Goal: Task Accomplishment & Management: Complete application form

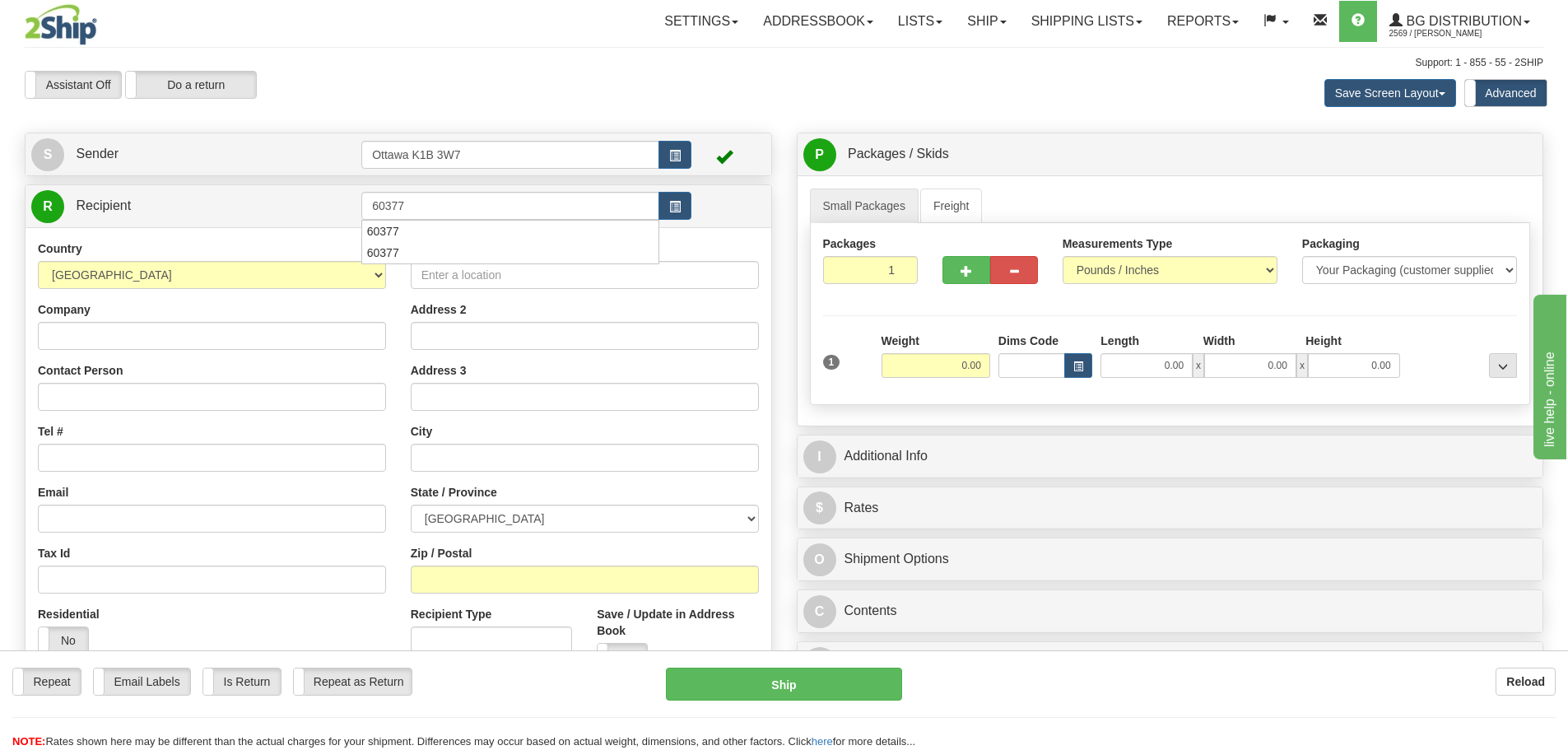
type input "60377"
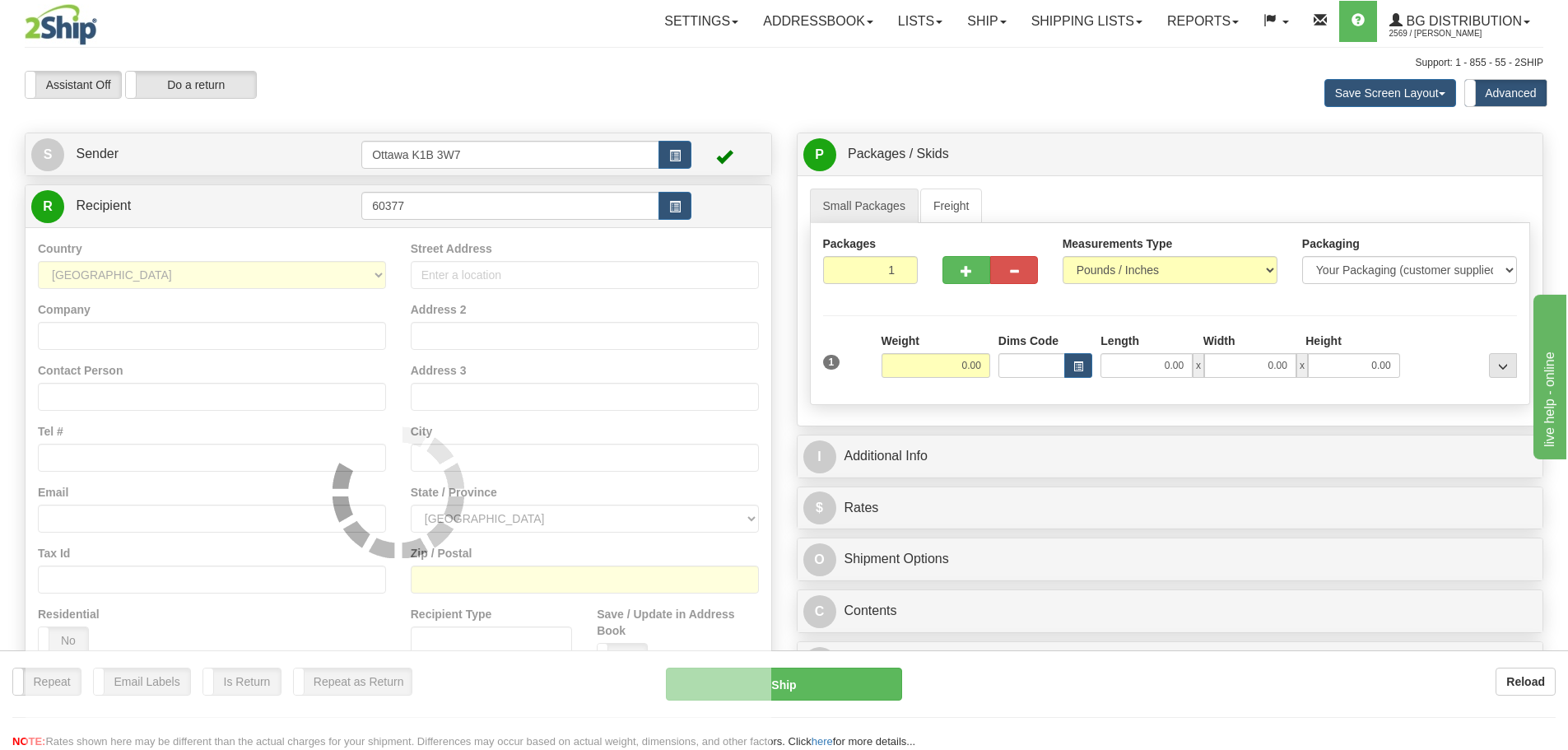
click at [559, 68] on div "Support: 1 - 855 - 55 - 2SHIP" at bounding box center [784, 63] width 1519 height 14
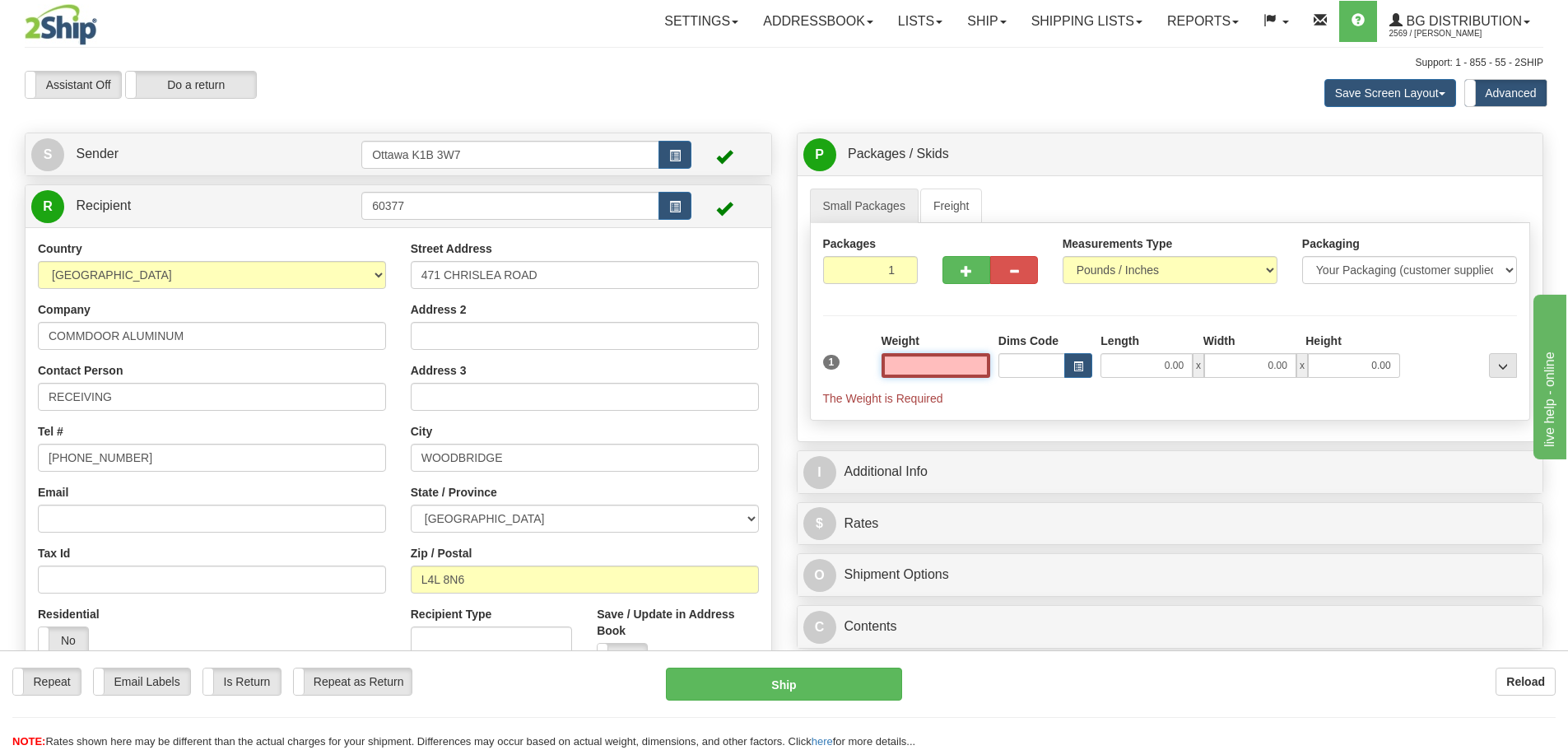
click at [944, 357] on input "text" at bounding box center [936, 365] width 109 height 24
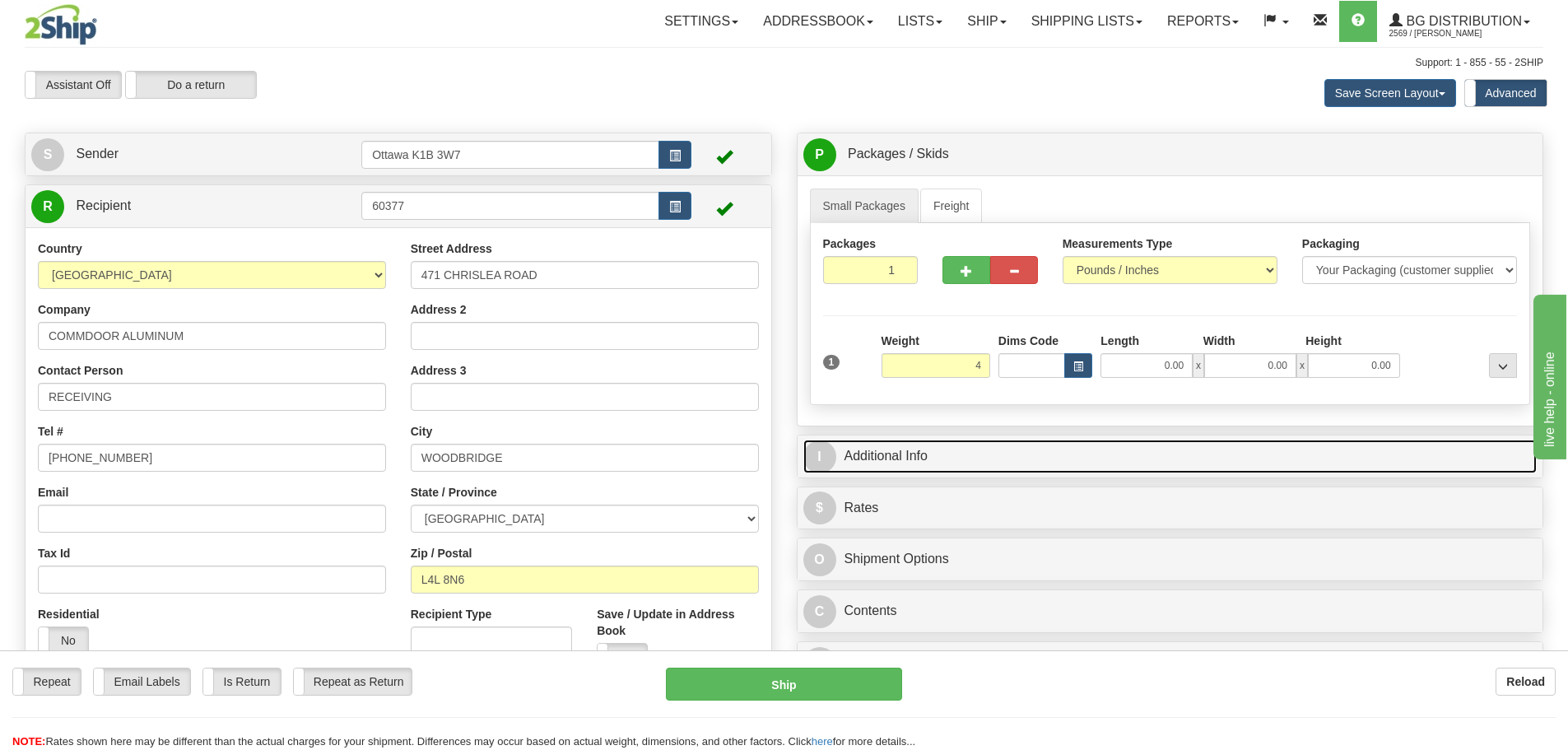
type input "4.00"
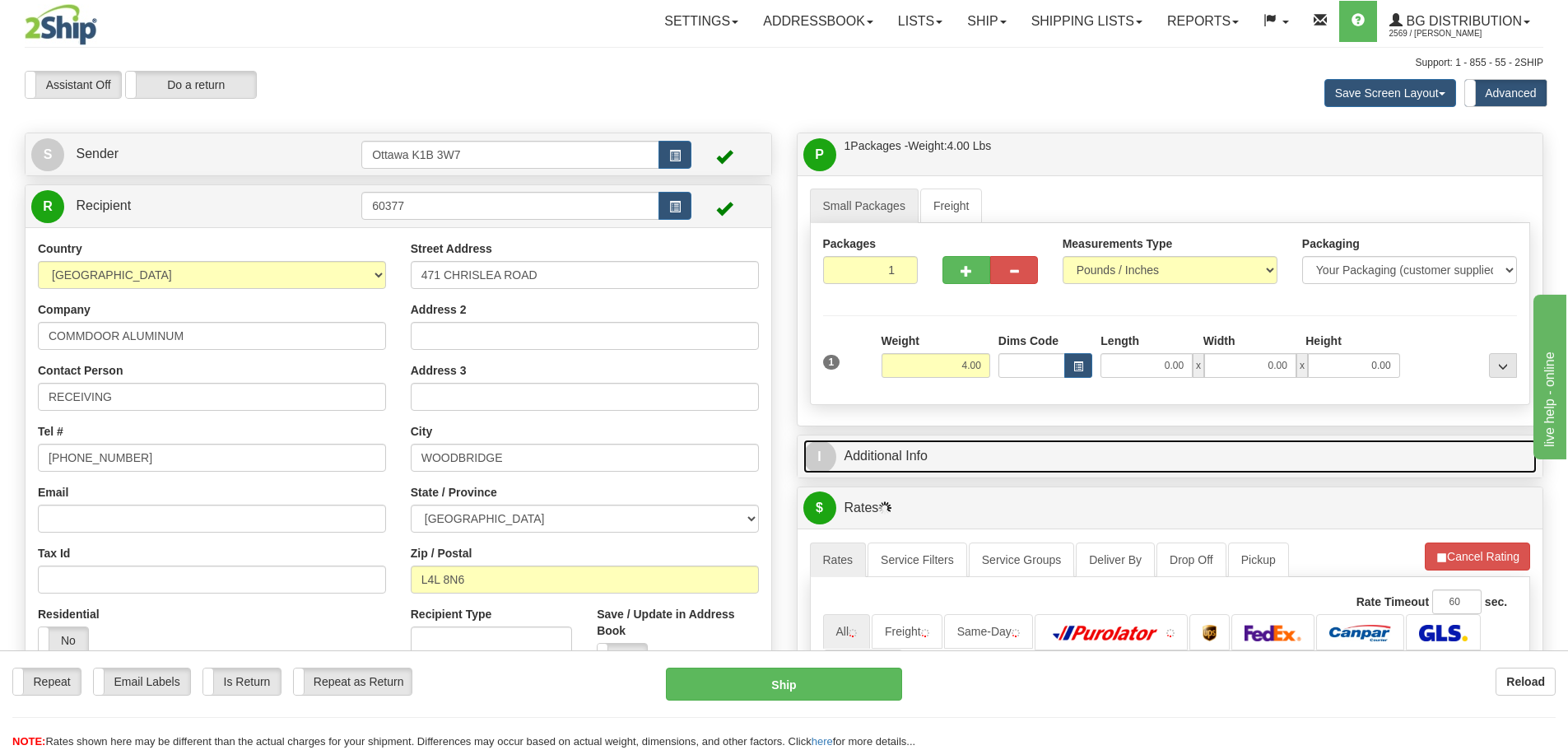
click at [988, 446] on link "I Additional Info" at bounding box center [1170, 456] width 734 height 34
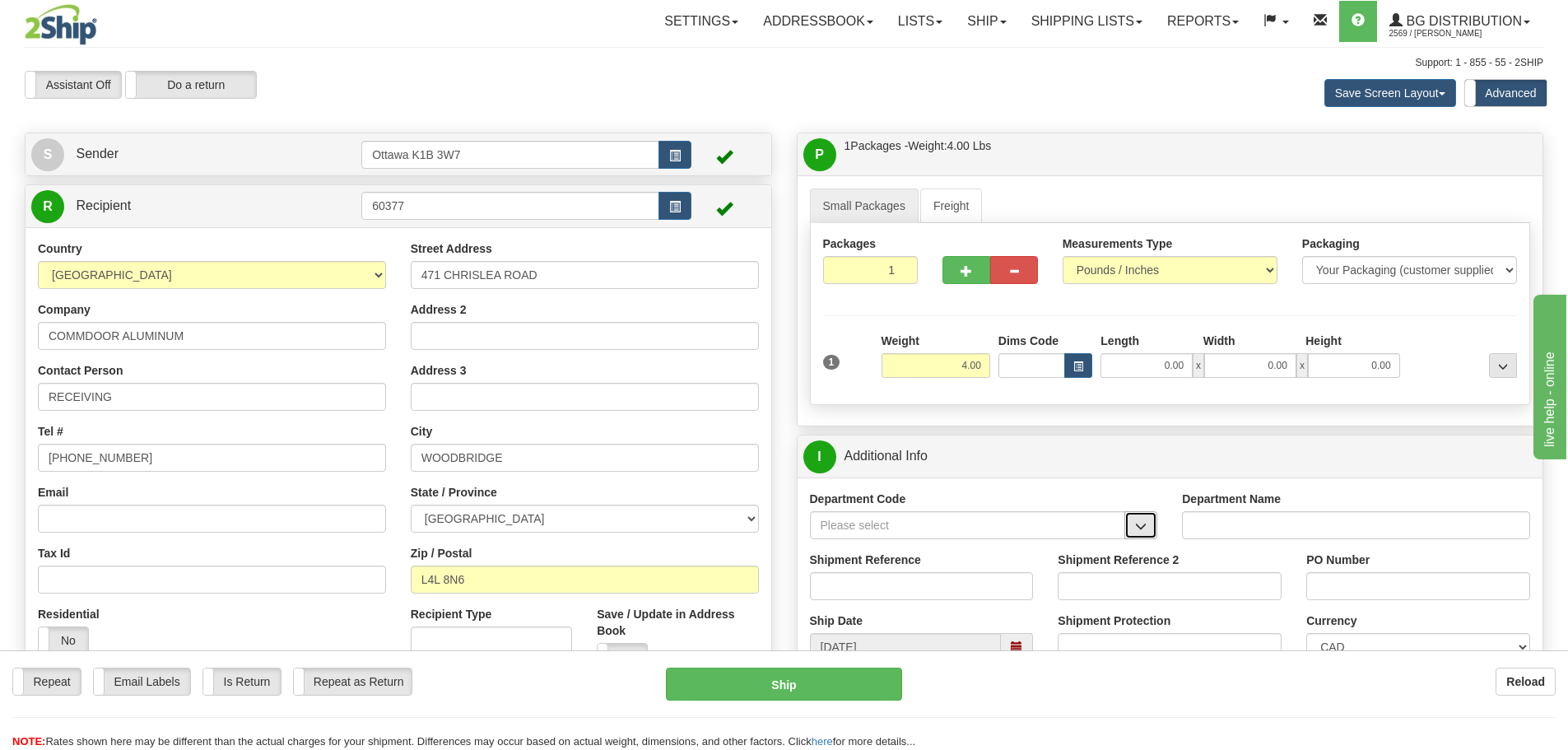
click at [1138, 514] on button "button" at bounding box center [1141, 525] width 33 height 28
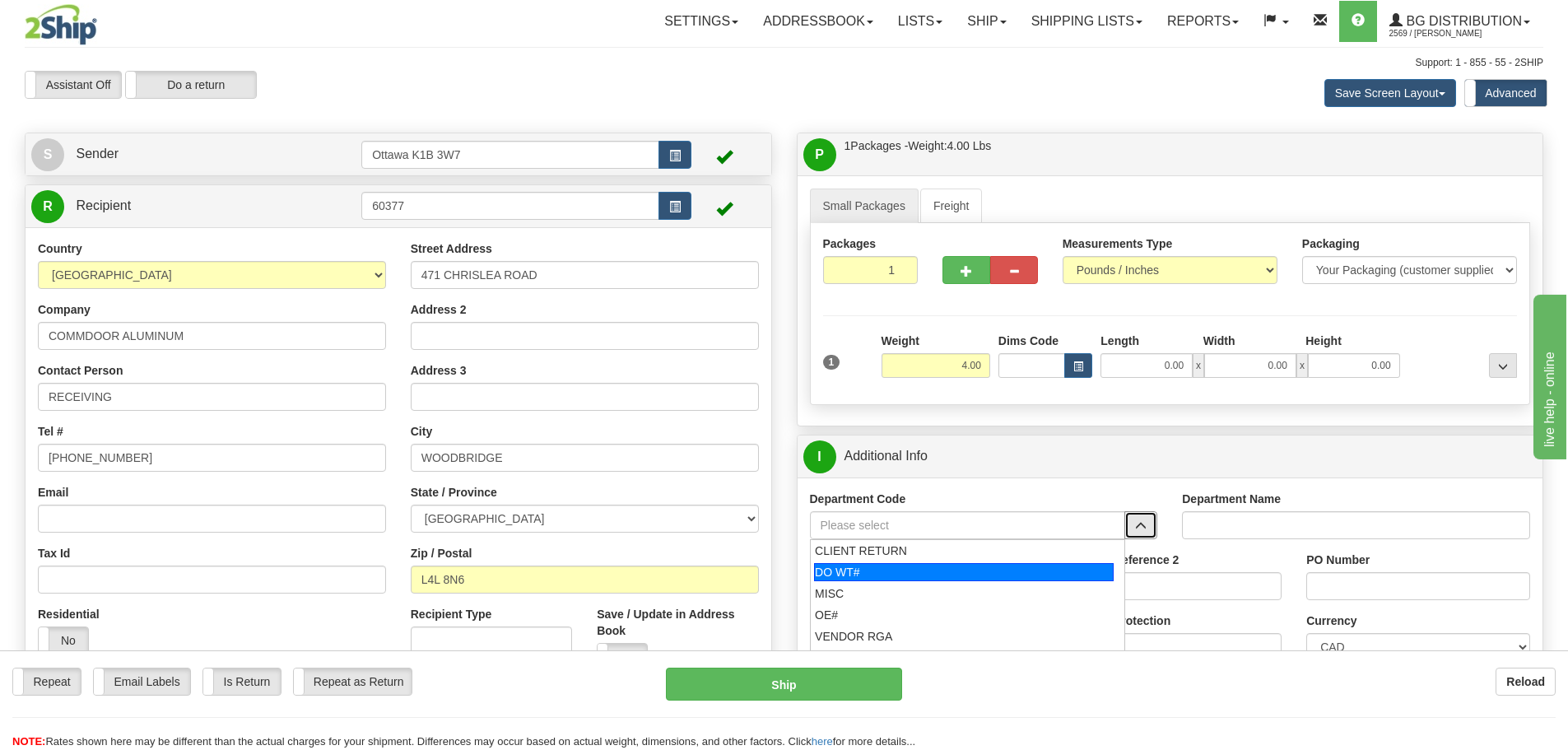
click at [941, 575] on div "DO WT#" at bounding box center [964, 572] width 300 height 18
type input "DO WT#"
type input "DIRECT ORDERS"
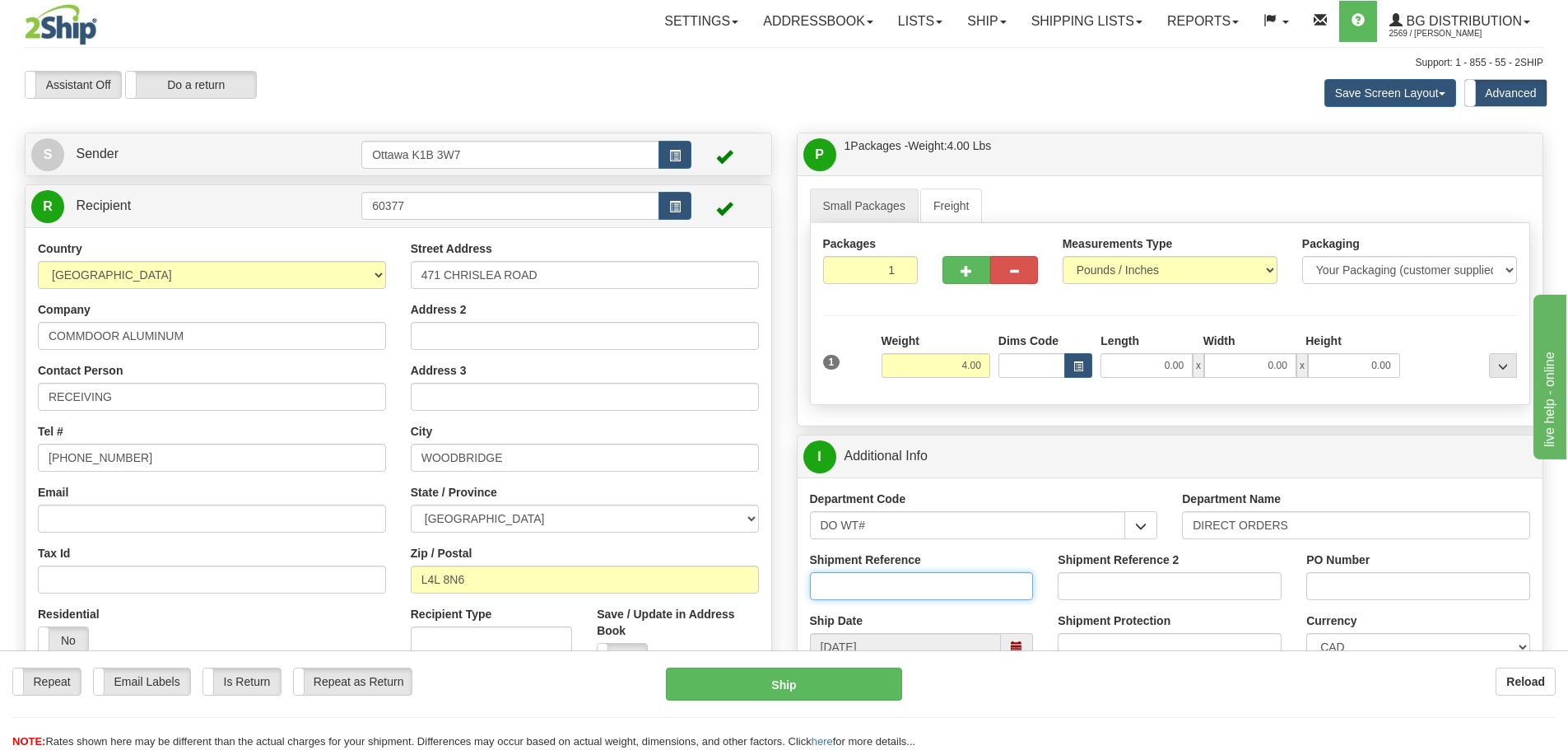
click at [883, 587] on input "Shipment Reference" at bounding box center [921, 586] width 224 height 28
type input "167782-00"
click at [1386, 598] on input "PO Number" at bounding box center [1418, 586] width 224 height 28
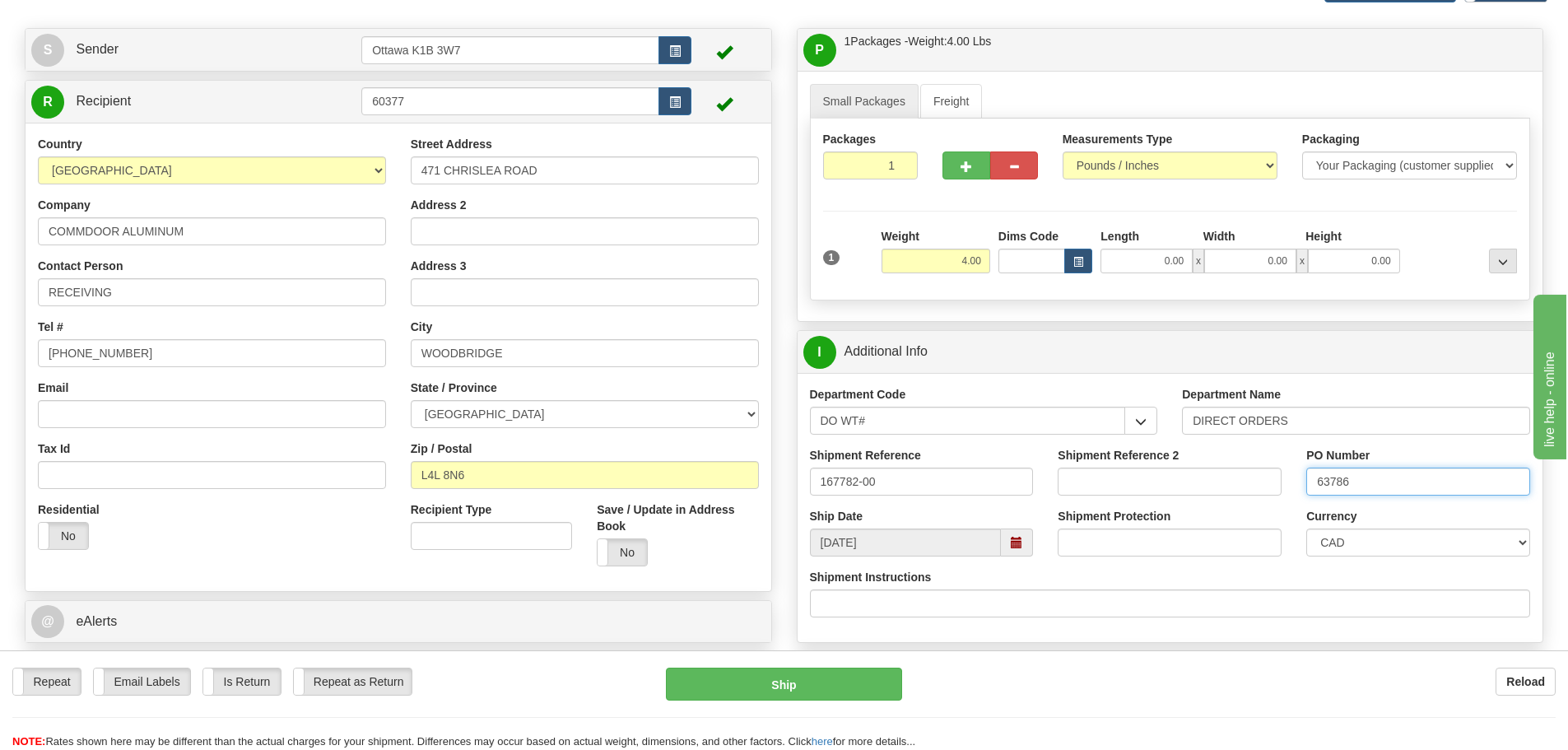
scroll to position [330, 0]
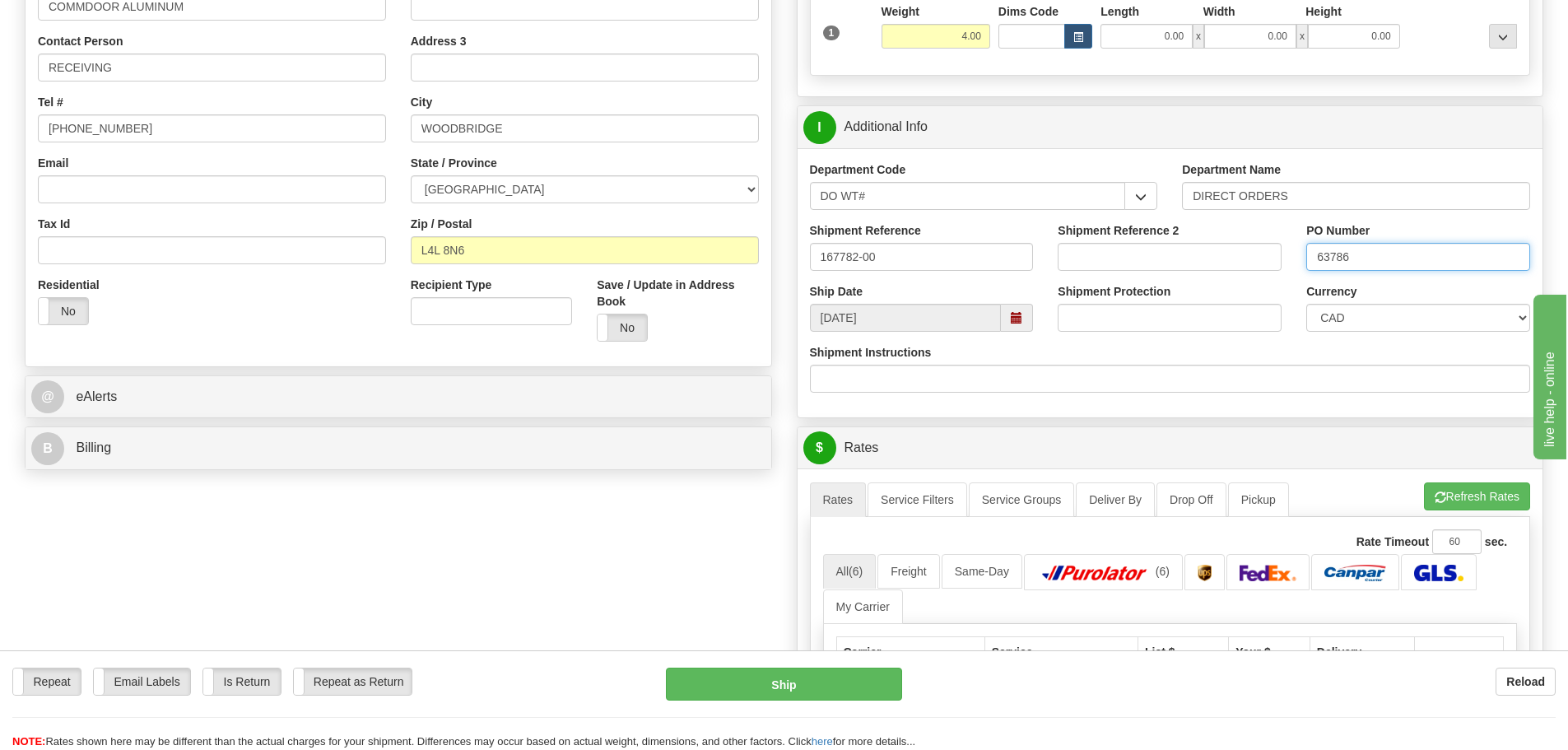
type input "63786"
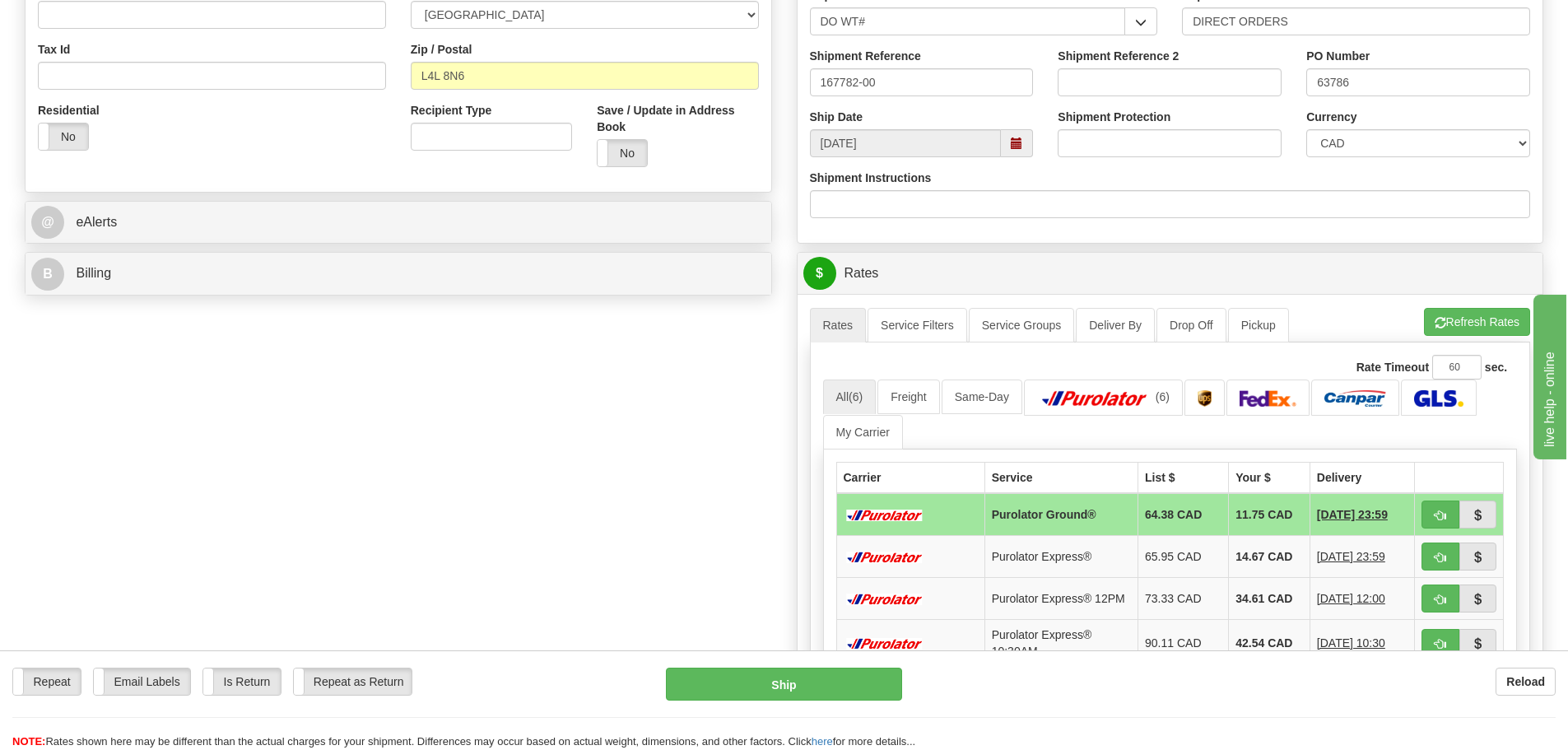
scroll to position [741, 0]
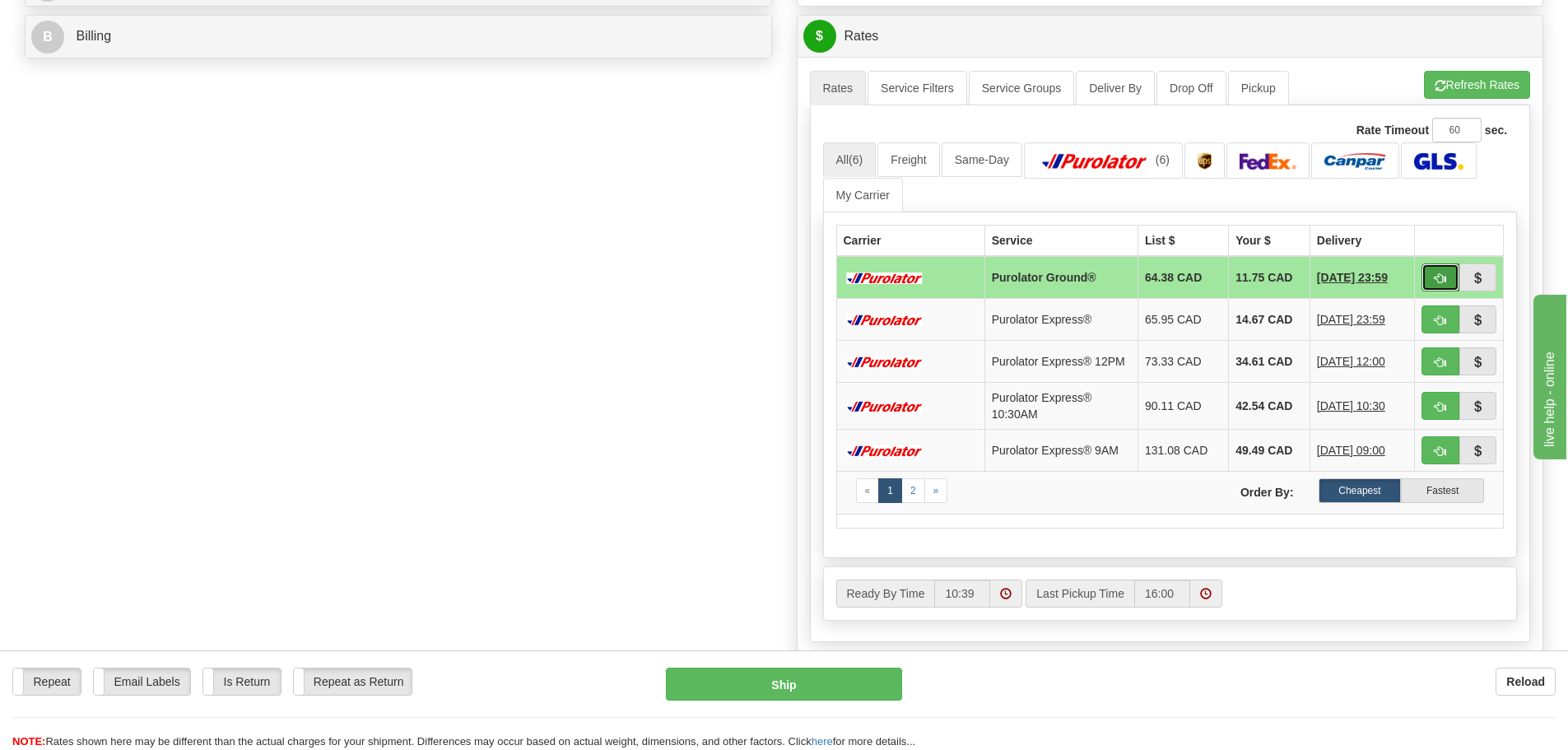
click at [1452, 276] on button "button" at bounding box center [1440, 277] width 38 height 28
type input "260"
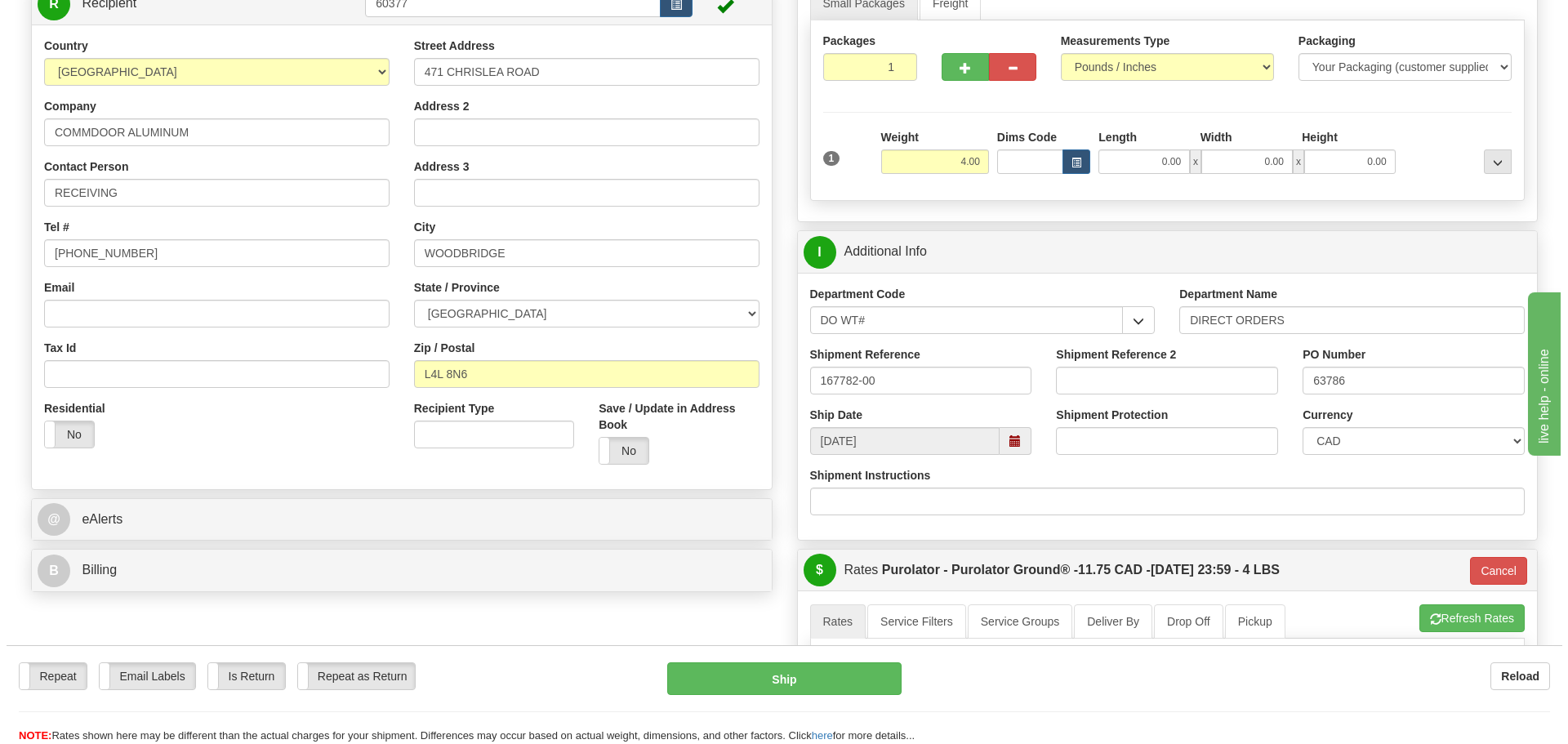
scroll to position [164, 0]
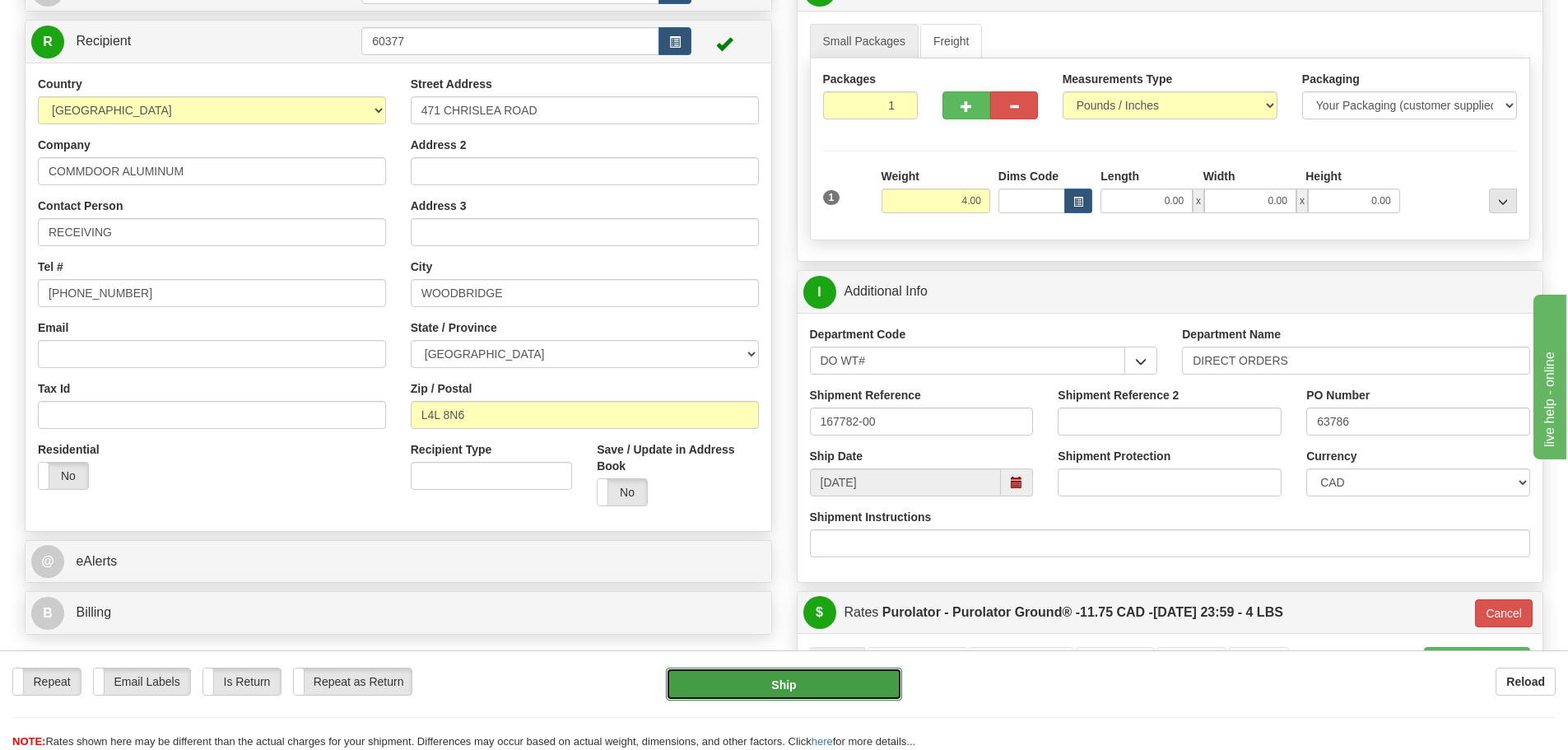
click at [705, 679] on button "Ship" at bounding box center [784, 685] width 237 height 33
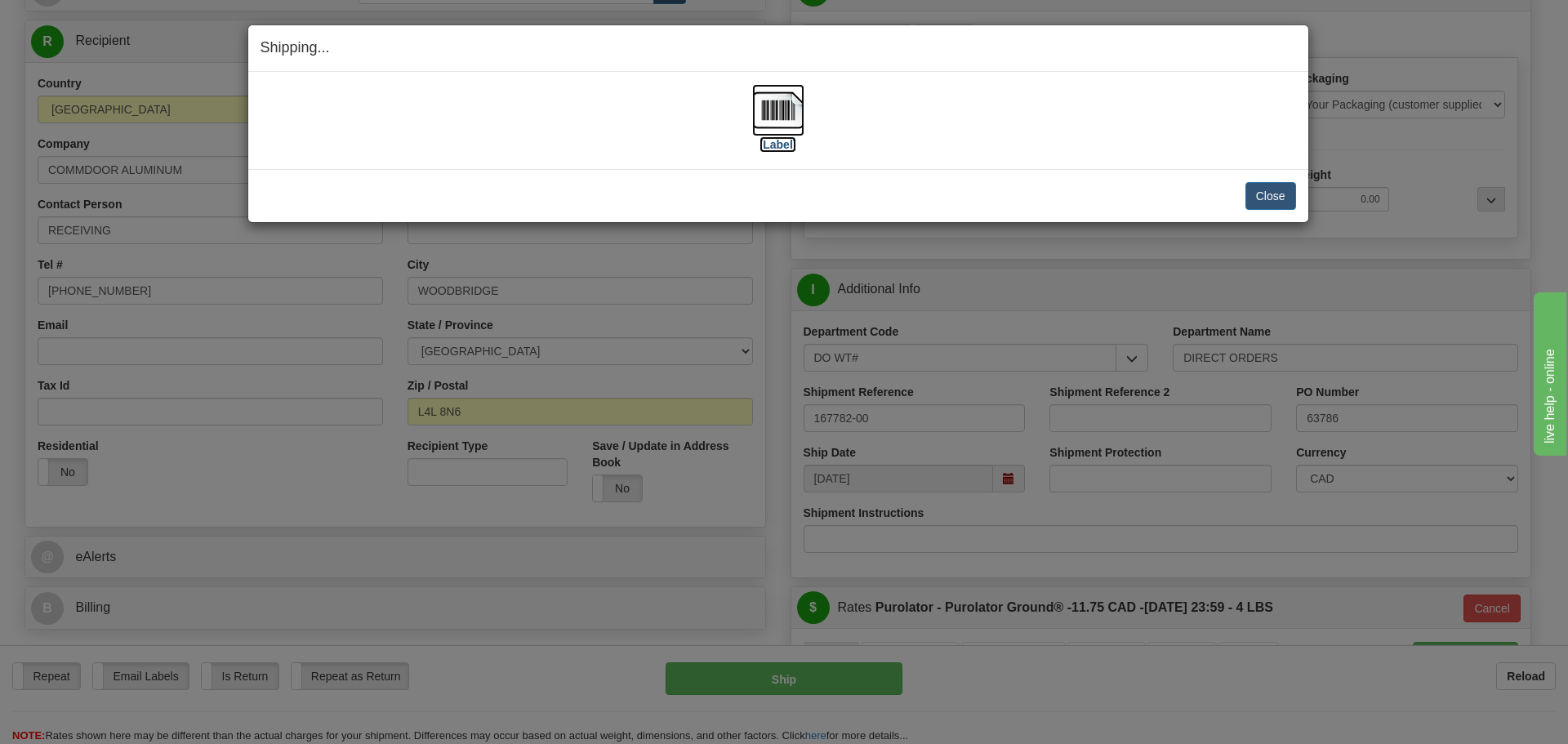
click at [760, 149] on label "[Label]" at bounding box center [778, 144] width 38 height 16
click at [1261, 191] on button "Close" at bounding box center [1271, 195] width 51 height 28
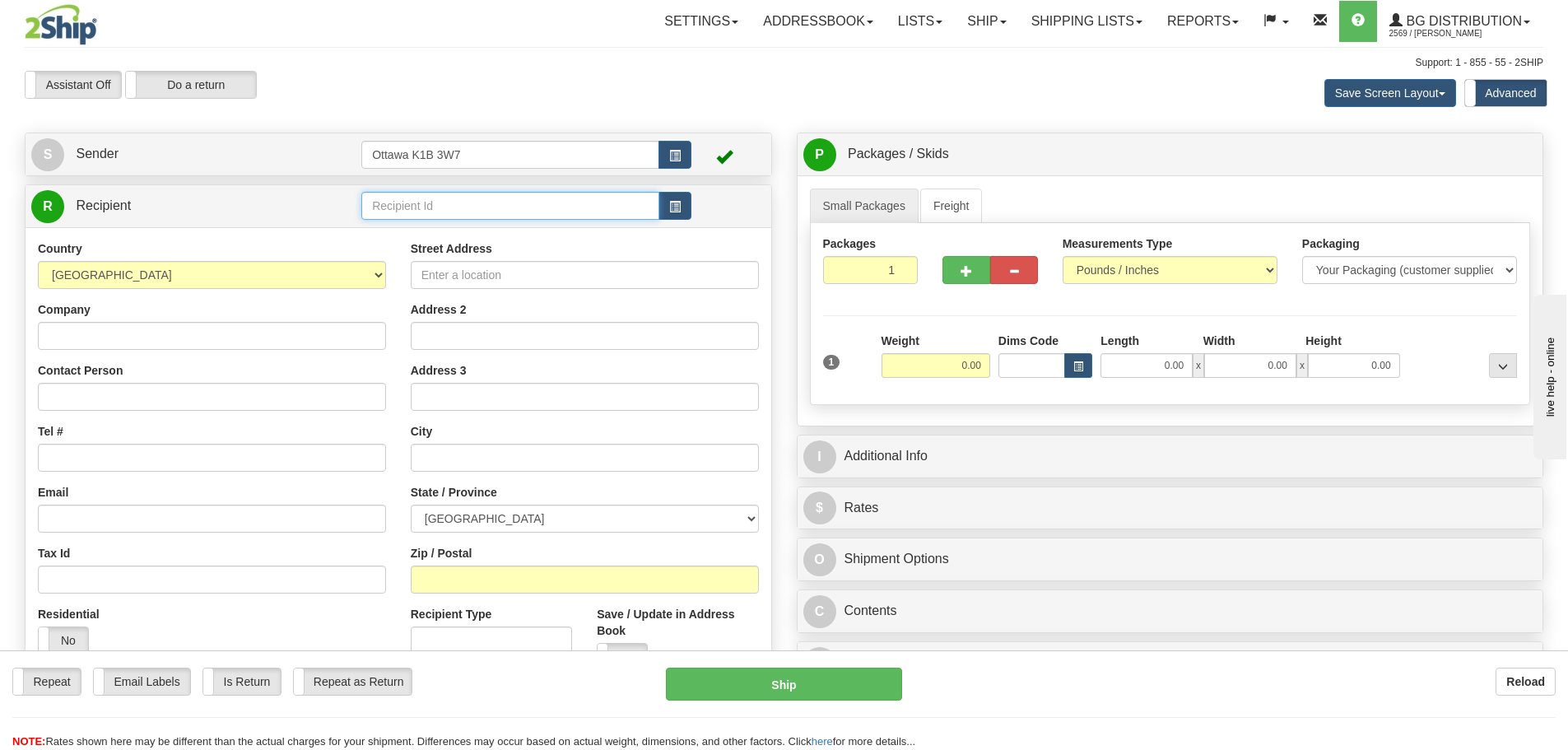
click at [500, 211] on input "text" at bounding box center [510, 206] width 298 height 28
type input "60026"
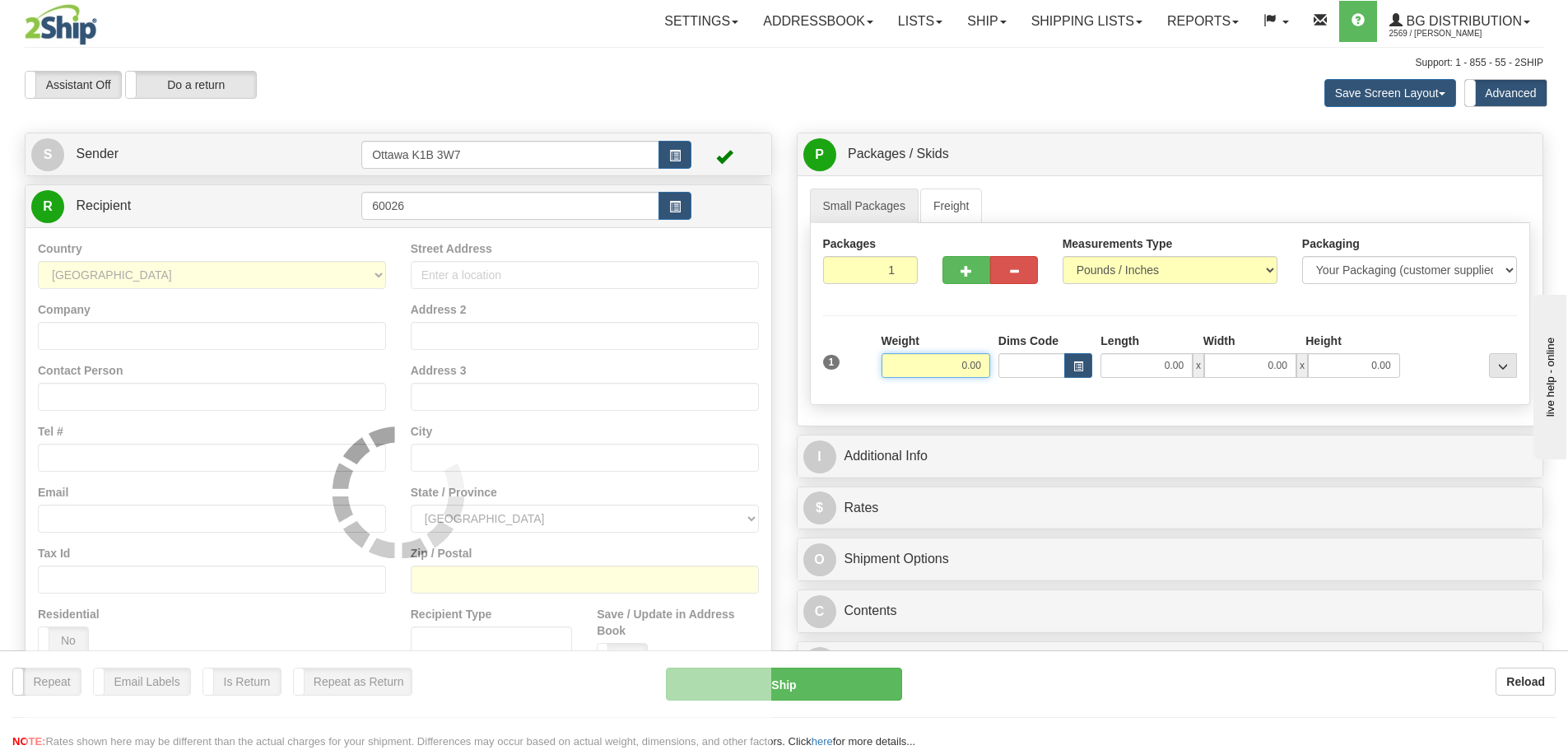
click at [587, 107] on div "Assistant On Assistant Off Do a return Do a return Previous Next Save Screen La…" at bounding box center [784, 93] width 1544 height 45
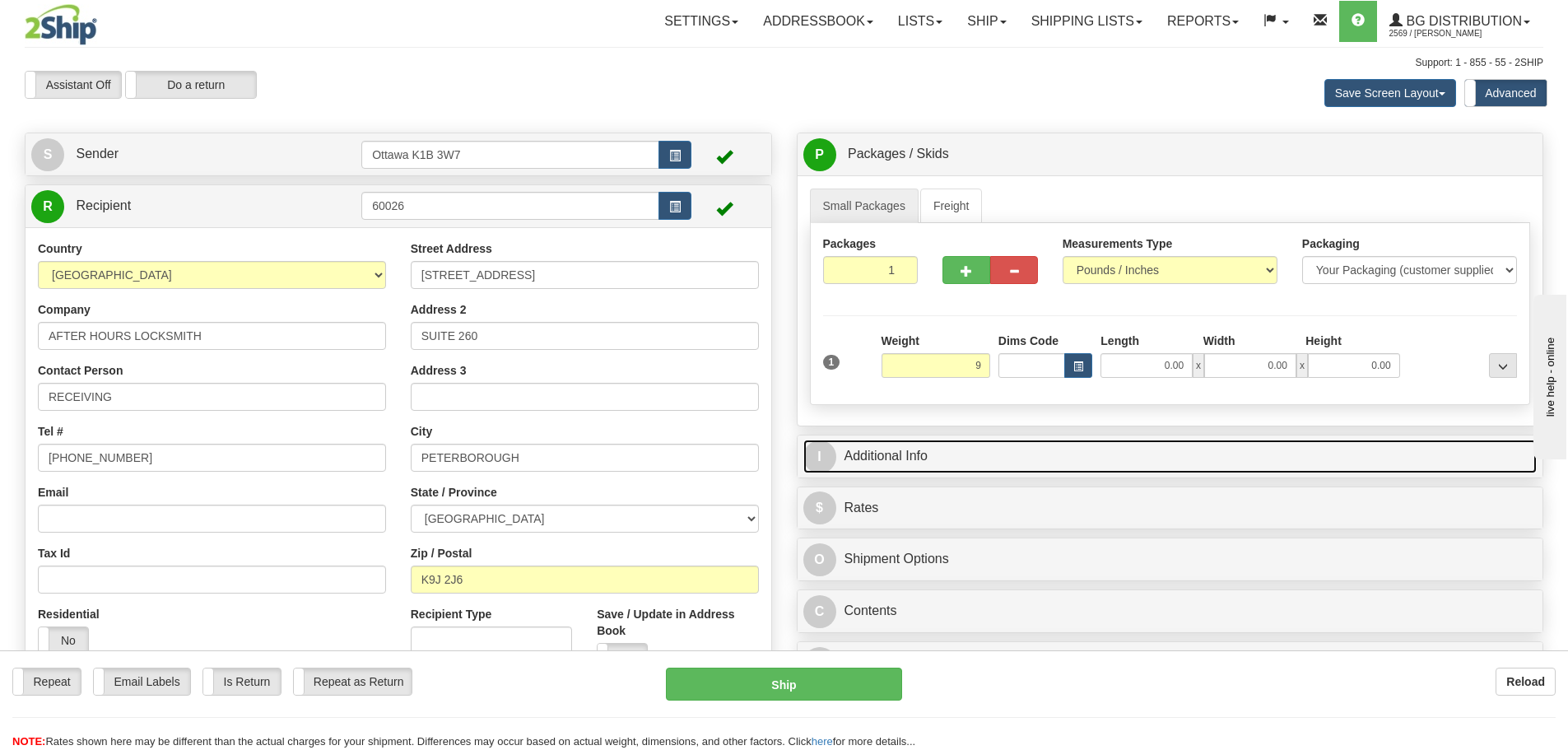
type input "9.00"
click at [966, 460] on link "I Additional Info" at bounding box center [1170, 456] width 734 height 34
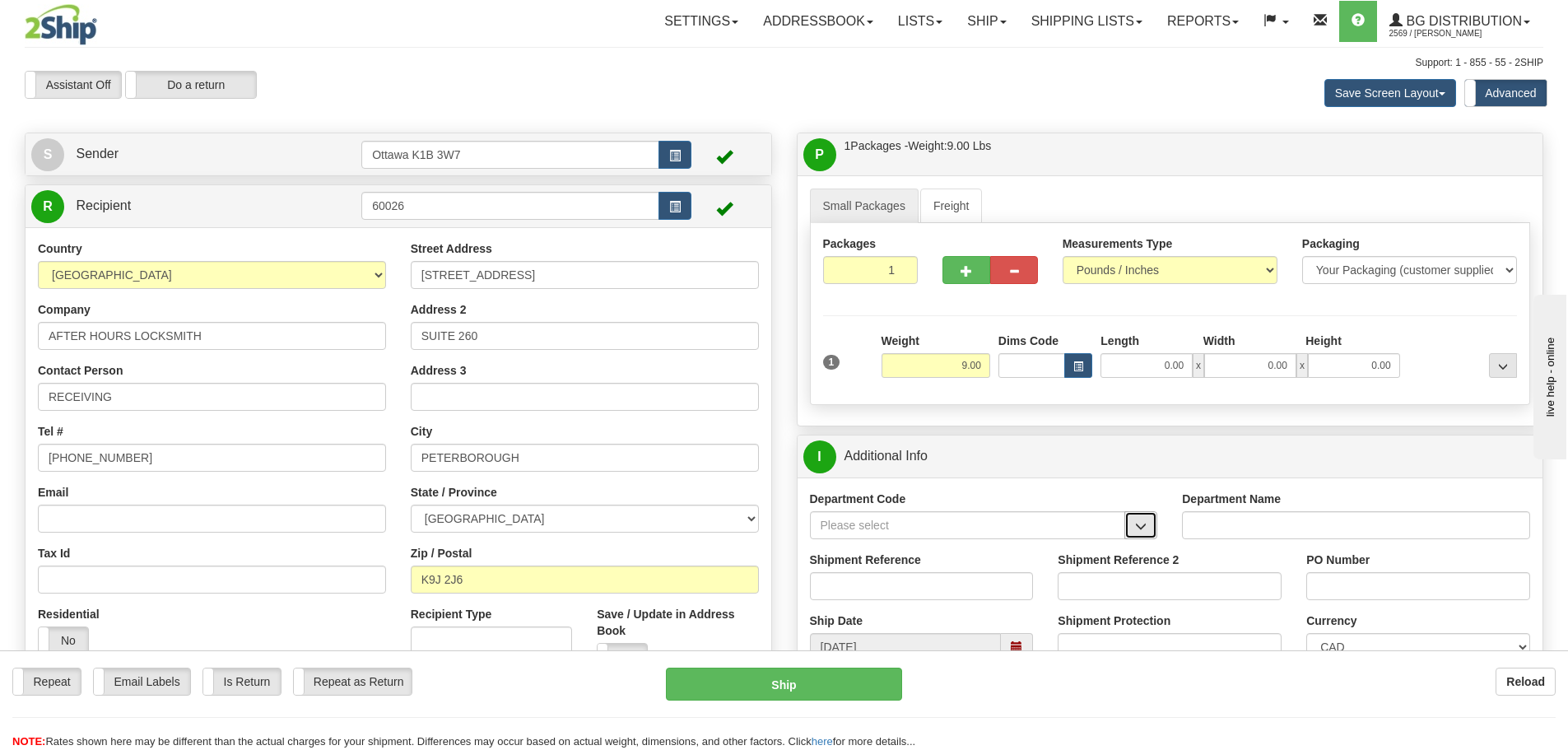
click at [1143, 532] on span "button" at bounding box center [1141, 526] width 12 height 11
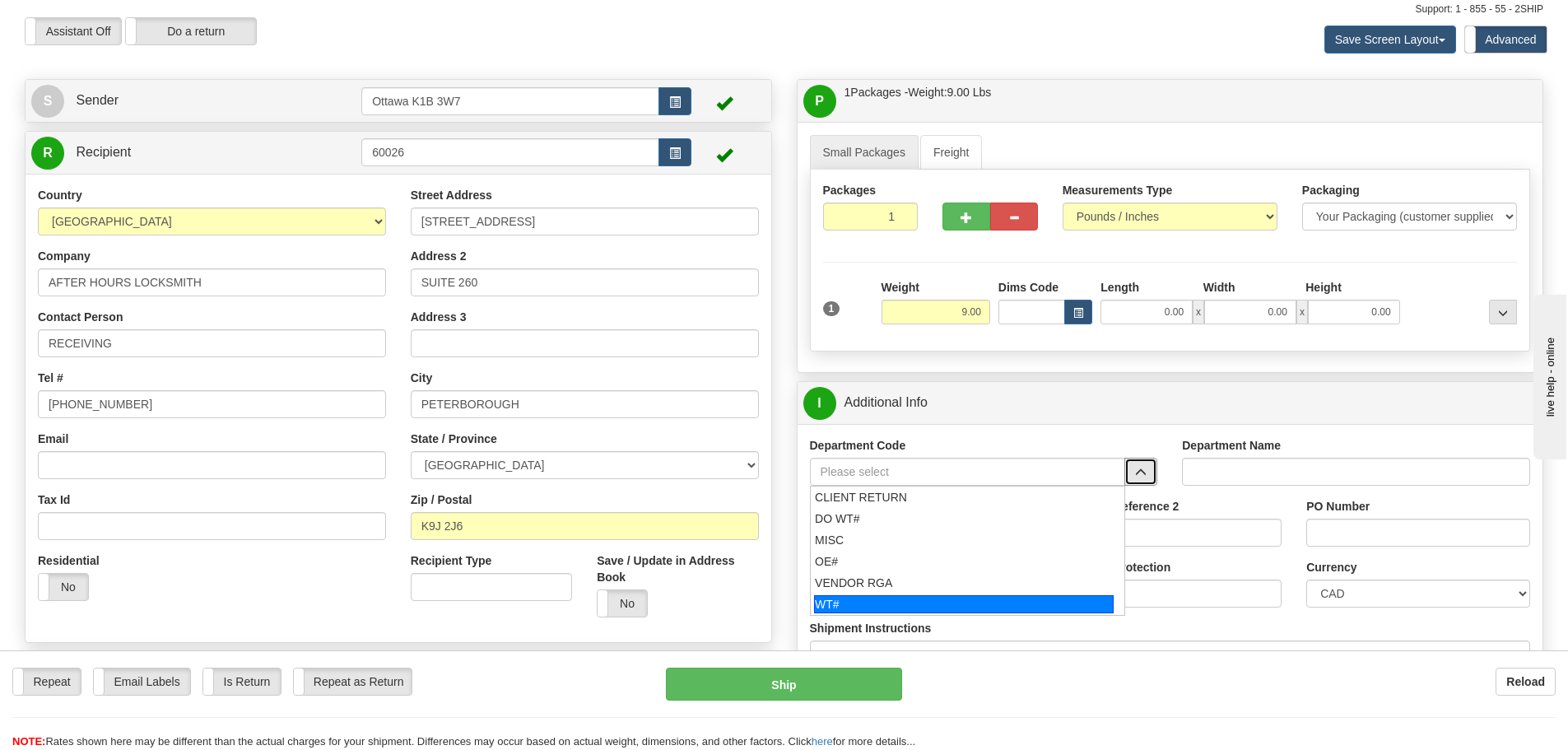
scroll to position [82, 0]
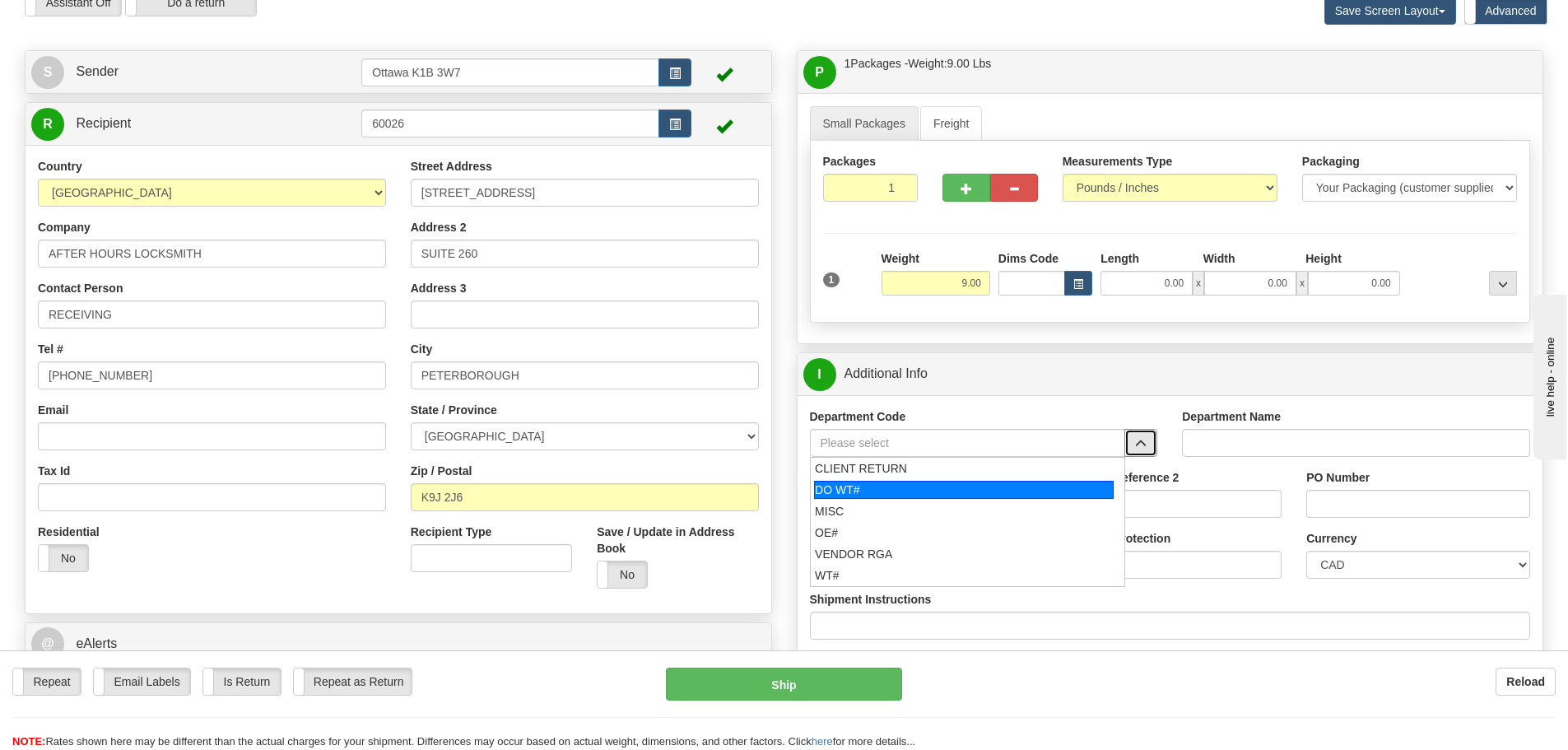
click at [923, 494] on div "DO WT#" at bounding box center [964, 490] width 300 height 18
type input "DO WT#"
type input "DIRECT ORDERS"
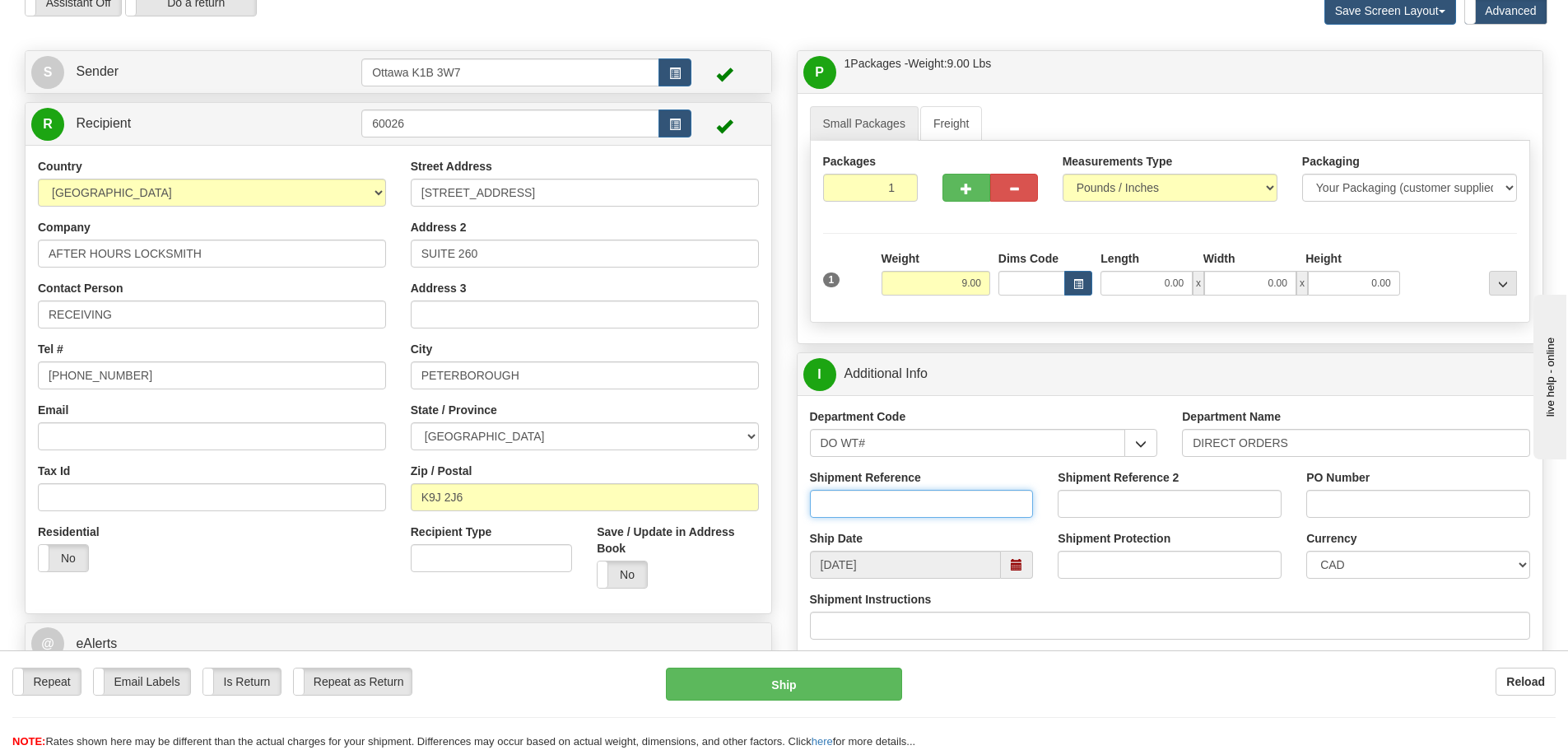
click at [895, 509] on input "Shipment Reference" at bounding box center [921, 504] width 224 height 28
type input "167752-00"
click at [1371, 503] on input "PO Number" at bounding box center [1418, 504] width 224 height 28
type input "N/A"
click at [1115, 288] on input "0.00" at bounding box center [1146, 282] width 92 height 24
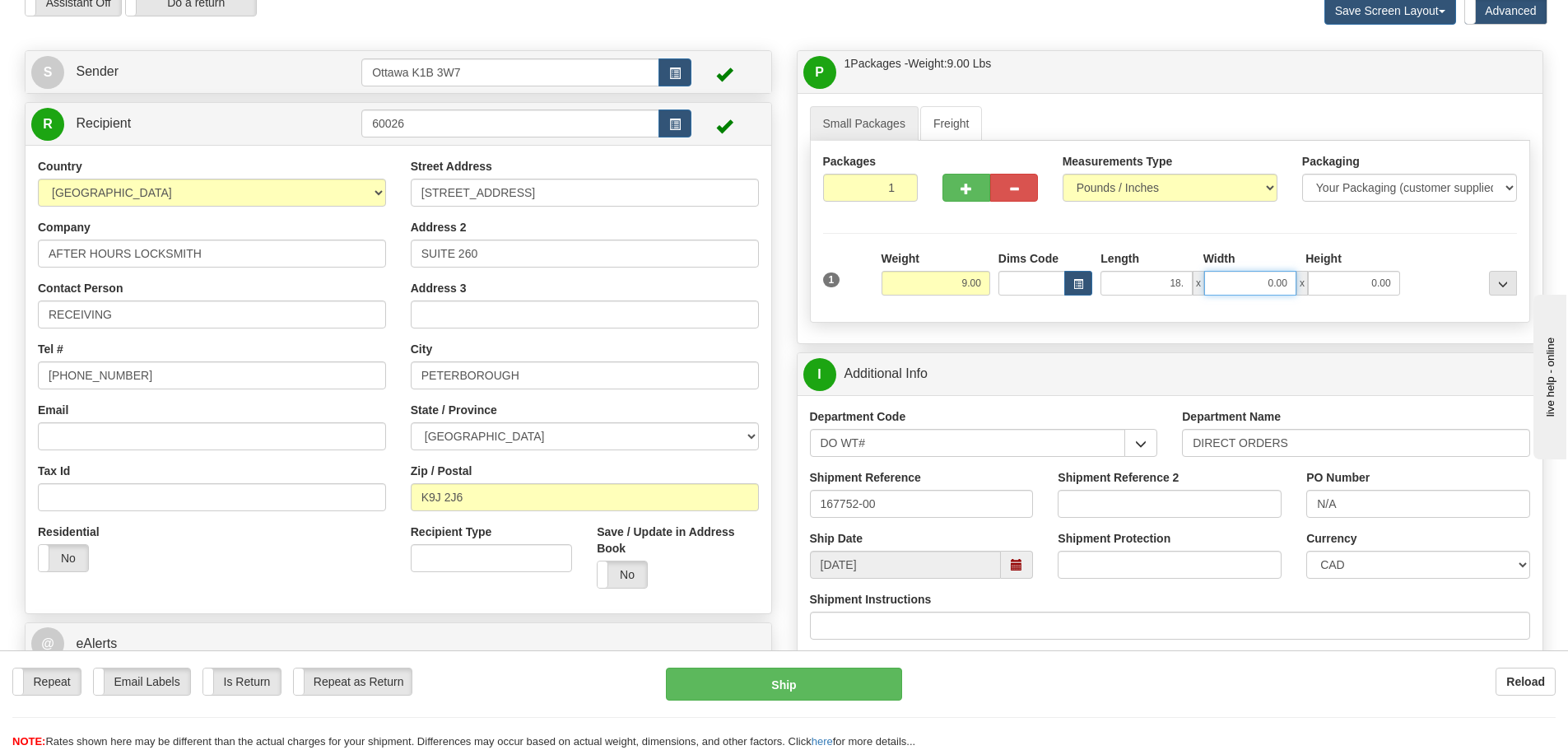
type input "18.00"
type input "5"
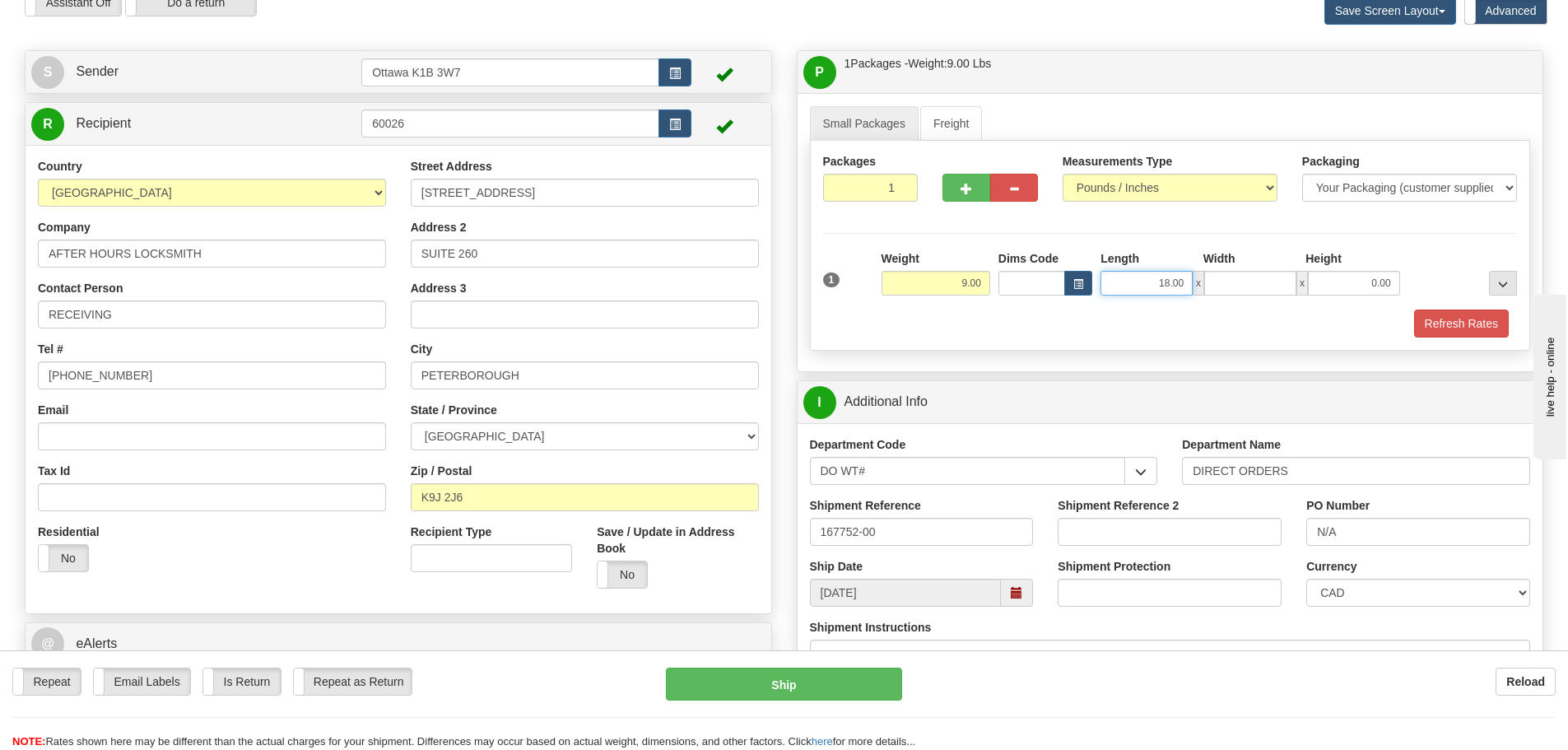
type input "0.00"
drag, startPoint x: 1175, startPoint y: 284, endPoint x: 1213, endPoint y: 298, distance: 40.5
click at [1213, 298] on div "1 Weight 9.00 Dims Code x x" at bounding box center [1170, 279] width 703 height 58
type input "18.50"
type input "0"
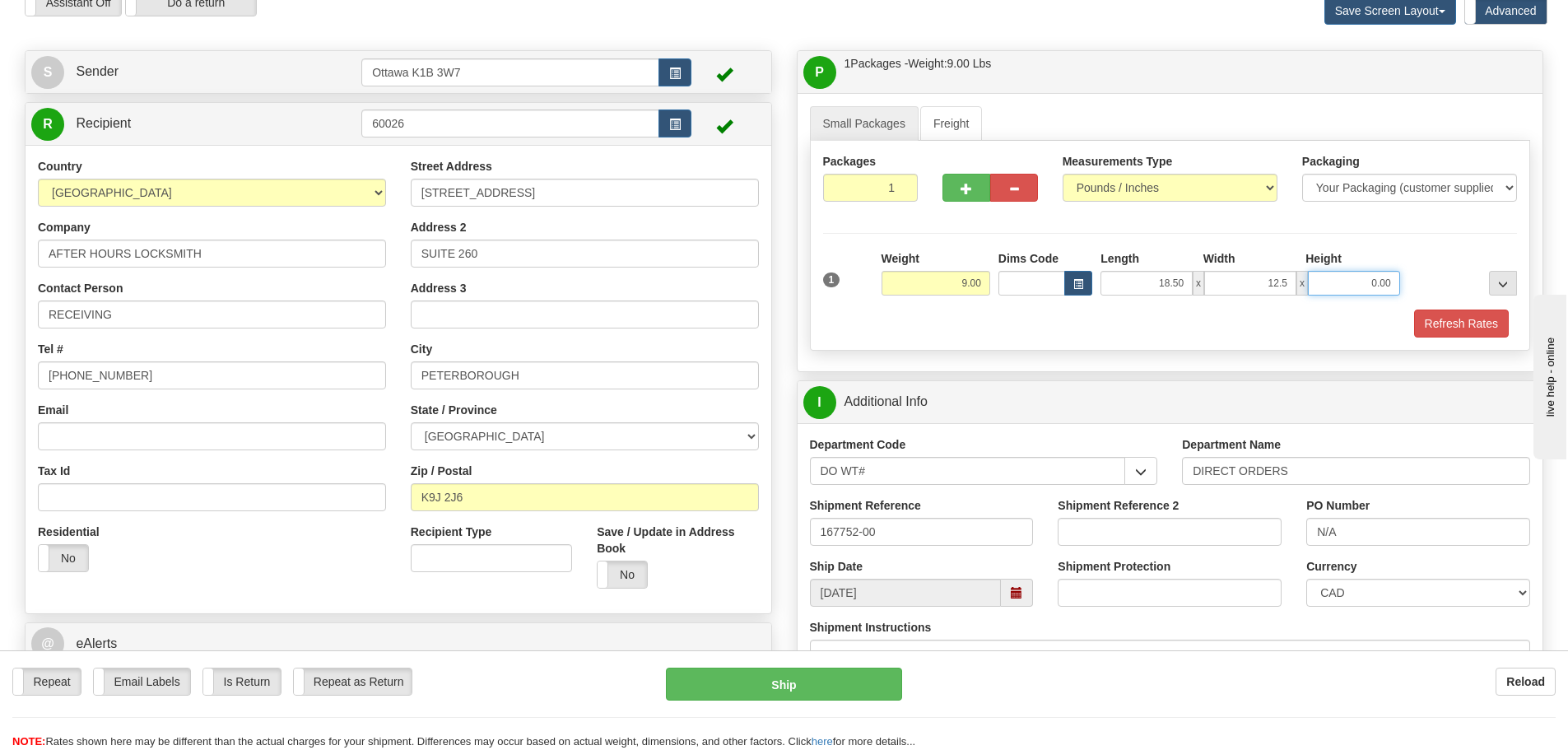
type input "12.50"
type input "13.00"
click at [1442, 335] on button "Refresh Rates" at bounding box center [1462, 323] width 95 height 28
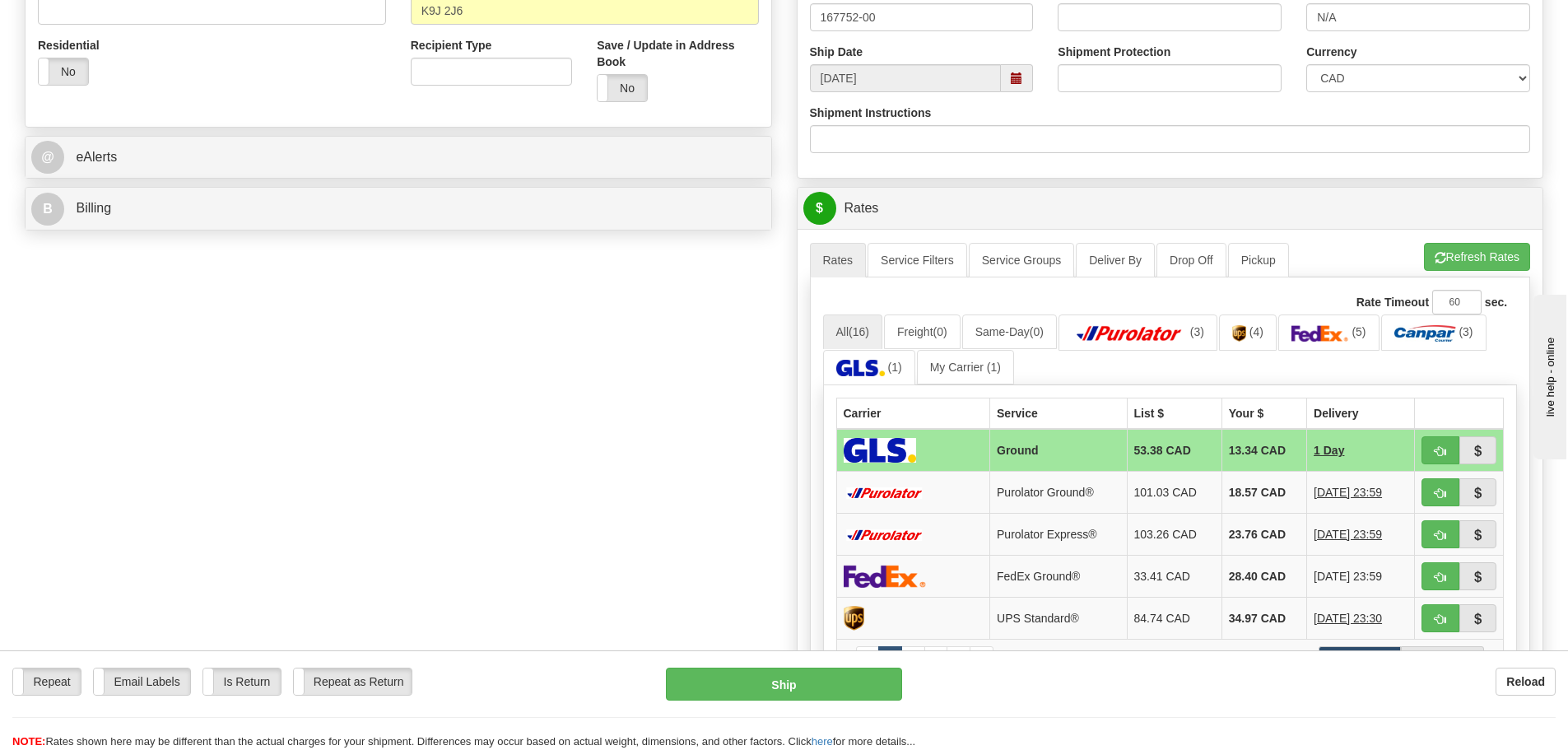
scroll to position [576, 0]
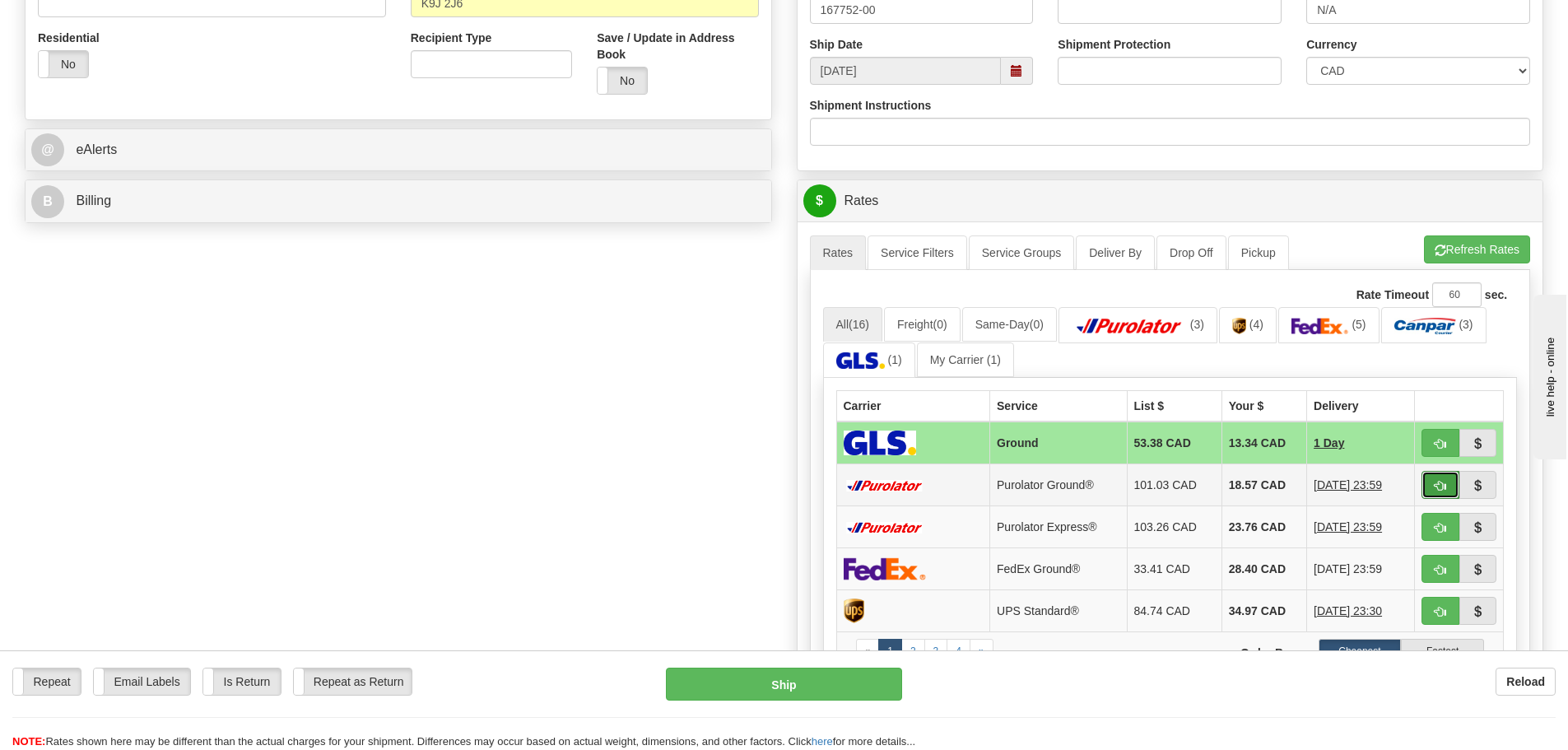
click at [1442, 484] on span "button" at bounding box center [1441, 486] width 12 height 11
type input "260"
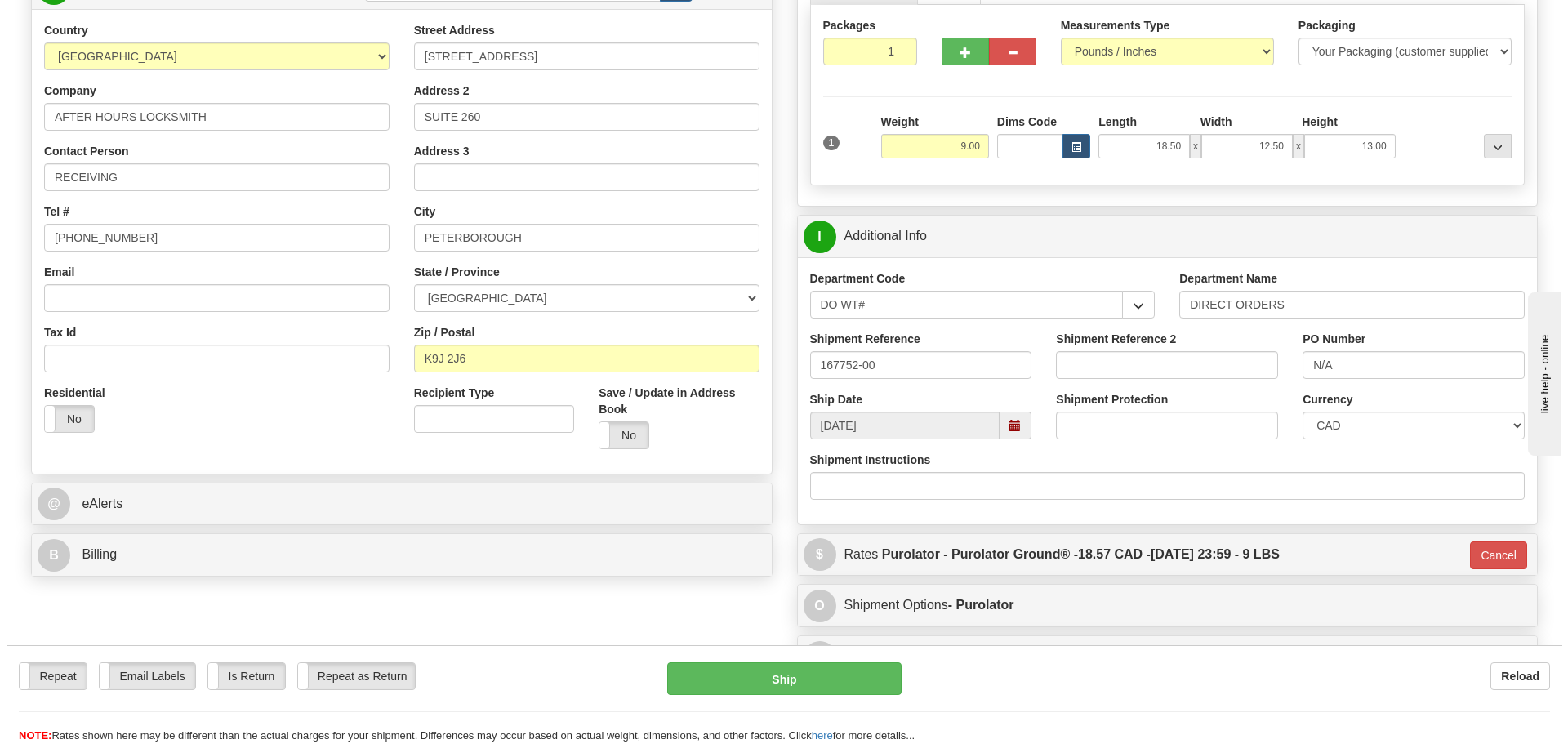
scroll to position [164, 0]
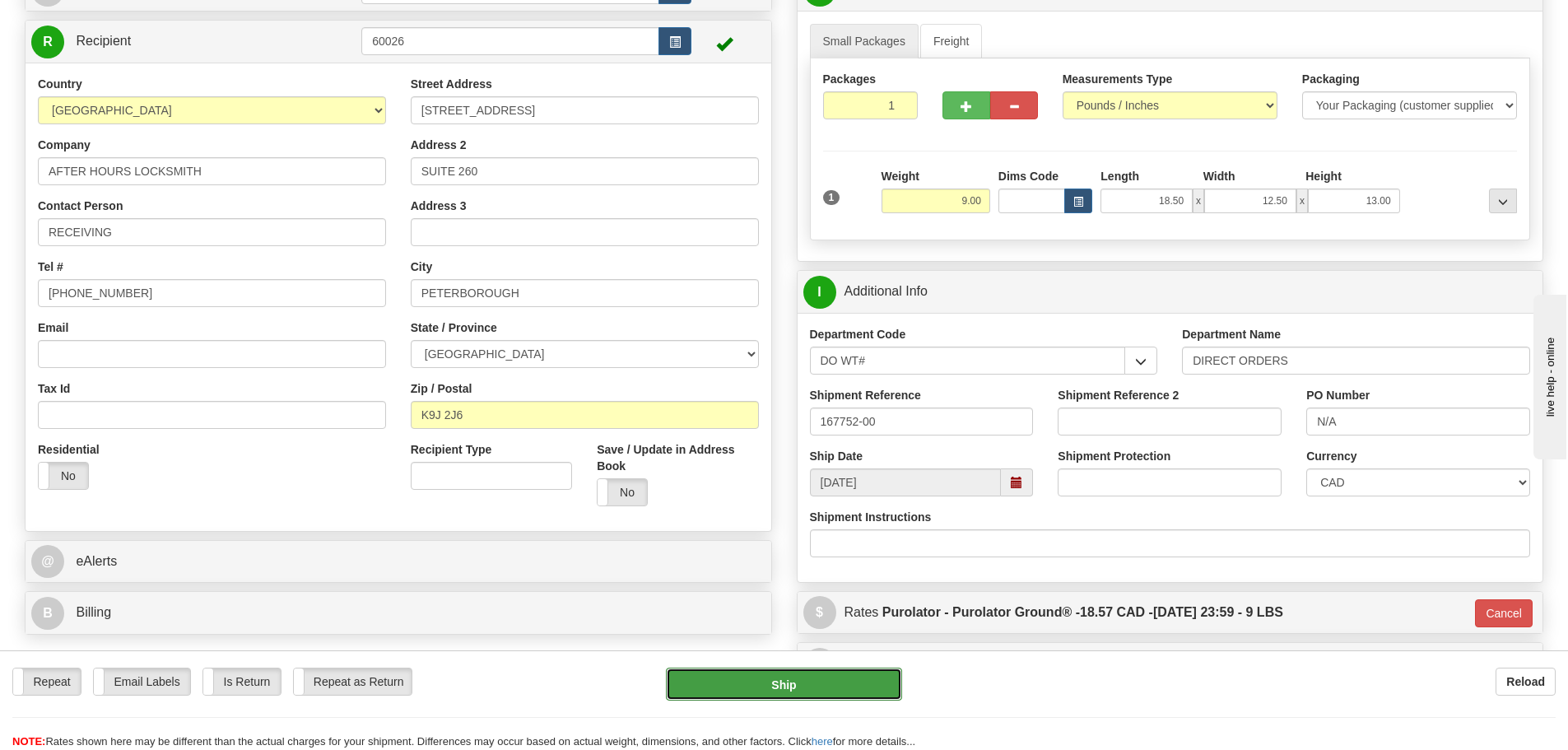
click at [834, 670] on button "Ship" at bounding box center [784, 685] width 237 height 33
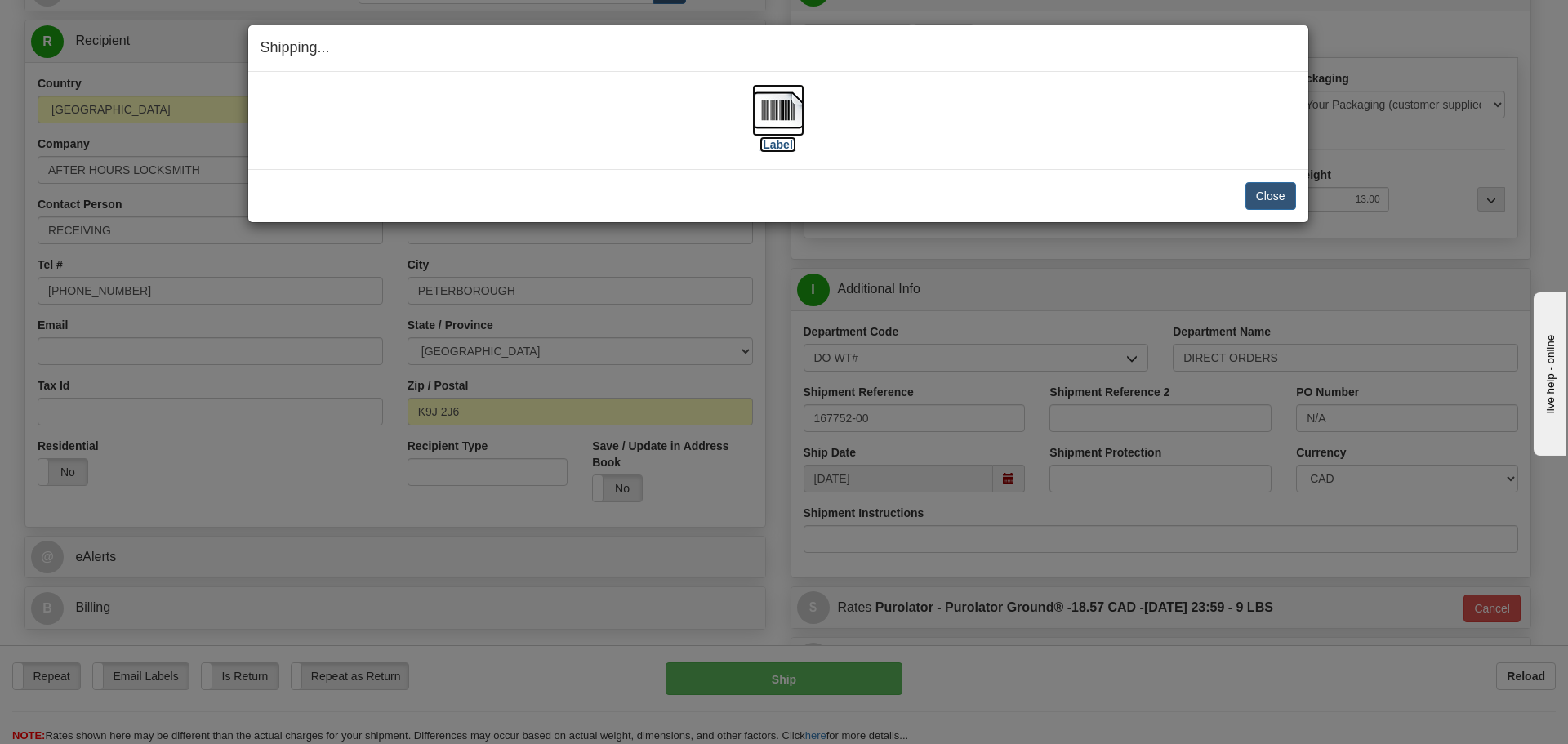
click at [760, 138] on label "[Label]" at bounding box center [778, 144] width 38 height 16
click at [1264, 189] on button "Close" at bounding box center [1271, 195] width 51 height 28
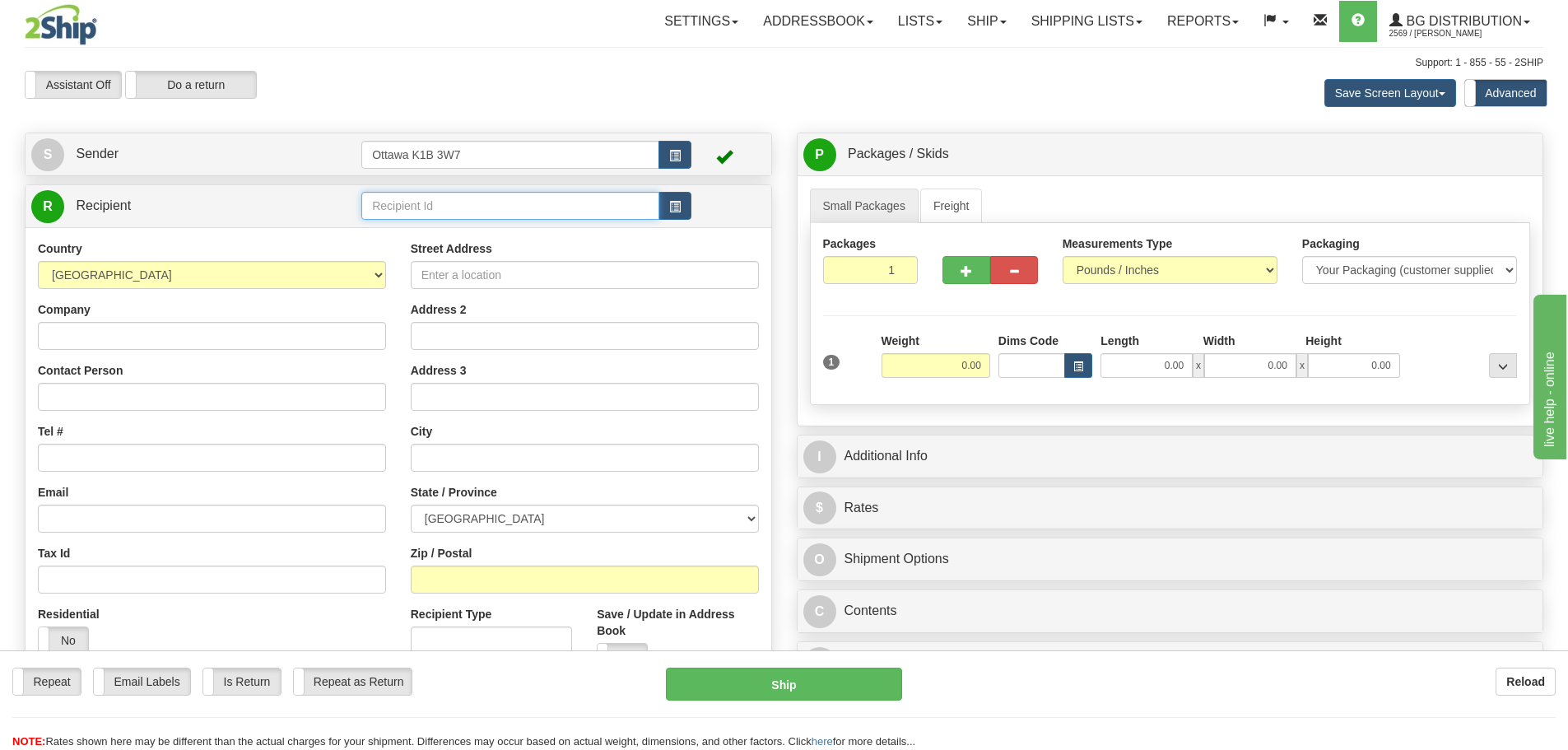
click at [515, 215] on input "text" at bounding box center [510, 206] width 298 height 28
type input "9"
type input "52004"
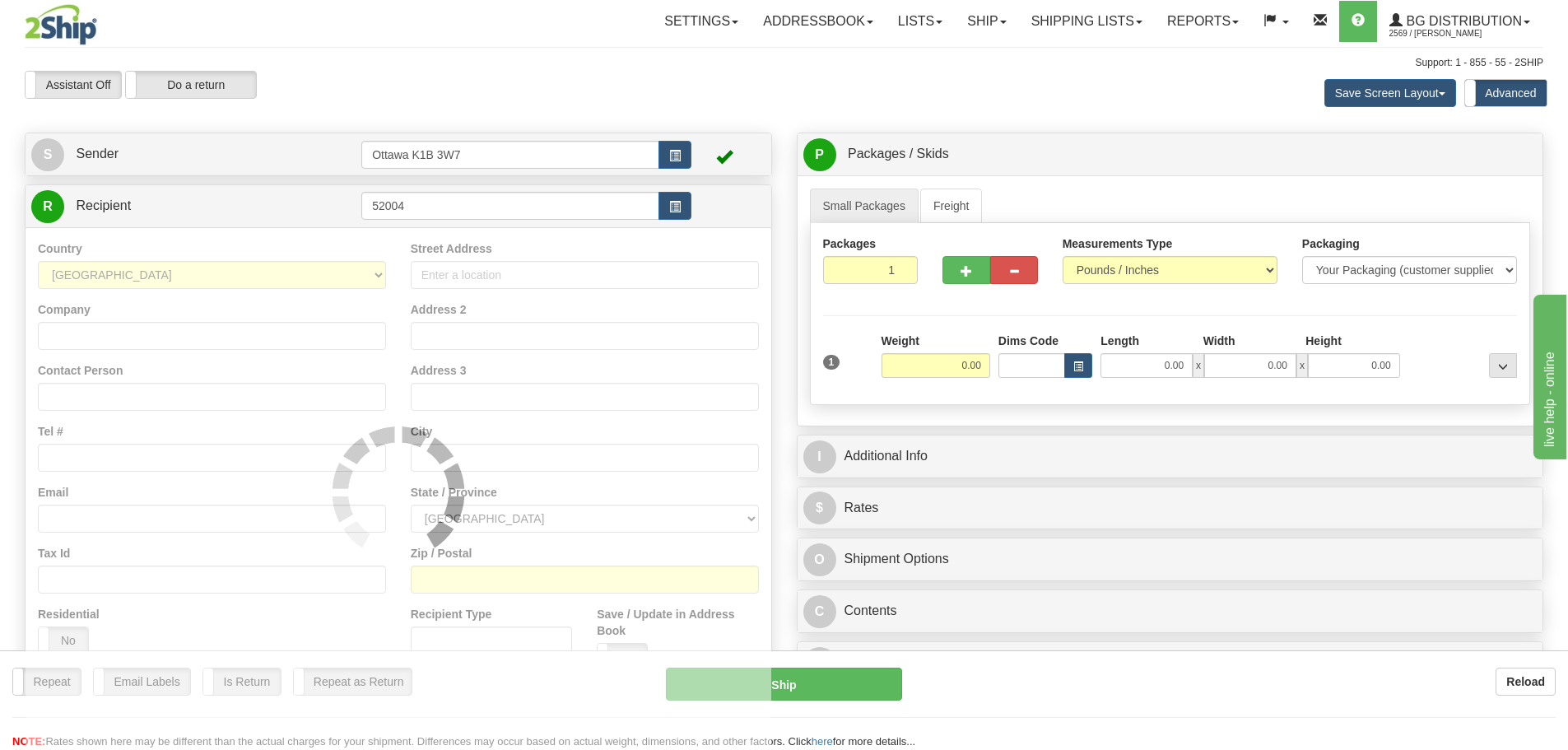
click at [786, 85] on div "Assistant On Assistant Off Do a return Do a return Previous Next Save Screen La…" at bounding box center [784, 93] width 1544 height 45
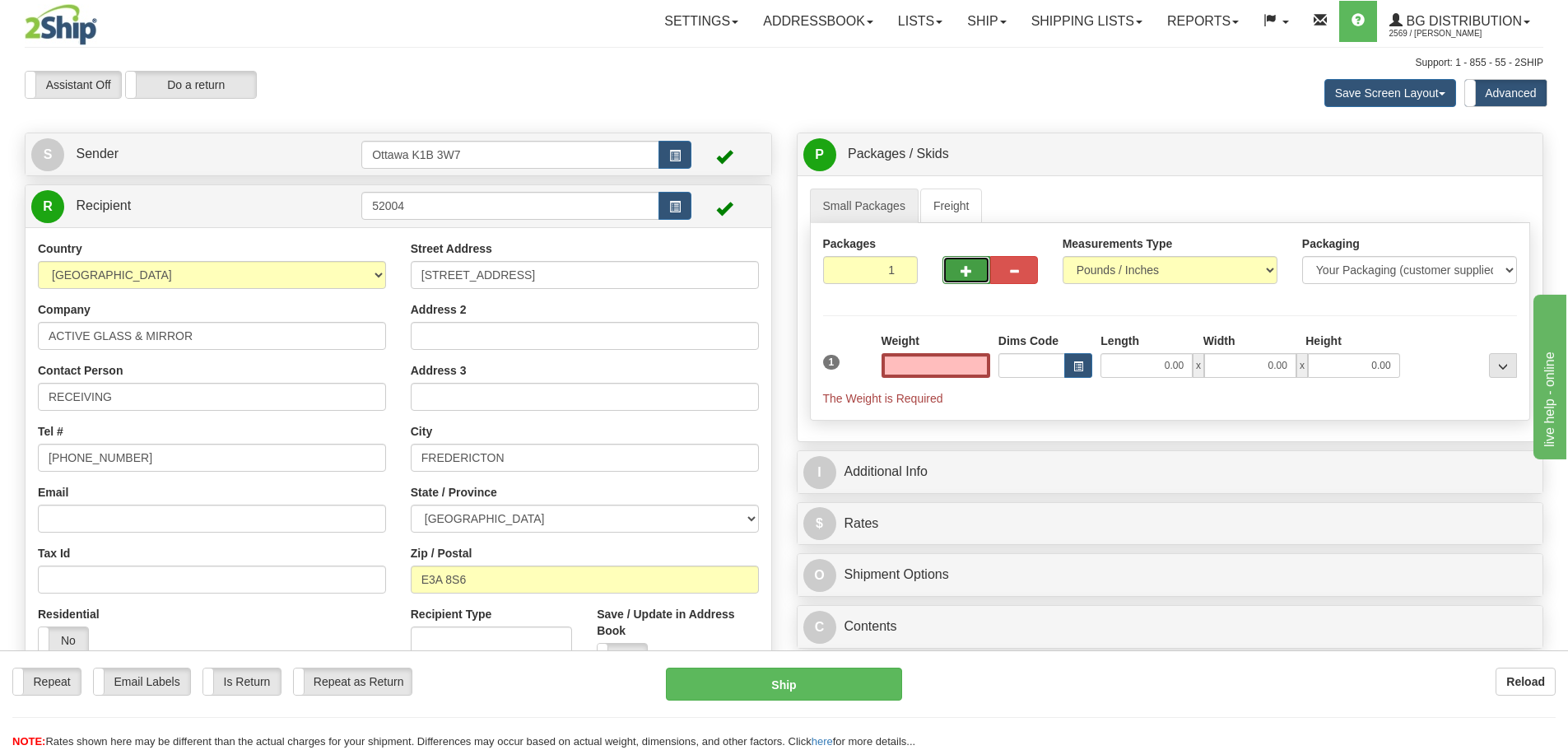
type input "0.00"
drag, startPoint x: 951, startPoint y: 282, endPoint x: 1117, endPoint y: 291, distance: 166.2
click at [952, 282] on button "button" at bounding box center [966, 270] width 48 height 28
type input "2"
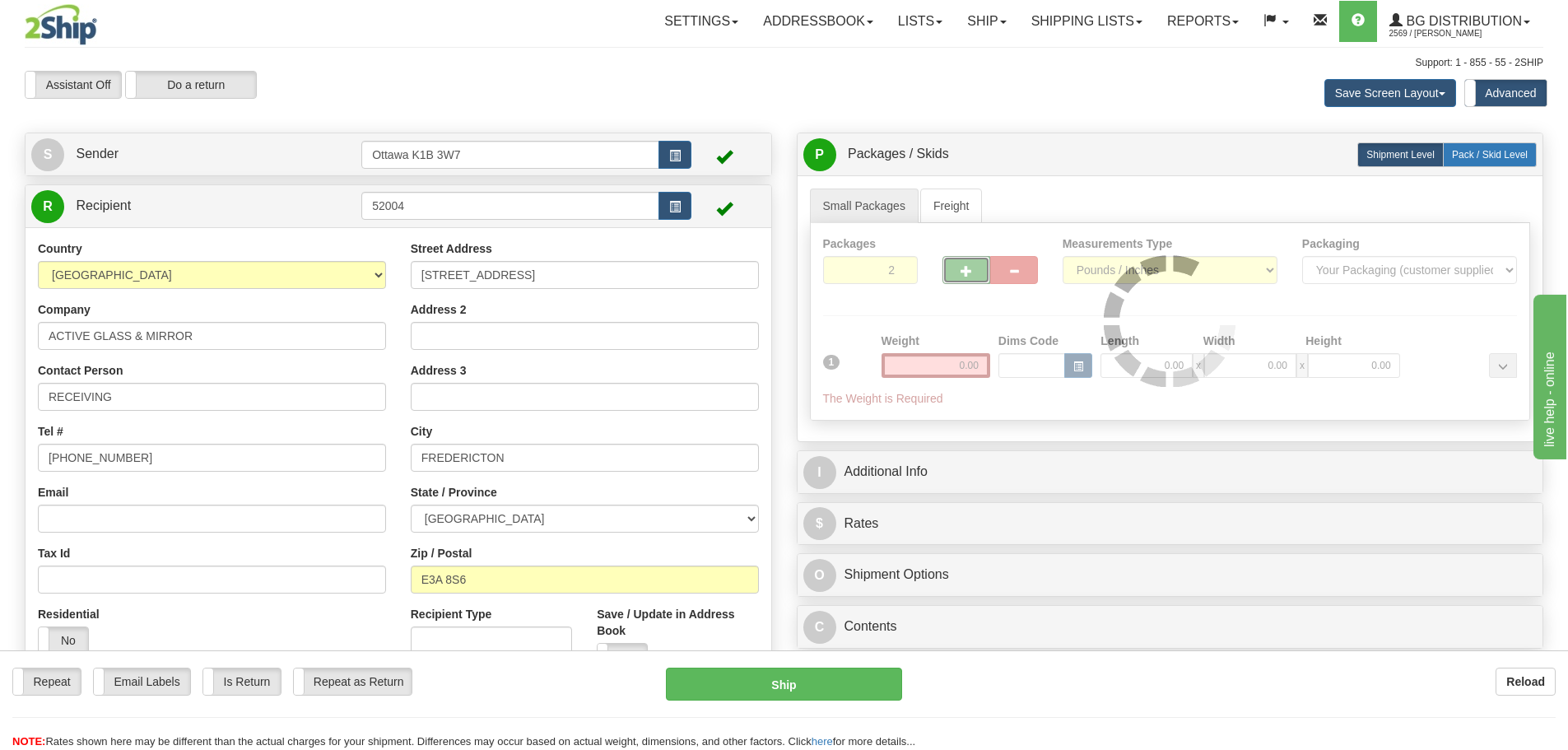
click at [1492, 161] on label "Pack / Skid Level Pack.." at bounding box center [1489, 154] width 94 height 24
radio input "true"
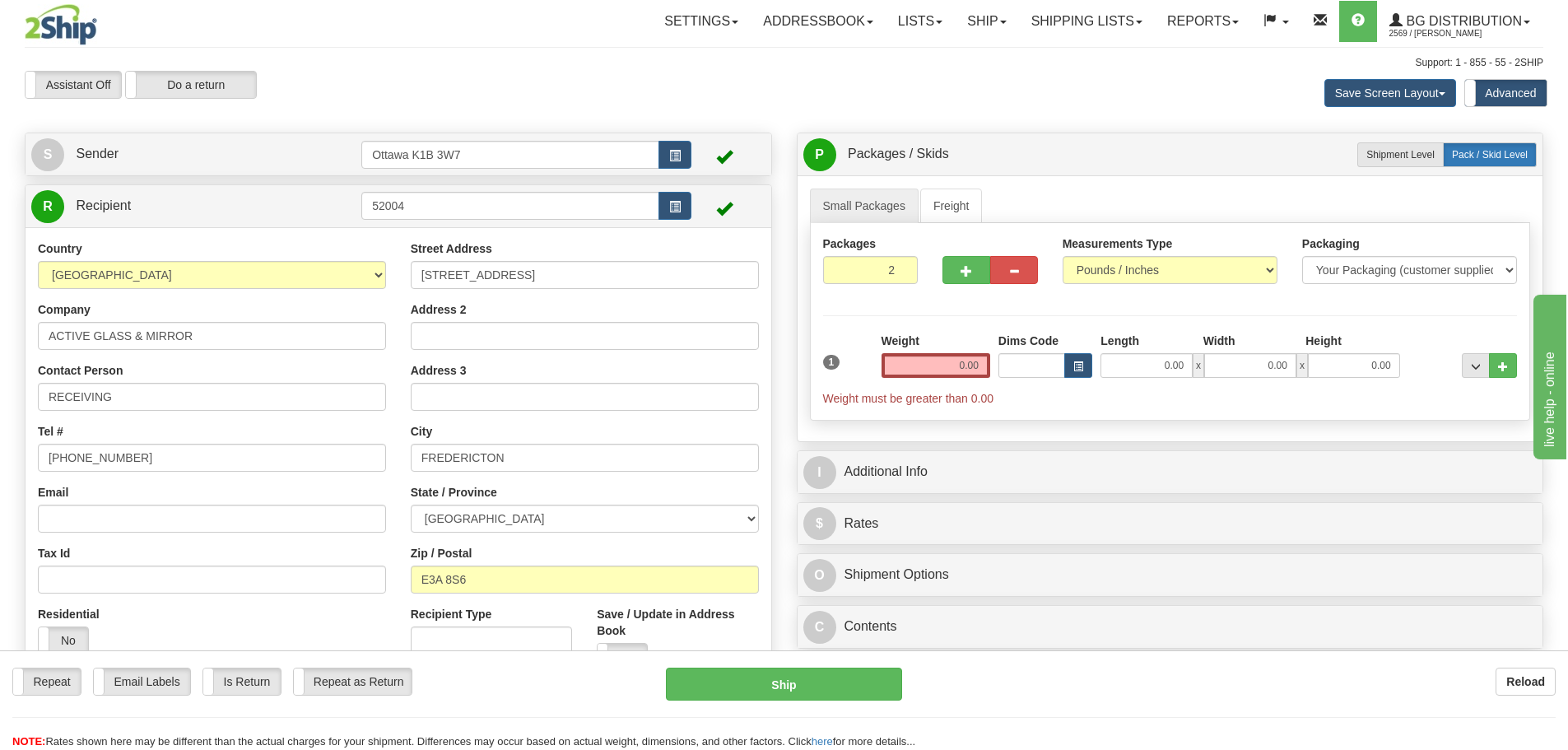
click at [1480, 155] on span "Pack / Skid Level" at bounding box center [1490, 155] width 76 height 12
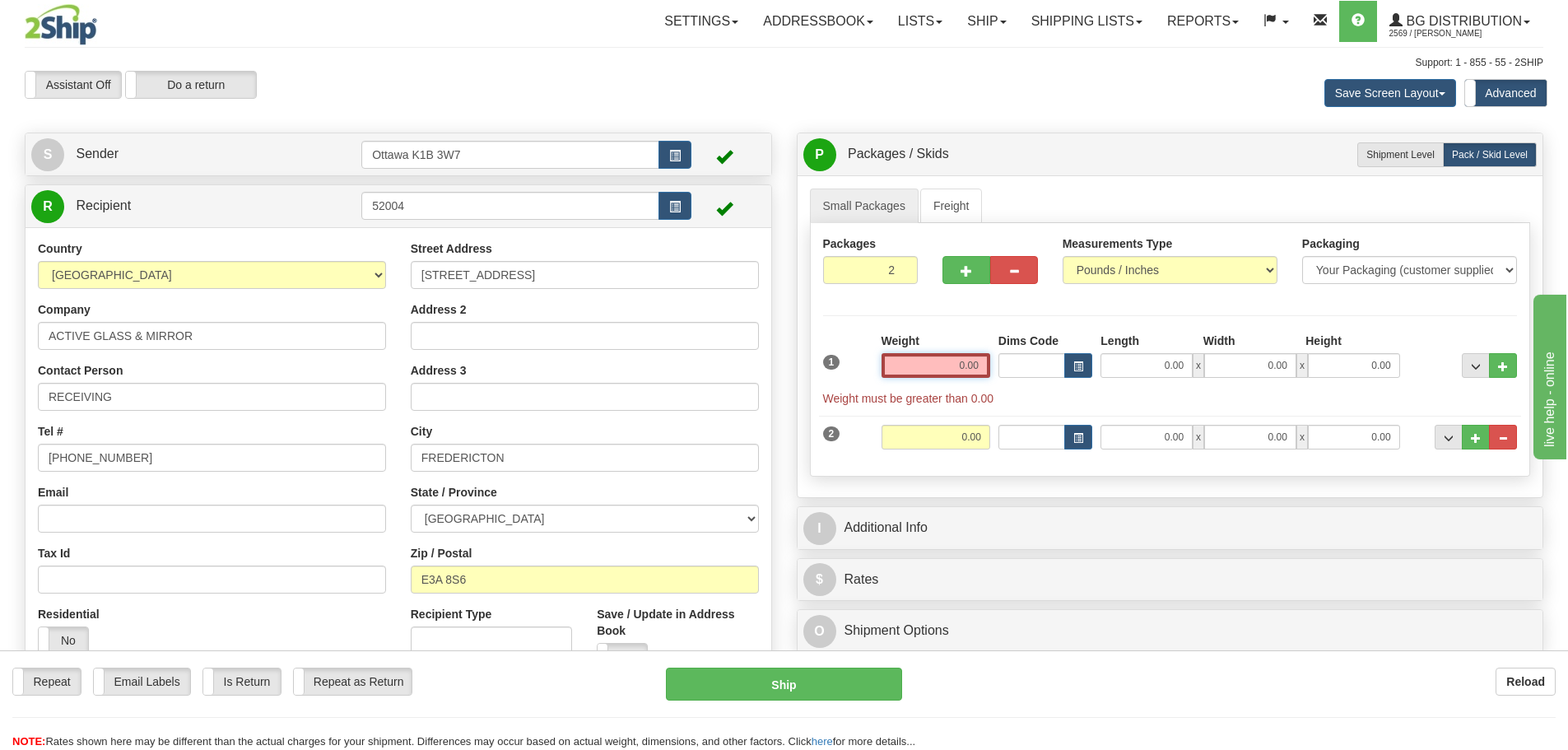
click at [949, 365] on input "0.00" at bounding box center [936, 365] width 109 height 24
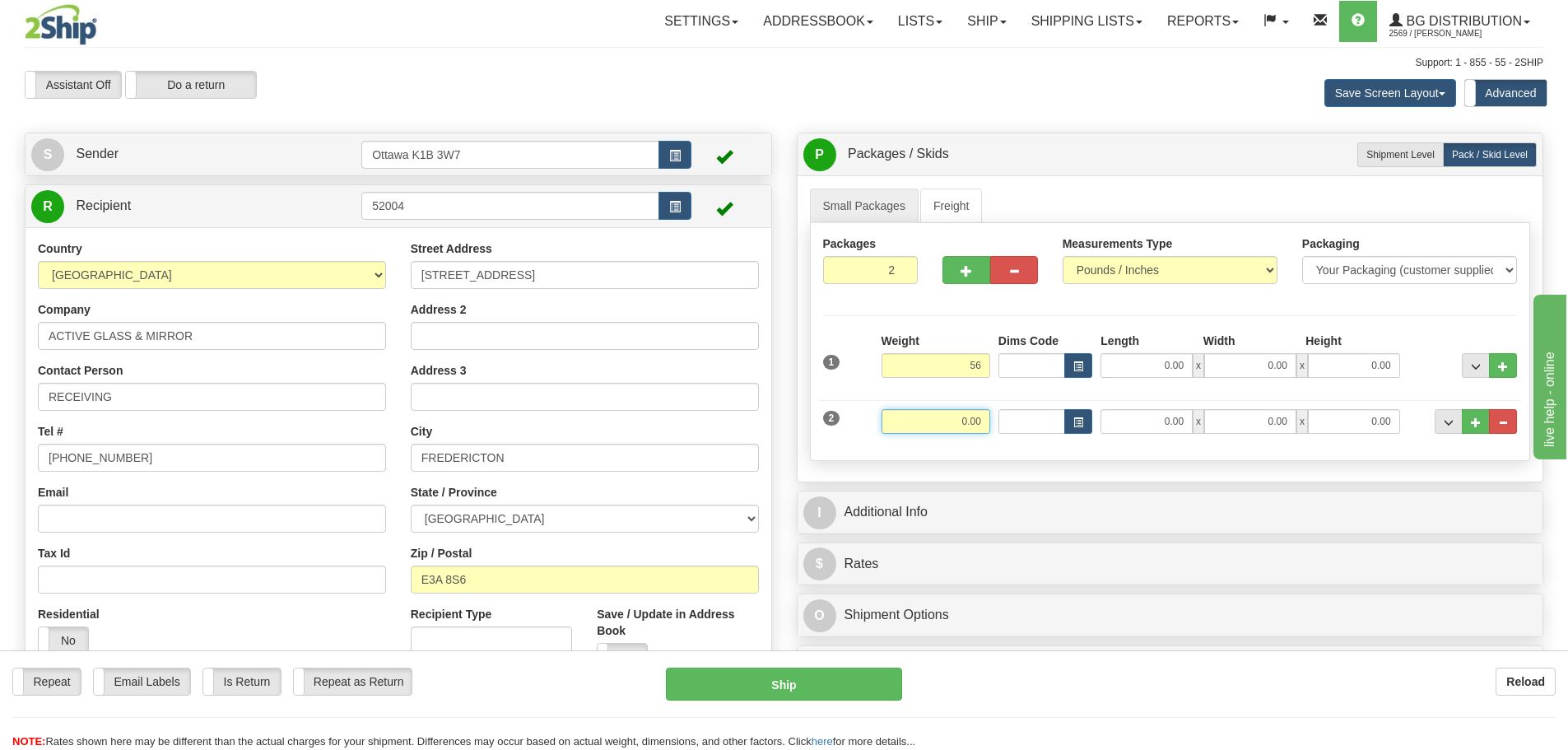
type input "56.00"
click at [955, 409] on input "0.00" at bounding box center [936, 421] width 109 height 24
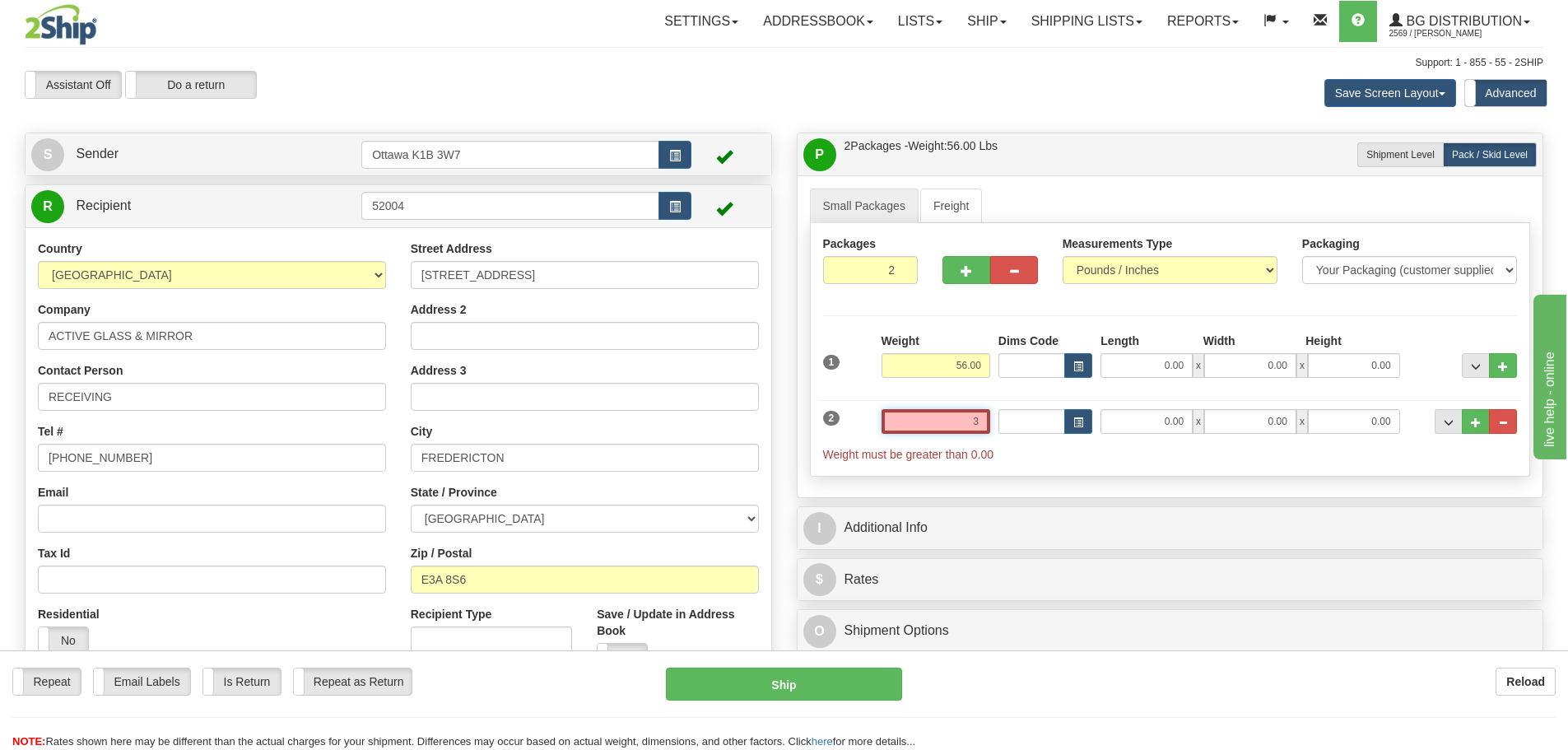
type input "30"
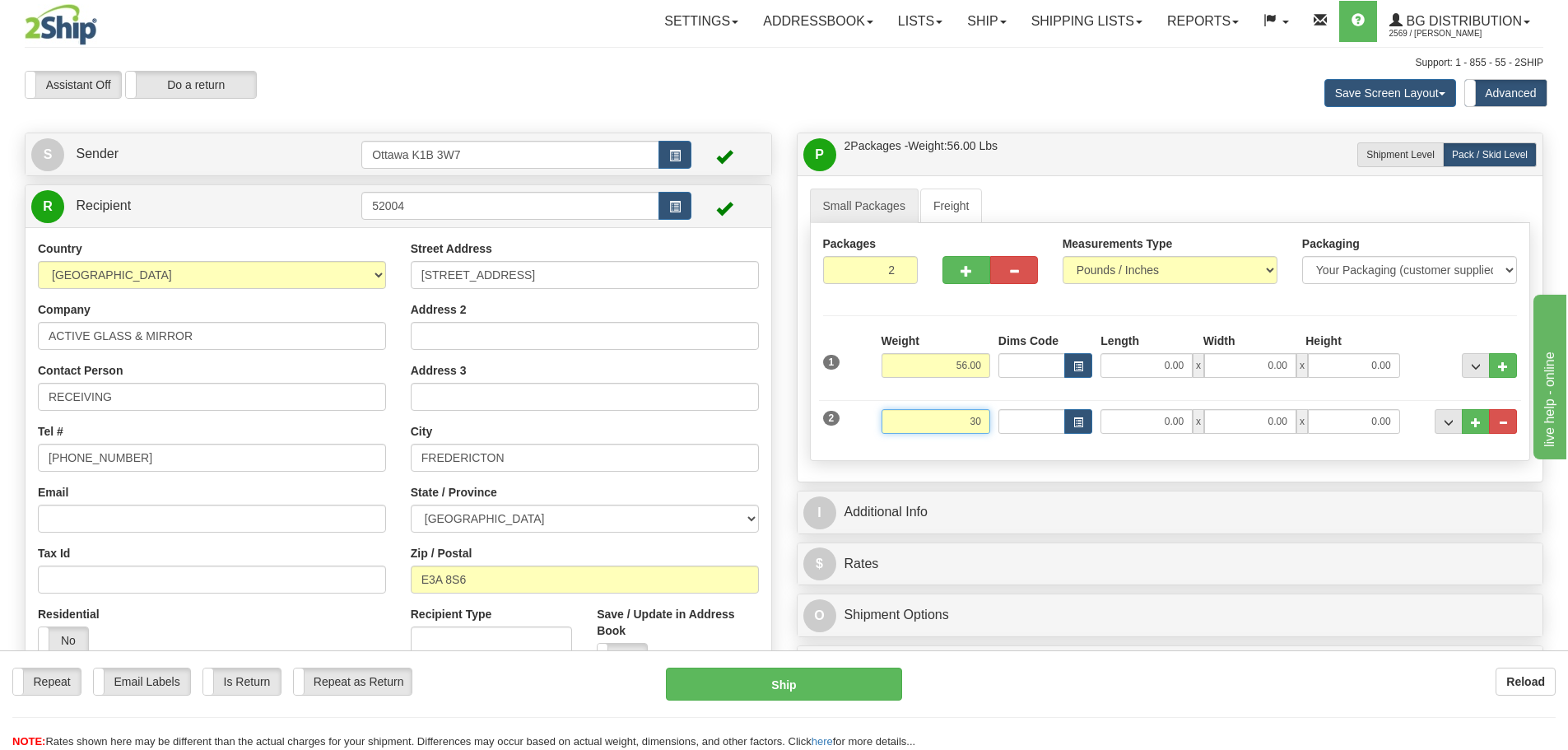
drag, startPoint x: 947, startPoint y: 413, endPoint x: 1232, endPoint y: 450, distance: 287.4
click at [1195, 447] on div "1 Weight 56.00 Dims Code" at bounding box center [1170, 390] width 695 height 115
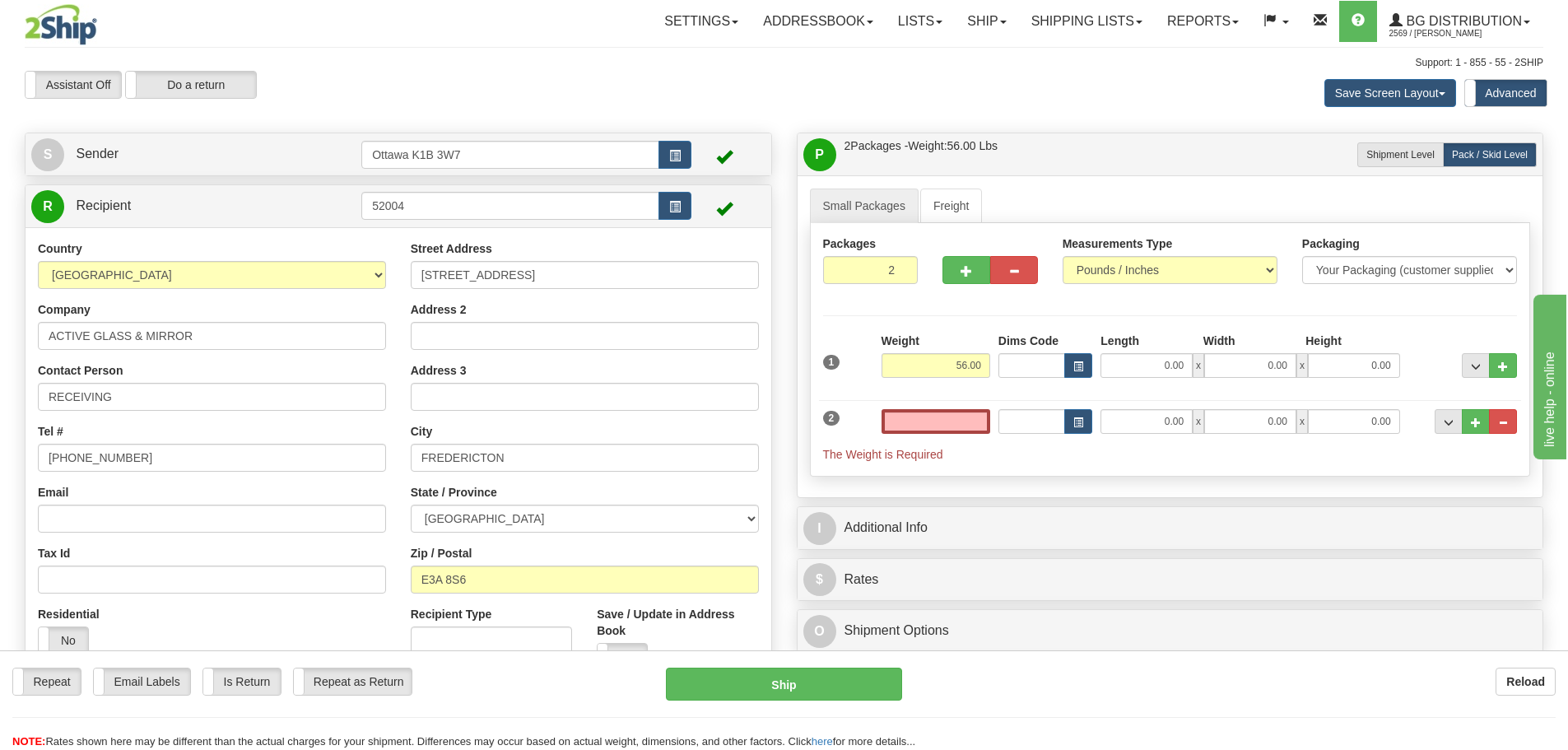
type input "0.00"
click at [1518, 423] on div at bounding box center [1462, 421] width 117 height 24
drag, startPoint x: 1513, startPoint y: 423, endPoint x: 1210, endPoint y: 382, distance: 305.8
click at [1512, 423] on button "..." at bounding box center [1503, 421] width 28 height 24
type input "1"
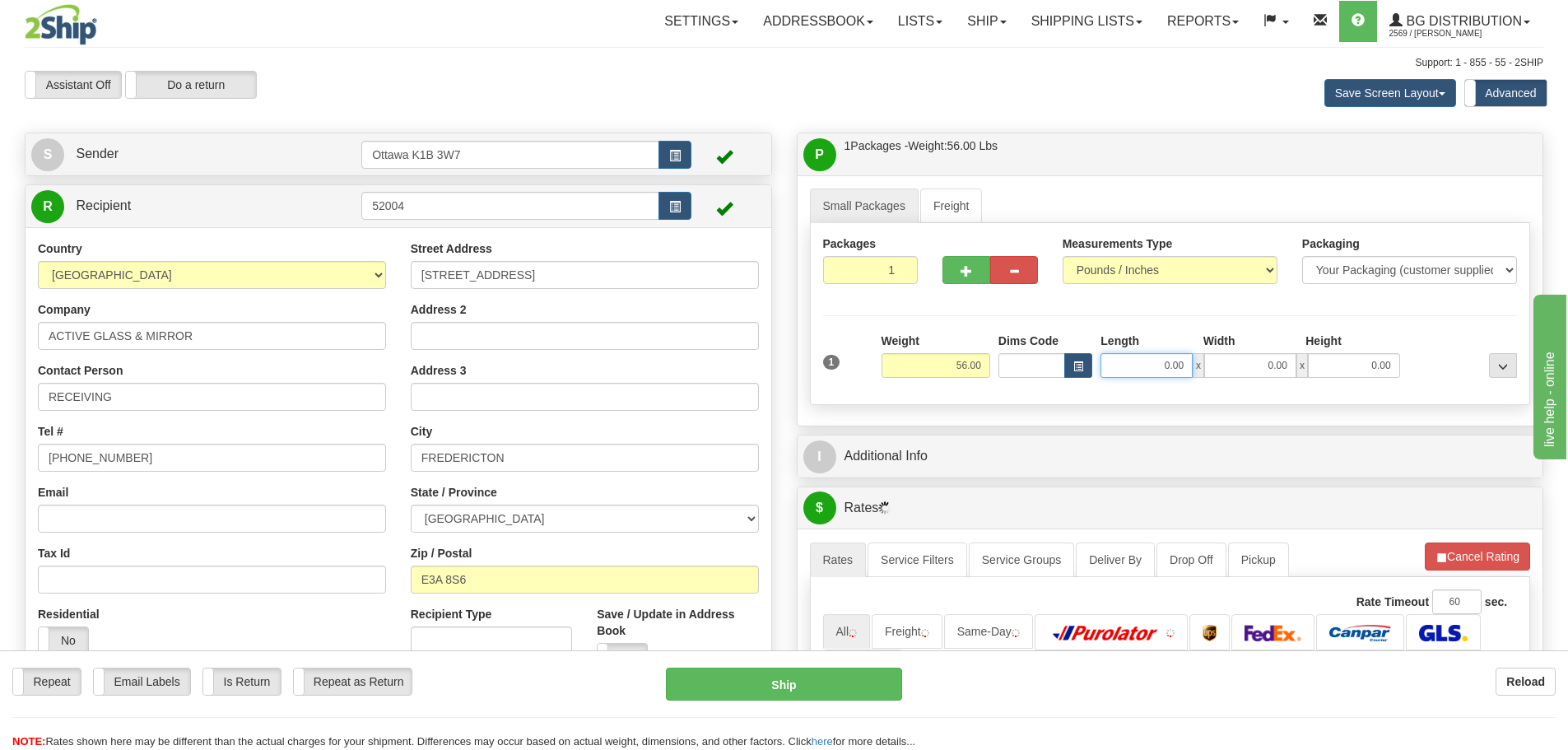
click at [1140, 368] on input "0.00" at bounding box center [1146, 365] width 92 height 24
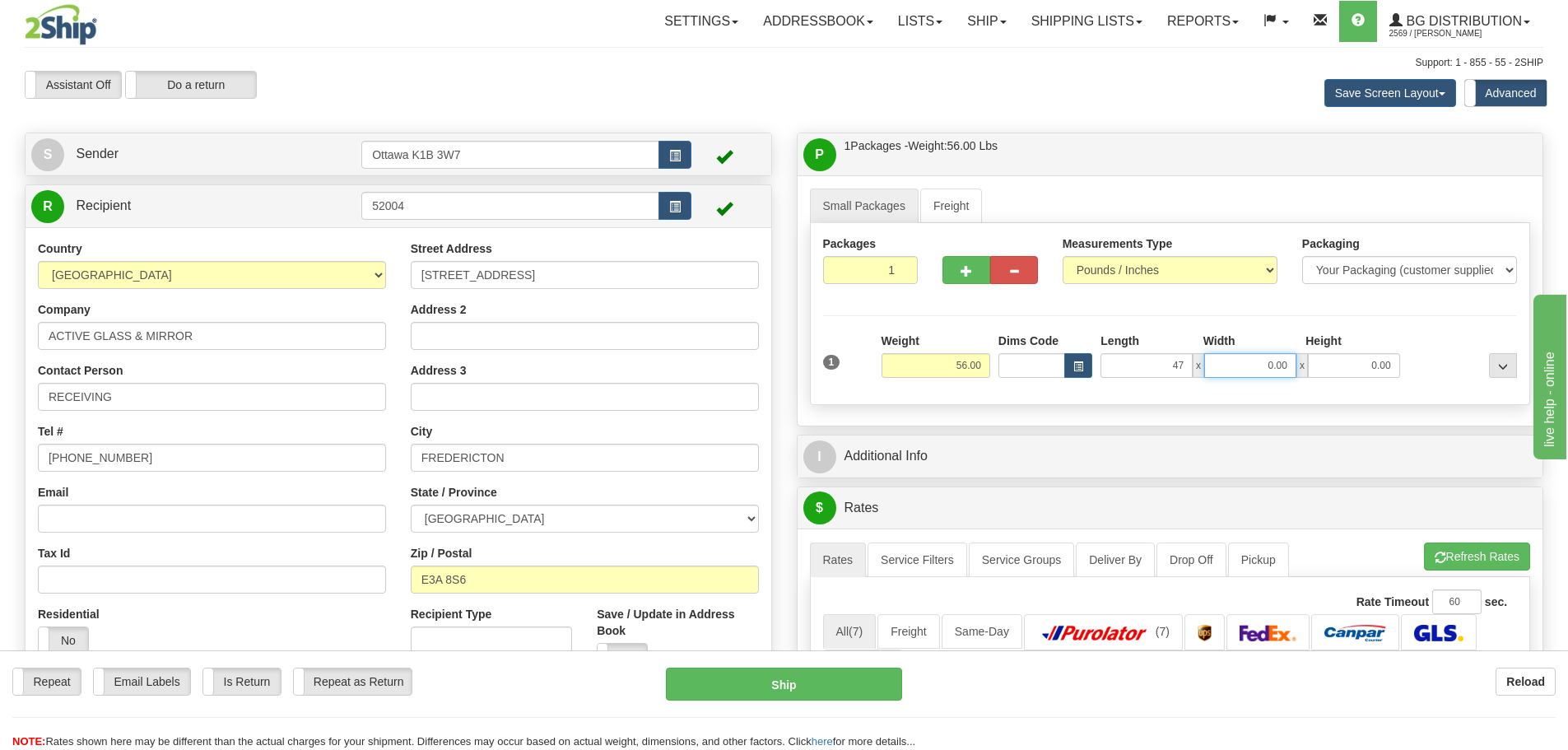
type input "47.00"
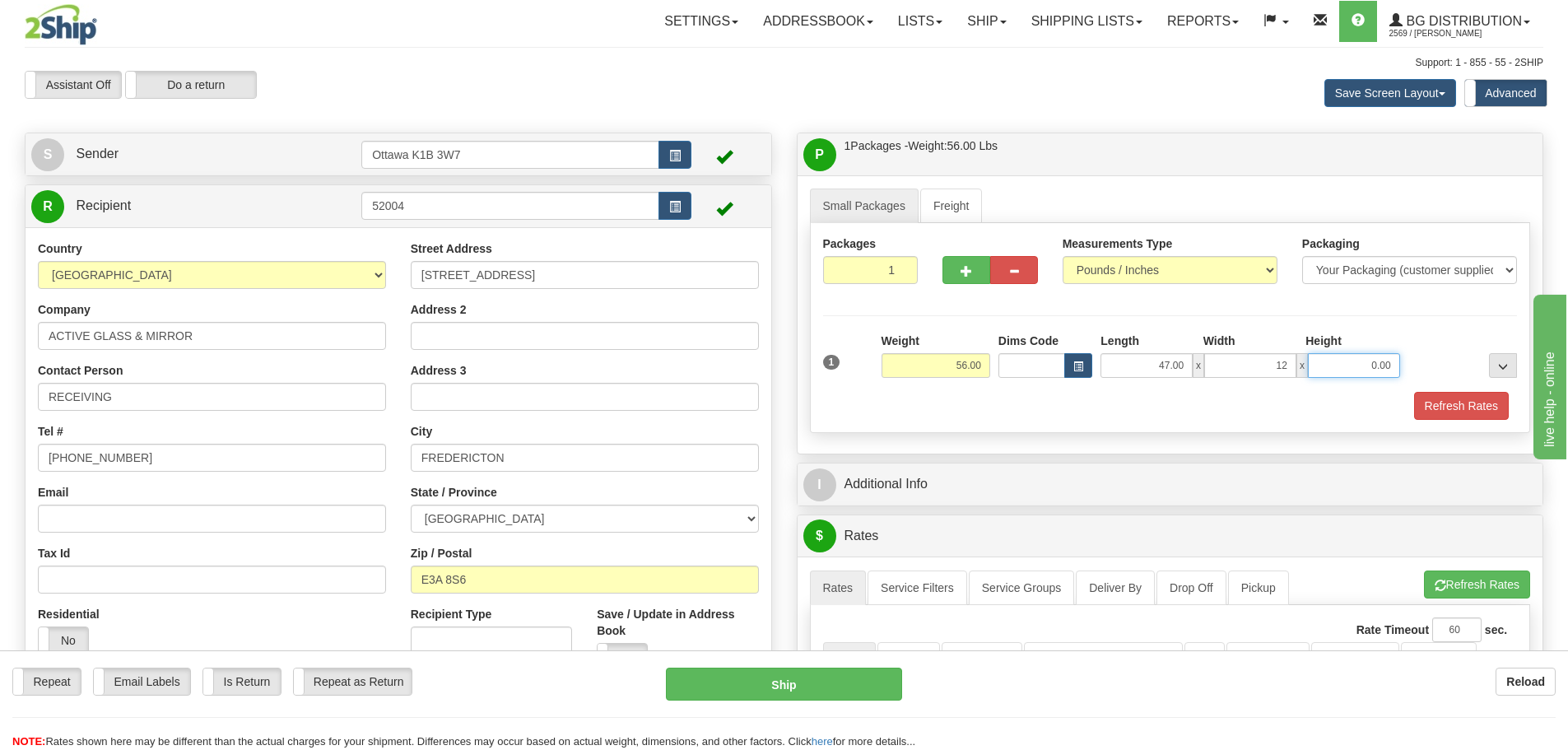
type input "12.00"
type input "9.00"
click at [1417, 329] on div "Packages 1 1 Measurements Type" at bounding box center [1170, 328] width 721 height 210
click at [958, 263] on button "button" at bounding box center [966, 270] width 48 height 28
type input "2"
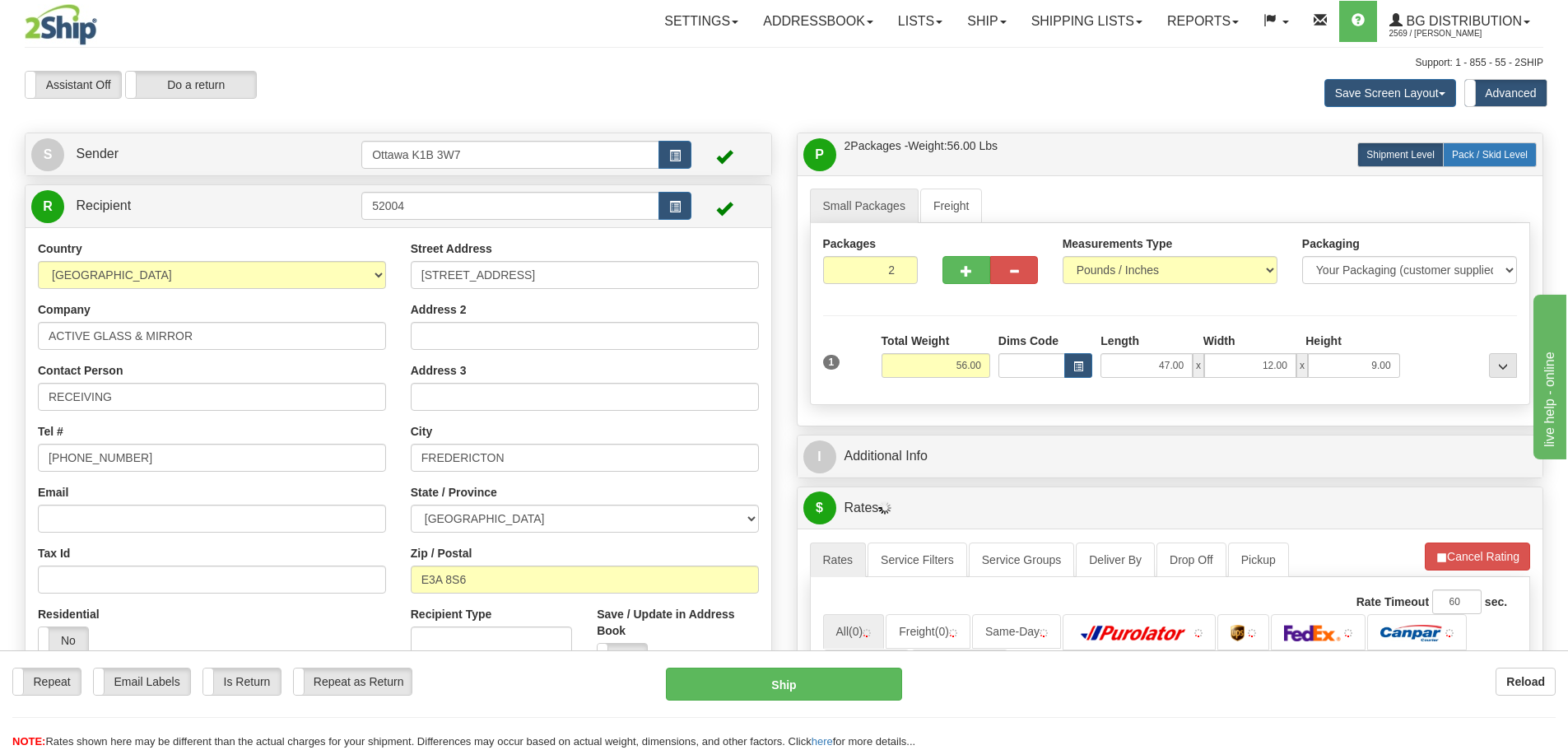
click at [1488, 149] on span "Pack / Skid Level" at bounding box center [1490, 155] width 76 height 12
radio input "true"
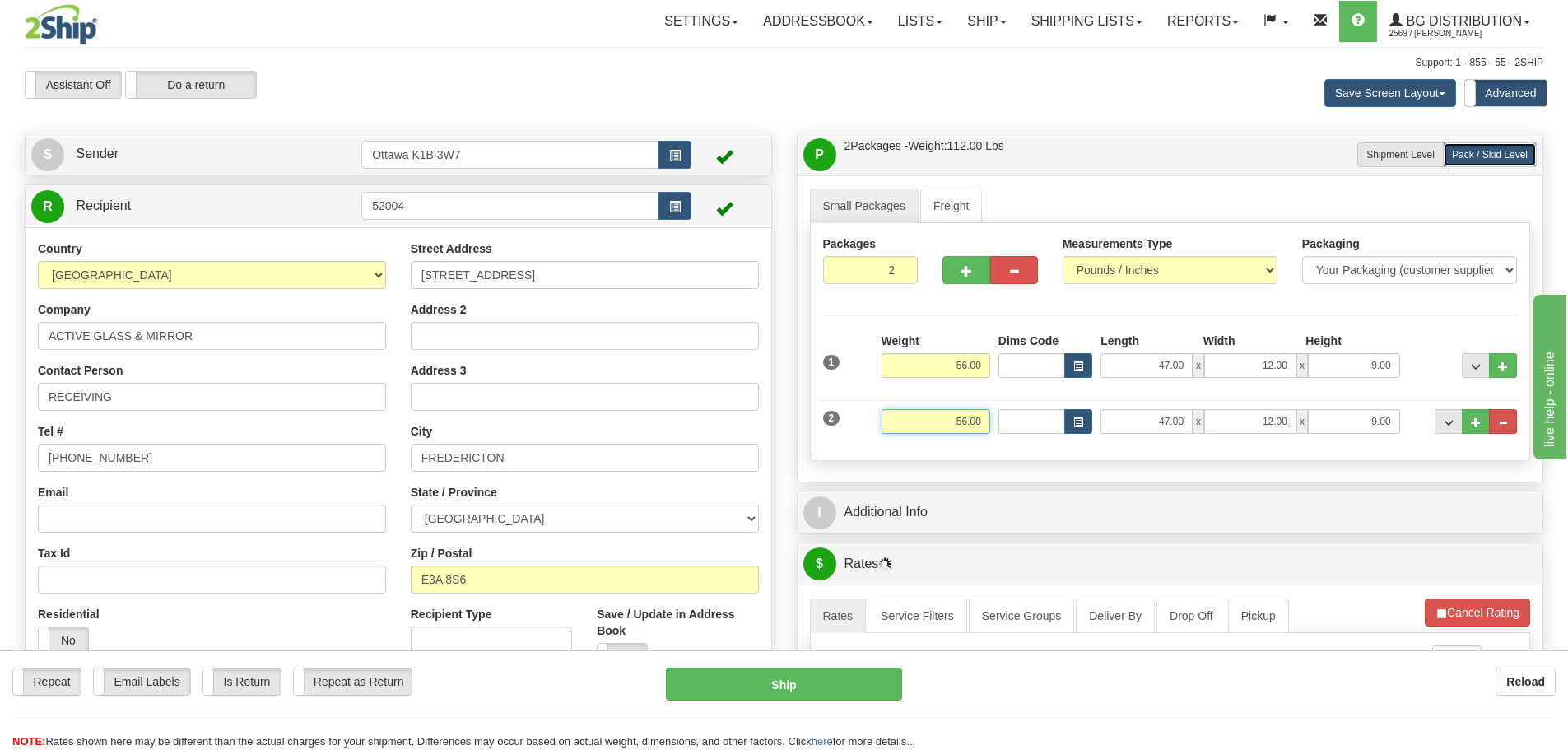
drag, startPoint x: 935, startPoint y: 417, endPoint x: 1214, endPoint y: 434, distance: 279.5
click at [1200, 438] on div "2 Weight 56.00 Dims Code Length Width Height" at bounding box center [1170, 419] width 703 height 55
type input "30.00"
click at [776, 455] on div "Create a label for the return Create Pickup Without Label S Sender Ottawa K1B 3…" at bounding box center [399, 471] width 772 height 675
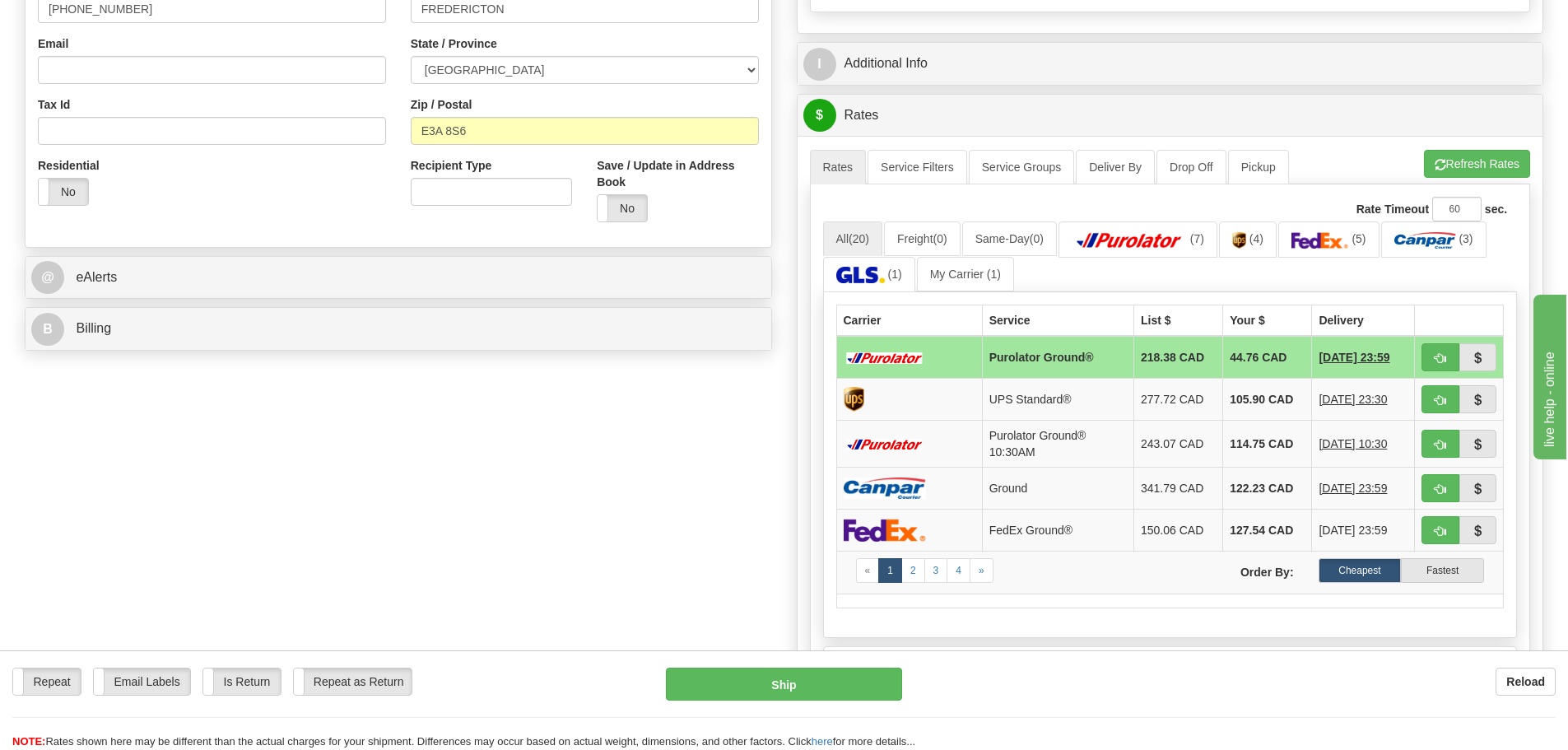
scroll to position [411, 0]
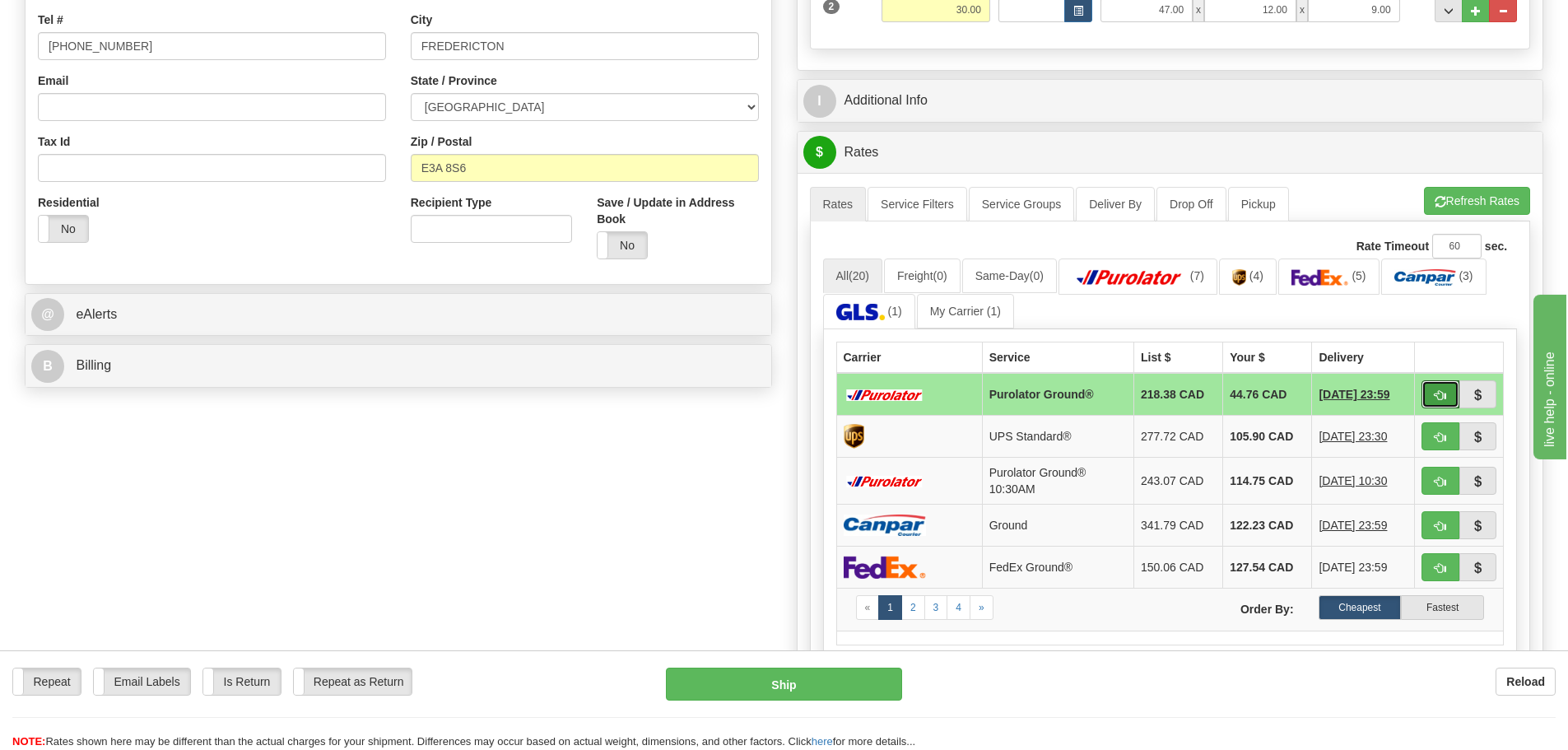
click at [1431, 387] on button "button" at bounding box center [1440, 394] width 38 height 28
type input "260"
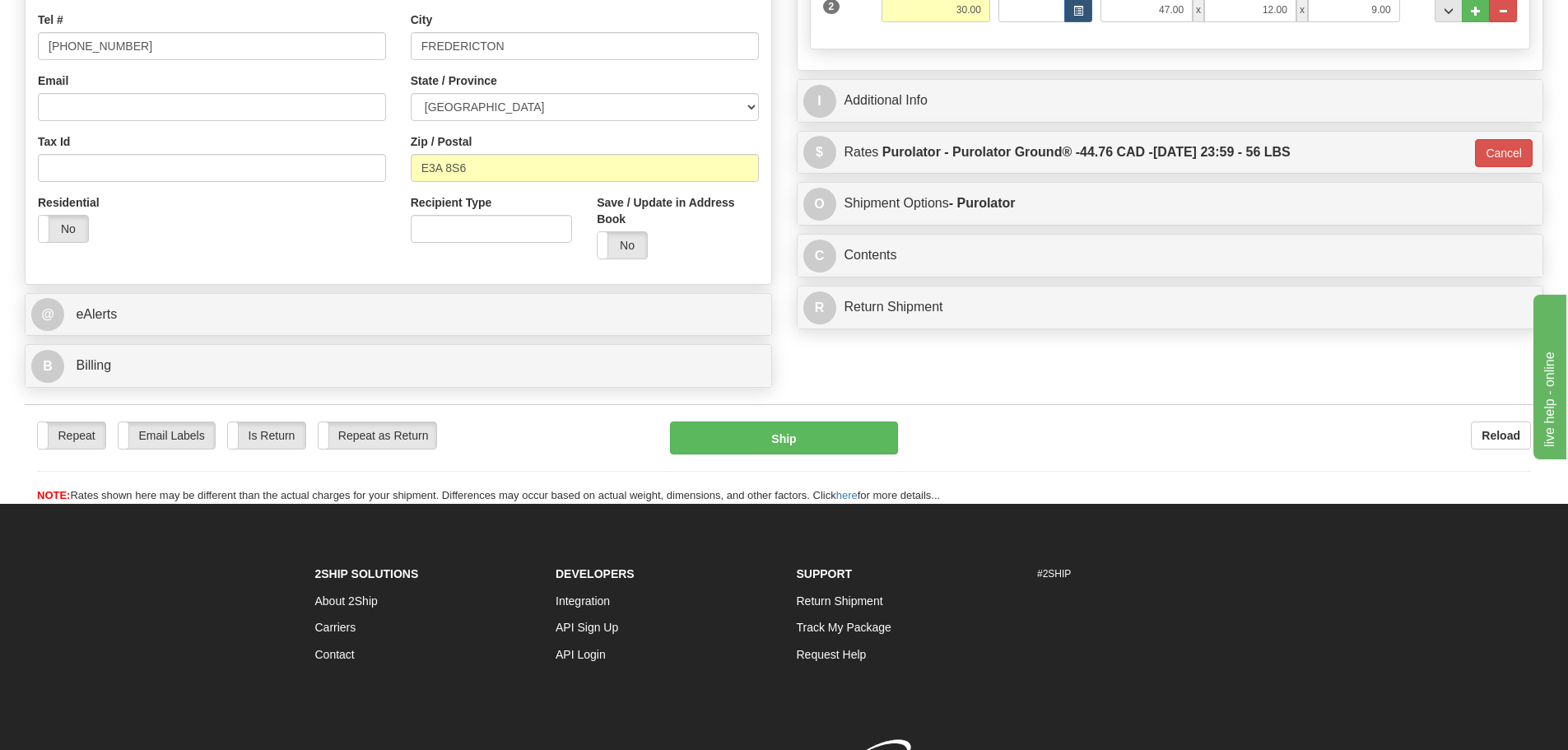
scroll to position [165, 0]
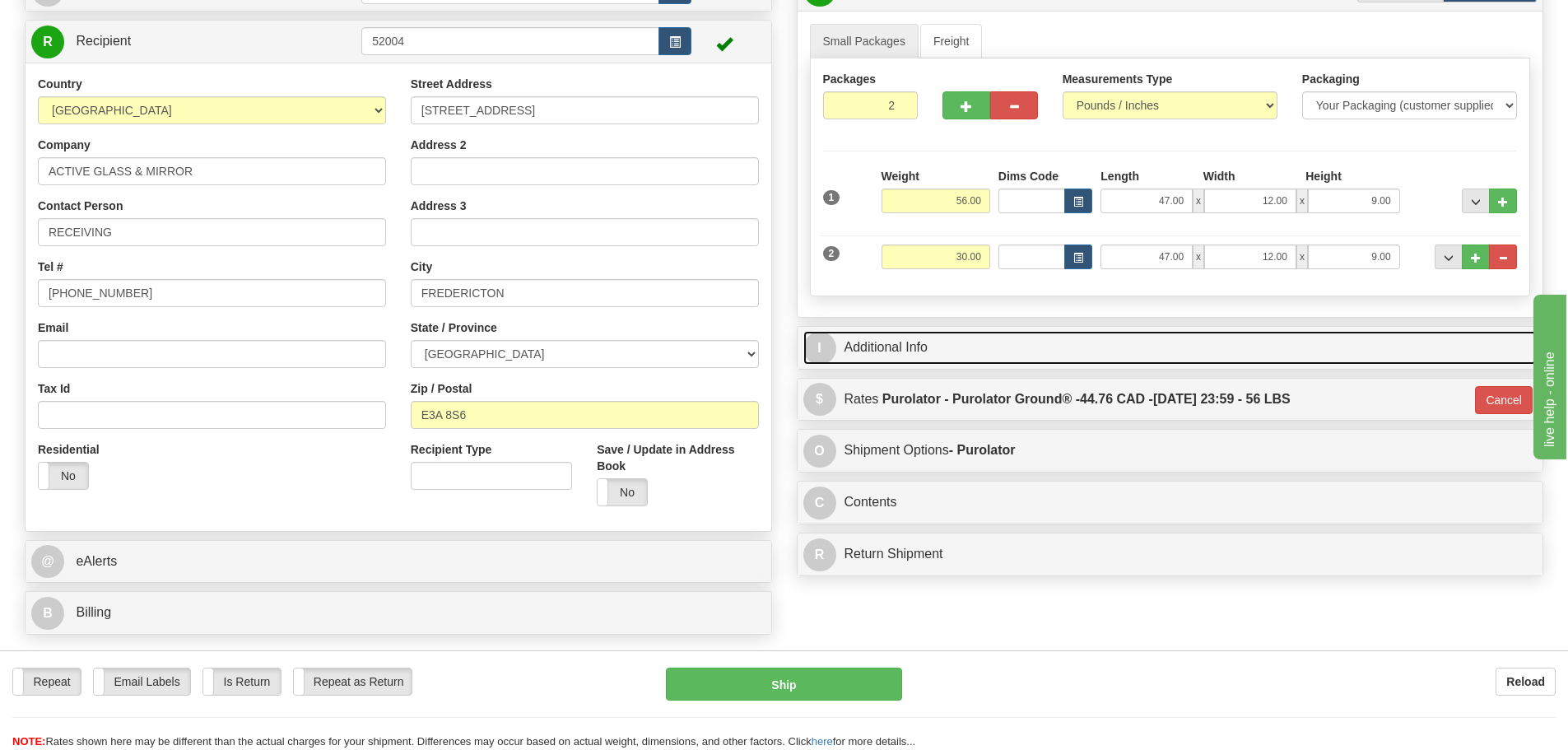
click at [1044, 346] on link "I Additional Info" at bounding box center [1170, 347] width 734 height 34
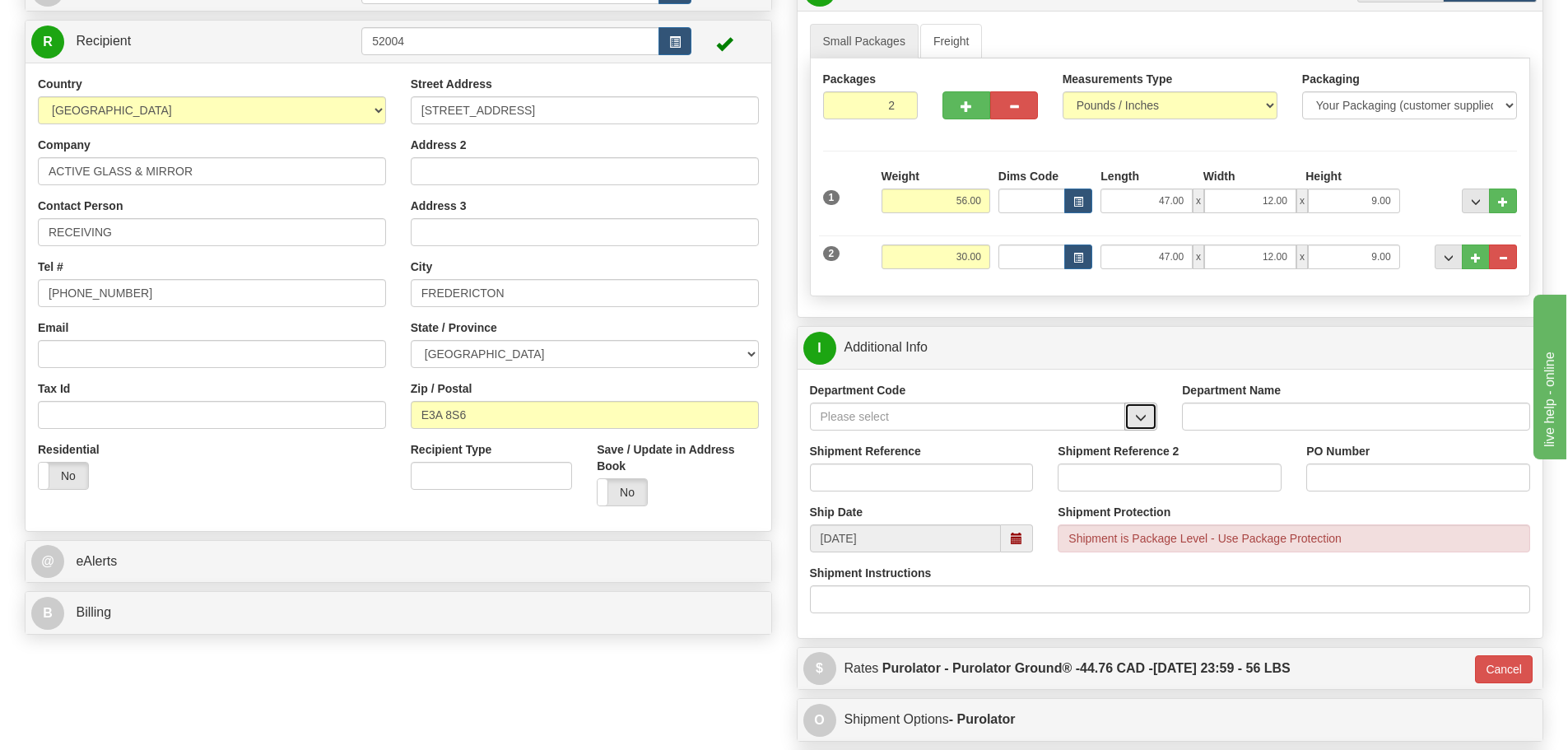
click at [1147, 419] on span "button" at bounding box center [1141, 417] width 12 height 11
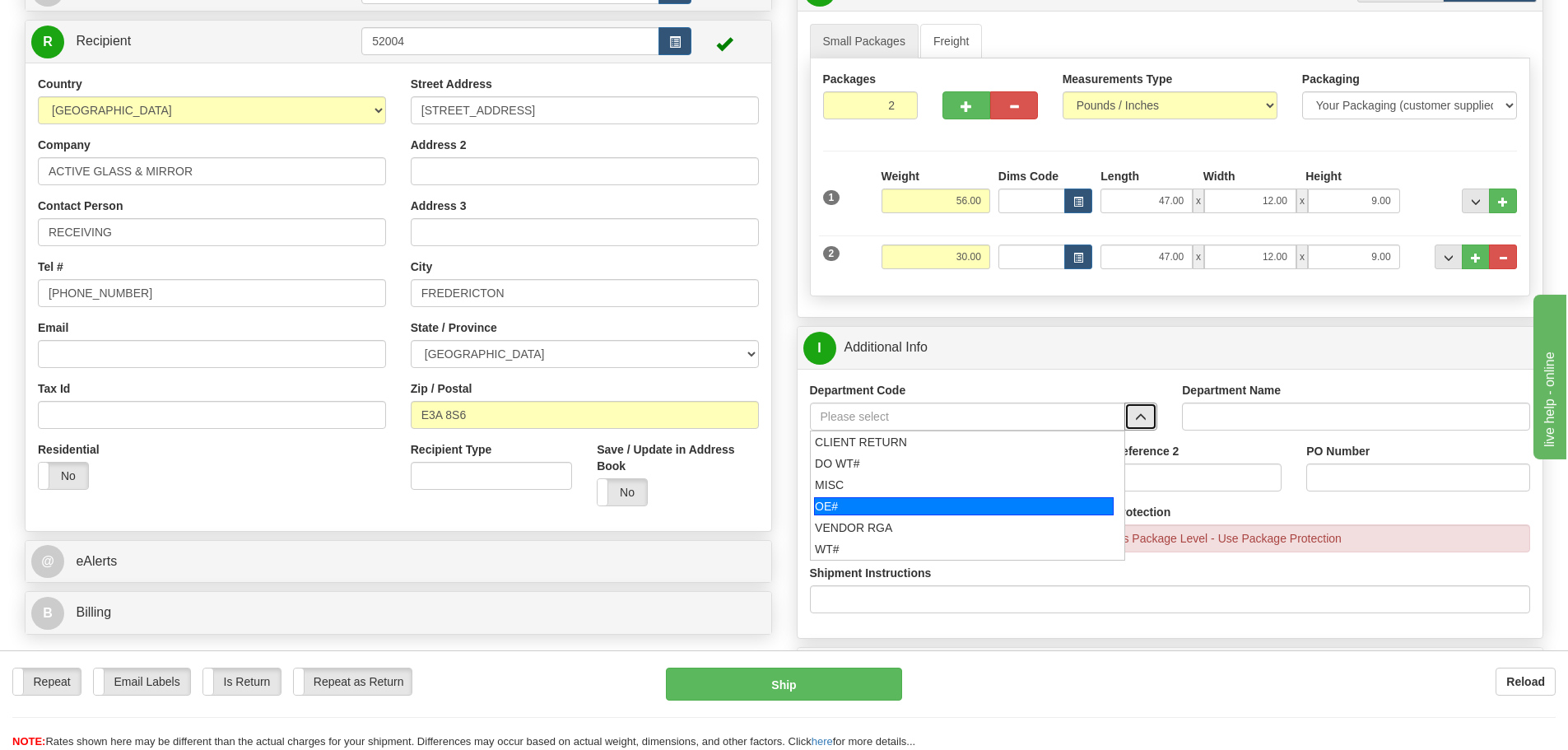
click at [902, 502] on div "OE#" at bounding box center [964, 506] width 300 height 18
type input "OE#"
type input "ORDERS"
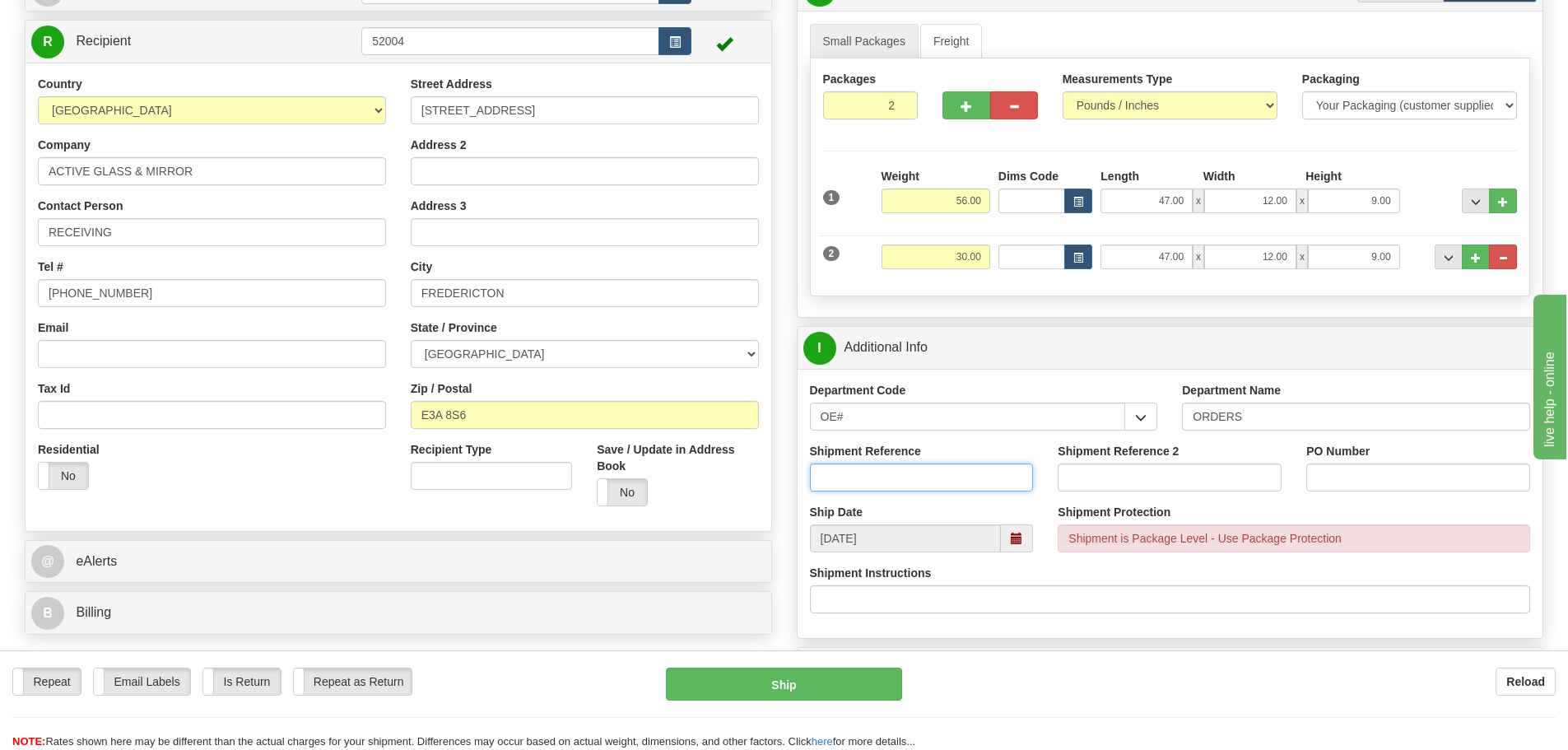
click at [902, 473] on input "Shipment Reference" at bounding box center [921, 477] width 224 height 28
type input "10205136-00"
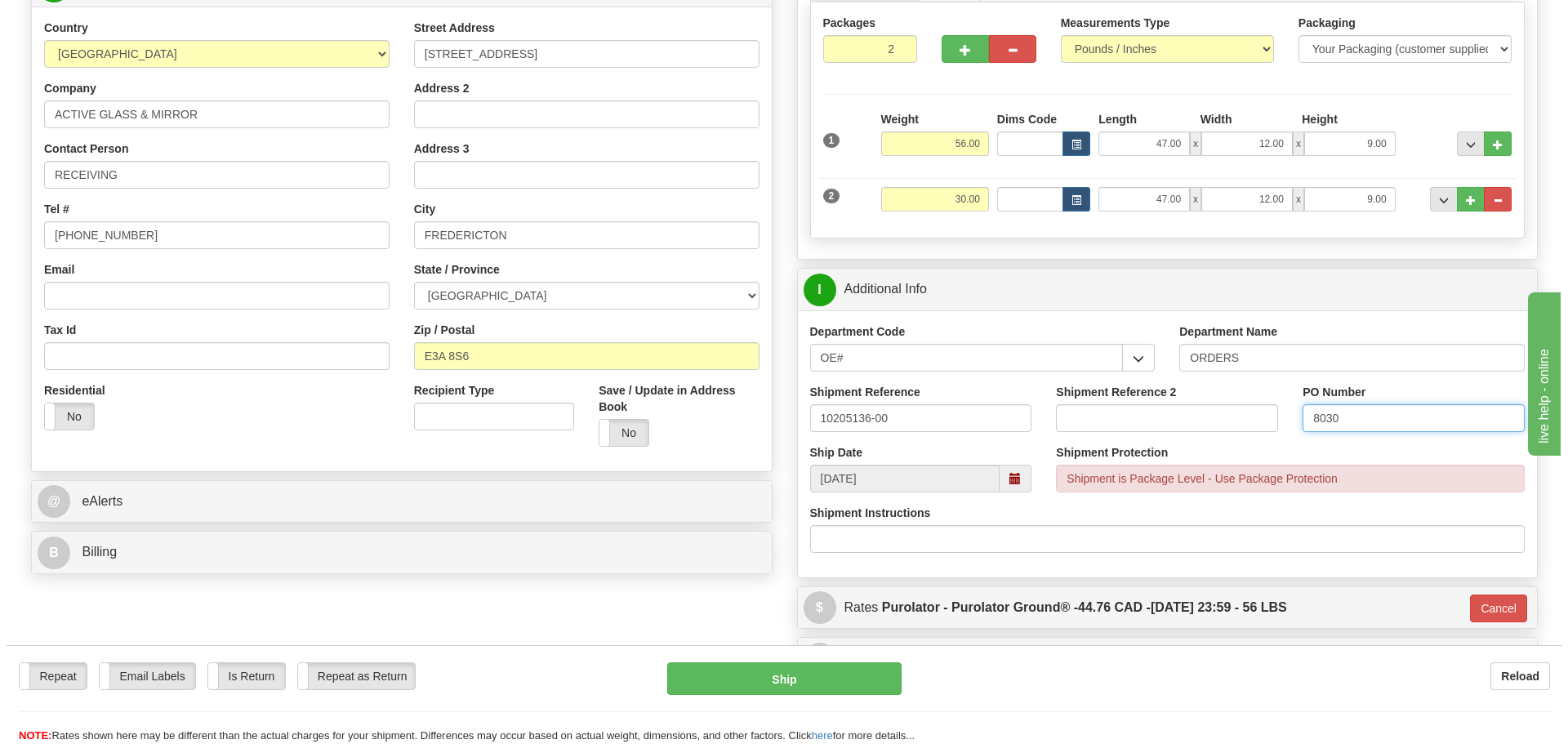
scroll to position [245, 0]
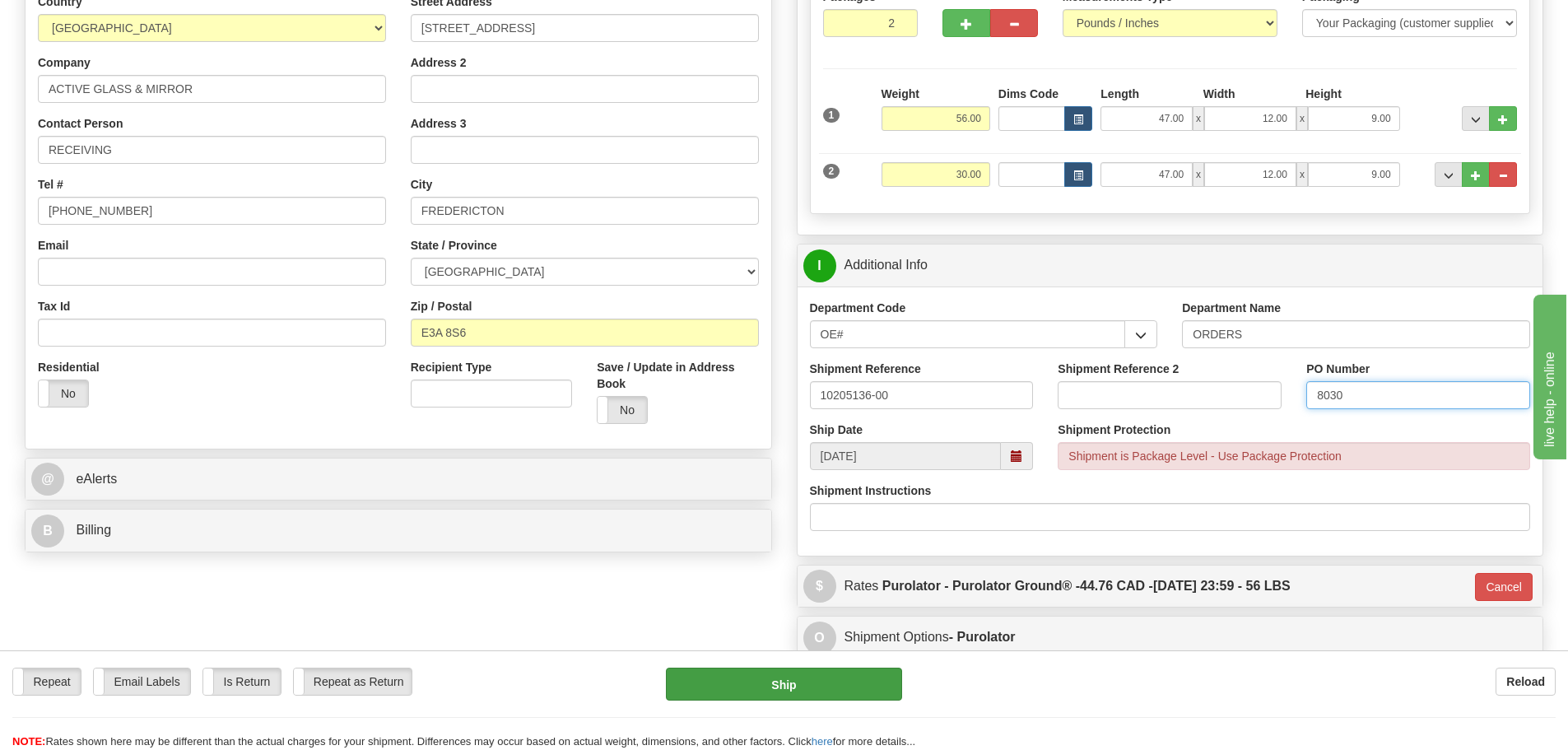
type input "8030"
click at [798, 681] on button "Ship" at bounding box center [784, 685] width 237 height 33
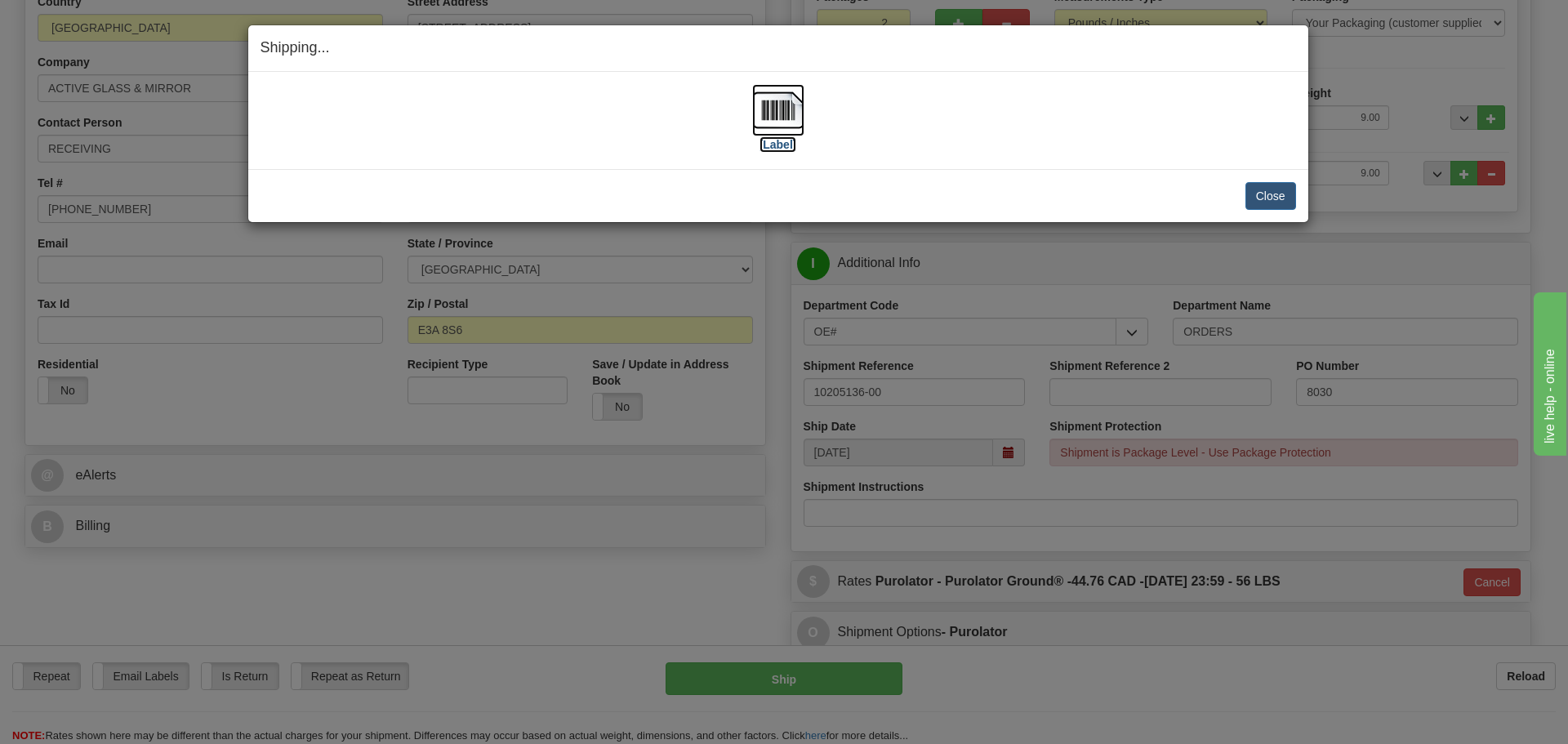
click at [784, 147] on label "[Label]" at bounding box center [778, 144] width 38 height 16
click at [1284, 216] on div "Close Cancel Cancel Shipment and Quit Pickup Quit Pickup ONLY" at bounding box center [778, 195] width 1060 height 53
click at [1276, 202] on button "Close" at bounding box center [1271, 195] width 51 height 28
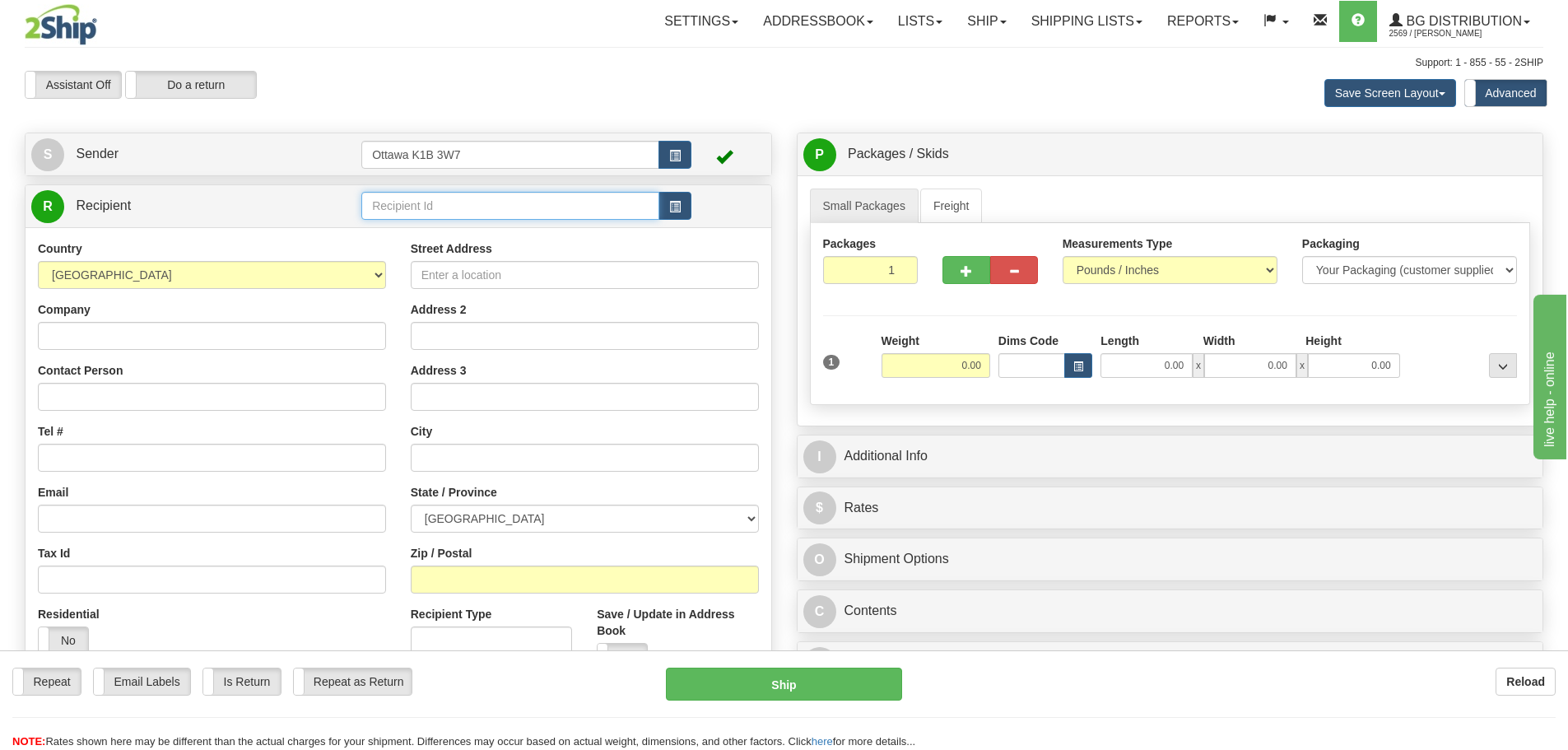
click at [489, 202] on input "text" at bounding box center [510, 206] width 298 height 28
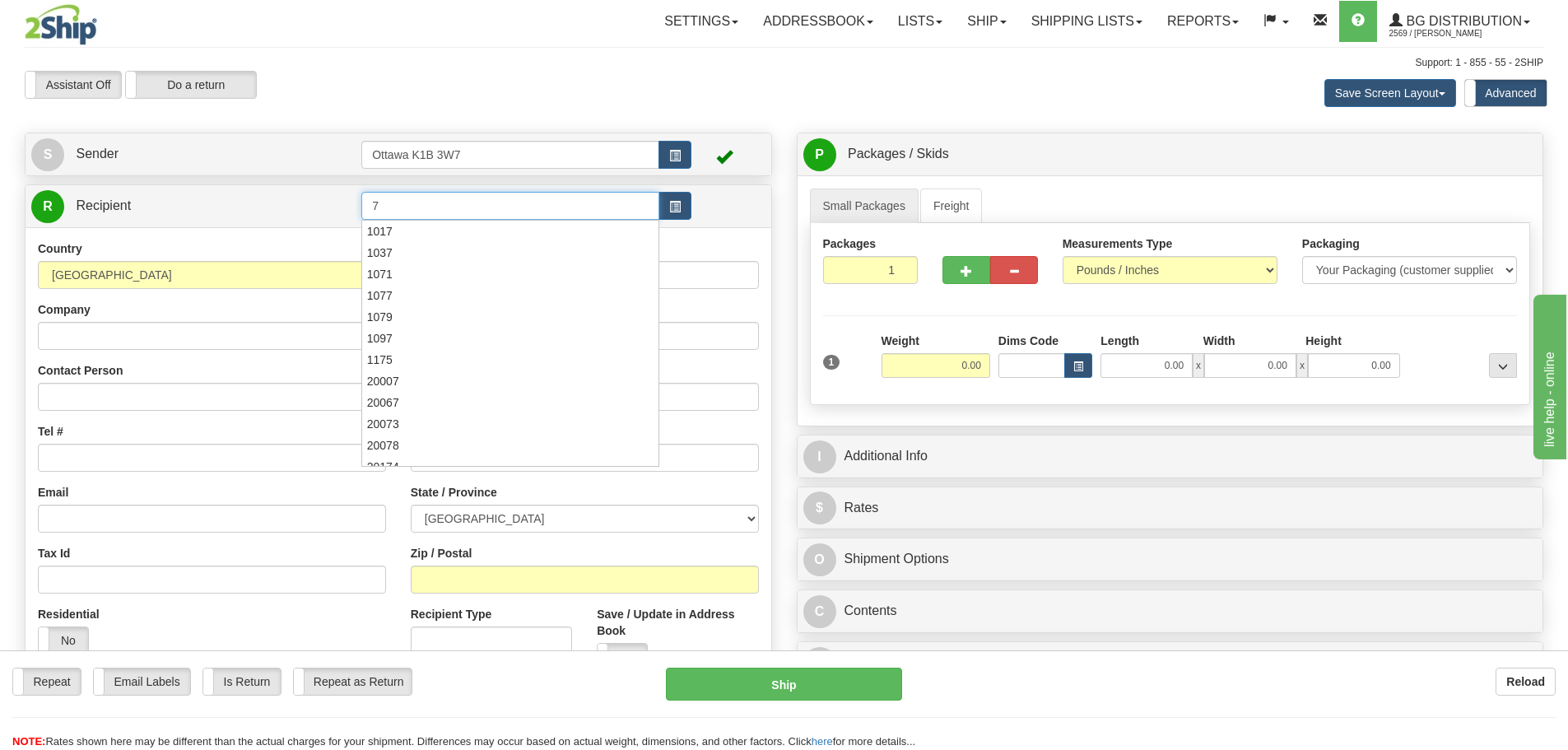
type input "7"
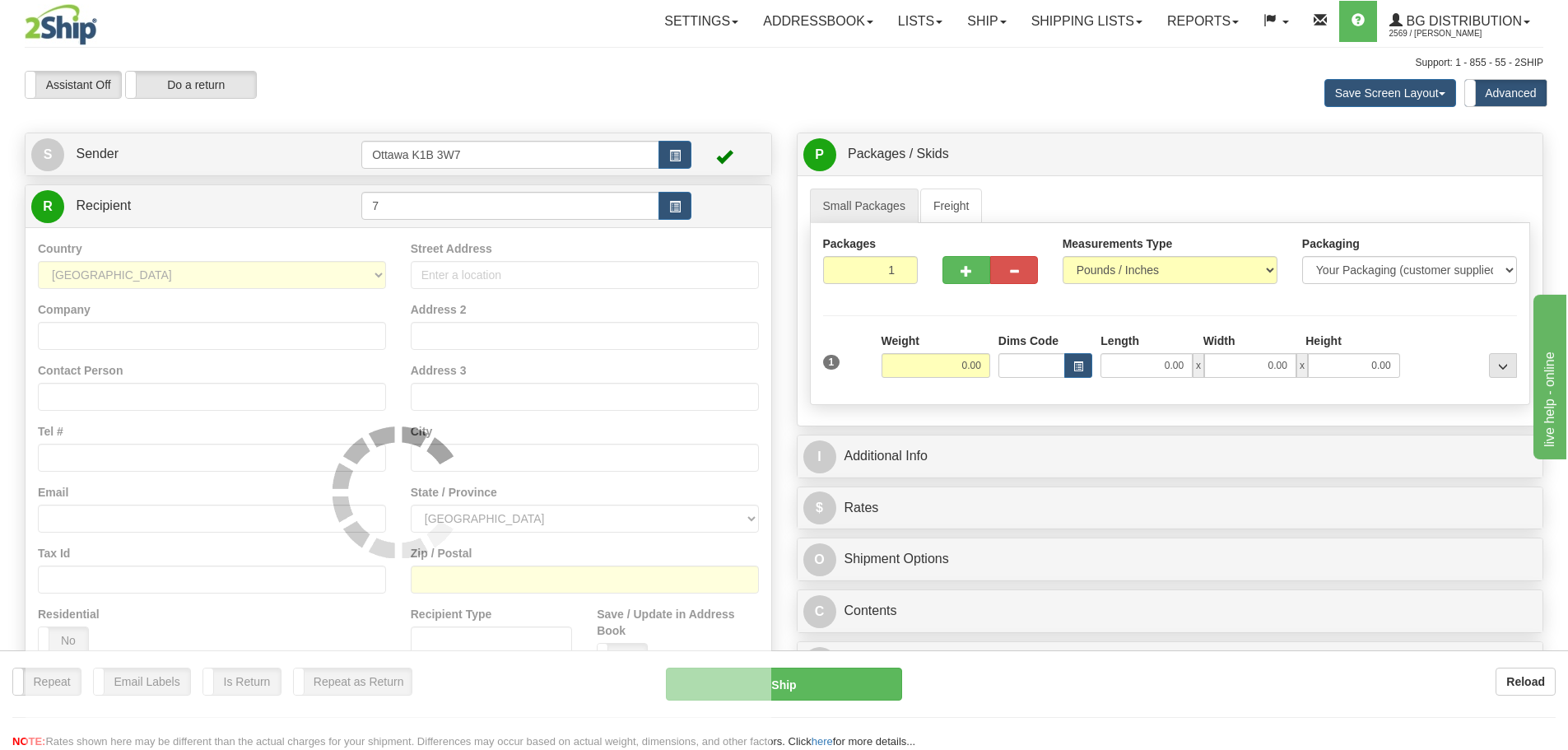
click at [539, 115] on div "Toggle navigation Settings Shipping Preferences Fields Preferences New" at bounding box center [784, 476] width 1568 height 953
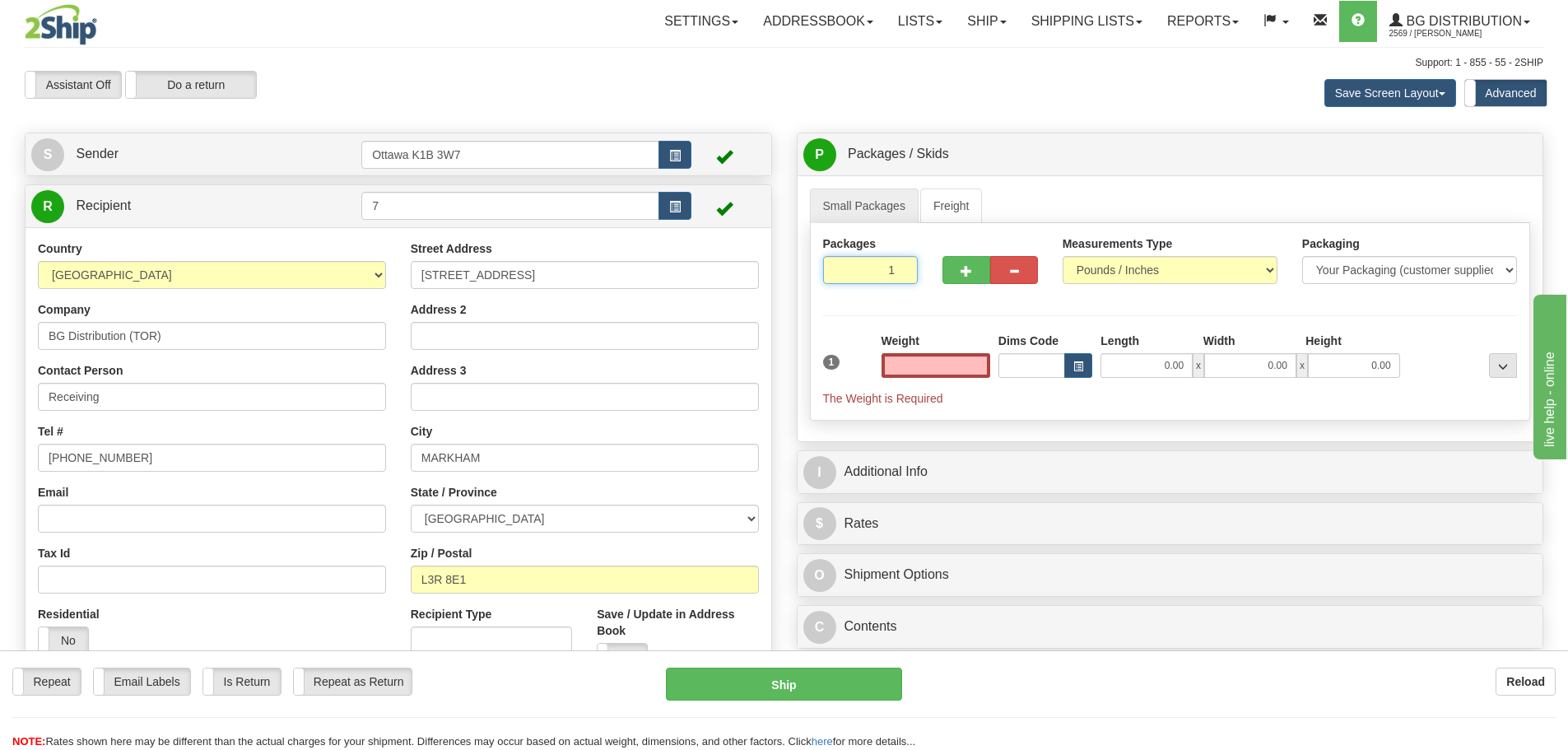
type input "0.00"
drag, startPoint x: 871, startPoint y: 279, endPoint x: 932, endPoint y: 304, distance: 65.9
click at [928, 291] on div "Packages 1 1" at bounding box center [871, 266] width 120 height 61
click at [978, 315] on div "Packages 5 1 Measurements Type" at bounding box center [1170, 322] width 721 height 198
drag, startPoint x: 882, startPoint y: 268, endPoint x: 1053, endPoint y: 341, distance: 185.9
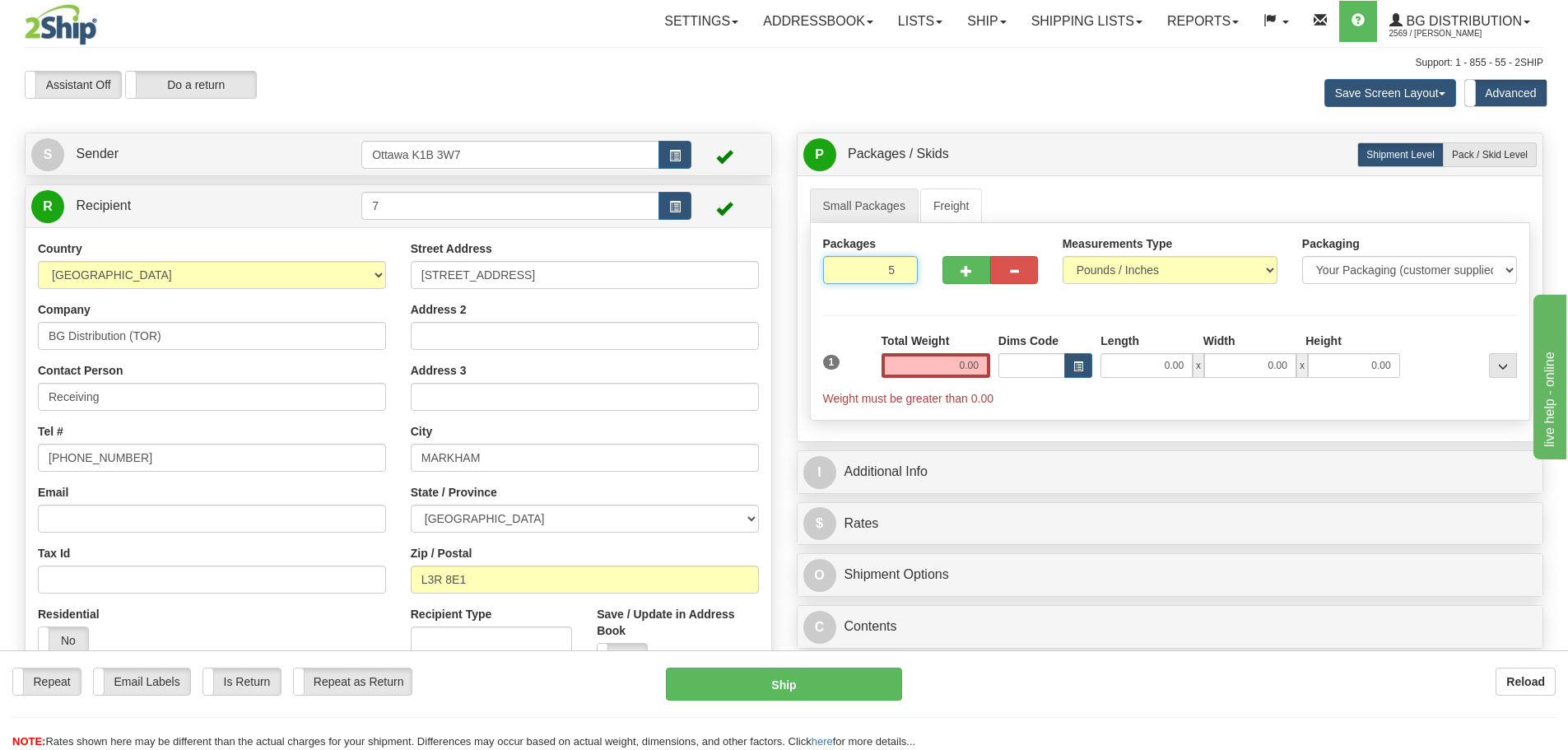
click at [1053, 341] on div "Packages 5 1 Measurements Type" at bounding box center [1170, 322] width 721 height 198
type input "3"
click at [1170, 325] on div "Packages 3 1 Measurements Type" at bounding box center [1170, 322] width 721 height 198
click at [1480, 163] on label "Pack / Skid Level Pack.." at bounding box center [1489, 154] width 94 height 24
radio input "true"
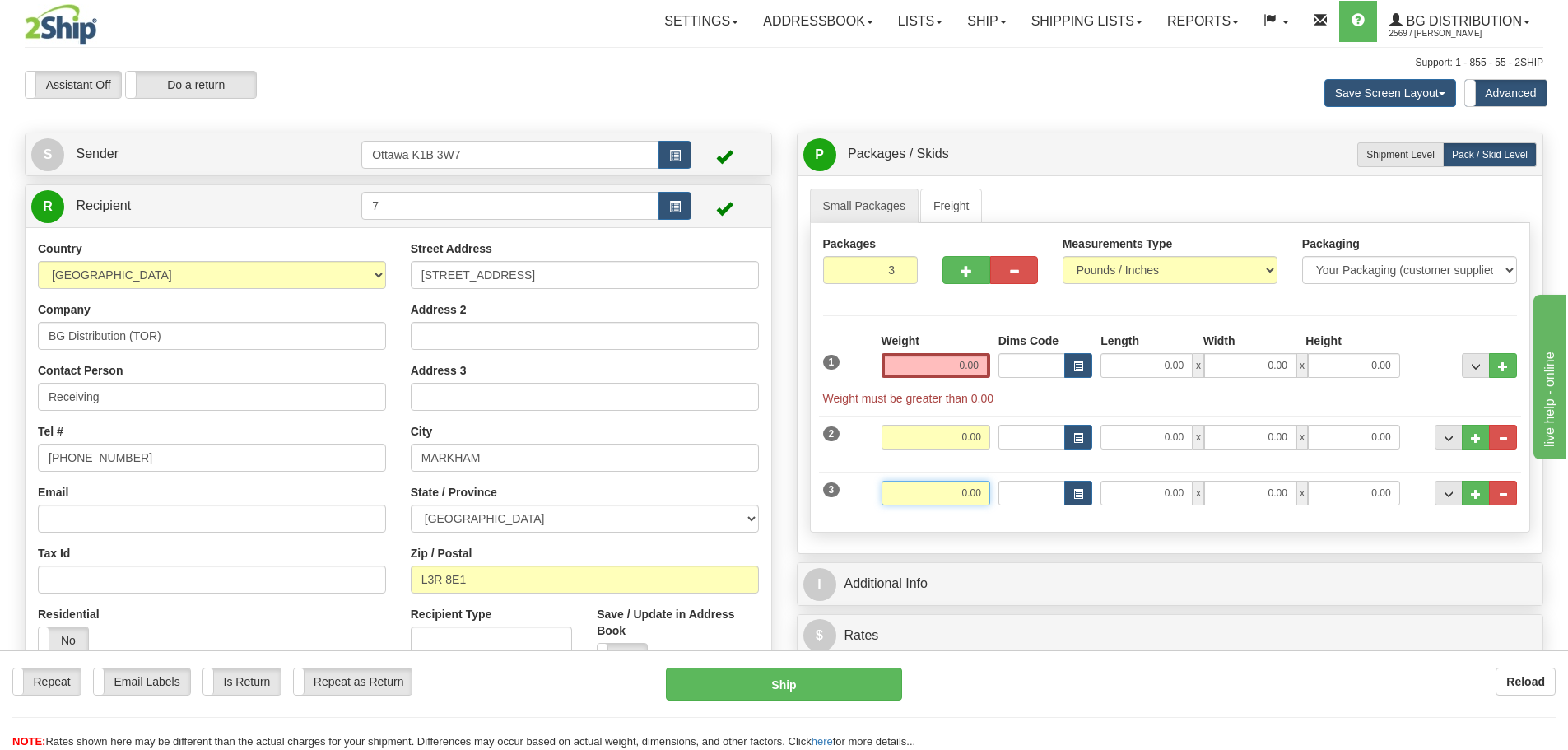
click at [941, 499] on input "0.00" at bounding box center [936, 493] width 109 height 24
type input "40.00"
click at [1132, 498] on input "0.00" at bounding box center [1146, 493] width 92 height 24
type input "83.50"
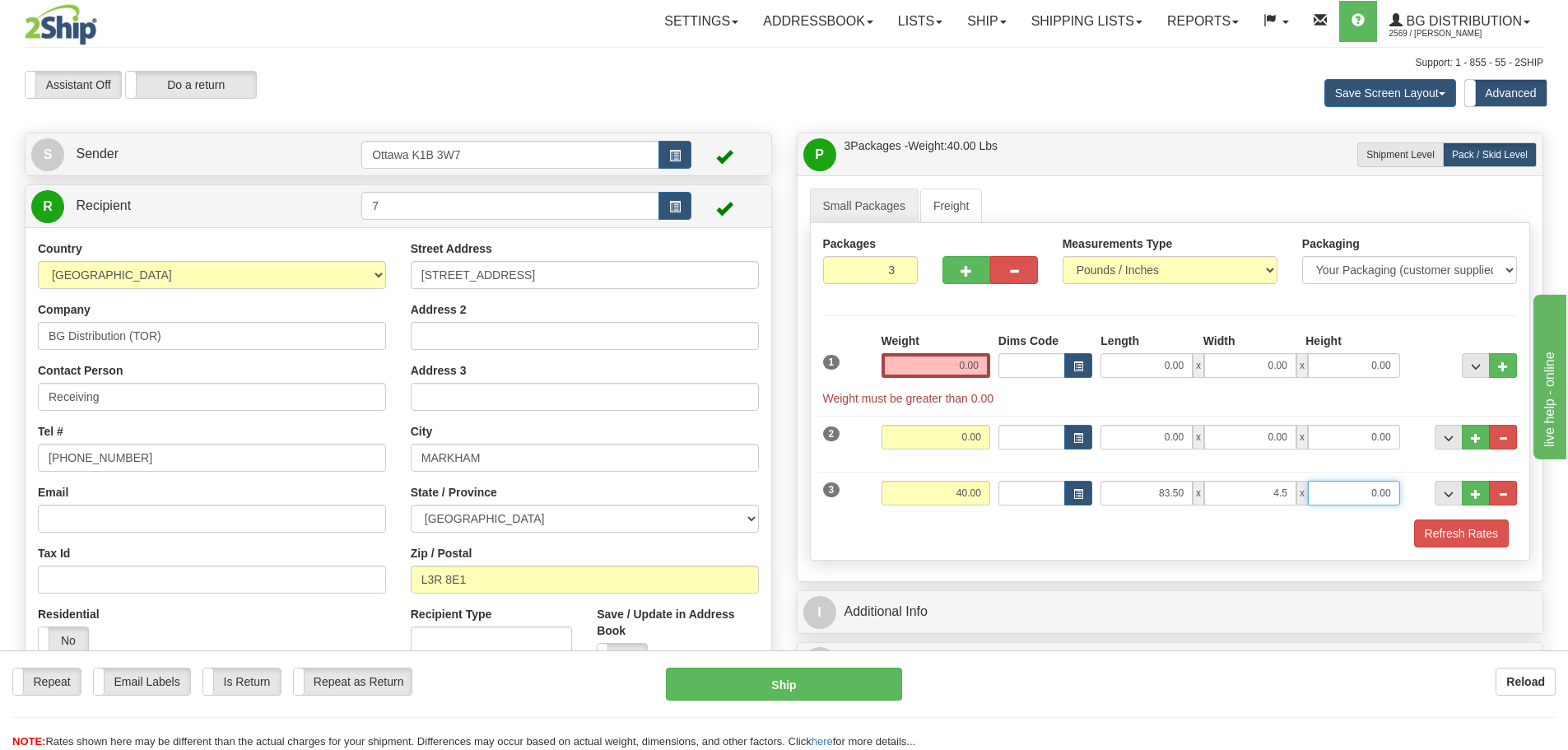
type input "4.50"
type input "4.00"
click at [932, 437] on input "0.00" at bounding box center [936, 437] width 109 height 24
type input "24.00"
click at [1117, 437] on input "0.00" at bounding box center [1146, 437] width 92 height 24
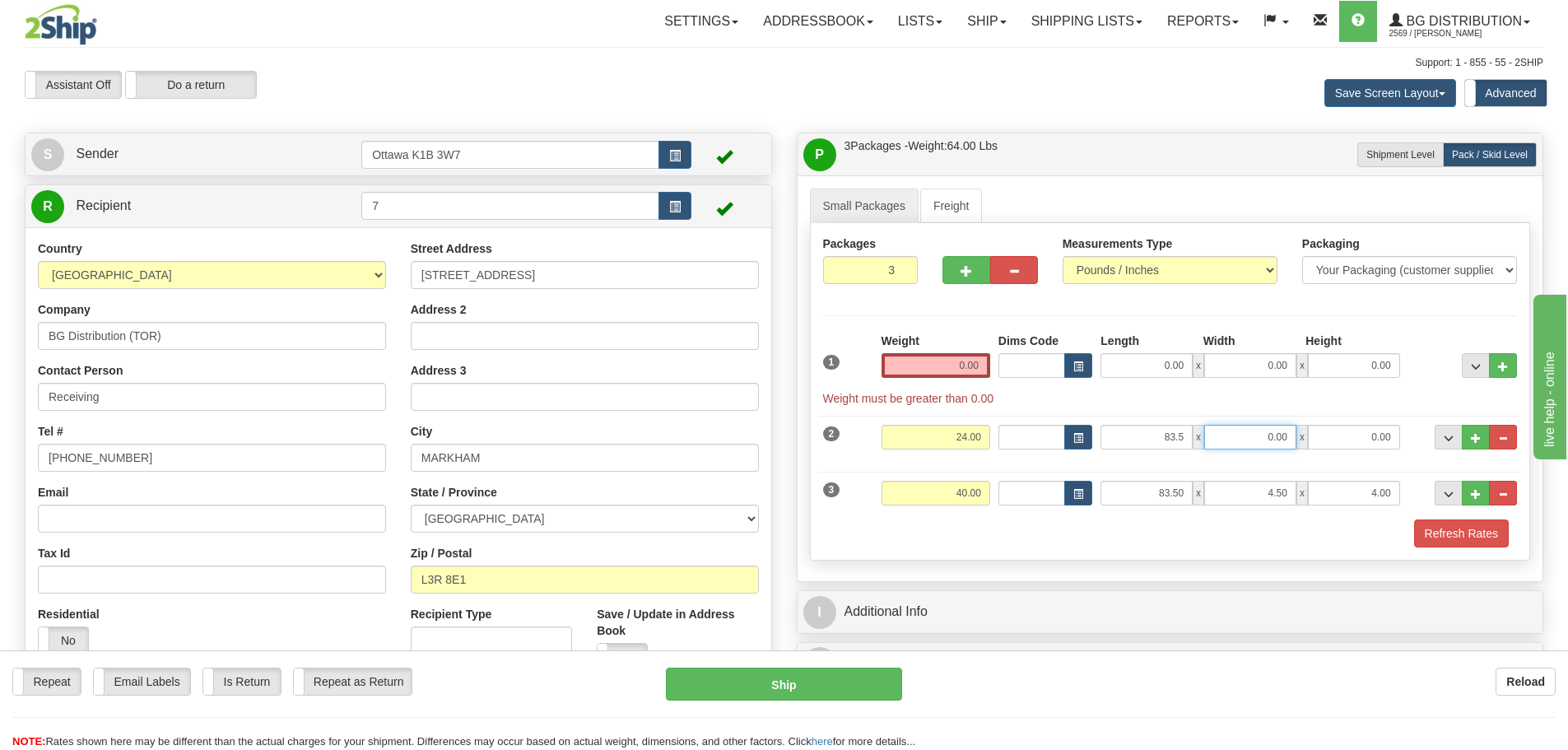
type input "83.50"
type input "5.00"
type input "3.00"
drag, startPoint x: 1151, startPoint y: 491, endPoint x: 1425, endPoint y: 565, distance: 283.8
click at [1385, 551] on div "Packages 3 3 Measurements Type" at bounding box center [1170, 392] width 721 height 338
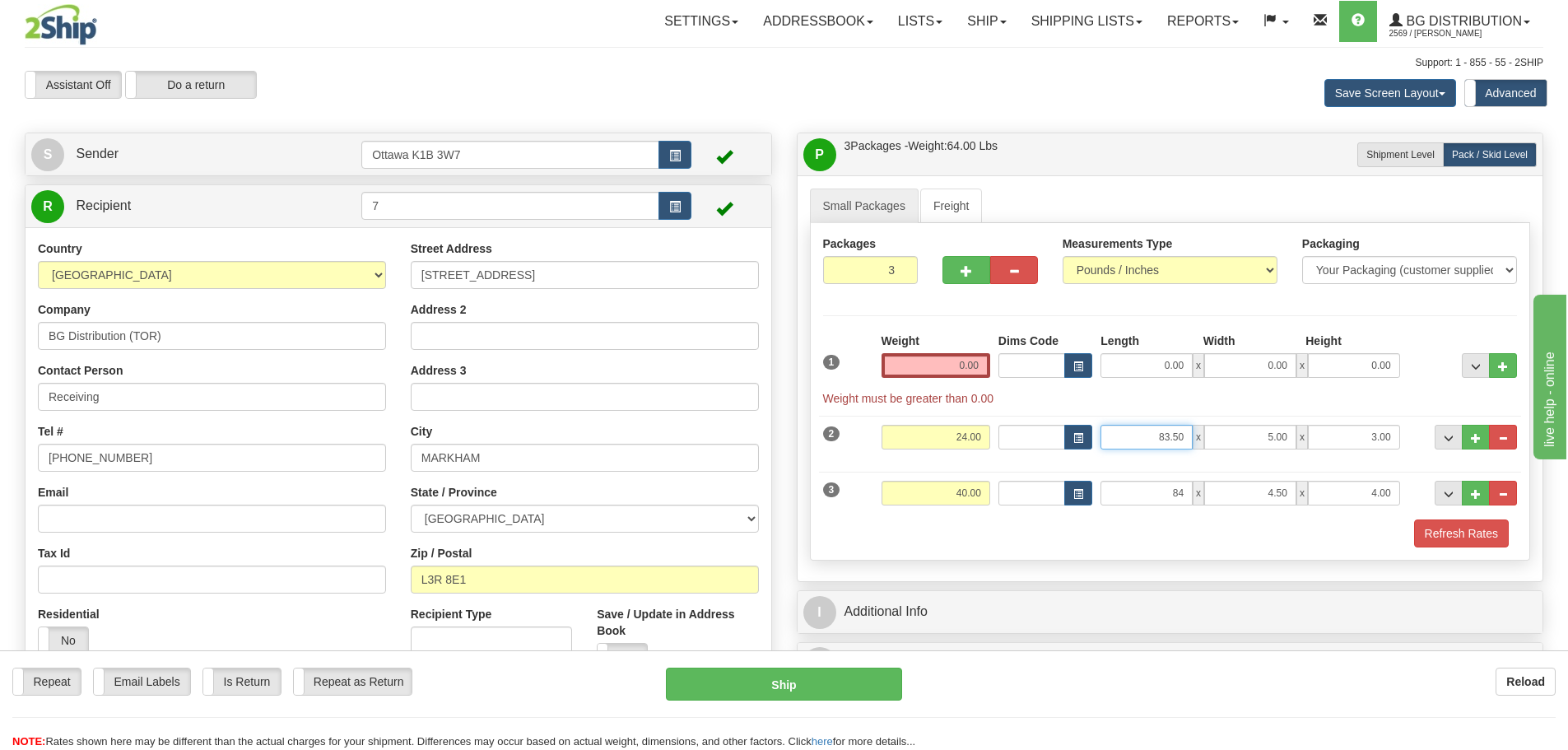
type input "84.00"
drag, startPoint x: 1142, startPoint y: 444, endPoint x: 1462, endPoint y: 554, distance: 338.4
click at [1450, 545] on div "1 Weight 0.00 Dims Code x" at bounding box center [1170, 440] width 695 height 215
type input "84.00"
drag, startPoint x: 1260, startPoint y: 500, endPoint x: 1404, endPoint y: 532, distance: 147.5
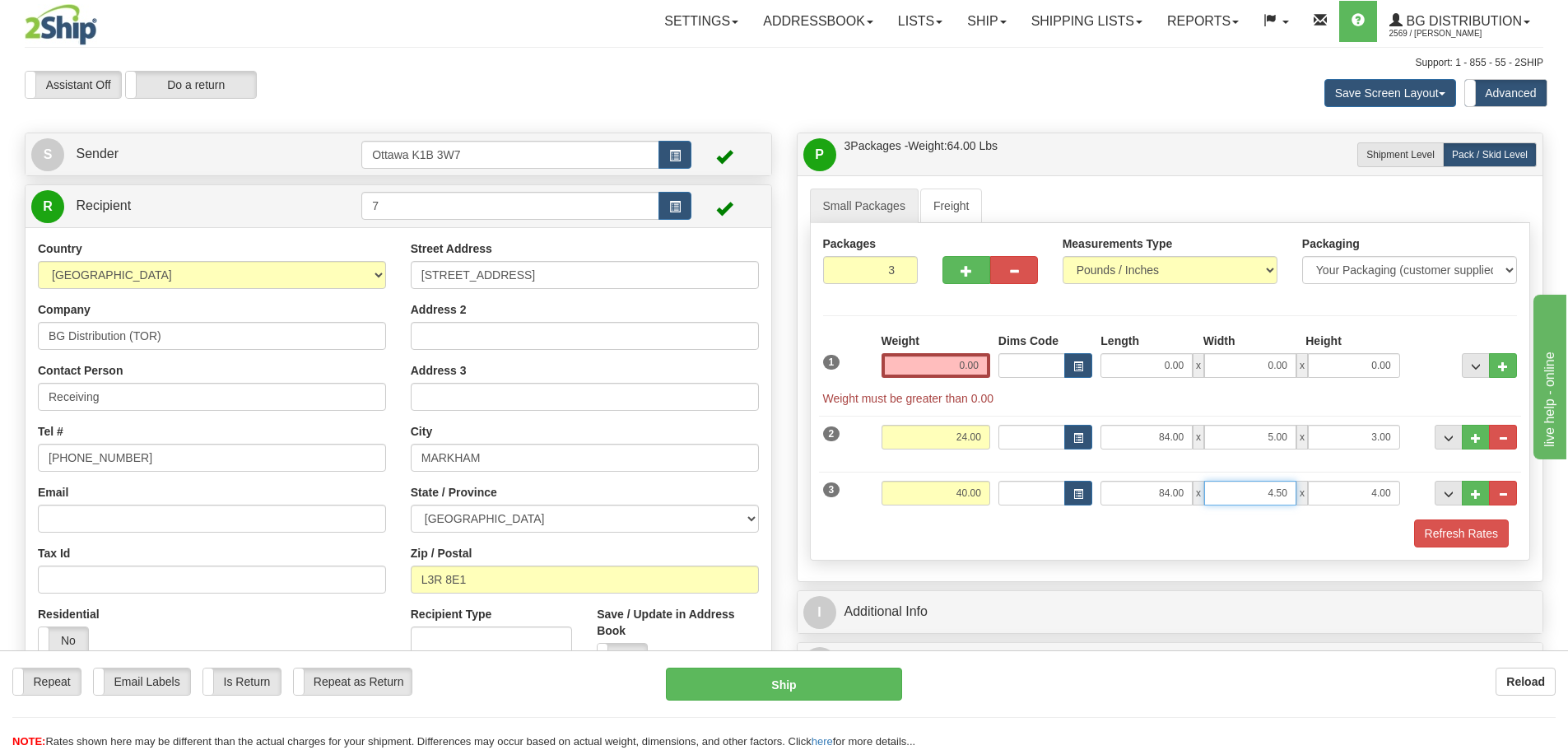
click at [1404, 532] on div "1 Weight 0.00 Dims Code x" at bounding box center [1170, 440] width 695 height 215
type input "5.00"
click at [1444, 495] on span "..." at bounding box center [1449, 494] width 10 height 9
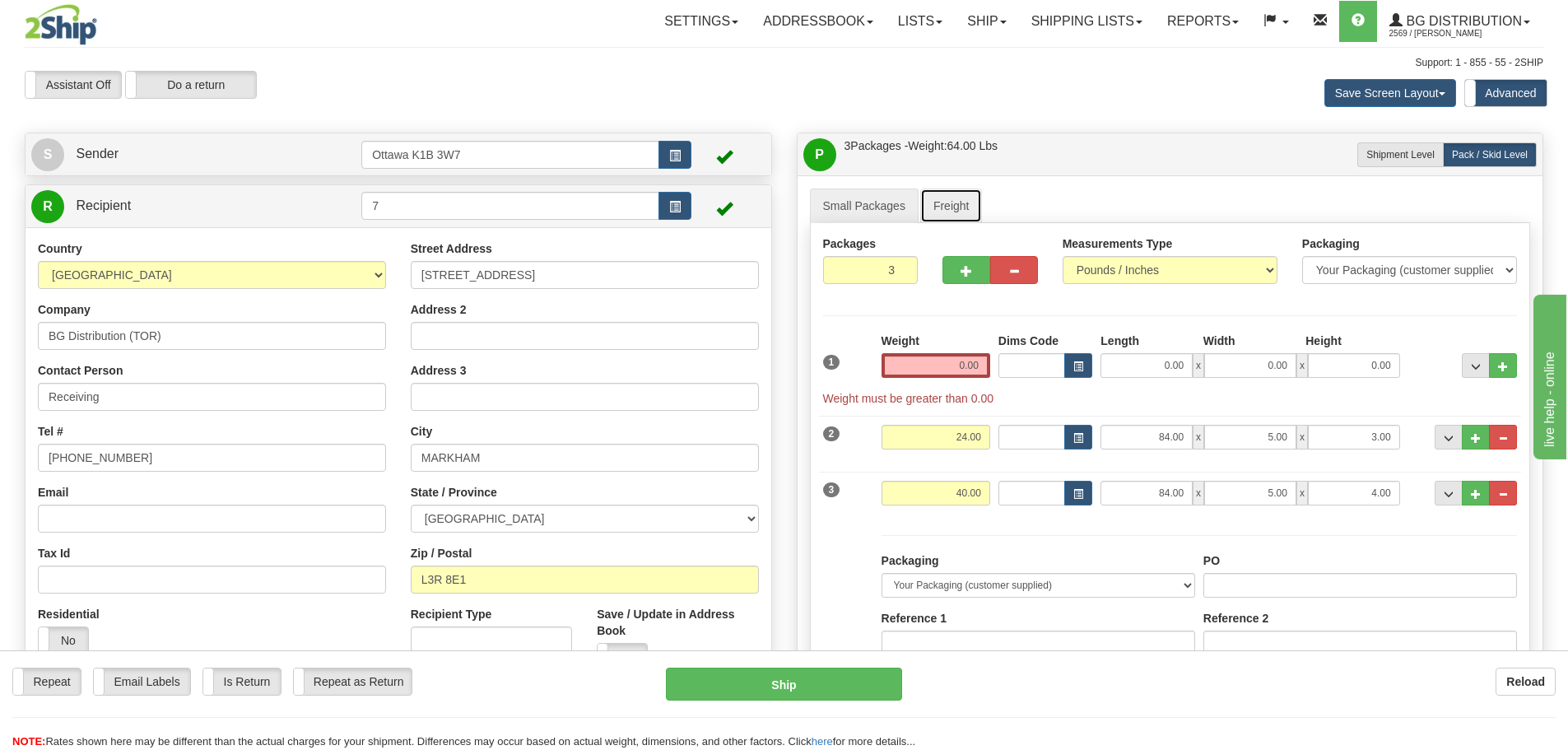
click at [944, 212] on link "Freight" at bounding box center [951, 206] width 63 height 35
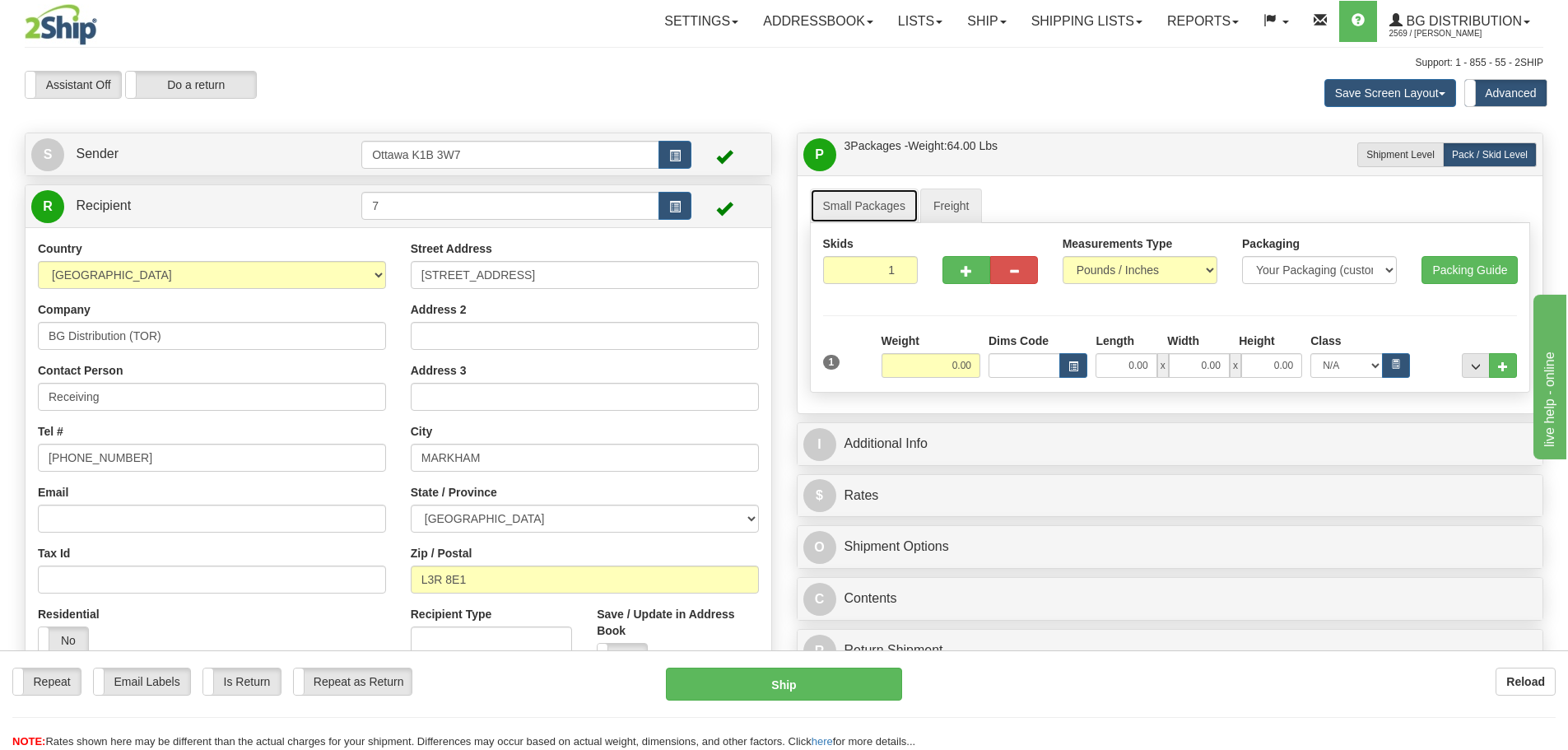
click at [887, 194] on link "Small Packages" at bounding box center [864, 206] width 109 height 35
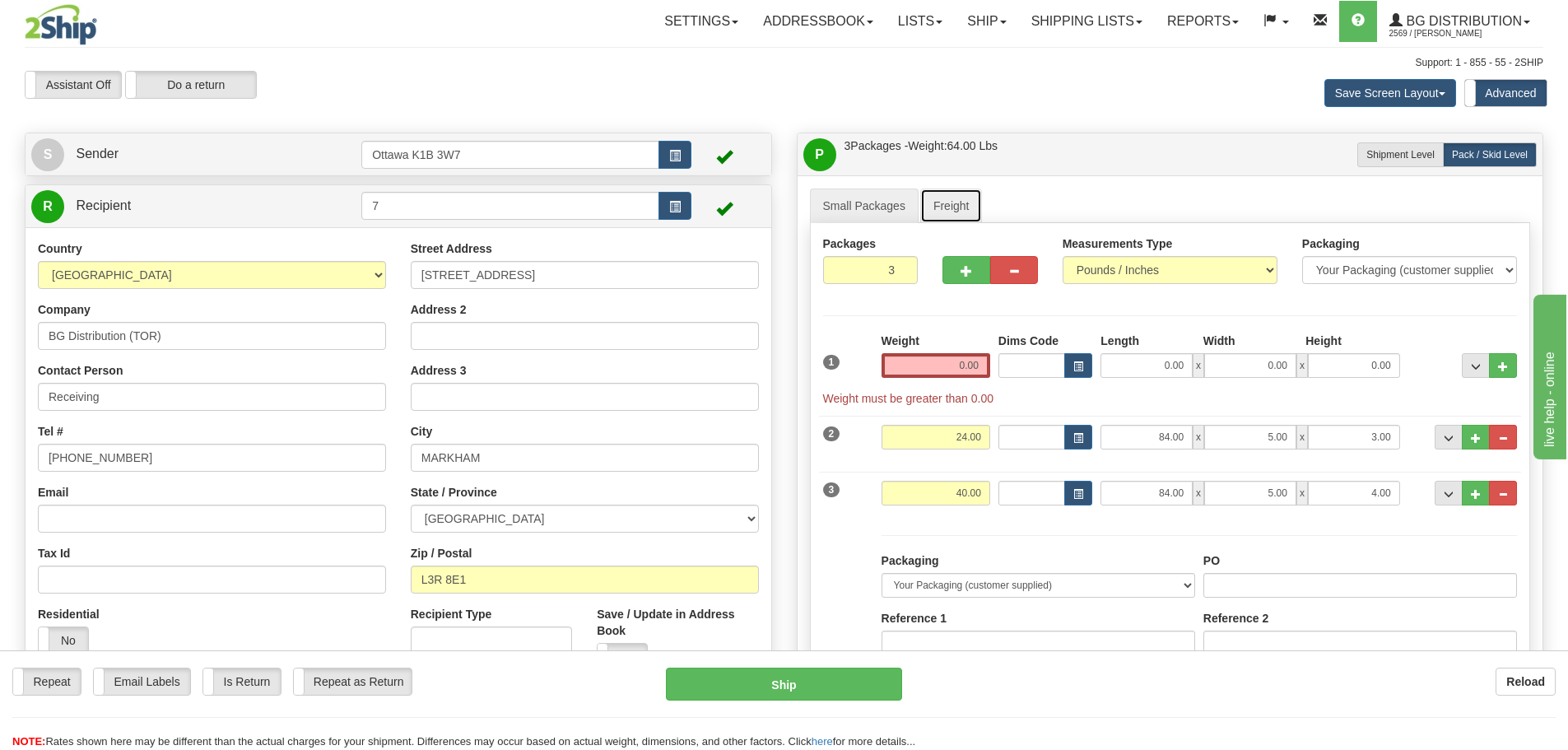
click at [945, 195] on link "Freight" at bounding box center [951, 206] width 63 height 35
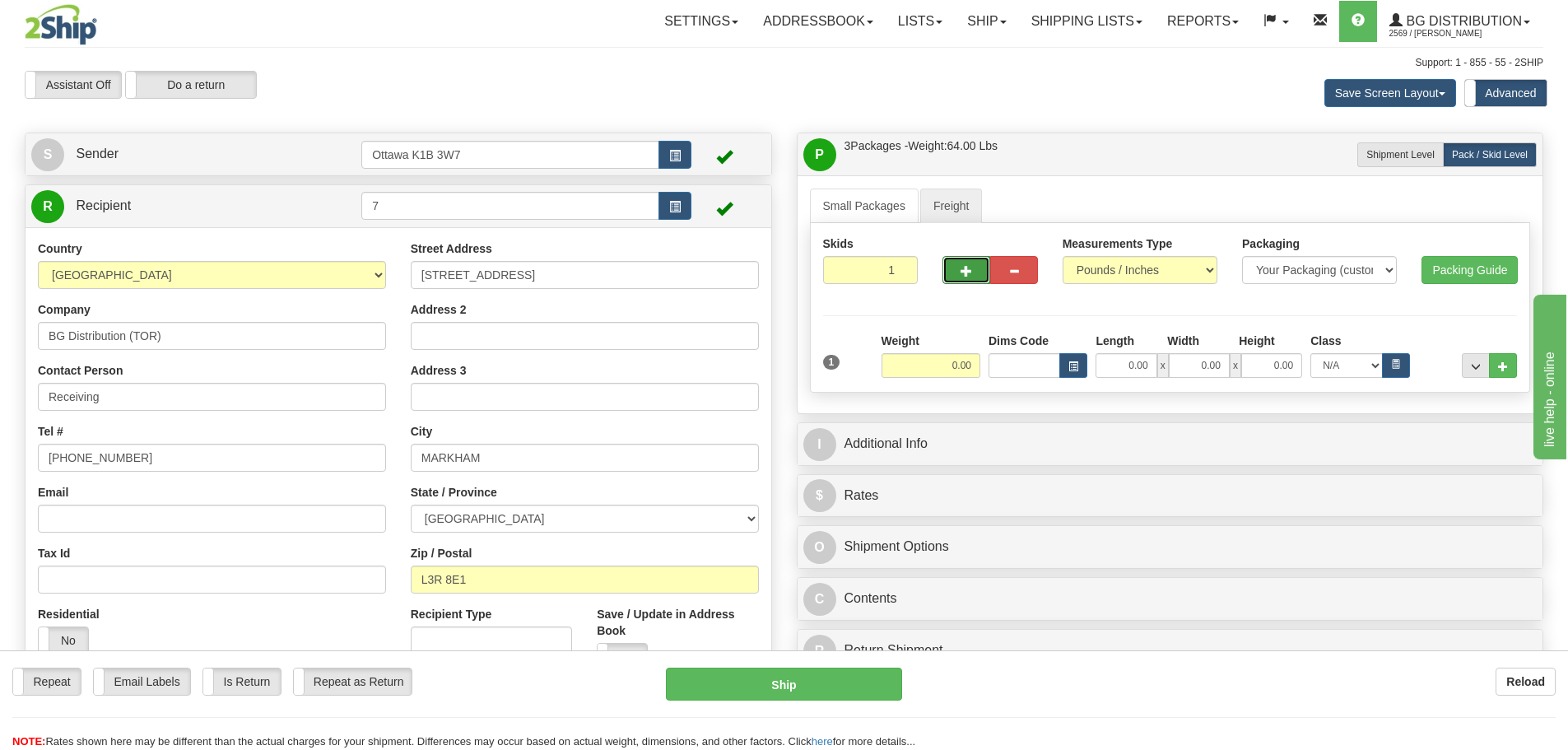
click at [949, 261] on button "button" at bounding box center [966, 270] width 48 height 28
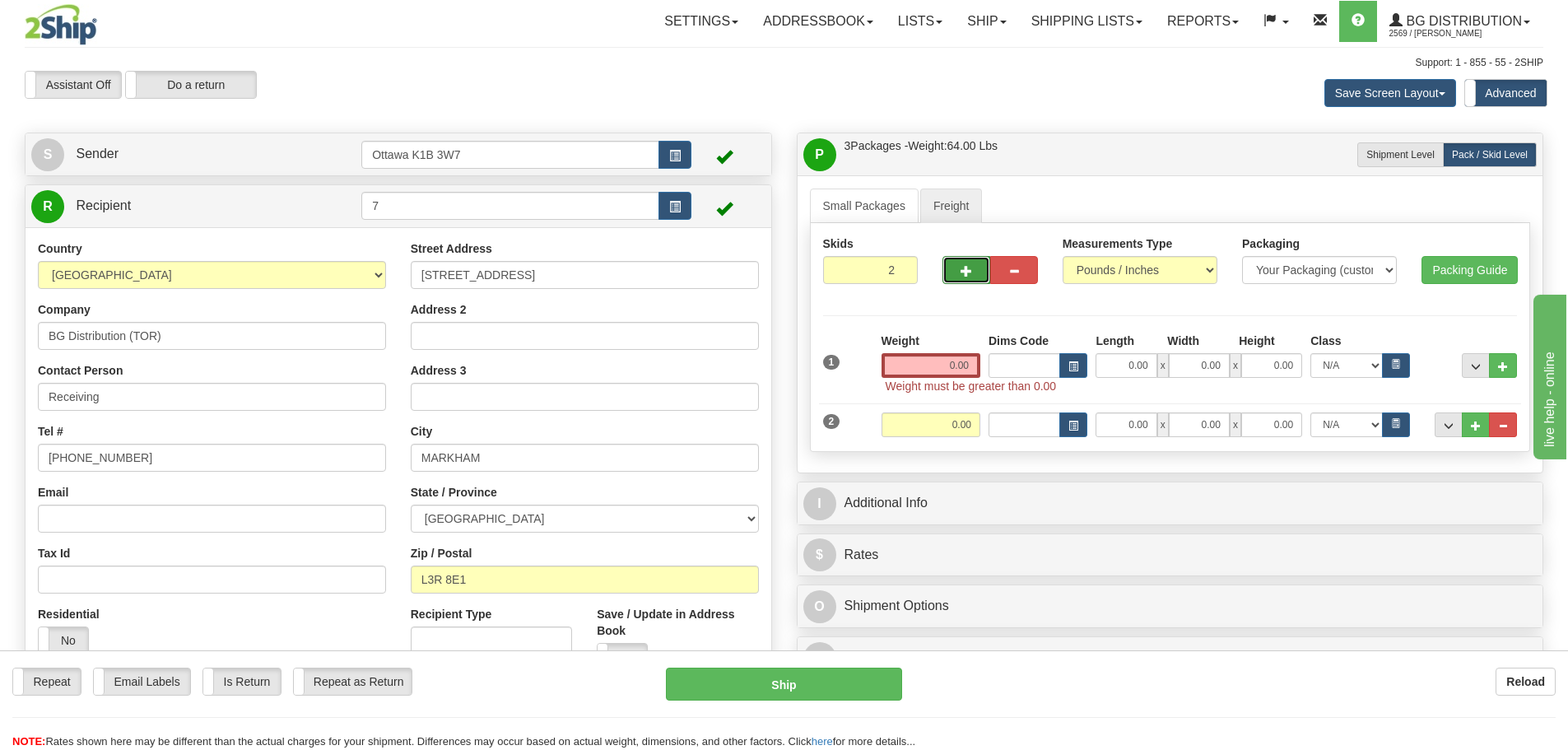
click at [949, 261] on button "button" at bounding box center [966, 270] width 48 height 28
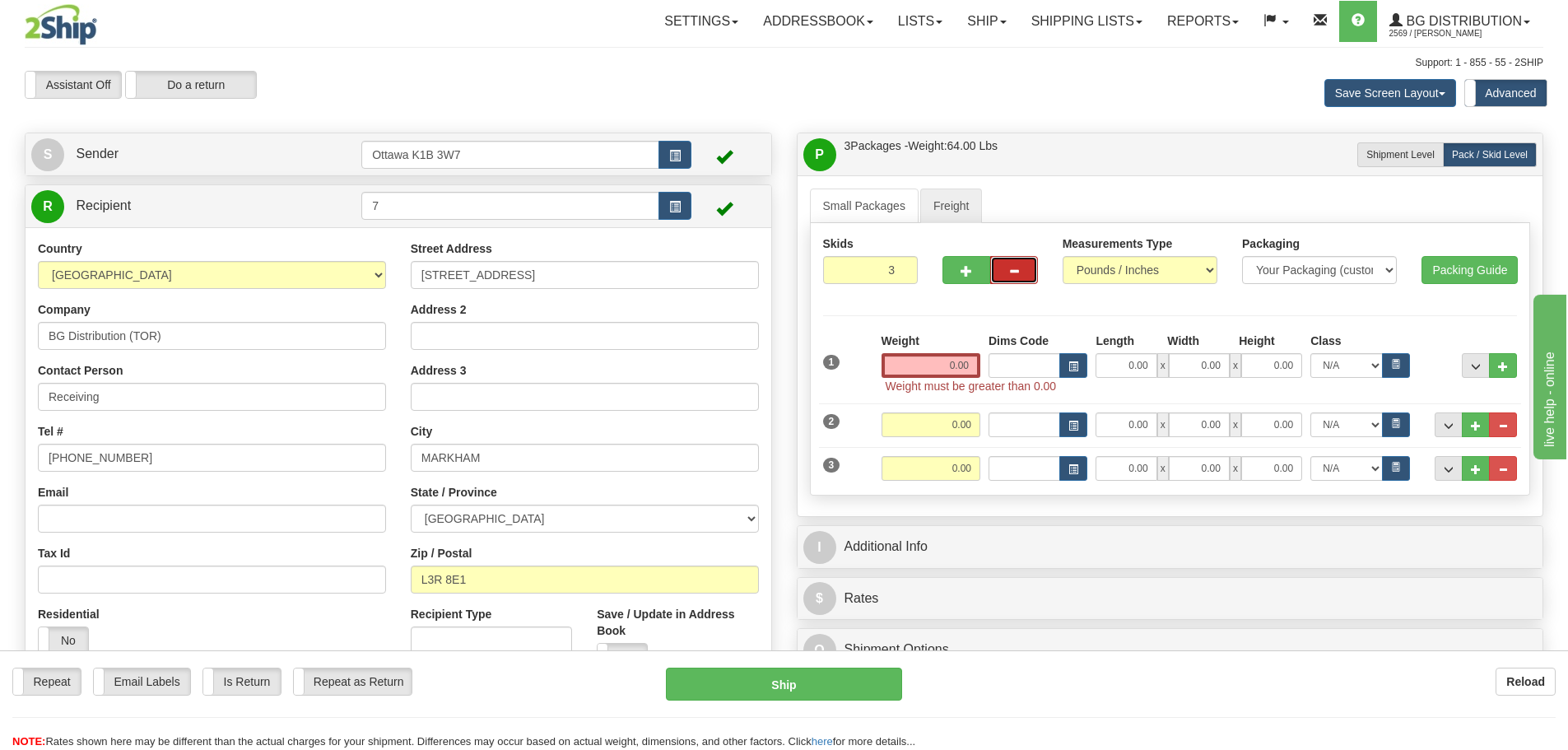
click at [1004, 269] on button "button" at bounding box center [1013, 270] width 48 height 28
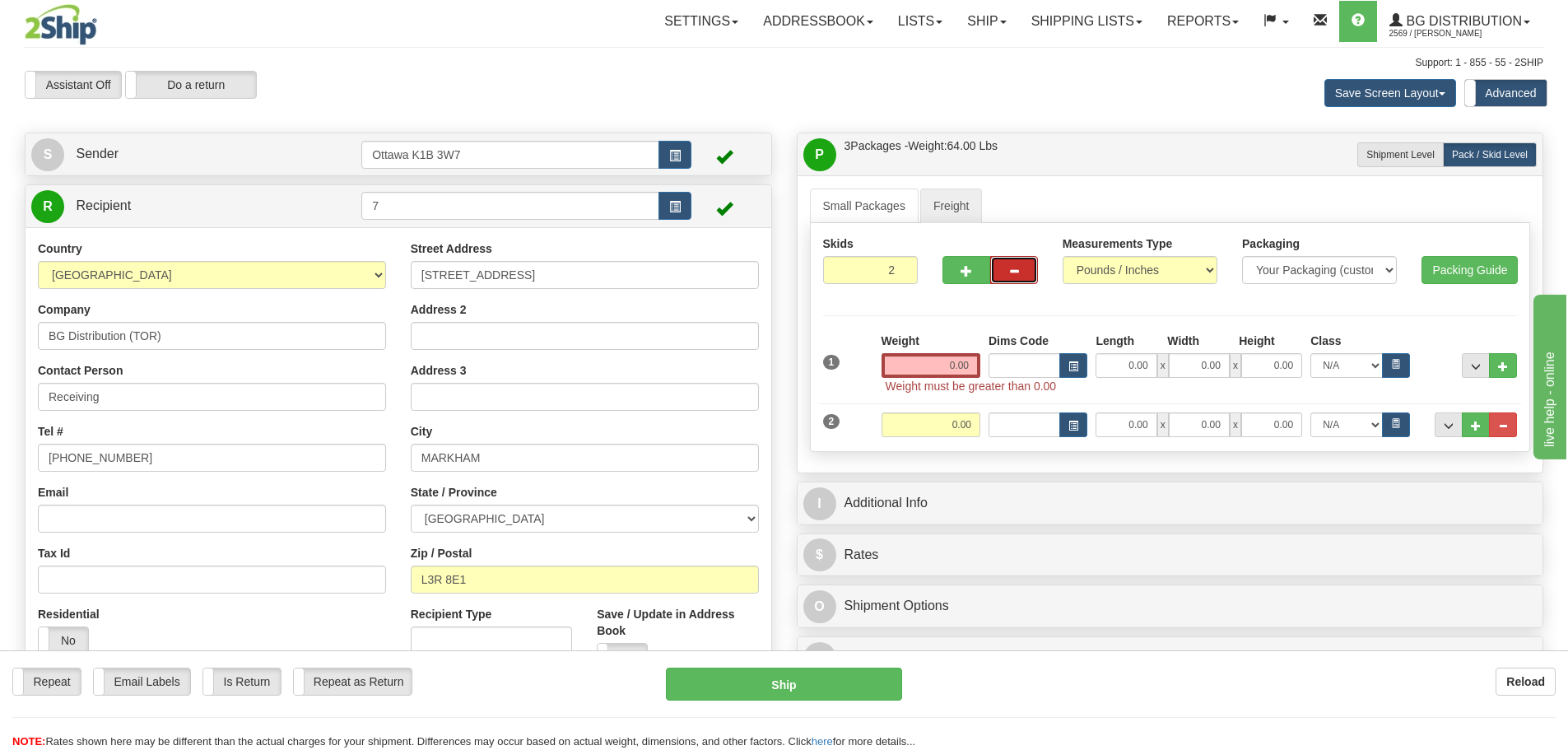
click at [1004, 269] on button "button" at bounding box center [1013, 270] width 48 height 28
type input "1"
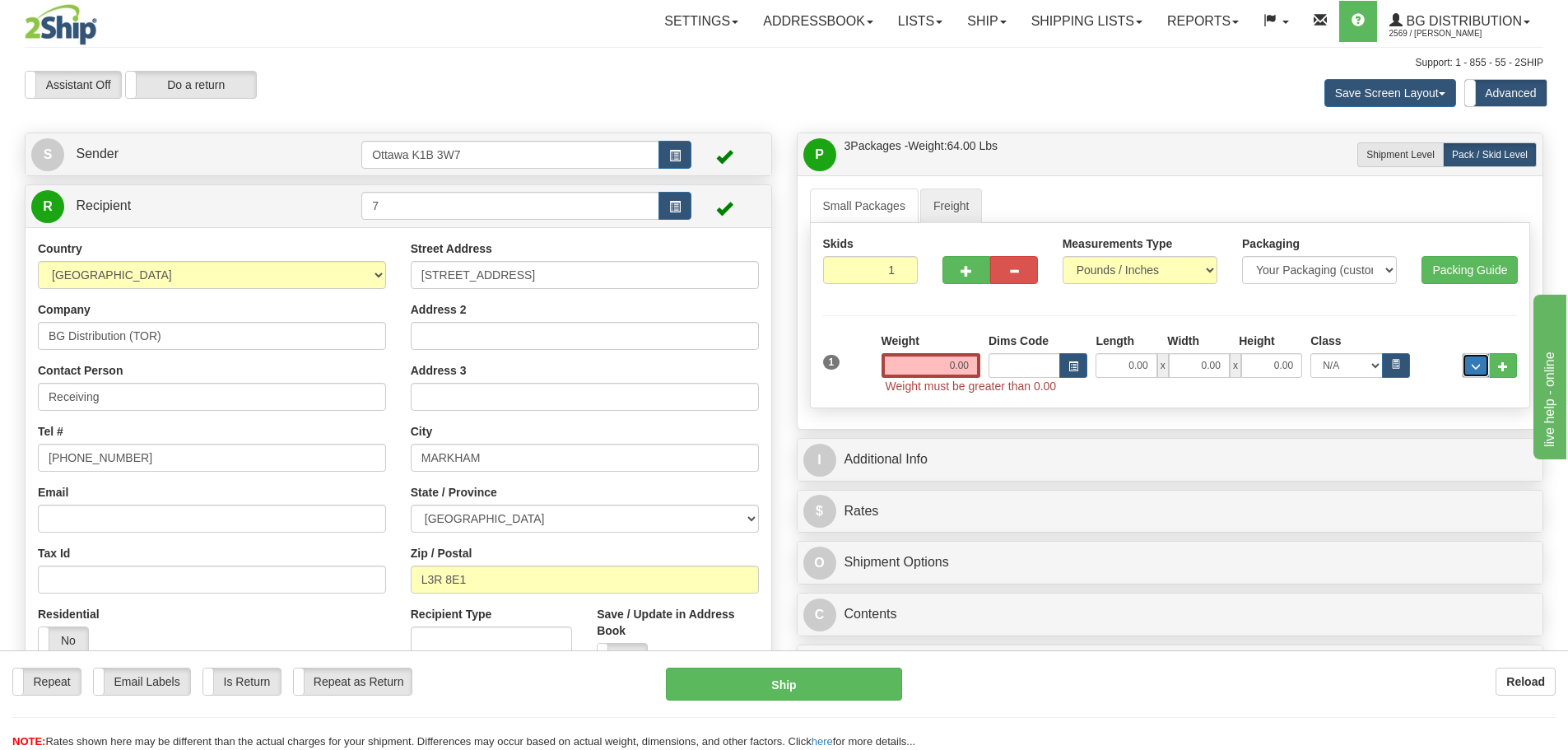
click at [1464, 374] on button "..." at bounding box center [1476, 365] width 28 height 24
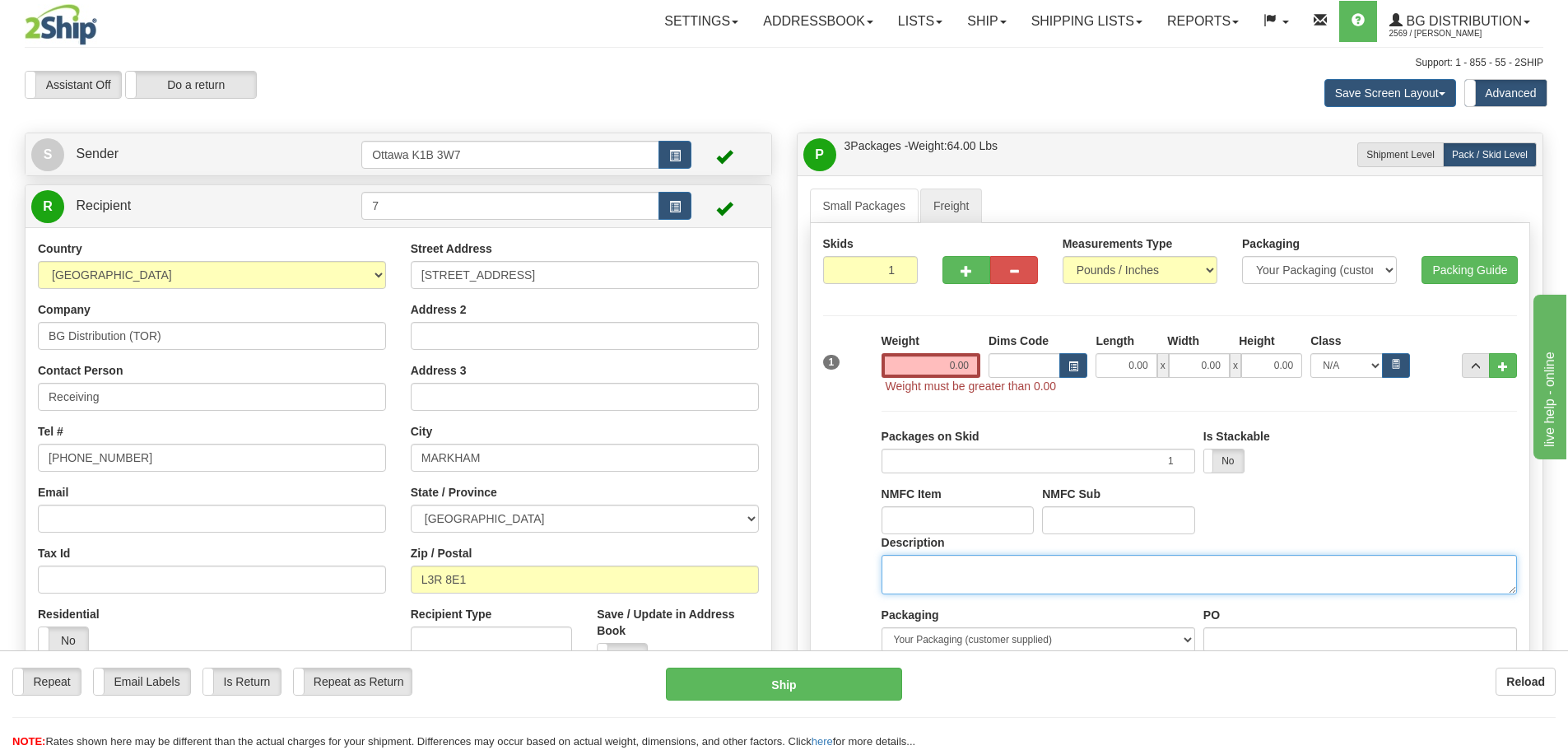
click at [1234, 565] on textarea "Description" at bounding box center [1199, 574] width 635 height 40
type textarea "F"
type textarea "DOOR HARDWARE"
click at [1472, 367] on span "..." at bounding box center [1476, 367] width 10 height 9
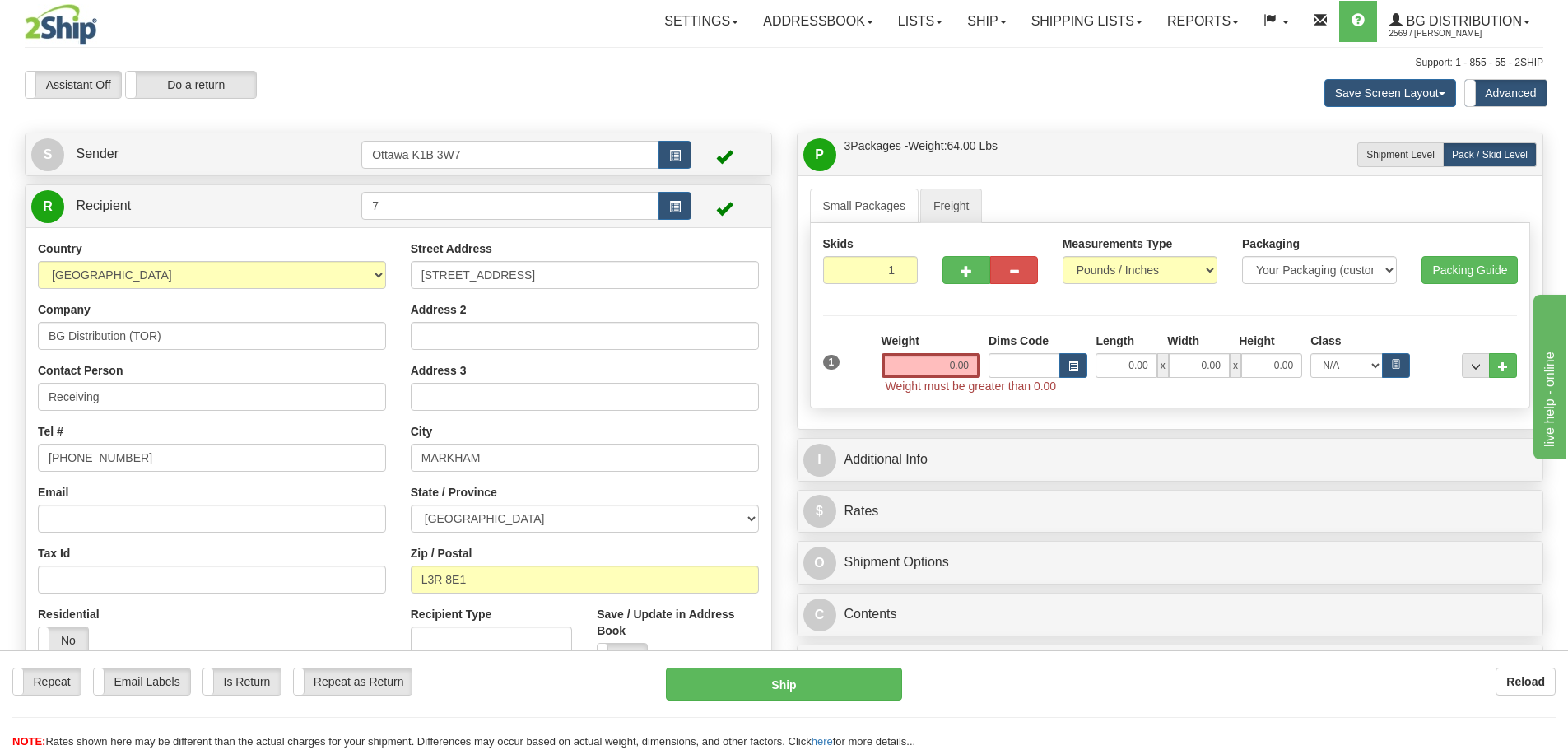
click at [1530, 376] on iframe at bounding box center [1548, 375] width 36 height 168
click at [1511, 372] on button "..." at bounding box center [1503, 365] width 28 height 24
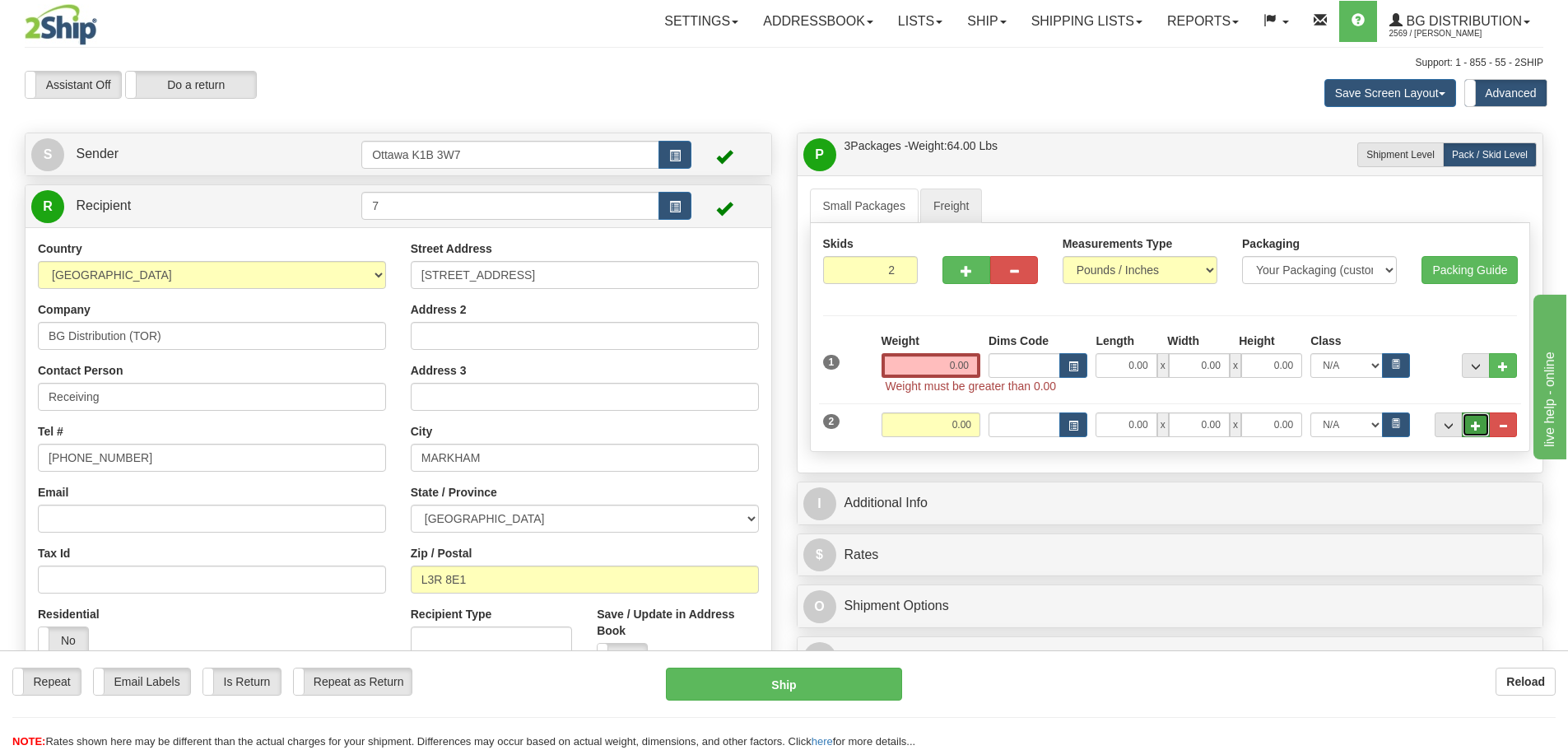
click at [1479, 423] on span "..." at bounding box center [1476, 426] width 10 height 9
type input "3"
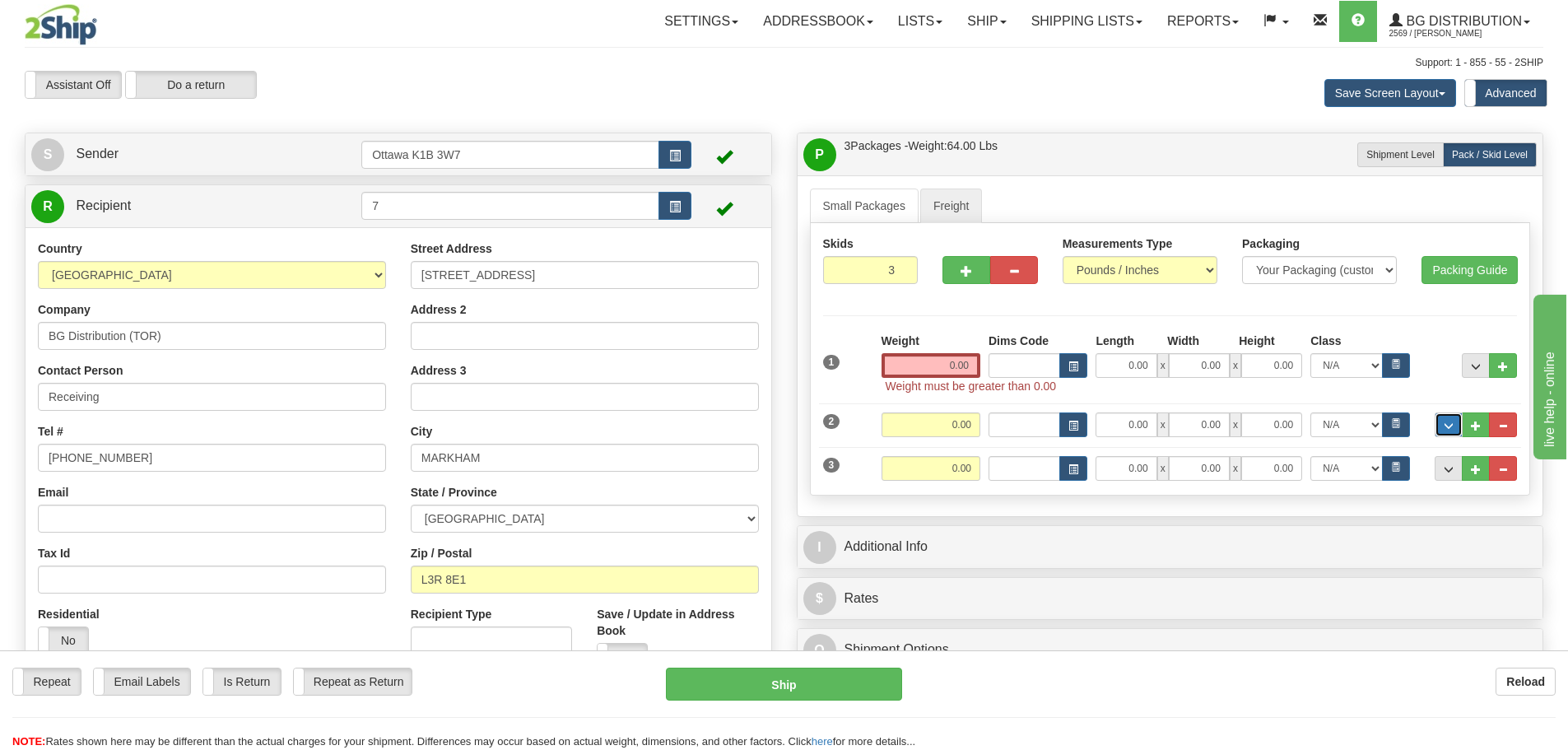
click at [1453, 423] on span "..." at bounding box center [1449, 426] width 10 height 9
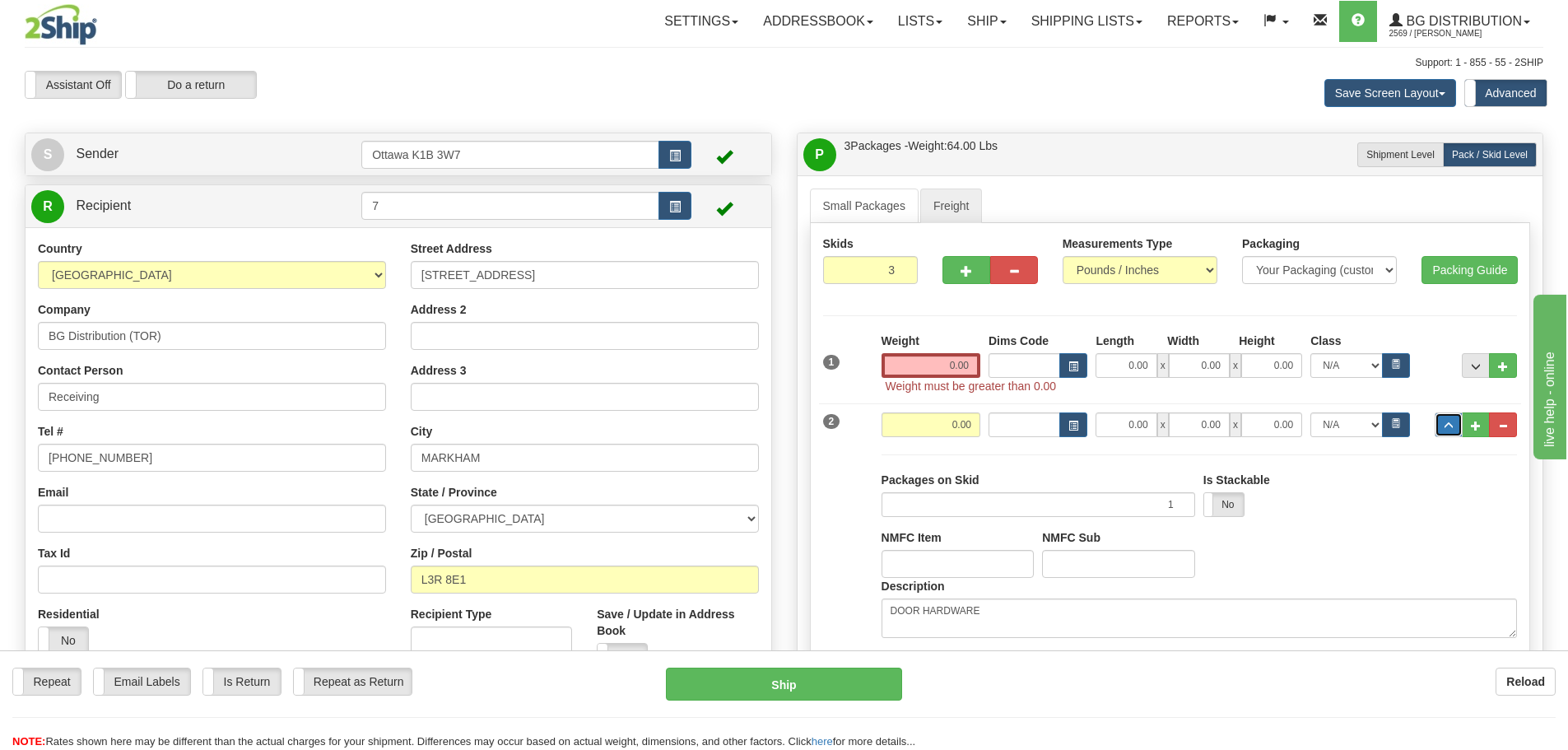
click at [1453, 423] on span "..." at bounding box center [1449, 426] width 10 height 9
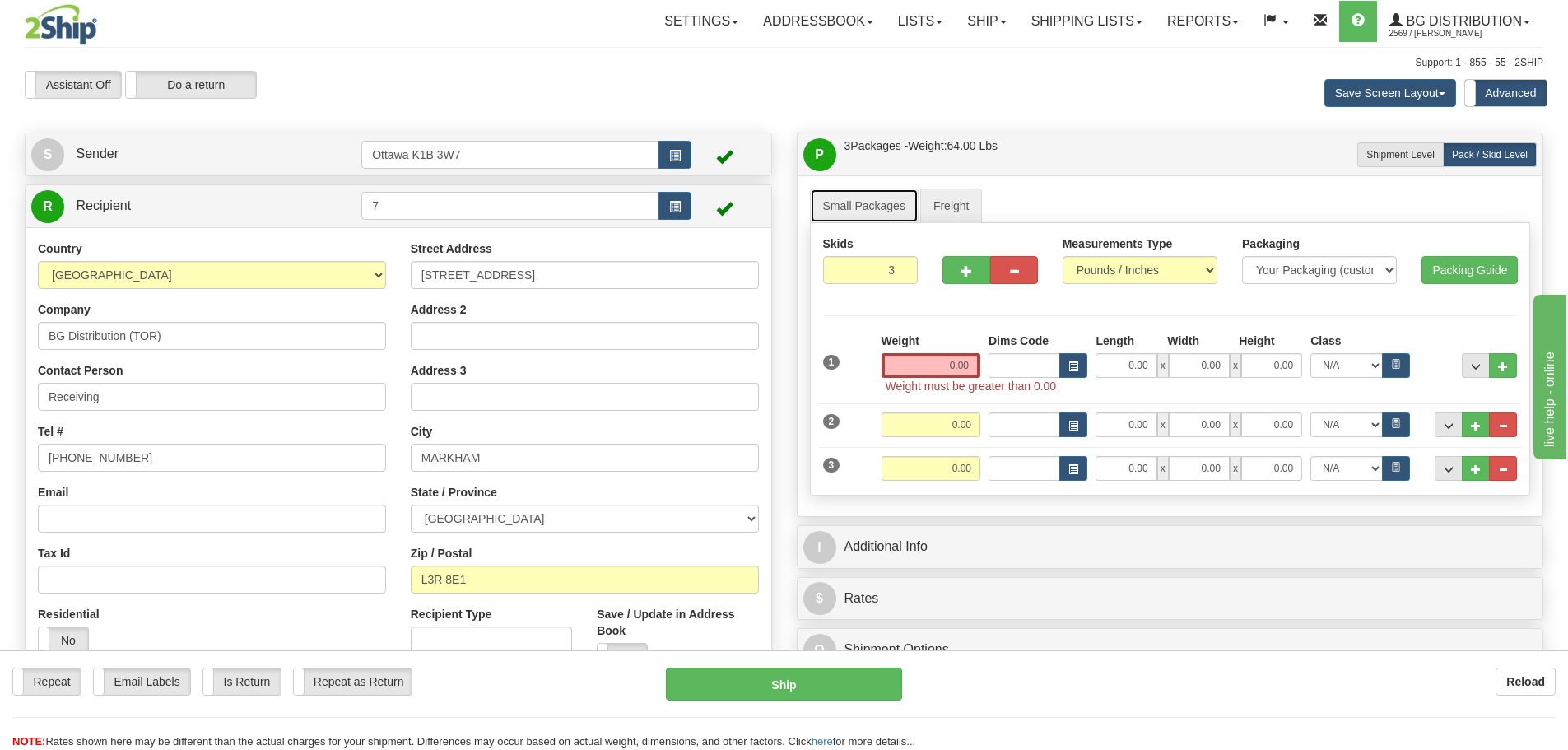
click at [875, 210] on link "Small Packages" at bounding box center [864, 206] width 109 height 35
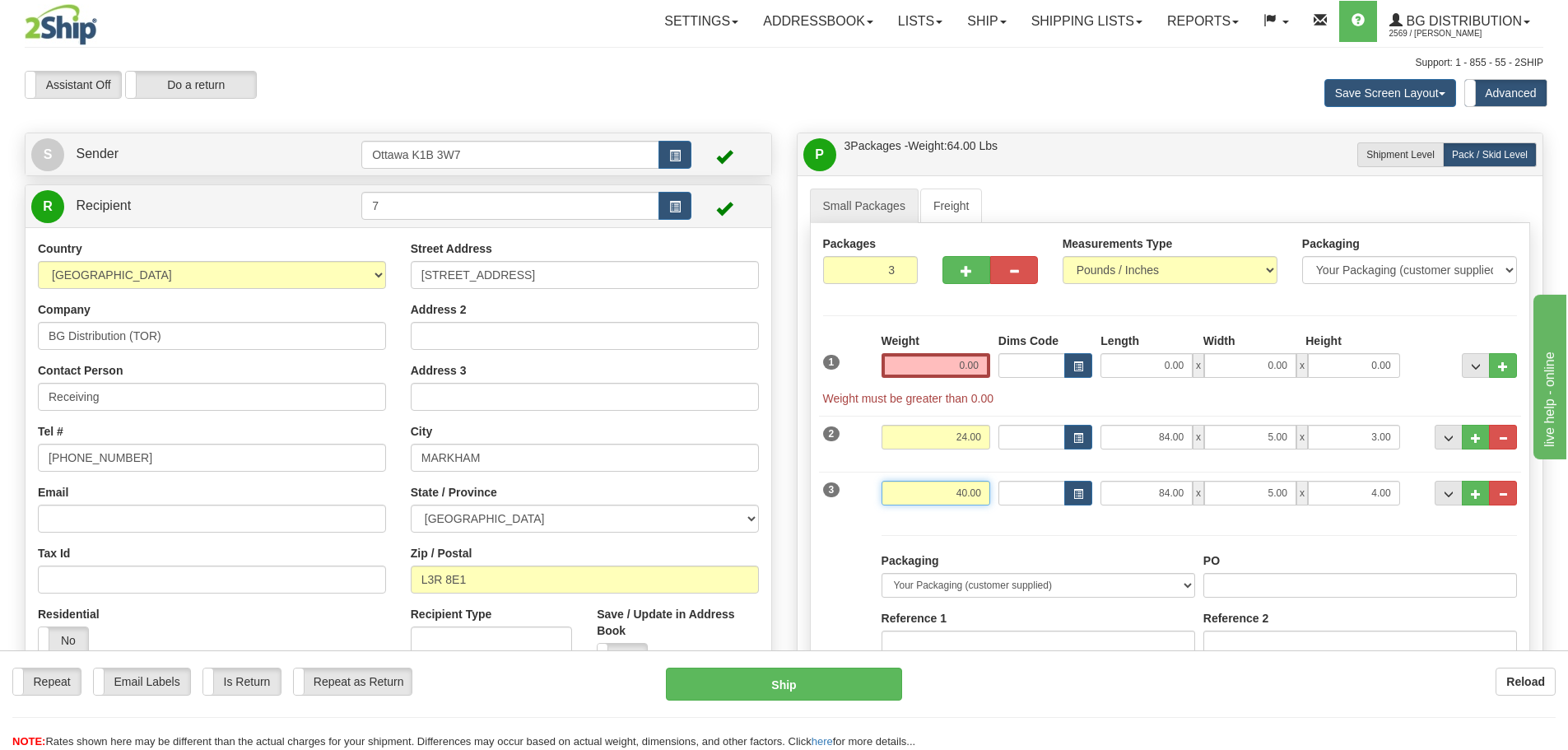
drag, startPoint x: 940, startPoint y: 498, endPoint x: 1104, endPoint y: 534, distance: 167.9
click at [1109, 532] on div "1 Weight 0.00 Dims Code x" at bounding box center [1170, 608] width 695 height 551
type input "0.00"
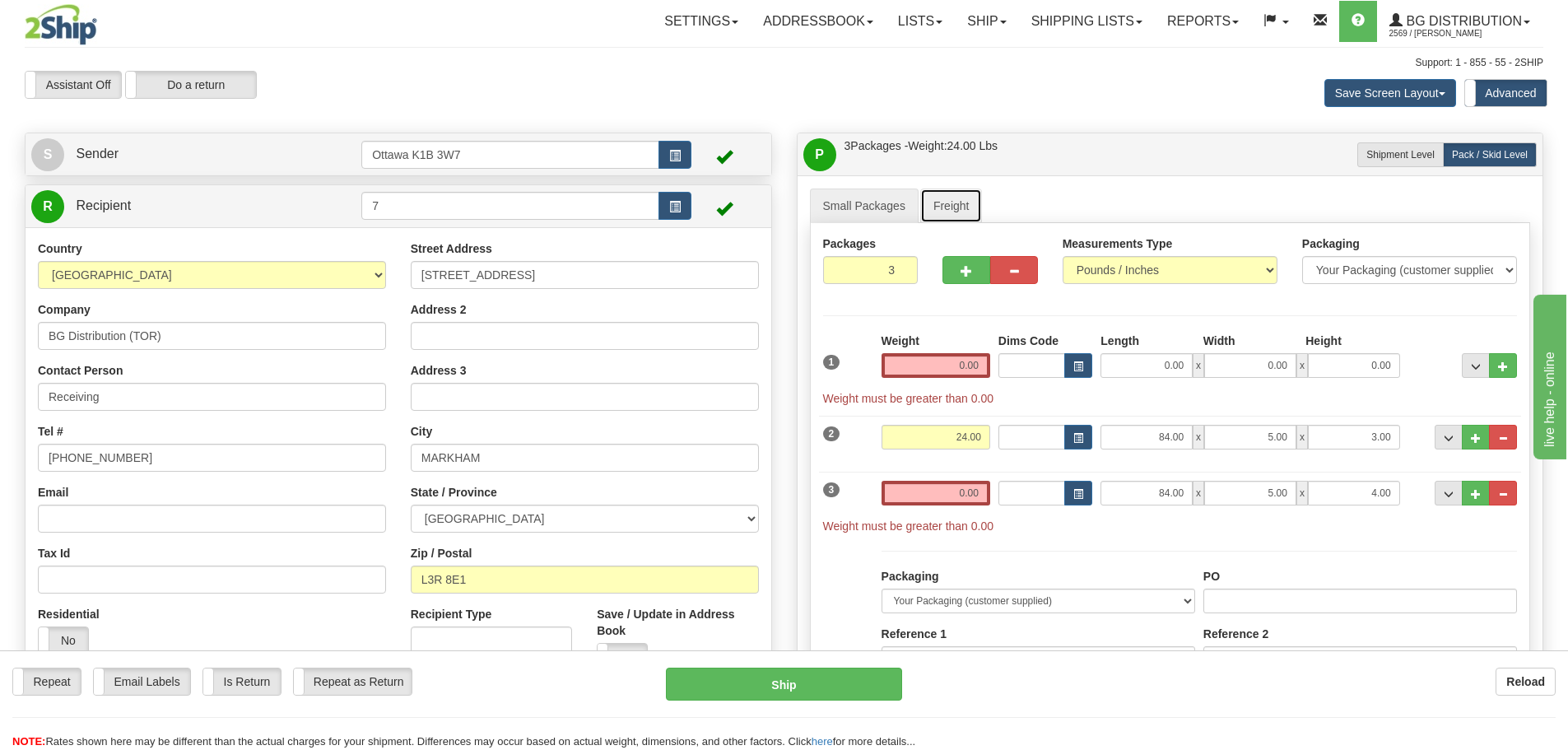
drag, startPoint x: 930, startPoint y: 214, endPoint x: 897, endPoint y: 311, distance: 102.5
click at [930, 214] on link "Freight" at bounding box center [951, 206] width 63 height 35
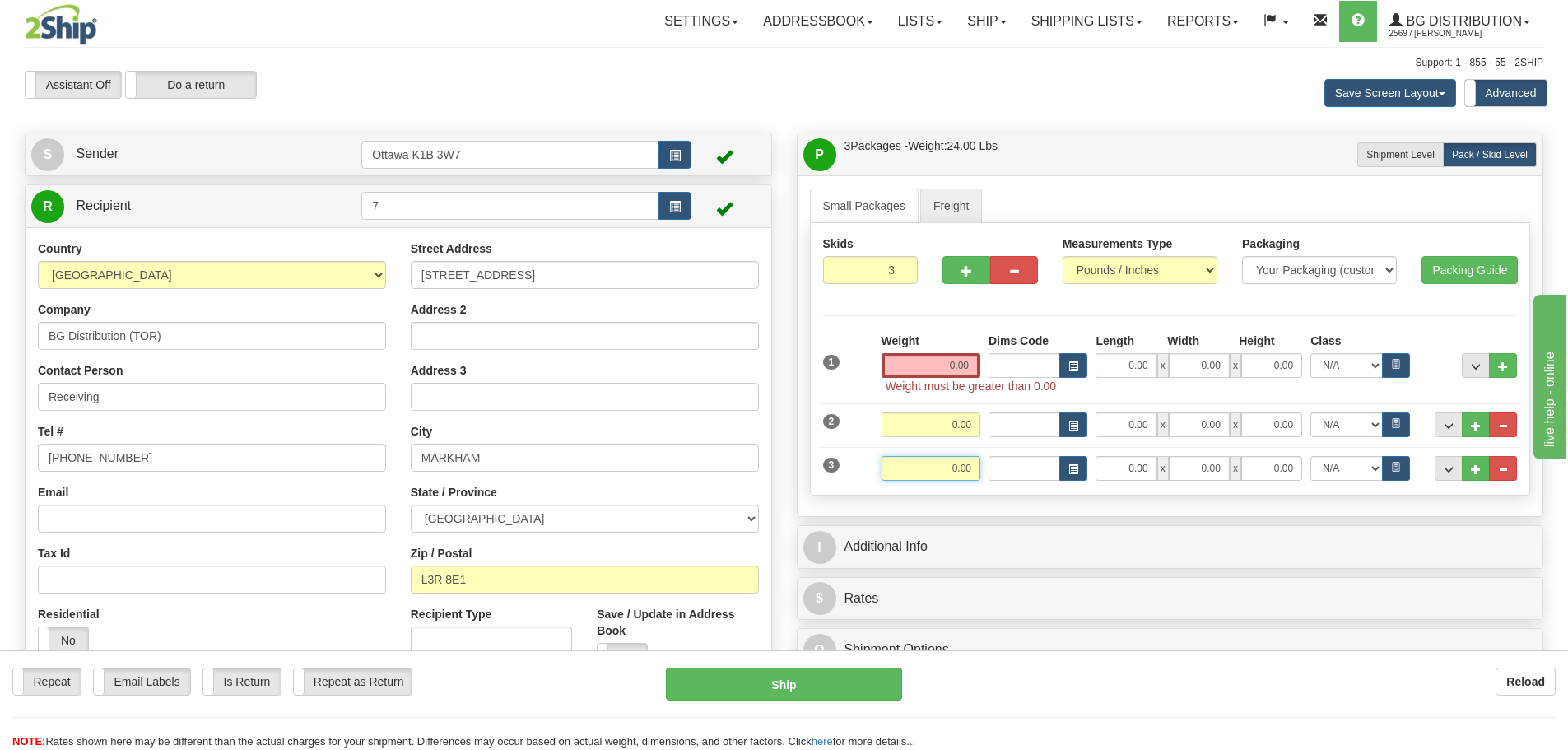
click at [916, 473] on input "0.00" at bounding box center [931, 468] width 99 height 24
paste input "40.00"
type input "40.00"
click at [829, 205] on link "Small Packages" at bounding box center [864, 206] width 109 height 35
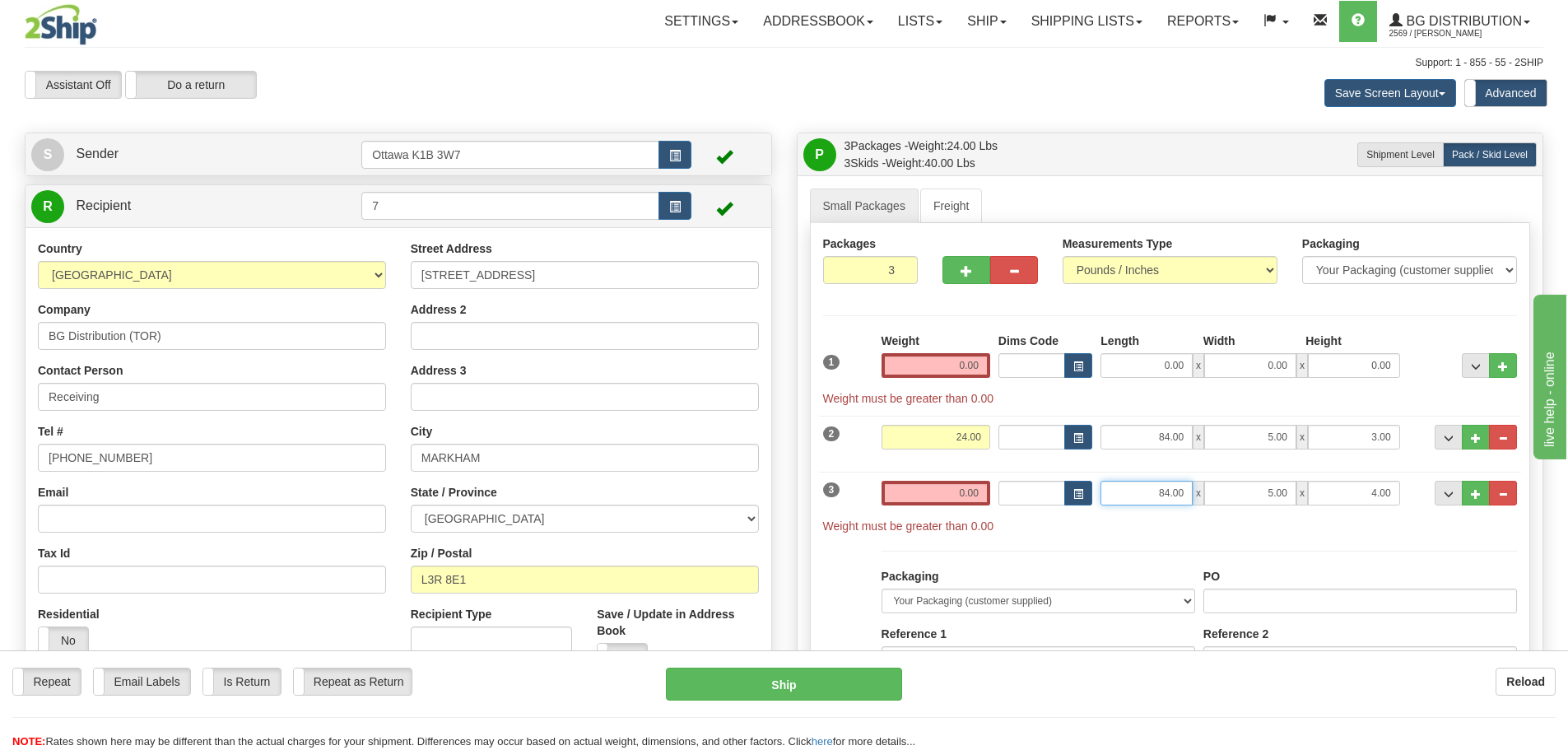
drag, startPoint x: 1132, startPoint y: 492, endPoint x: 1248, endPoint y: 506, distance: 116.8
click at [1236, 505] on div "3 Weight 0.00 Dims Code Length Width Height" at bounding box center [1170, 499] width 703 height 71
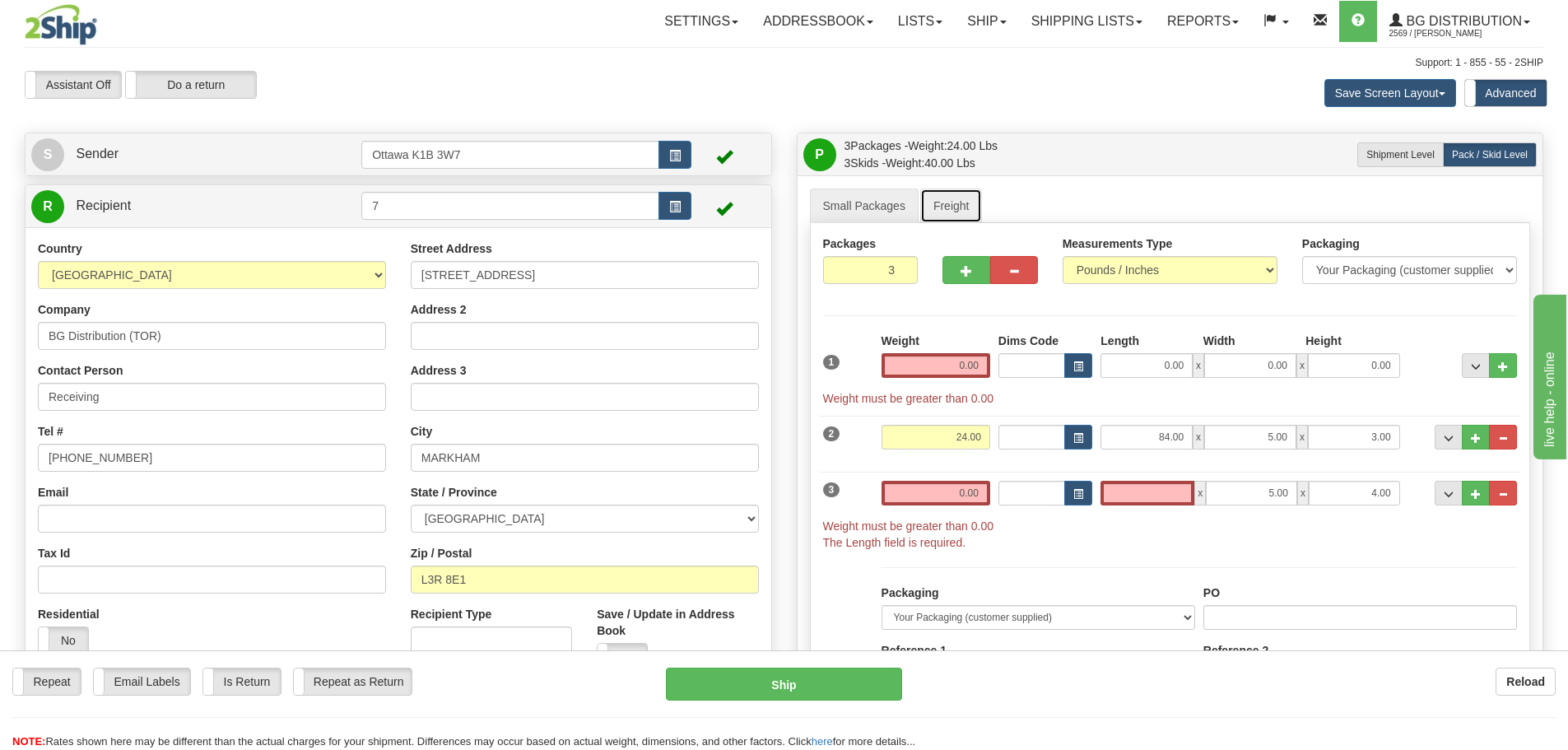
type input "0.00"
click at [932, 199] on link "Freight" at bounding box center [951, 206] width 63 height 35
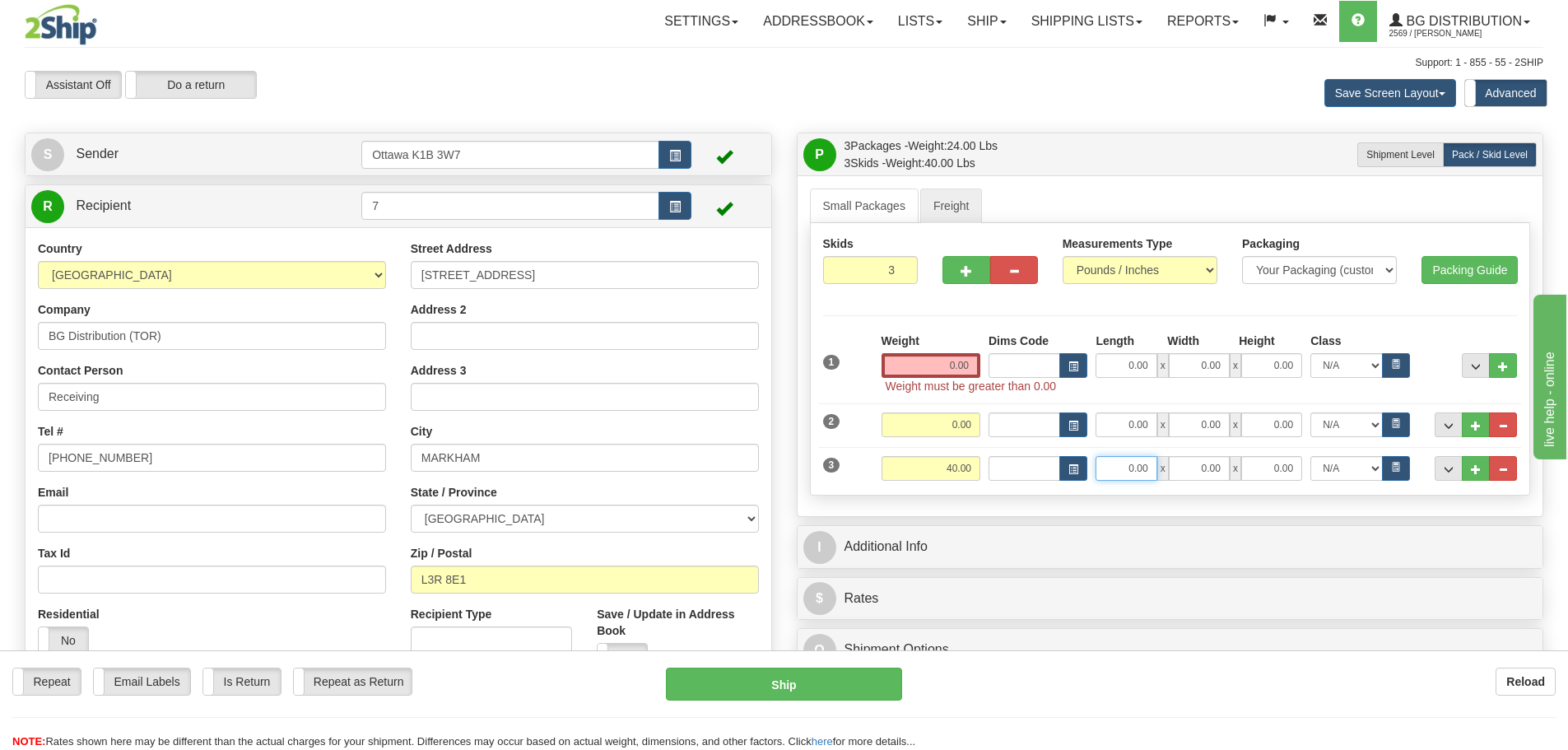
click at [1114, 470] on input "0.00" at bounding box center [1126, 468] width 61 height 24
paste input "84.00"
type input "84.00"
click at [864, 202] on link "Small Packages" at bounding box center [864, 206] width 109 height 35
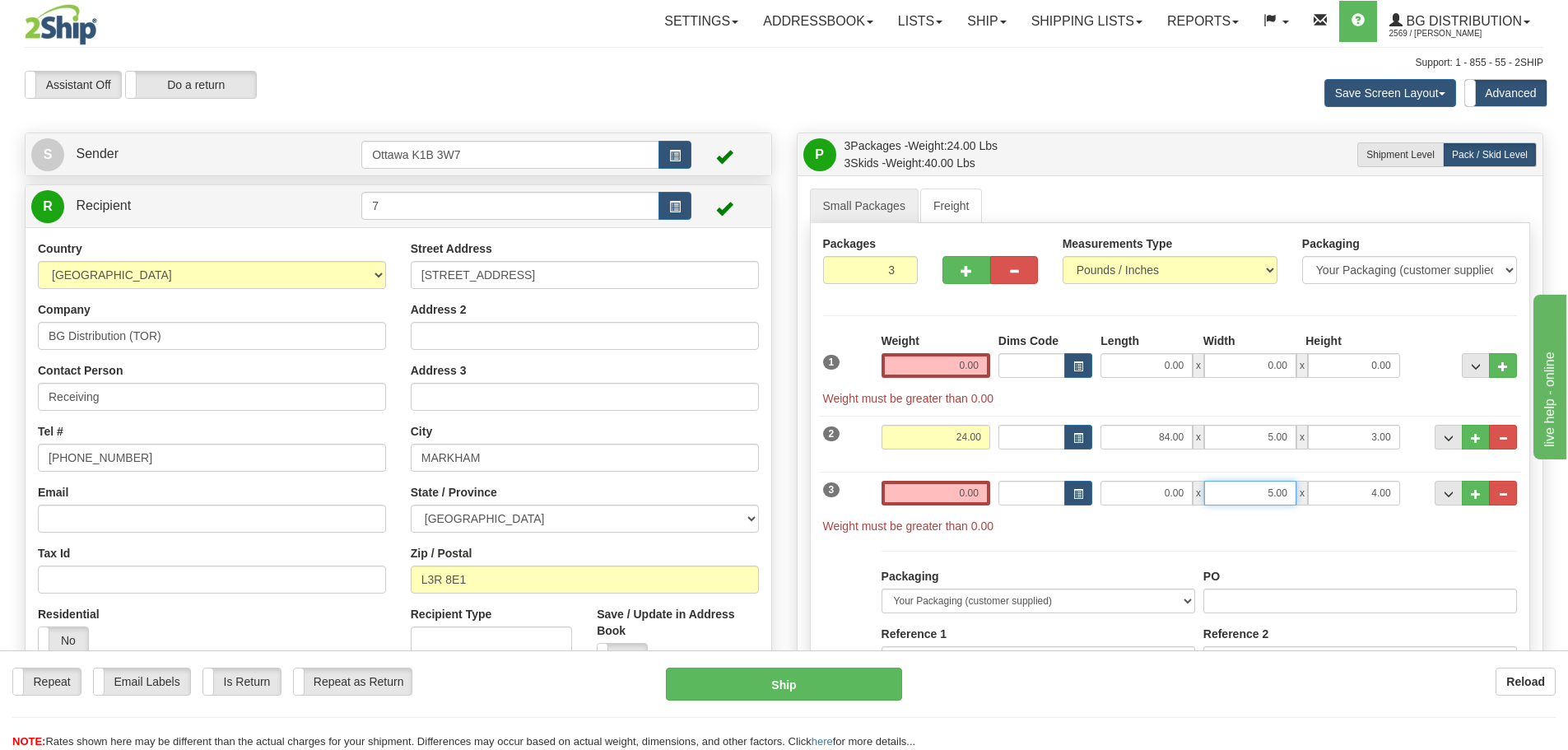
drag, startPoint x: 1213, startPoint y: 492, endPoint x: 1331, endPoint y: 512, distance: 119.7
click at [1331, 512] on div "3 Weight 0.00 Dims Code Length Width Height" at bounding box center [1170, 499] width 703 height 71
click at [935, 201] on link "Freight" at bounding box center [951, 206] width 63 height 35
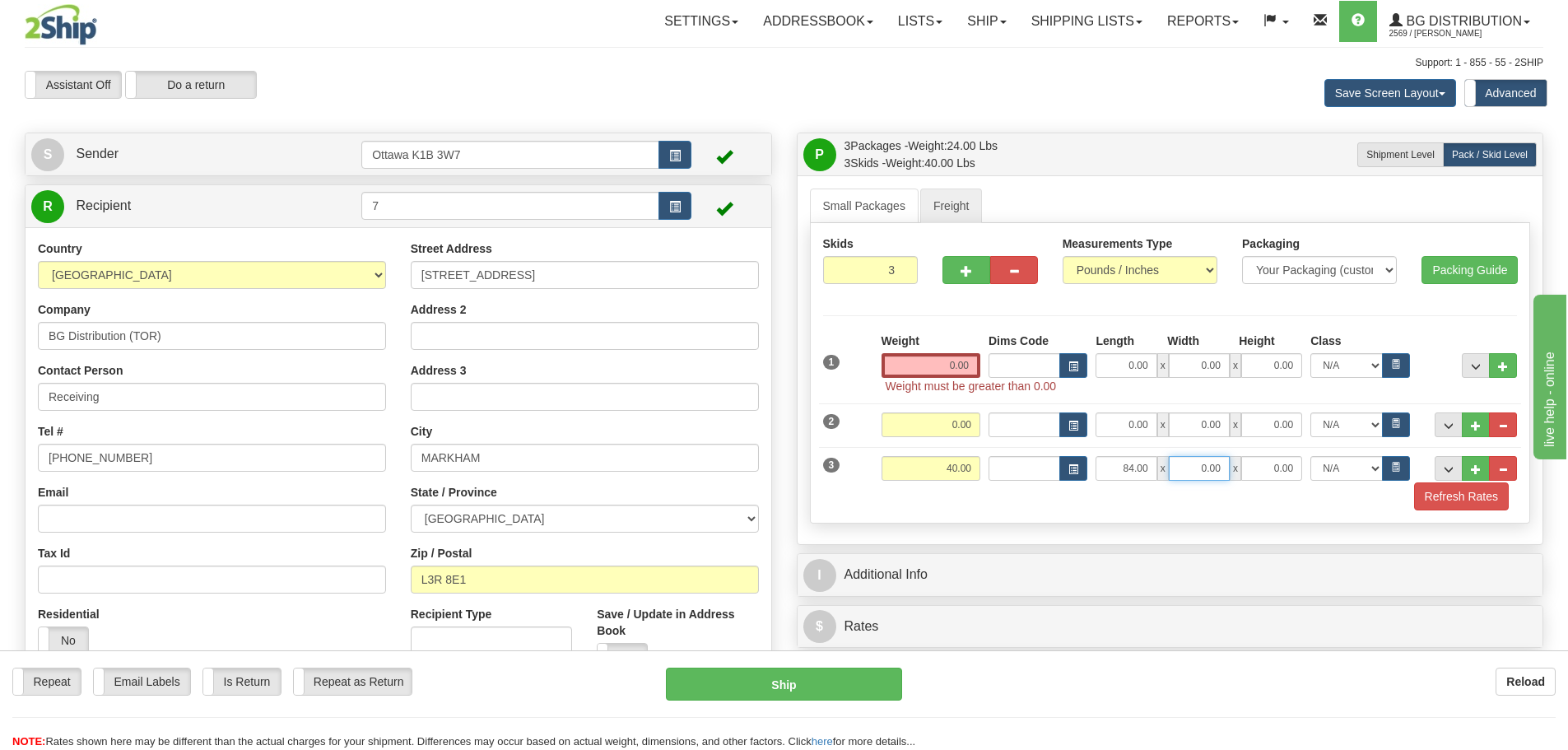
click at [1178, 456] on input "0.00" at bounding box center [1200, 468] width 61 height 24
type input "5.00"
type input "4.00"
click at [1184, 429] on input "0.00" at bounding box center [1200, 424] width 61 height 24
type input "4.00"
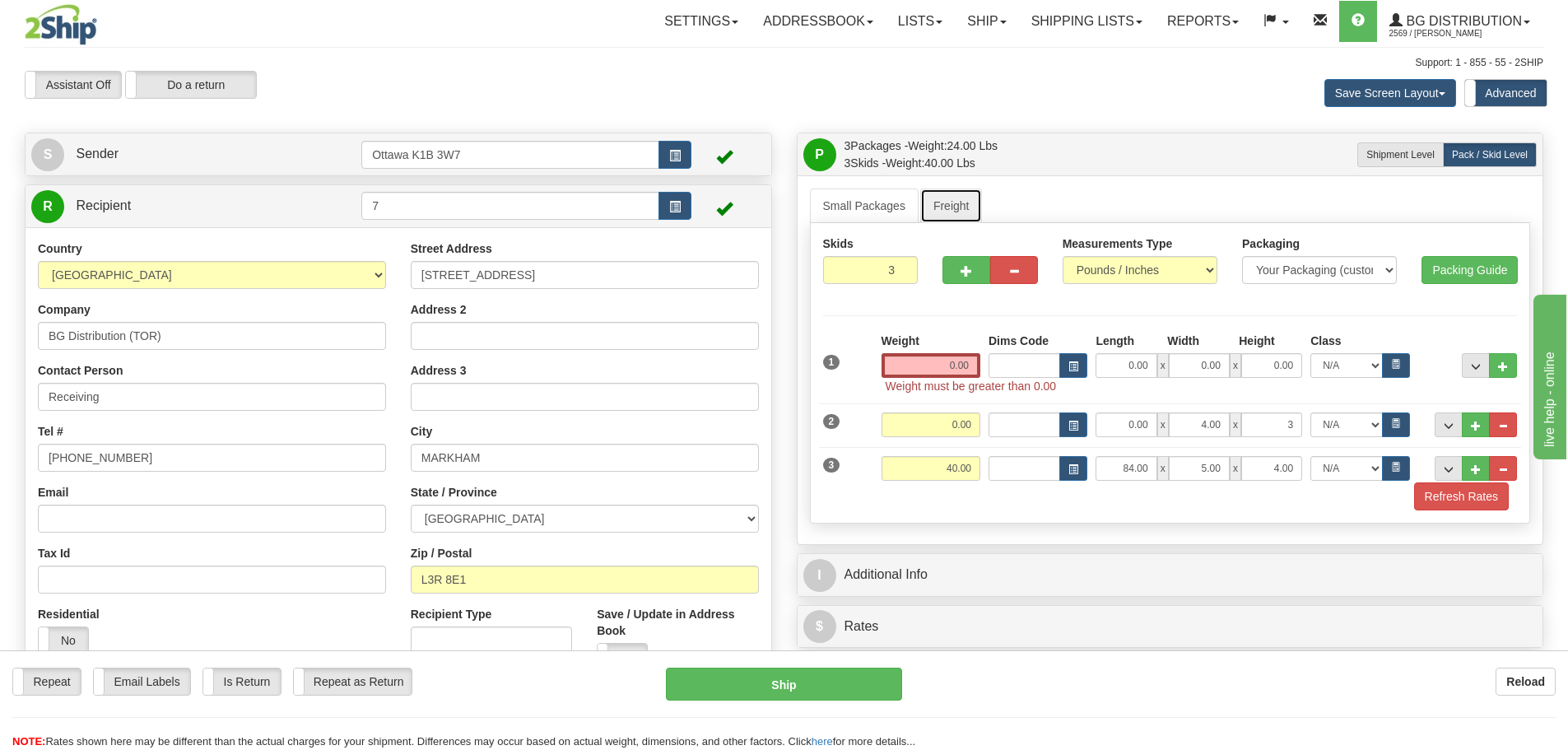
type input "3.00"
click at [932, 211] on link "Freight" at bounding box center [951, 206] width 63 height 35
click at [845, 202] on link "Small Packages" at bounding box center [864, 206] width 109 height 35
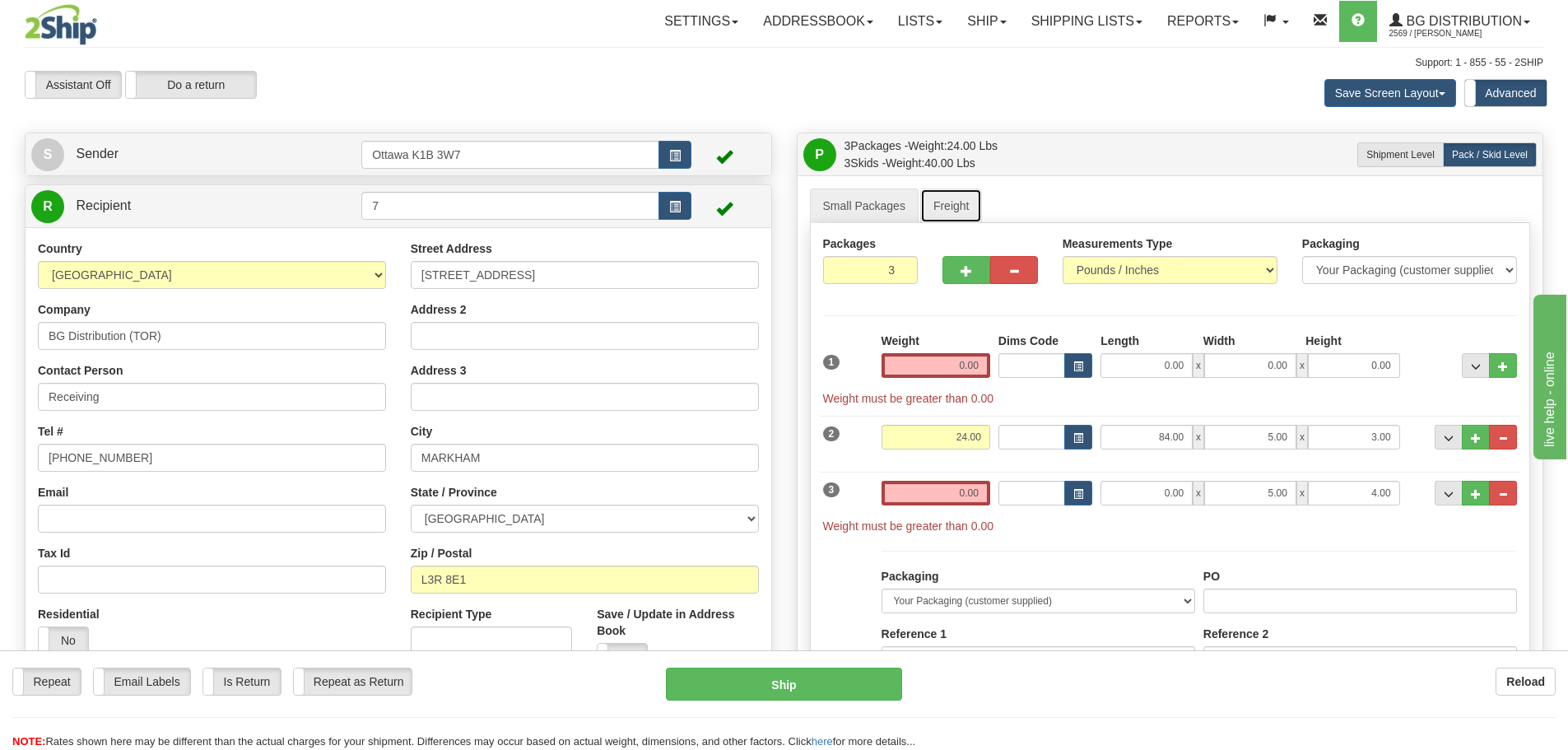
click at [924, 206] on link "Freight" at bounding box center [951, 206] width 63 height 35
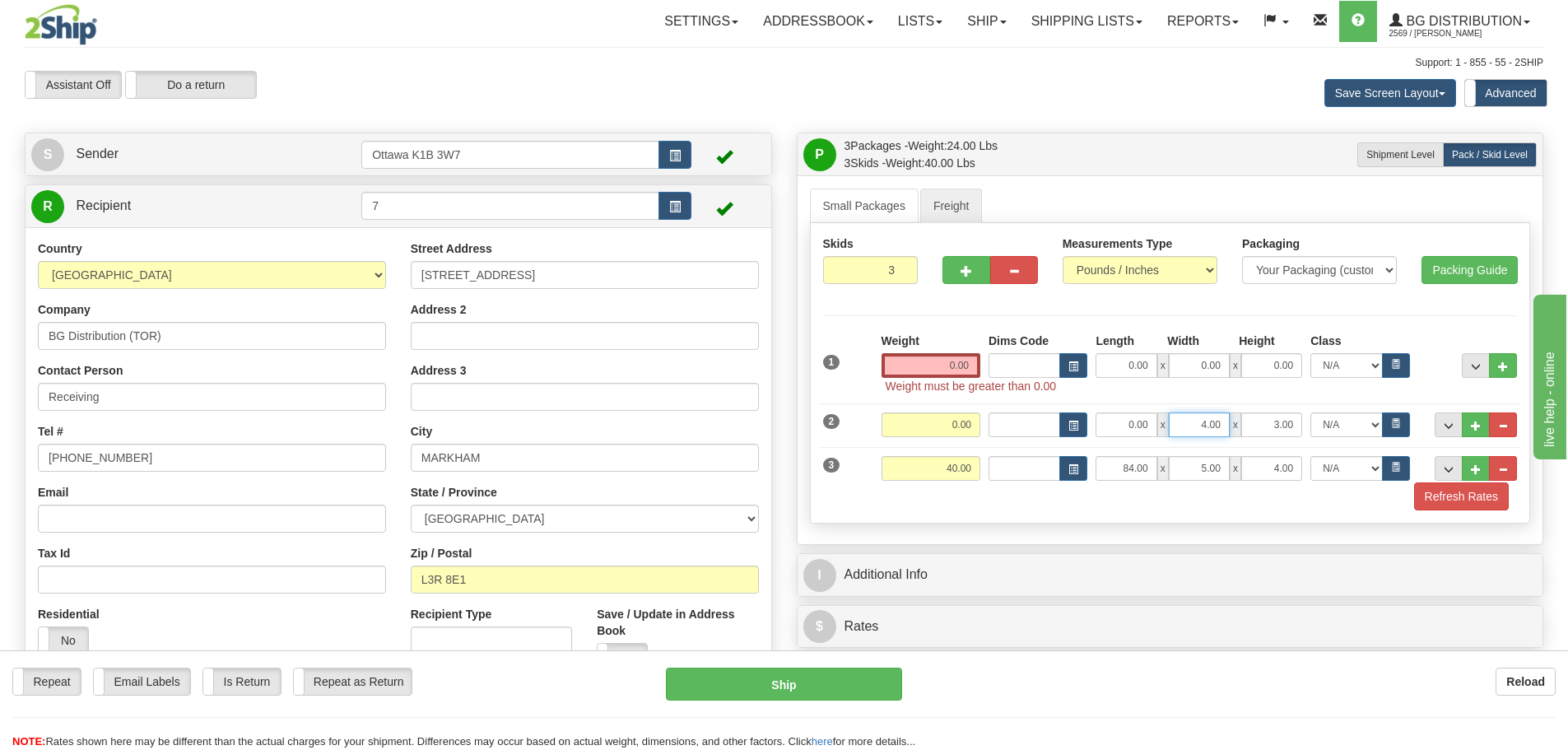
drag, startPoint x: 1192, startPoint y: 417, endPoint x: 1251, endPoint y: 435, distance: 61.7
click at [1254, 437] on div "0.00 x 4.00 x 3.00" at bounding box center [1199, 424] width 207 height 24
type input "5.00"
click at [1106, 423] on input "0.00" at bounding box center [1126, 424] width 61 height 24
type input "84.00"
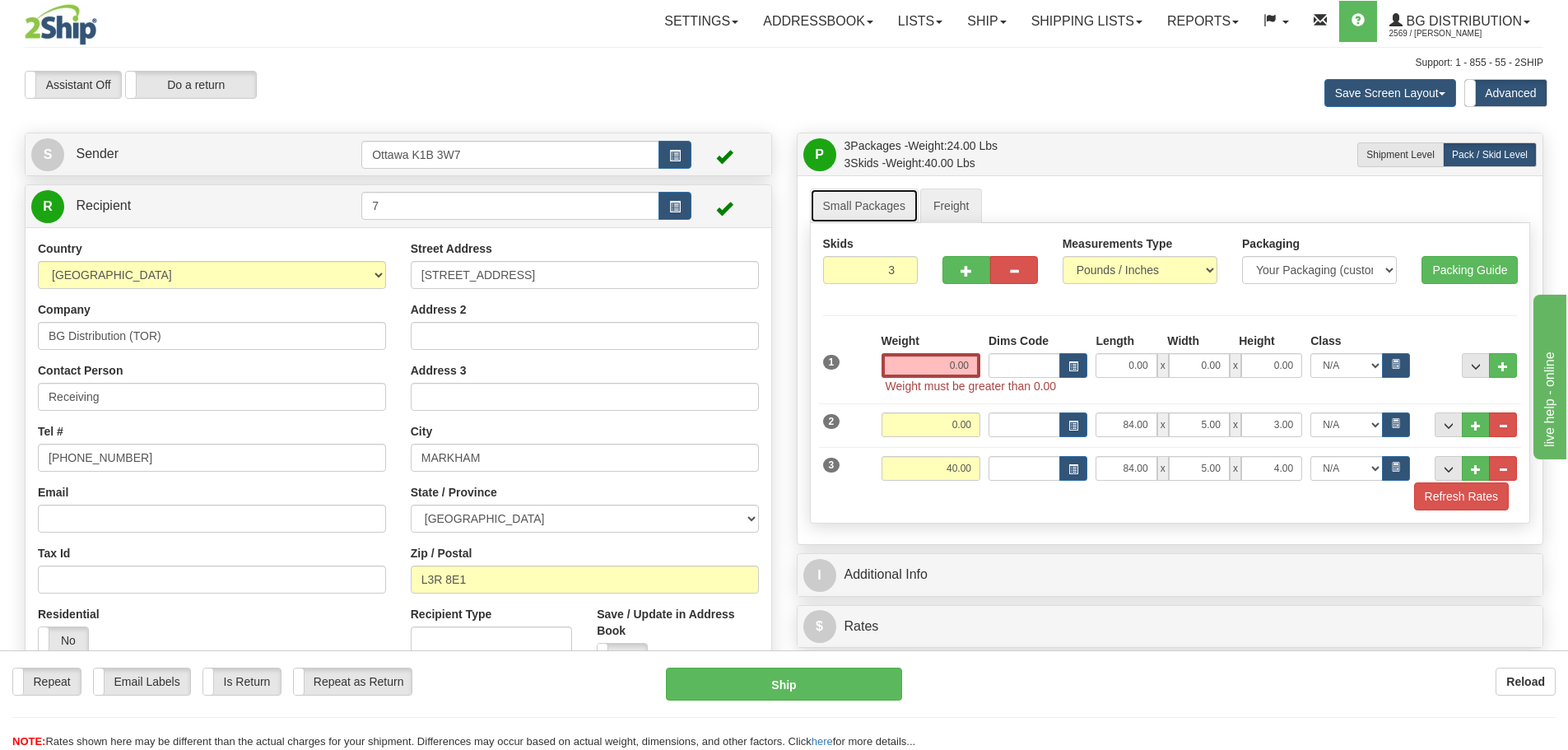
click at [840, 193] on link "Small Packages" at bounding box center [864, 206] width 109 height 35
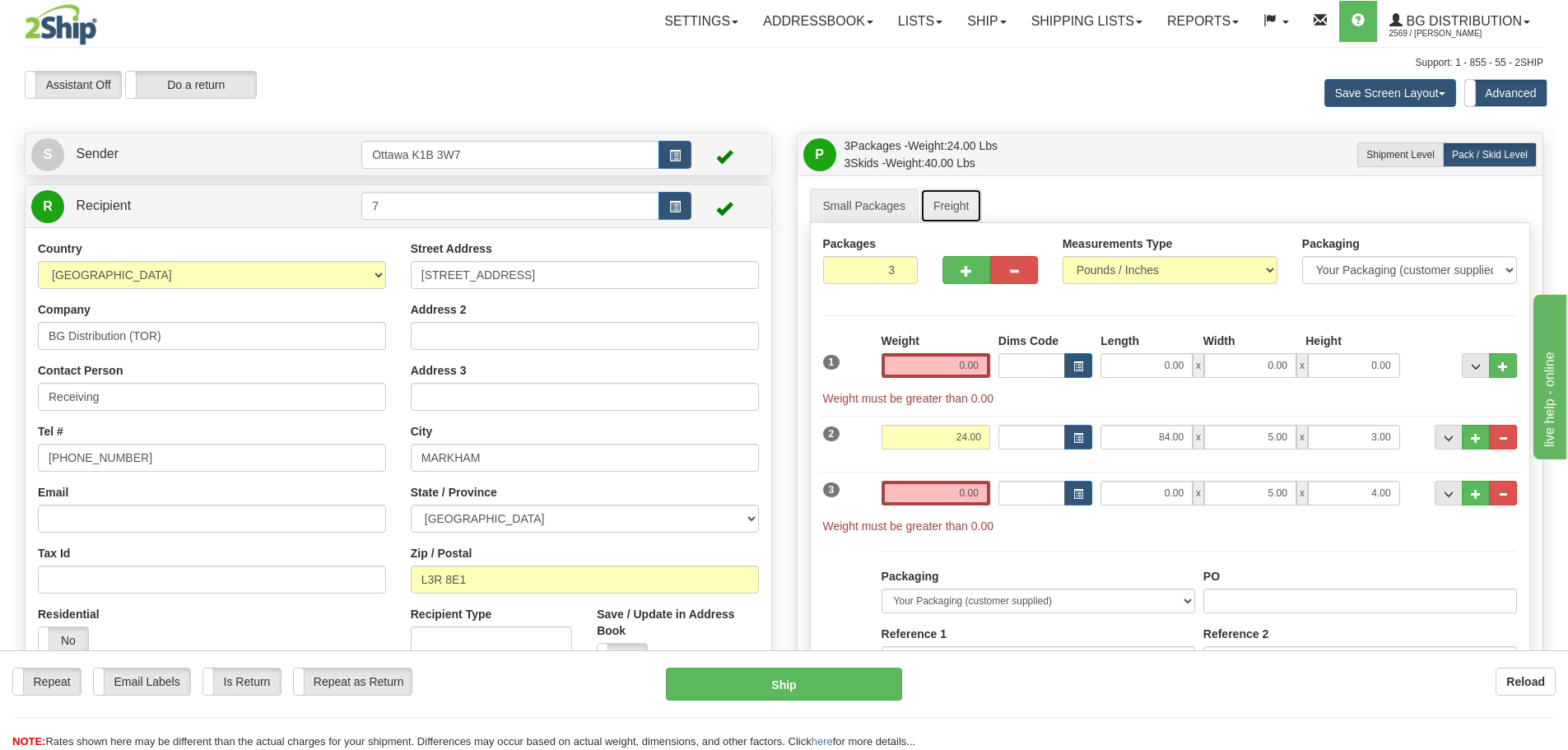
click at [935, 200] on link "Freight" at bounding box center [951, 206] width 63 height 35
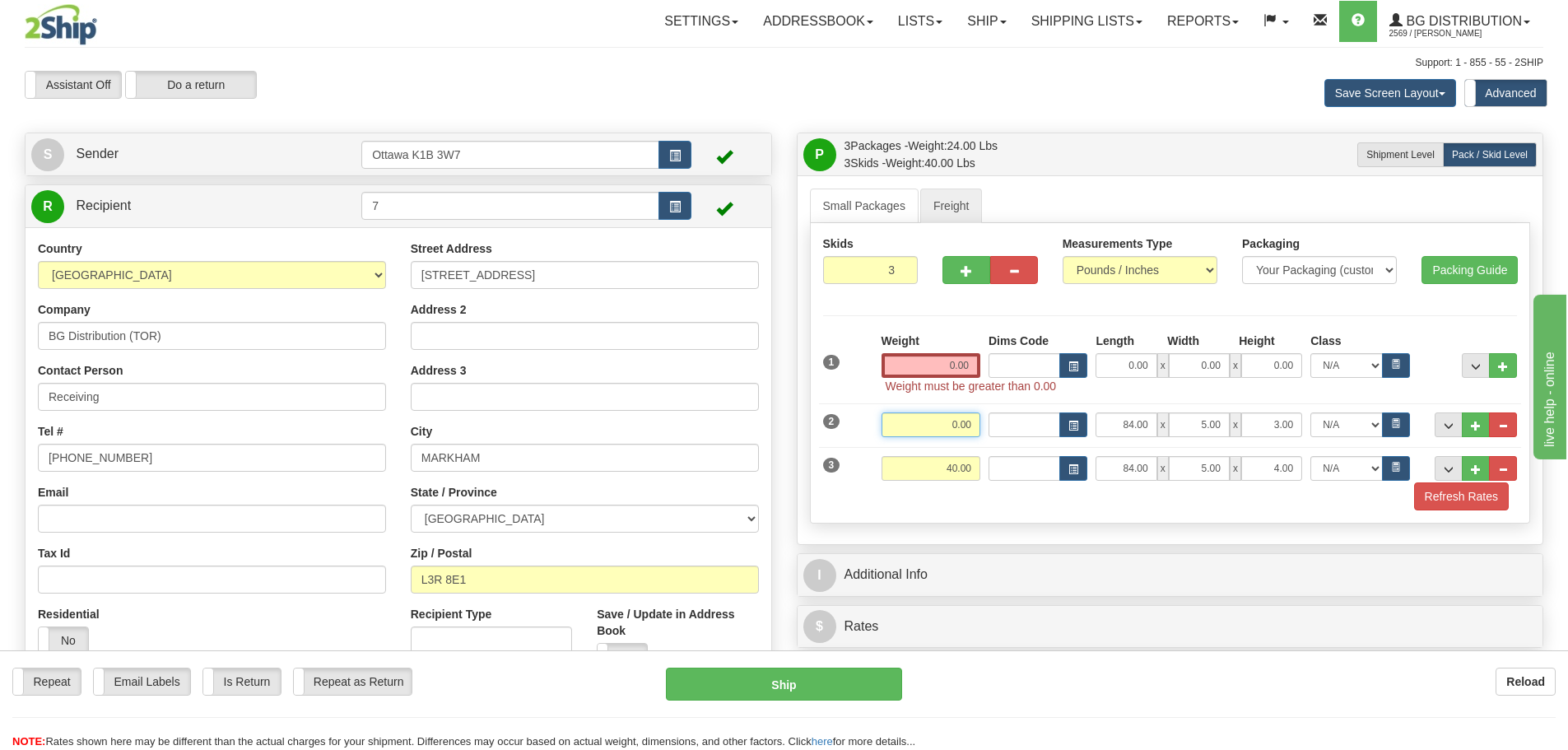
click at [936, 422] on input "0.00" at bounding box center [931, 424] width 99 height 24
type input "24.00"
click at [889, 214] on link "Small Packages" at bounding box center [864, 206] width 109 height 35
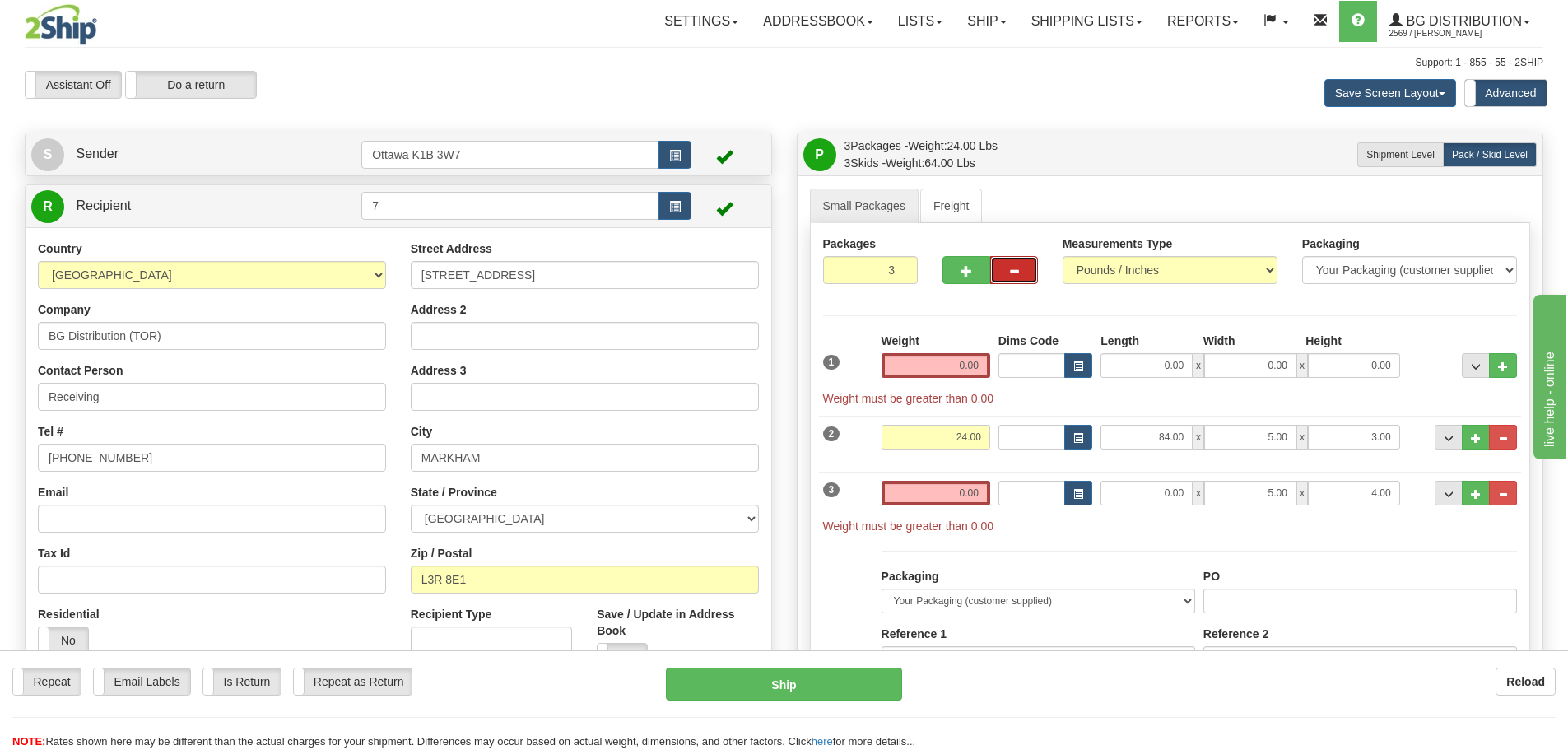
click at [1023, 273] on button "button" at bounding box center [1013, 270] width 48 height 28
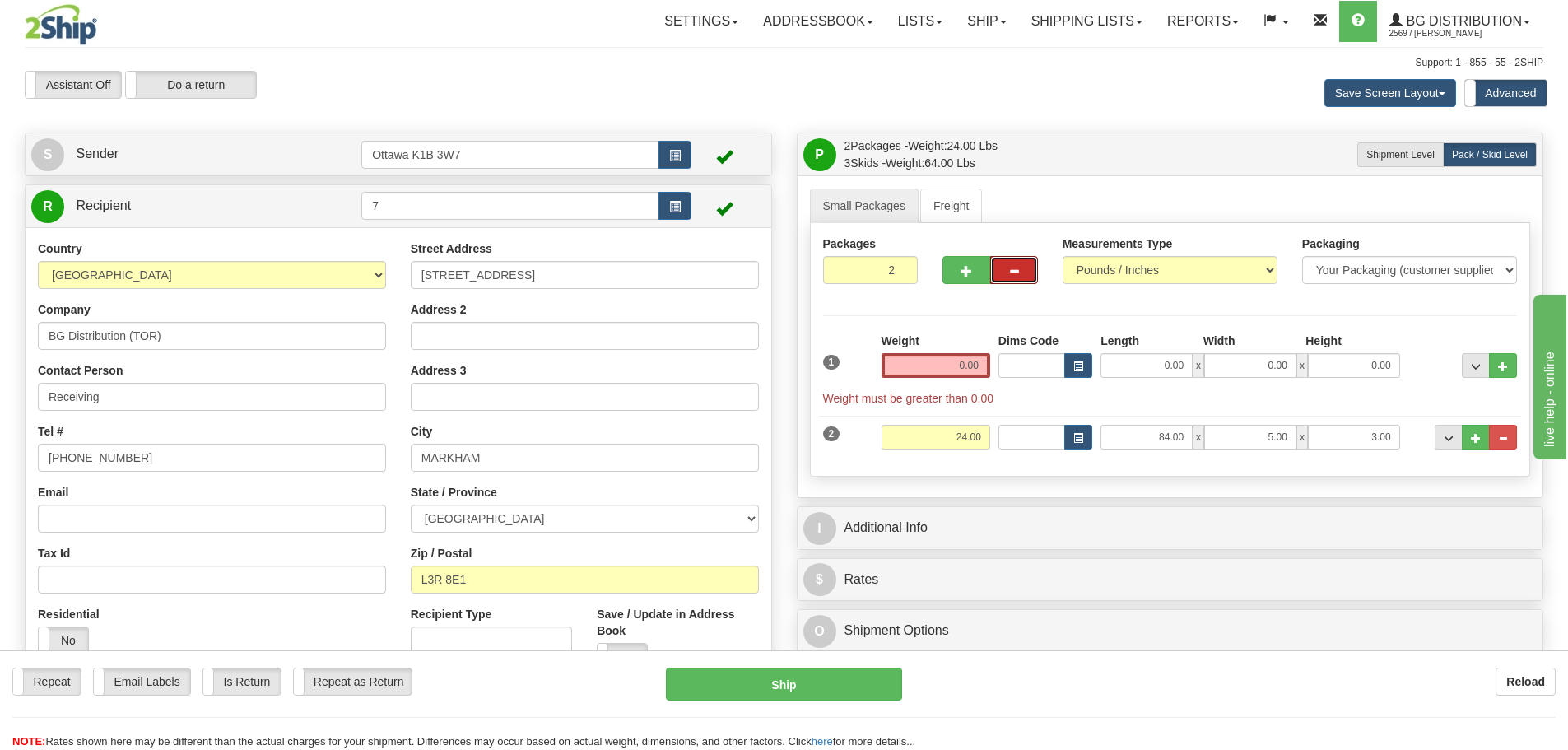
click at [1022, 273] on button "button" at bounding box center [1013, 270] width 48 height 28
type input "1"
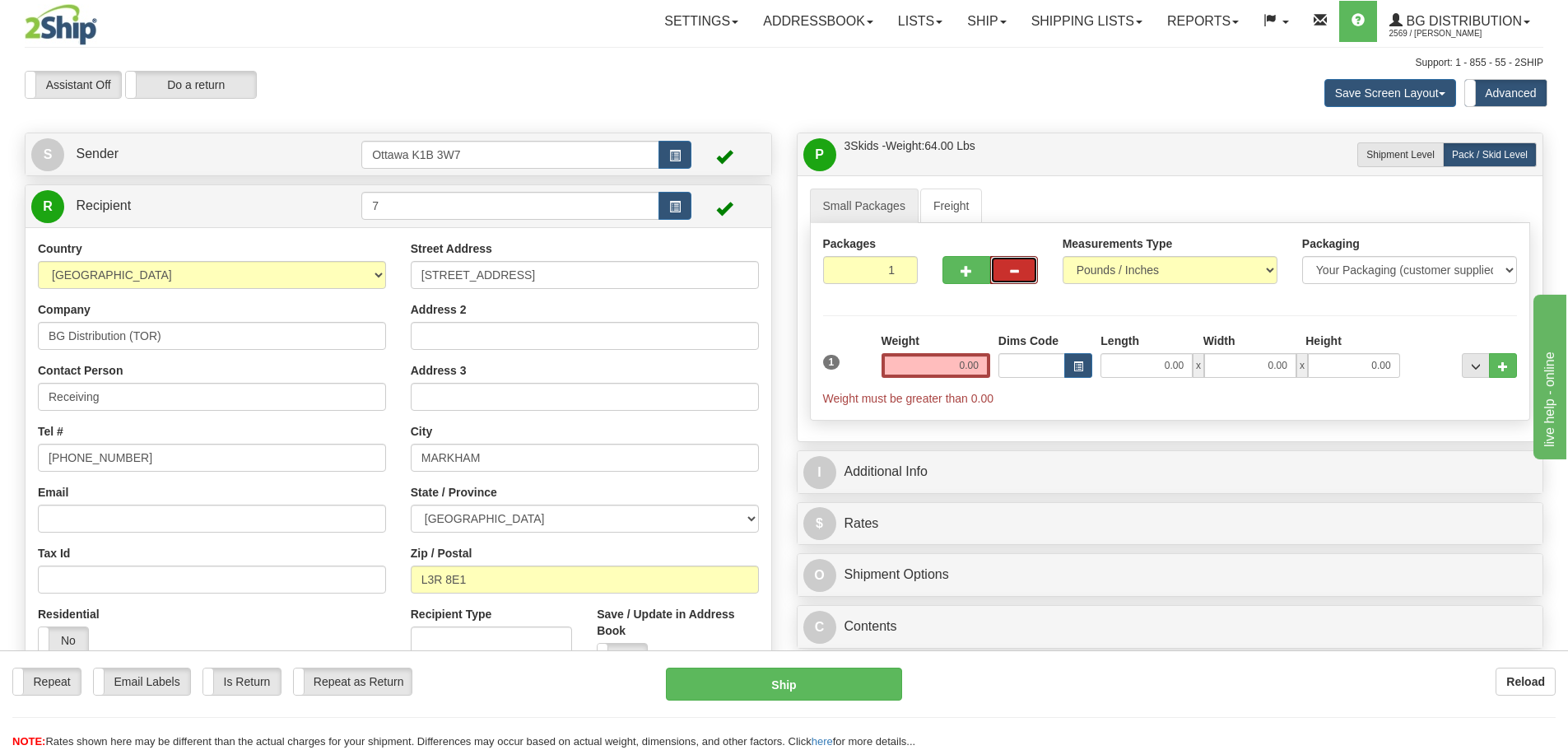
click at [1022, 273] on button "button" at bounding box center [1013, 270] width 48 height 28
click at [930, 194] on link "Freight" at bounding box center [951, 206] width 63 height 35
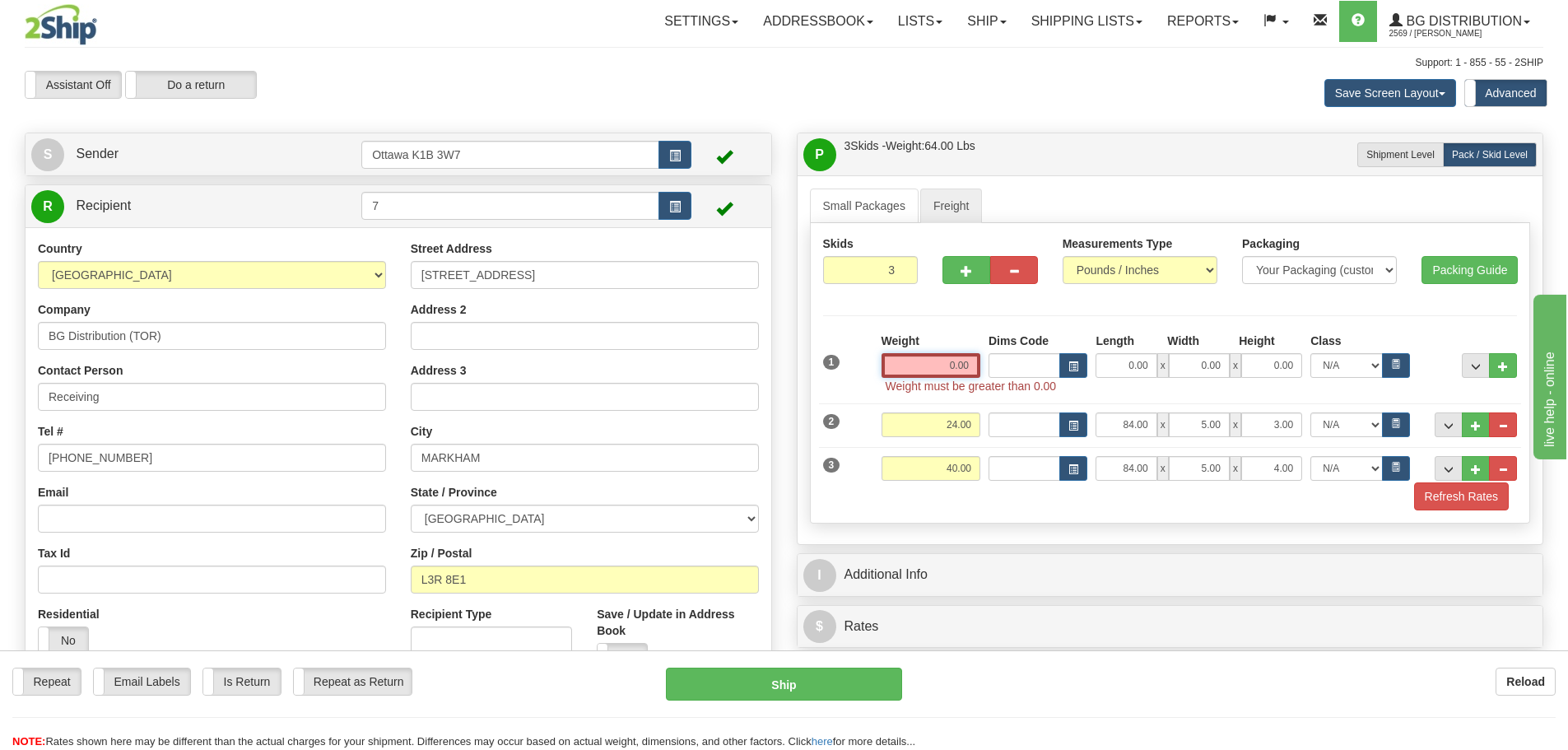
click at [910, 371] on input "0.00" at bounding box center [931, 365] width 99 height 24
type input "0.00"
click at [1475, 467] on span "..." at bounding box center [1476, 470] width 10 height 9
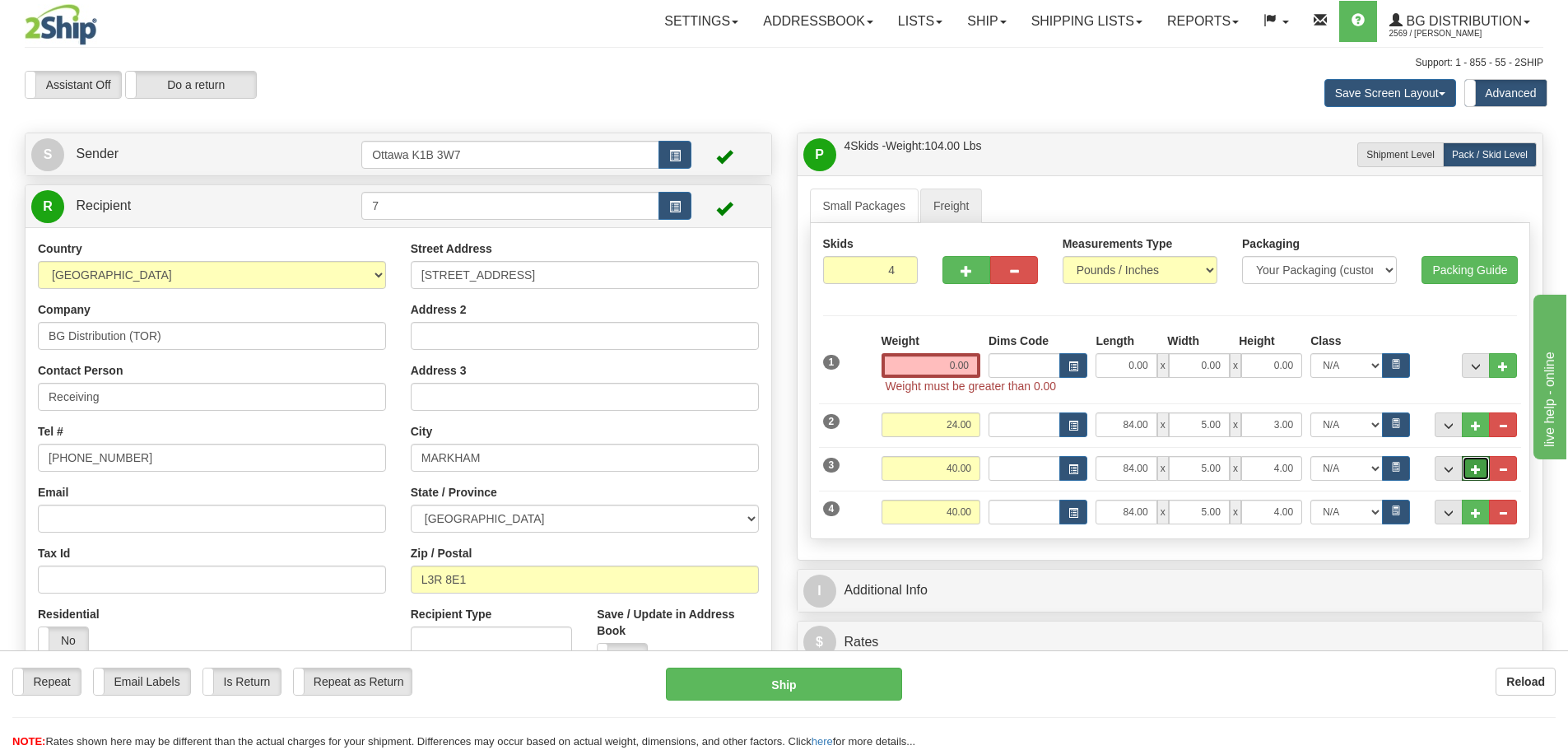
click at [1475, 467] on span "..." at bounding box center [1476, 470] width 10 height 9
type input "5"
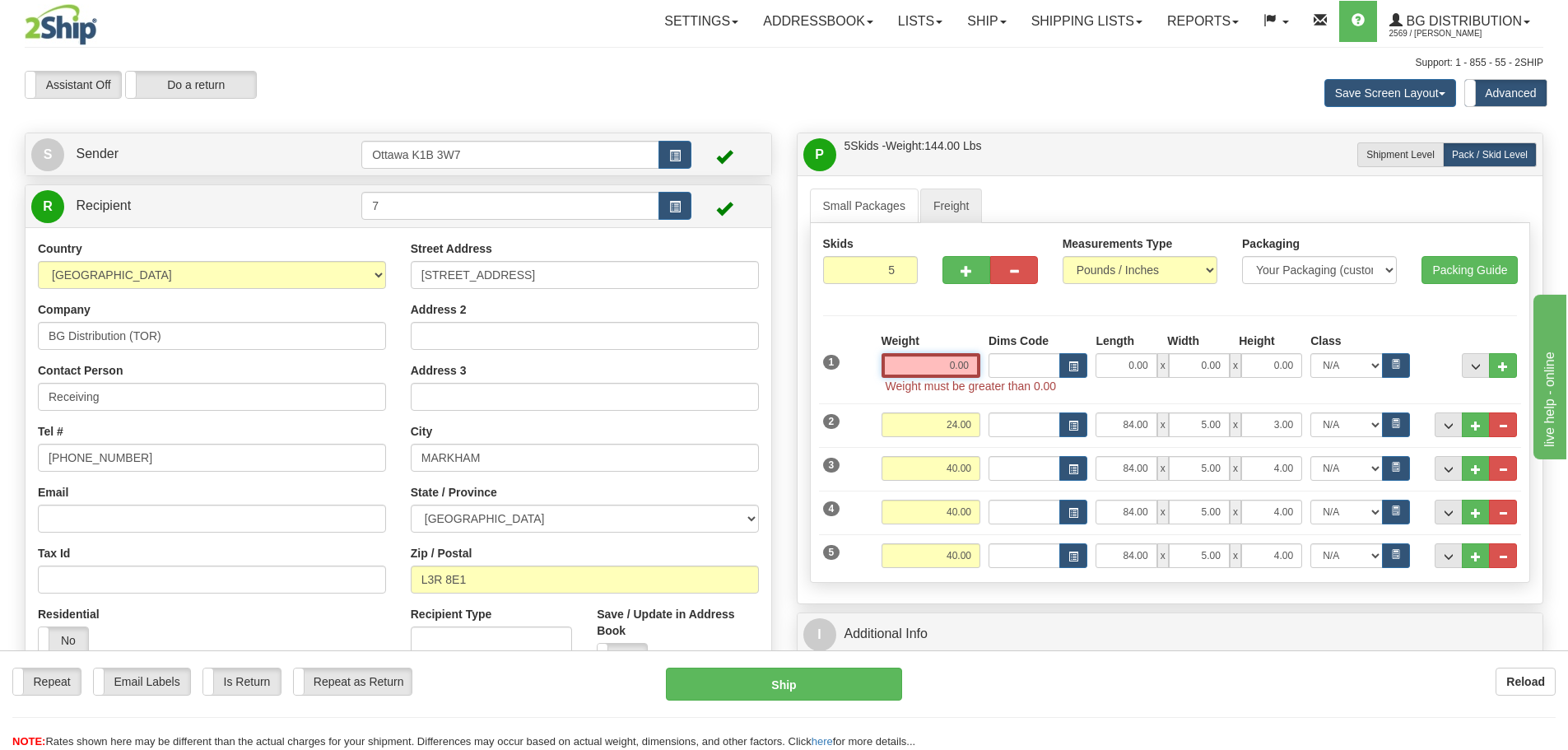
click at [951, 359] on input "0.00" at bounding box center [931, 365] width 99 height 24
type input "0.00"
click at [1102, 366] on input "0.00" at bounding box center [1126, 365] width 61 height 24
type input "37.00"
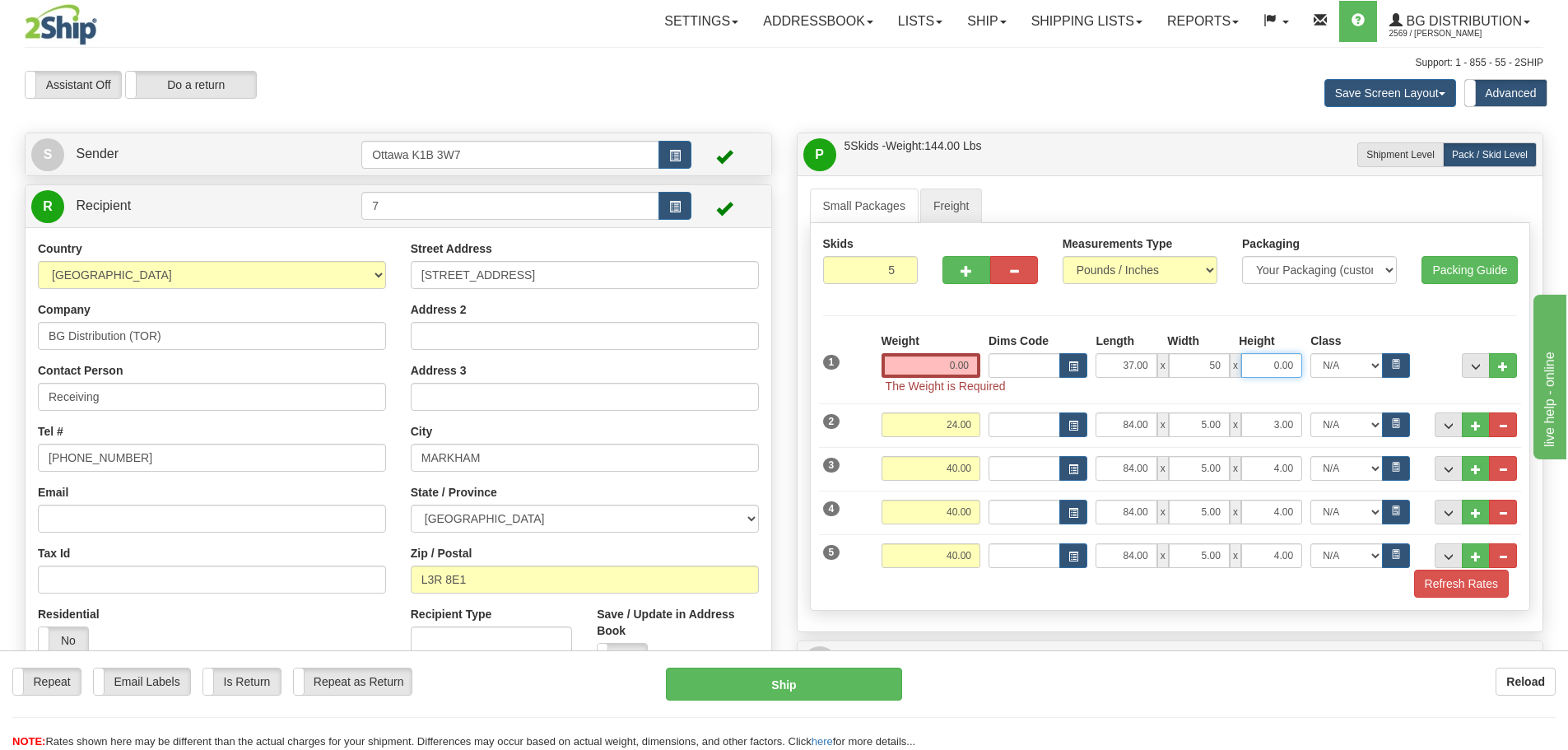
type input "50.00"
type input "28.00"
click at [911, 351] on div "Weight 0.00" at bounding box center [931, 355] width 99 height 46
click at [911, 356] on input "0.00" at bounding box center [931, 365] width 99 height 24
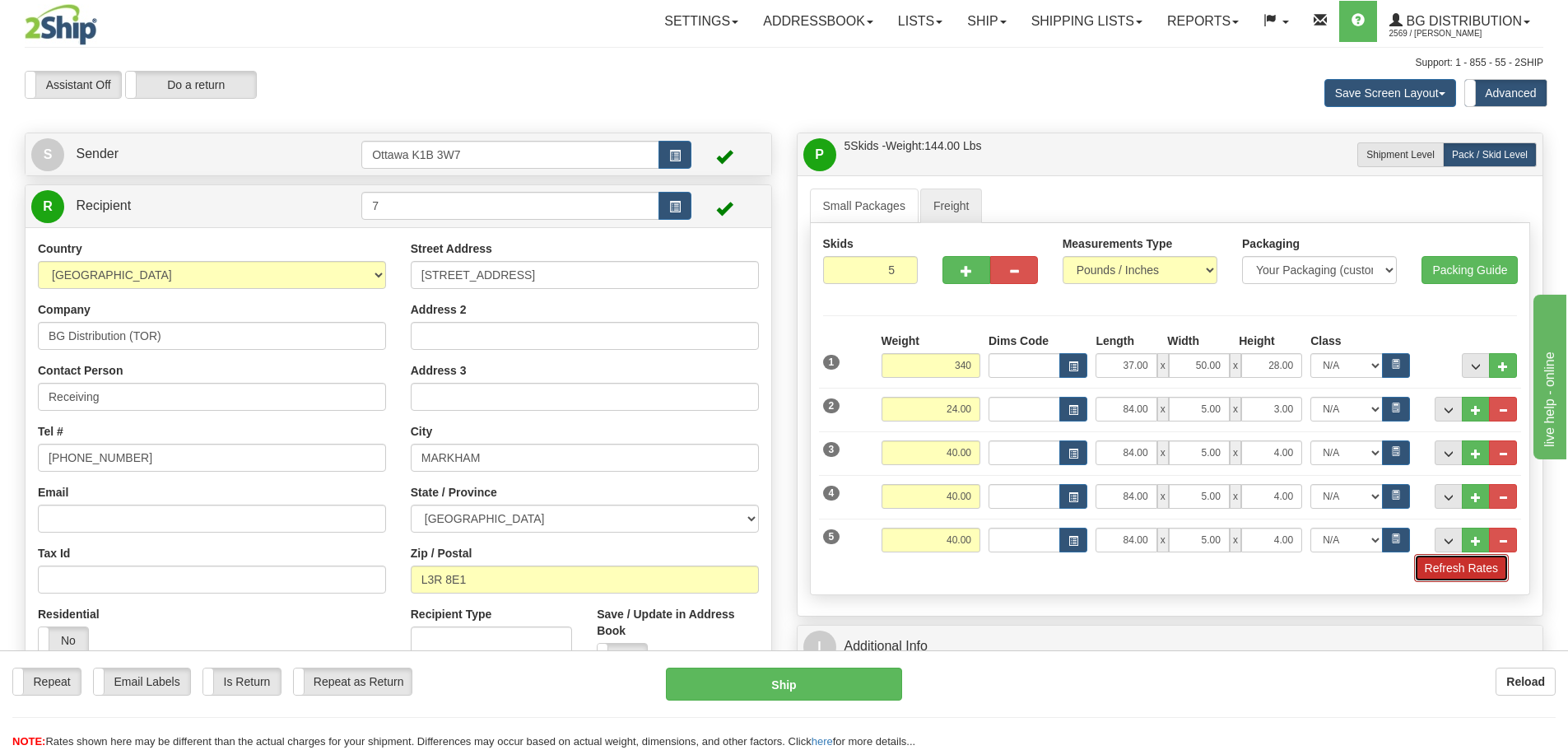
type input "340.00"
click at [1488, 570] on button "Refresh Rates" at bounding box center [1462, 568] width 95 height 28
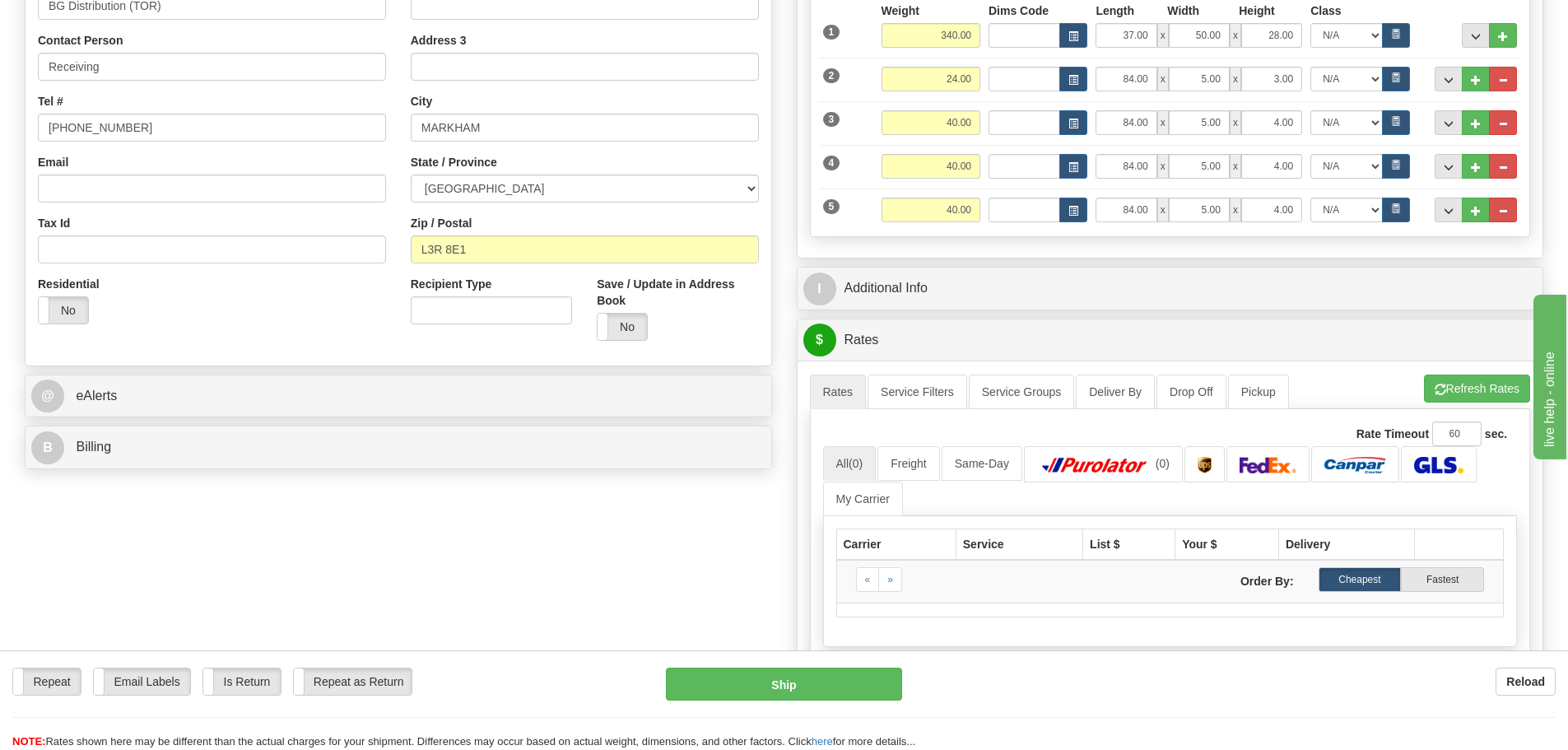
scroll to position [330, 0]
click at [918, 477] on link "Freight" at bounding box center [909, 465] width 63 height 35
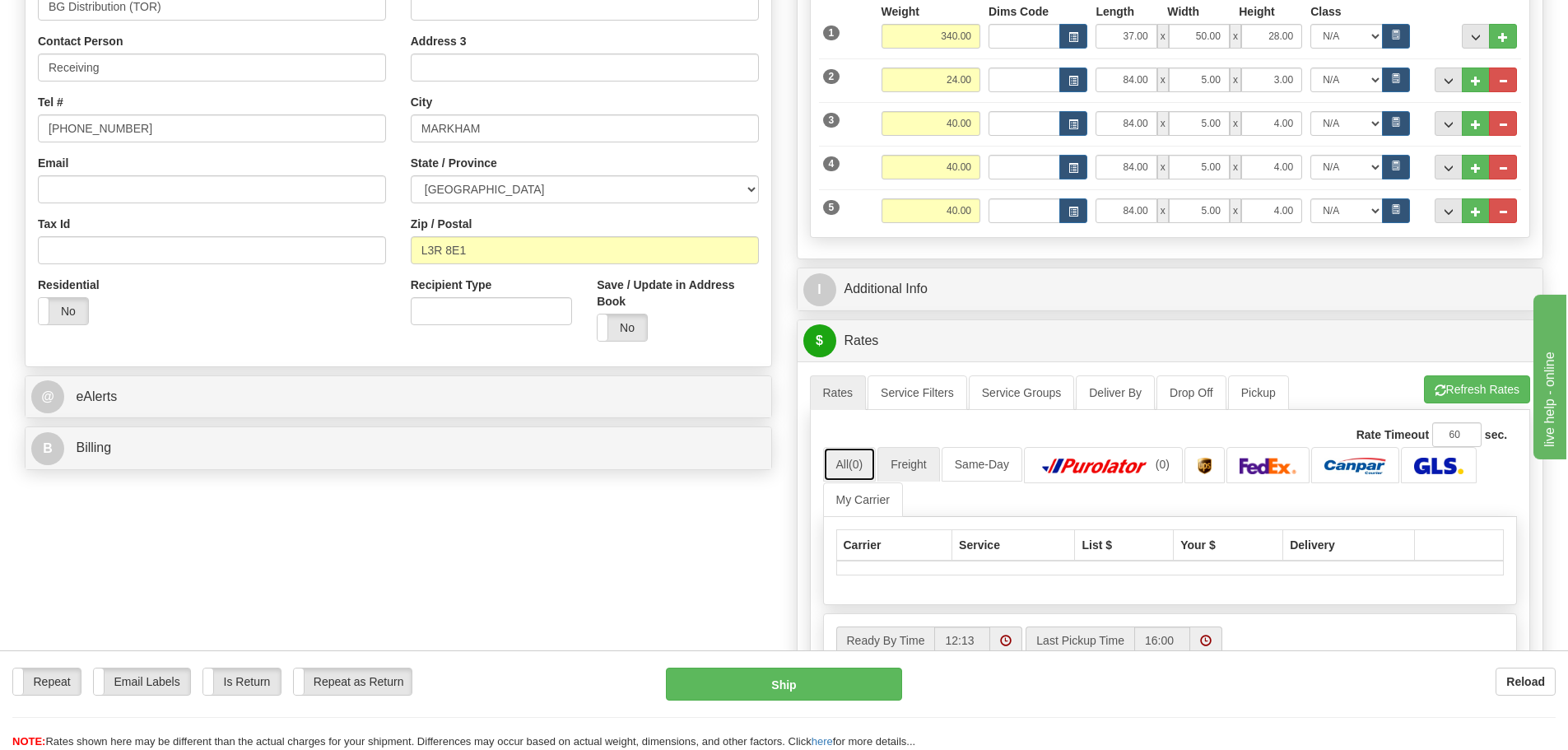
click at [867, 472] on link "All (0)" at bounding box center [849, 465] width 53 height 35
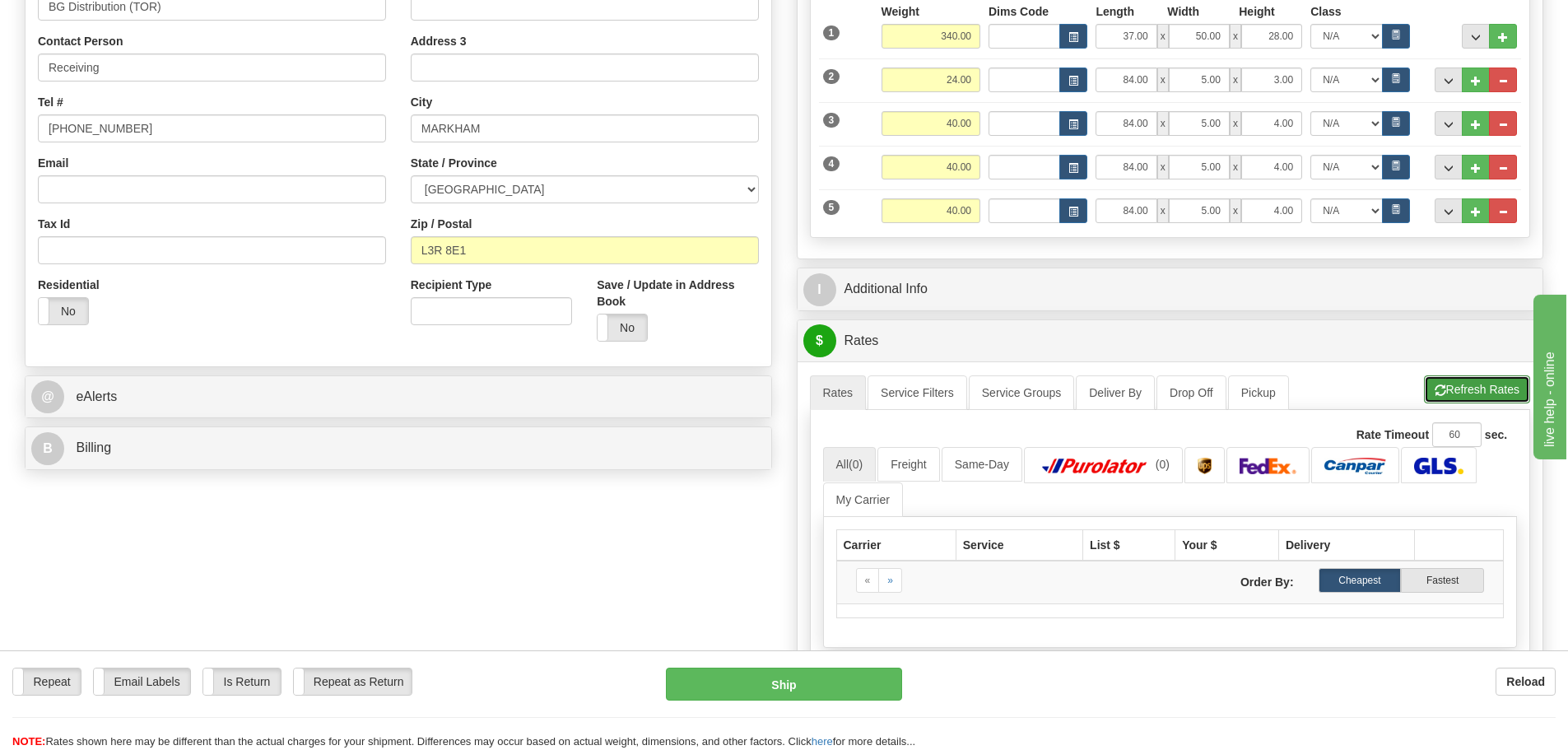
click at [1445, 384] on button "Refresh Rates" at bounding box center [1478, 389] width 107 height 28
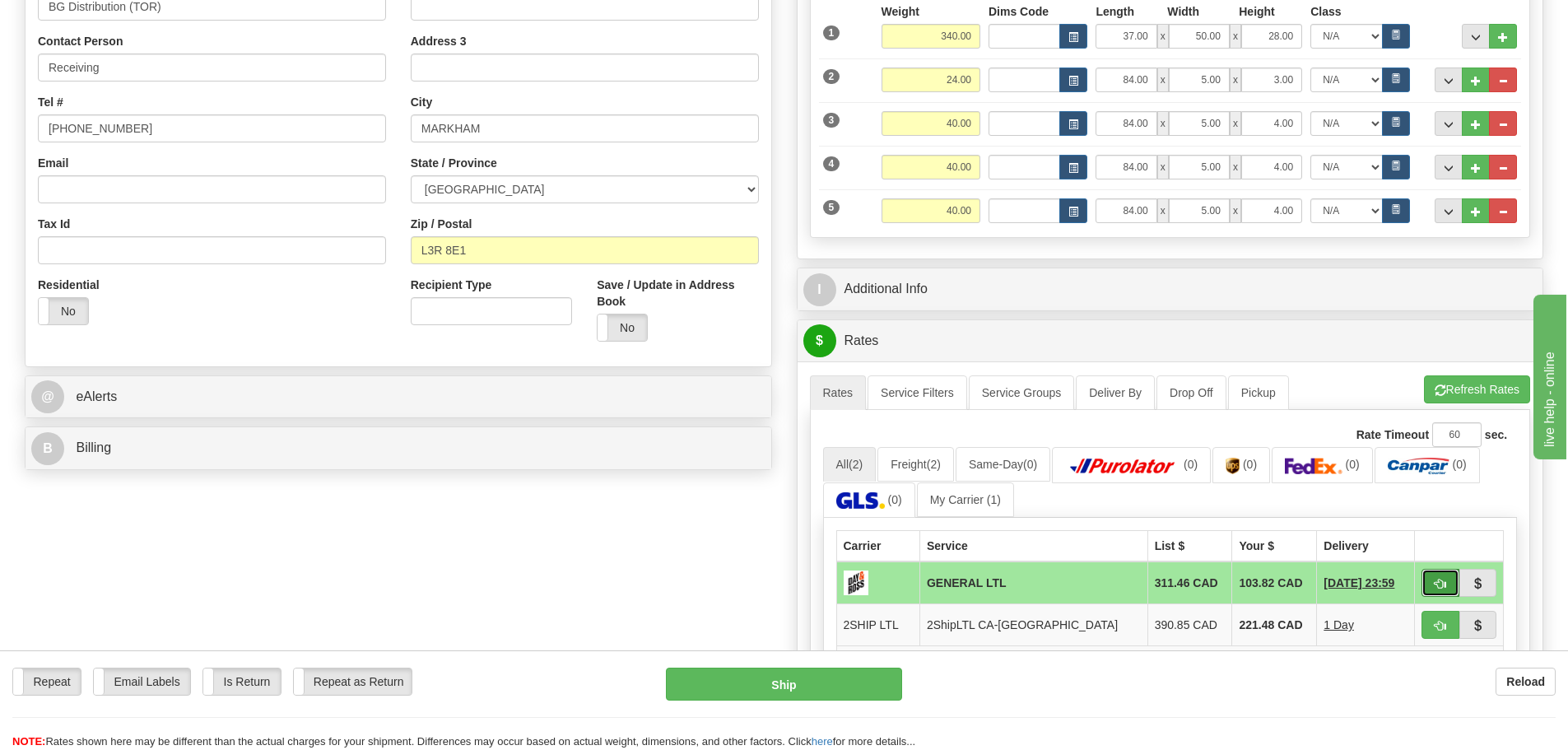
click at [1444, 582] on span "button" at bounding box center [1441, 584] width 12 height 11
type input "GL"
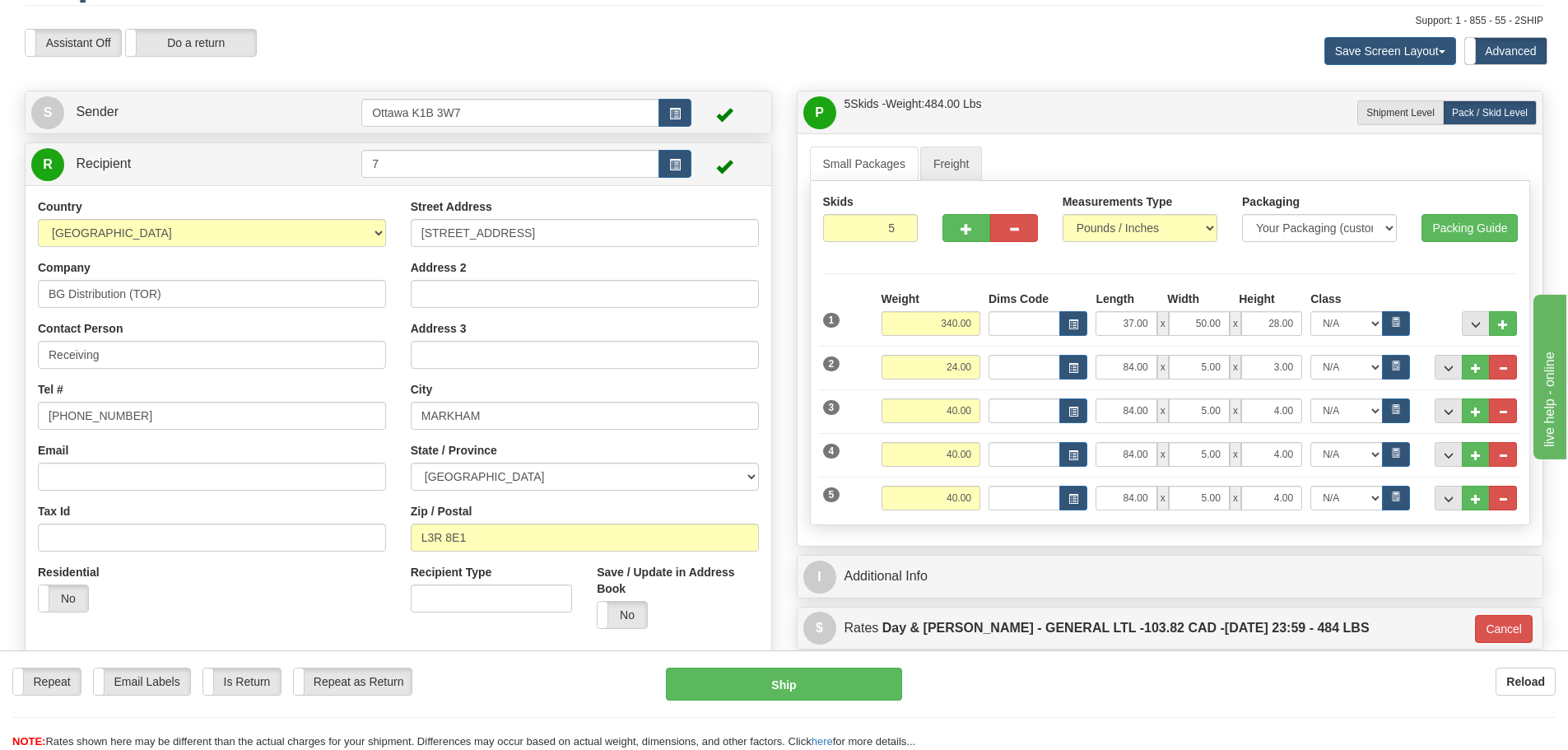
scroll to position [82, 0]
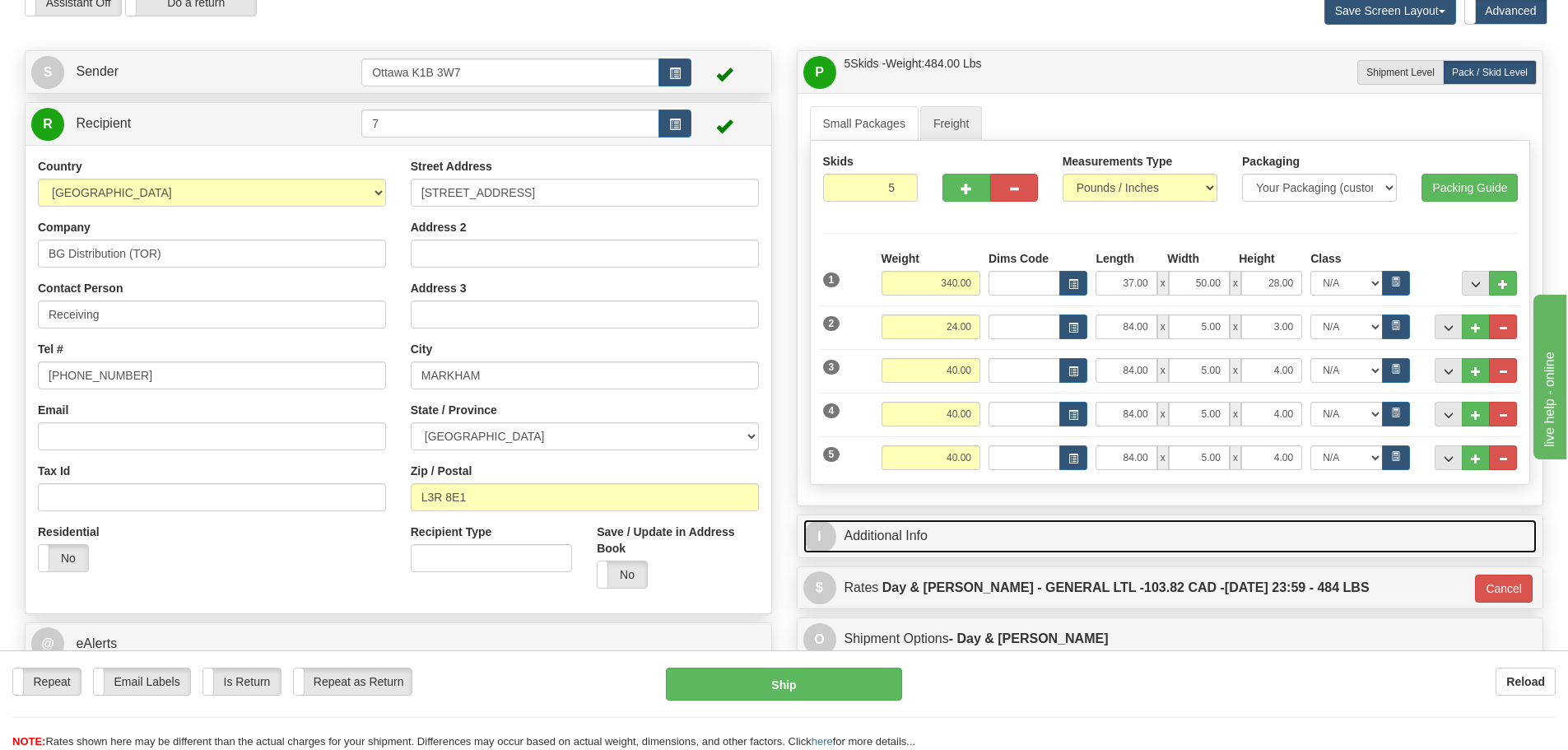
click at [965, 522] on link "I Additional Info" at bounding box center [1170, 537] width 734 height 34
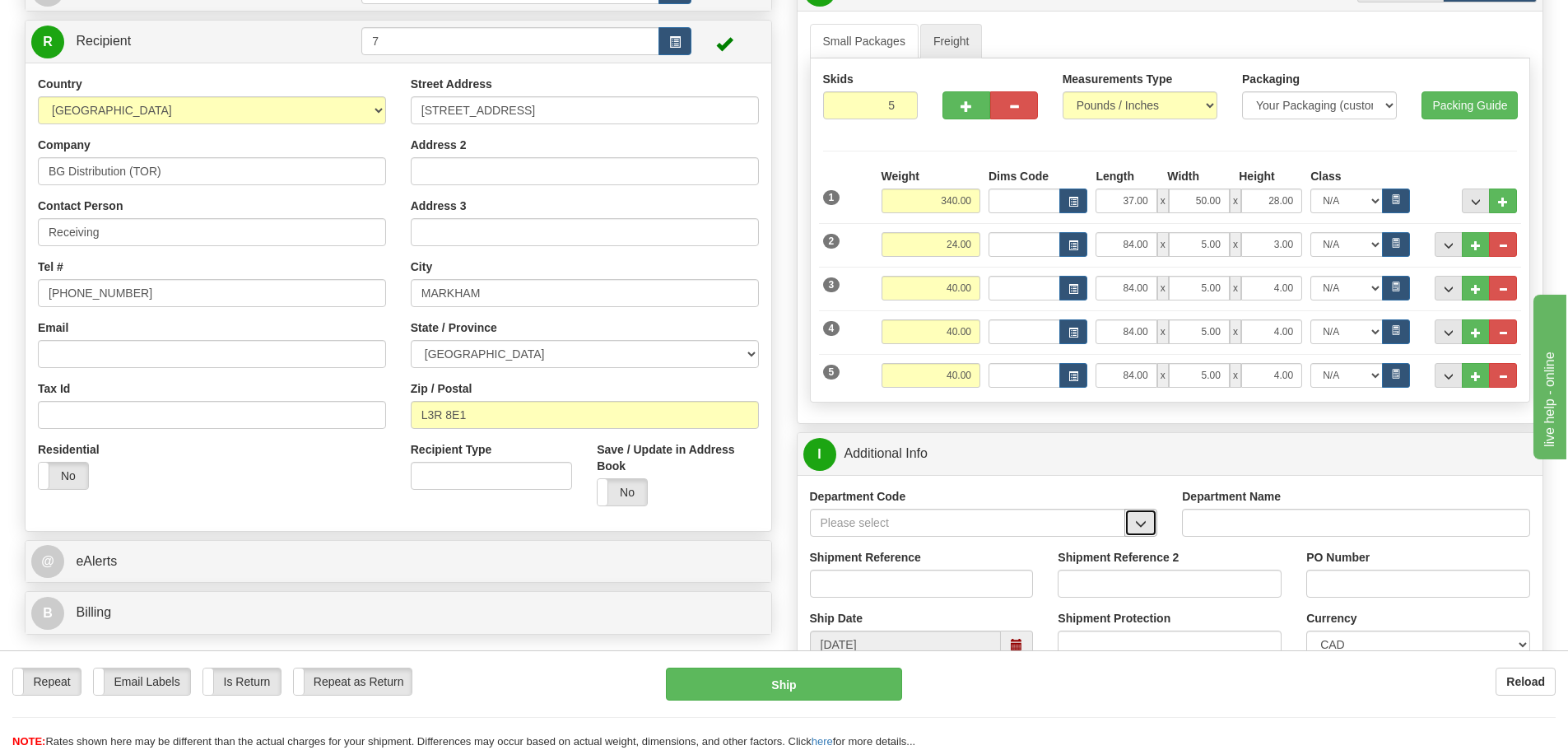
click at [1142, 530] on span "button" at bounding box center [1141, 524] width 12 height 11
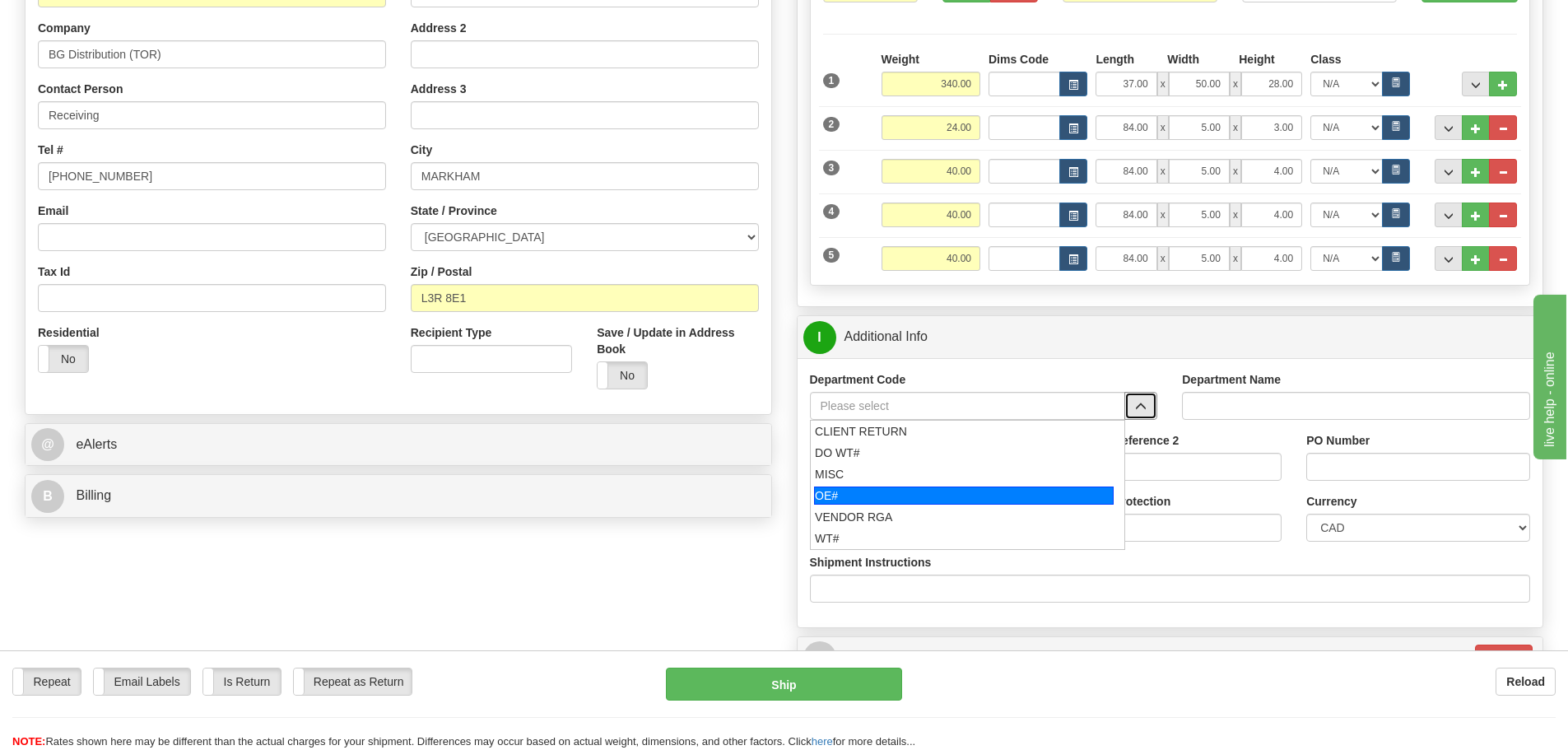
scroll to position [330, 0]
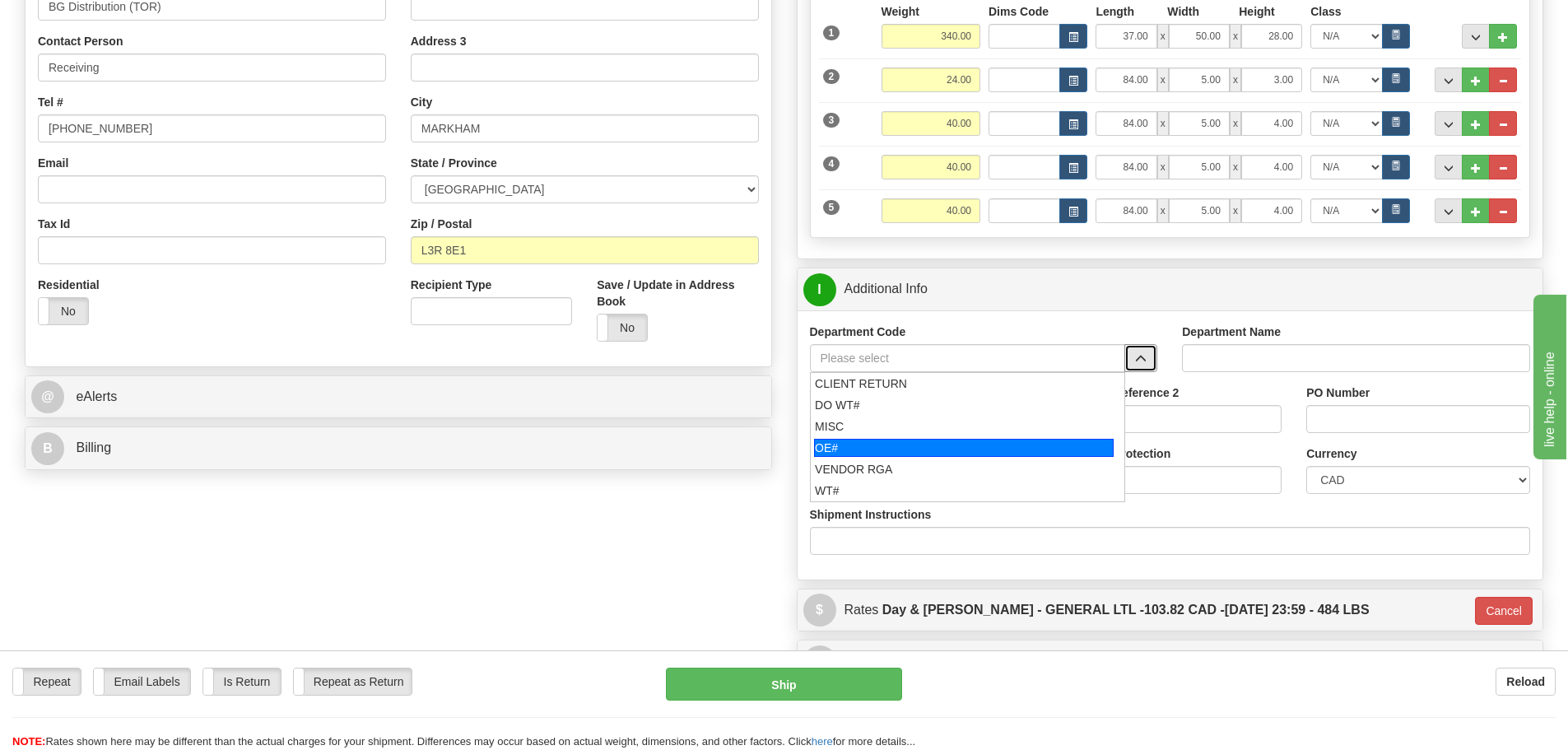
click at [913, 452] on div "OE#" at bounding box center [964, 448] width 300 height 18
type input "OE#"
type input "ORDERS"
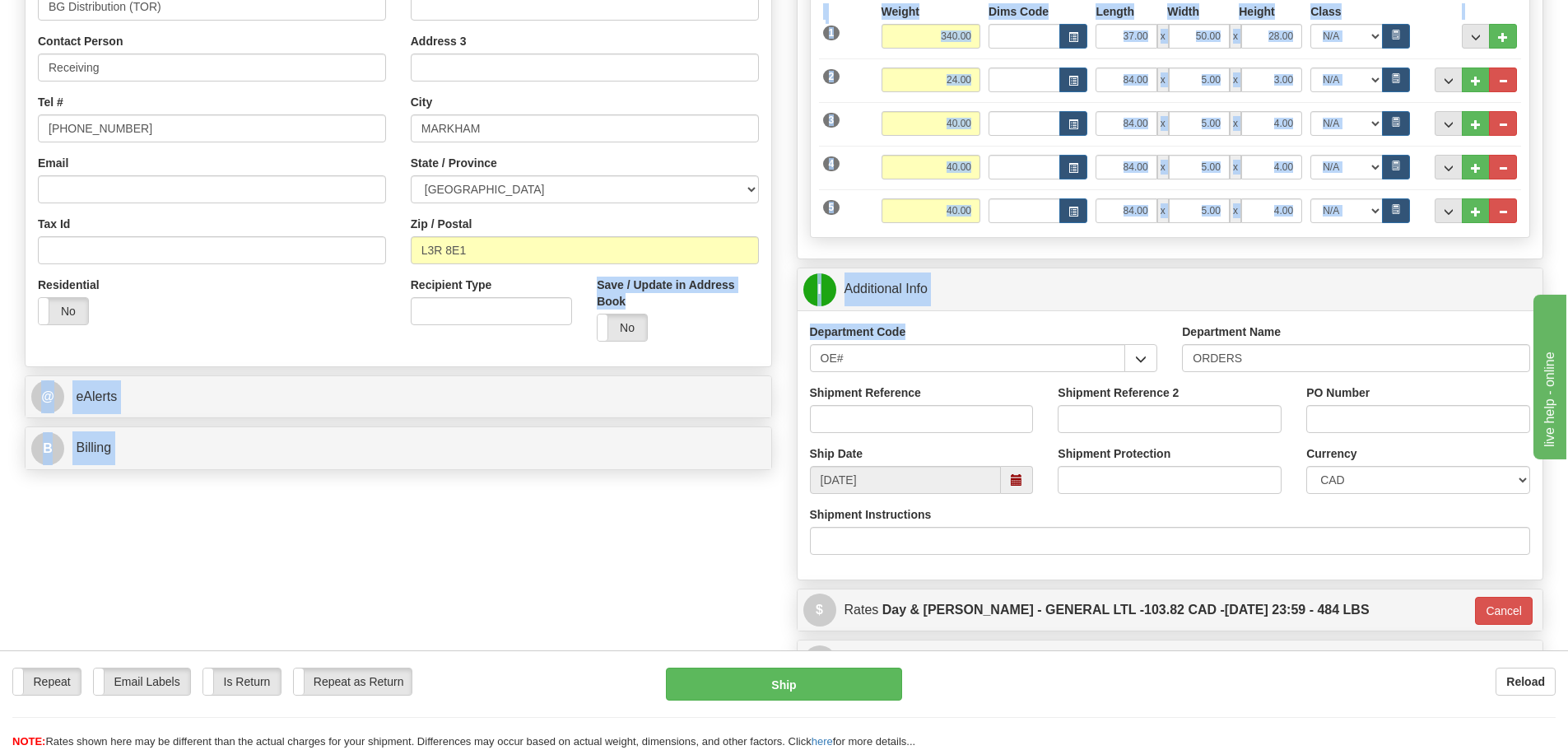
drag, startPoint x: 900, startPoint y: 374, endPoint x: 777, endPoint y: 360, distance: 123.8
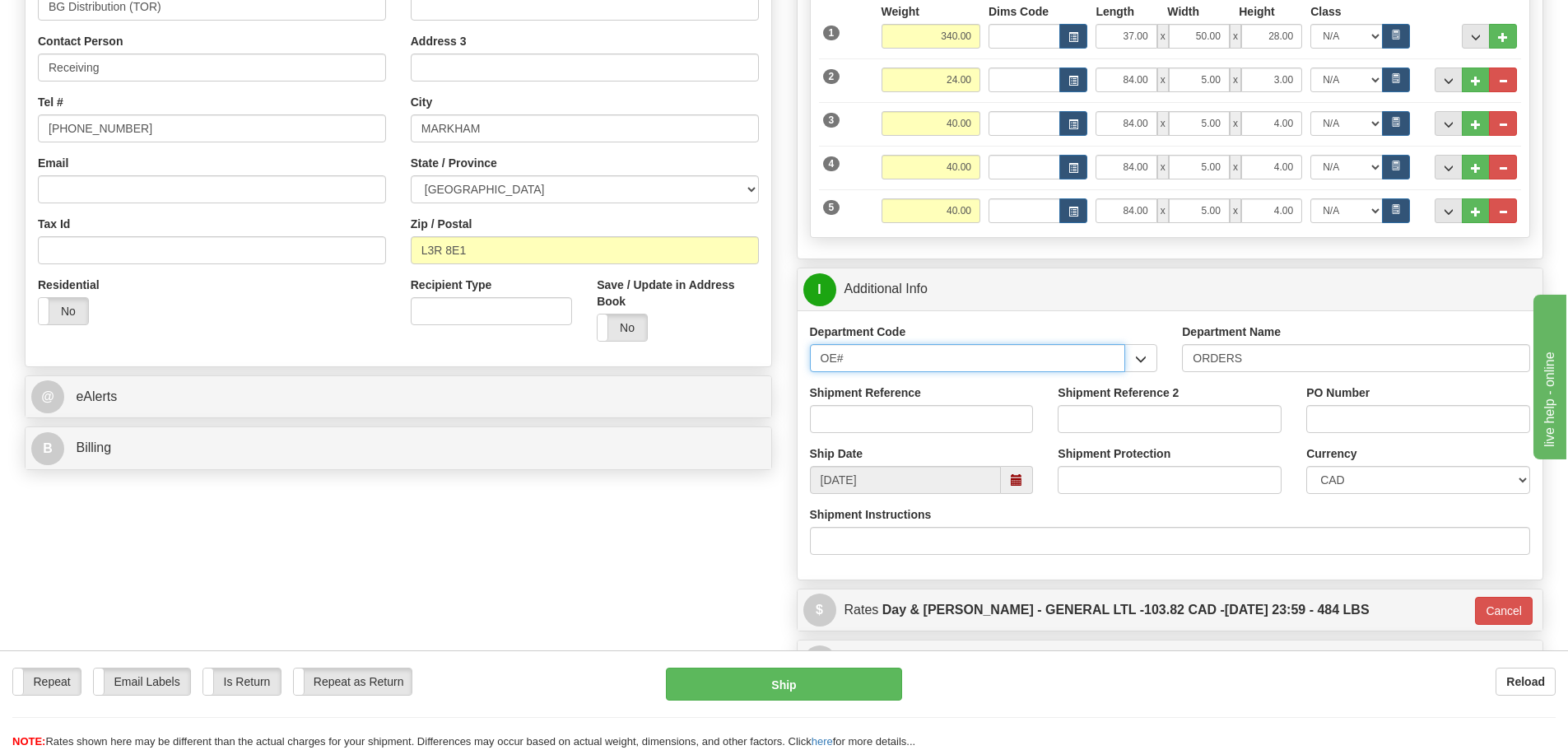
drag, startPoint x: 858, startPoint y: 363, endPoint x: 523, endPoint y: 349, distance: 335.3
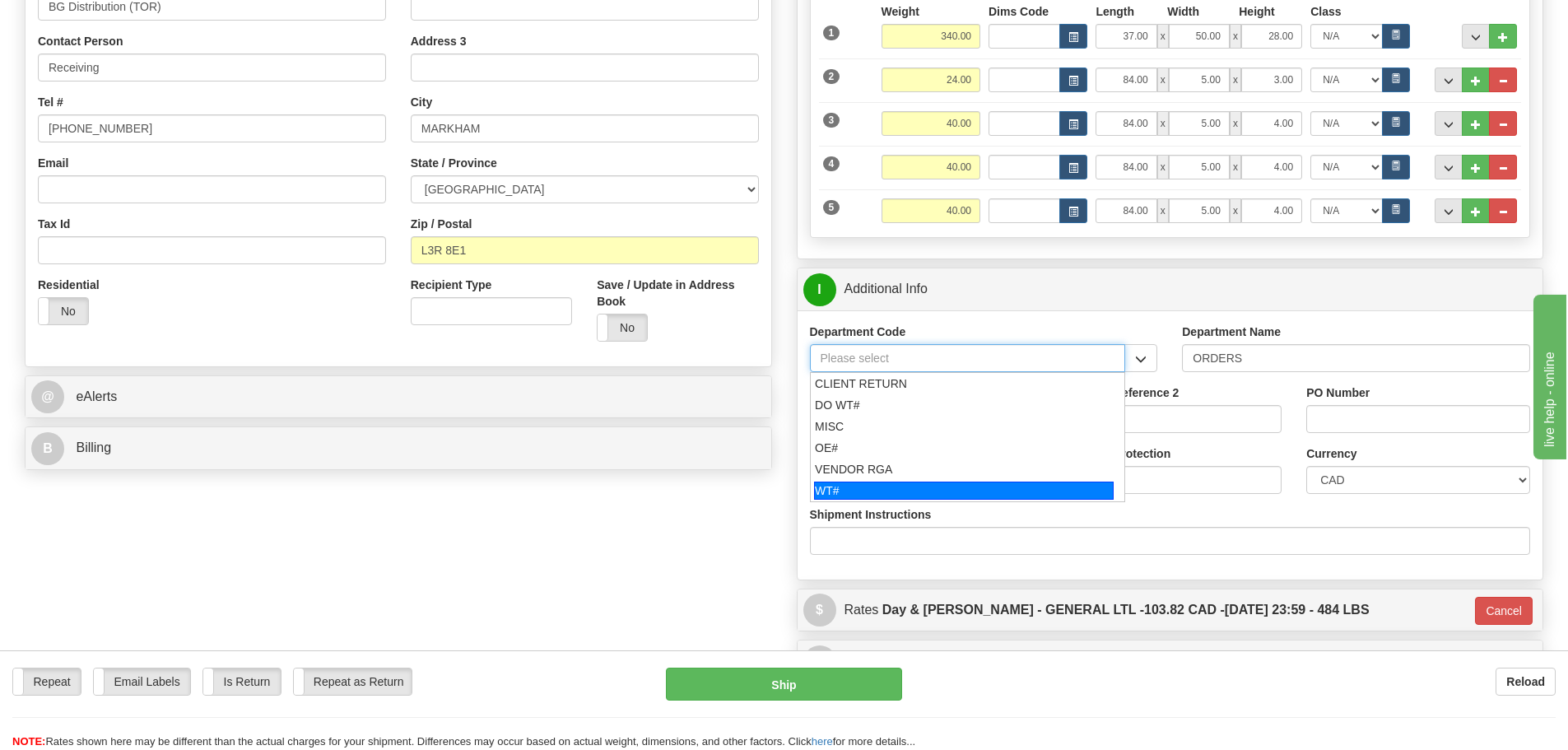
click at [908, 486] on div "WT#" at bounding box center [964, 491] width 300 height 18
type input "WT#"
type input "WAREHOUSE TRANSFERS"
type input "WT#"
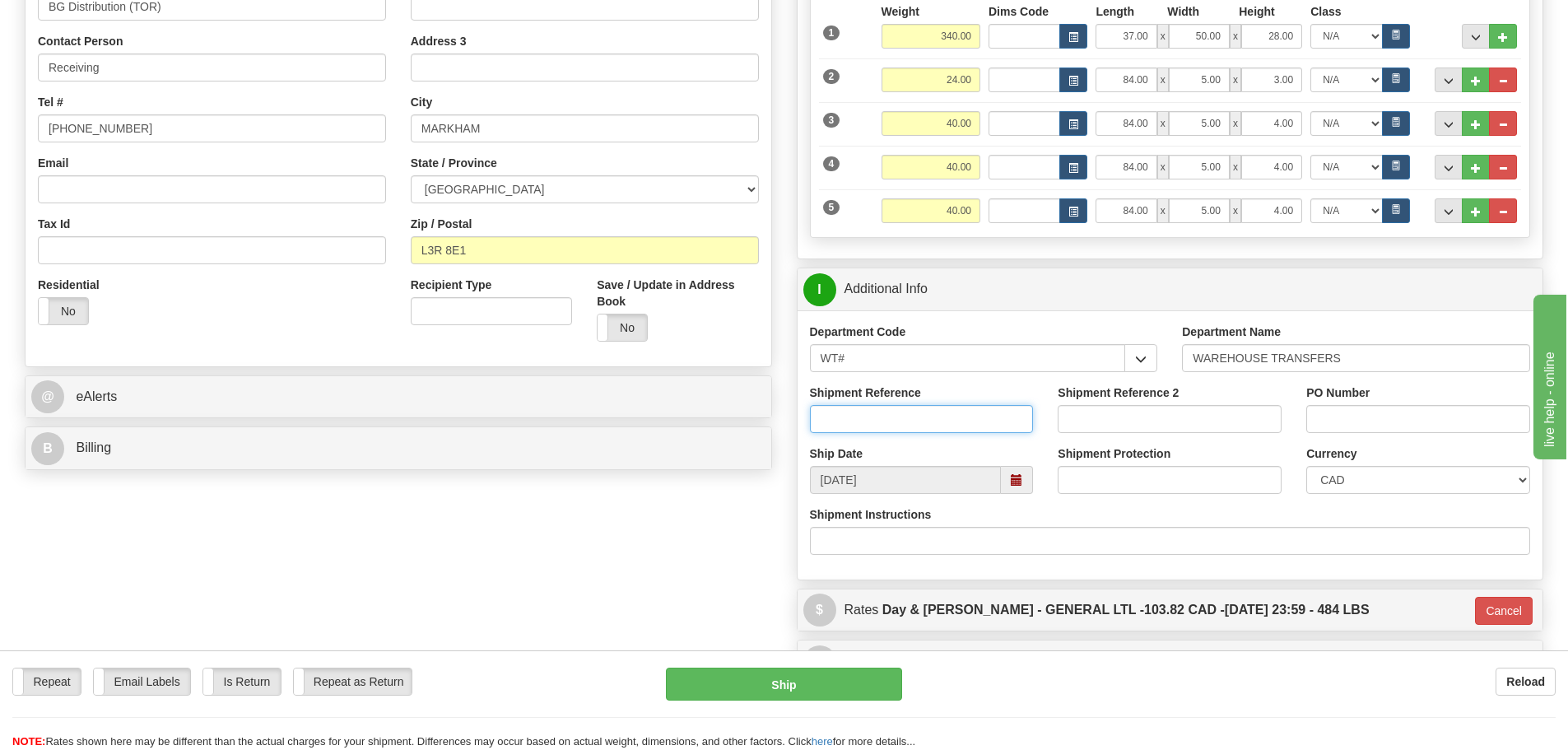
click at [914, 431] on input "Shipment Reference" at bounding box center [921, 419] width 224 height 28
type input "167796-00"
click at [1118, 430] on input "Shipment Reference 2" at bounding box center [1169, 419] width 224 height 28
type input "167794-00"
click at [1383, 417] on input "PO Number" at bounding box center [1418, 419] width 224 height 28
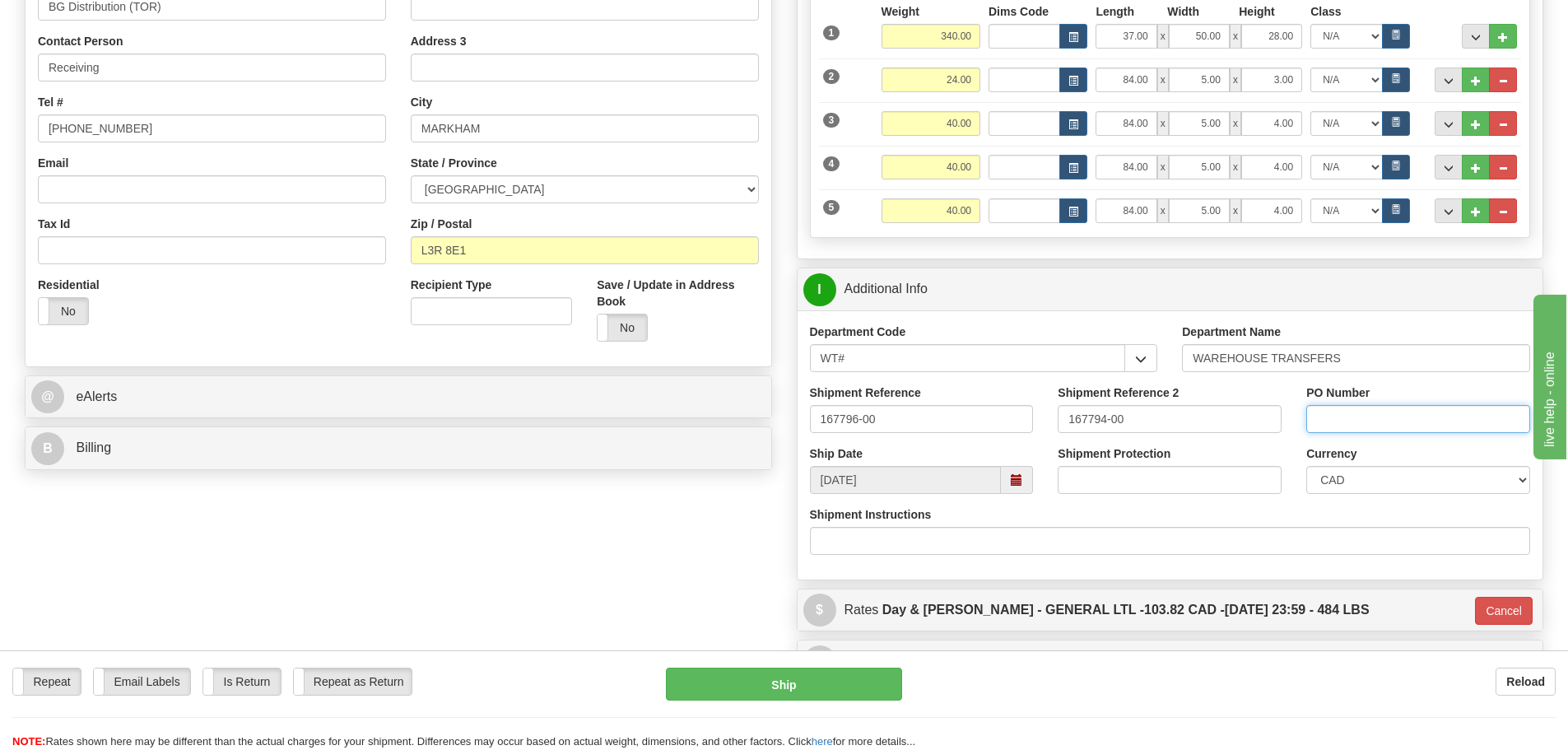
type input "N/A"
click at [819, 681] on button "Ship" at bounding box center [784, 685] width 237 height 33
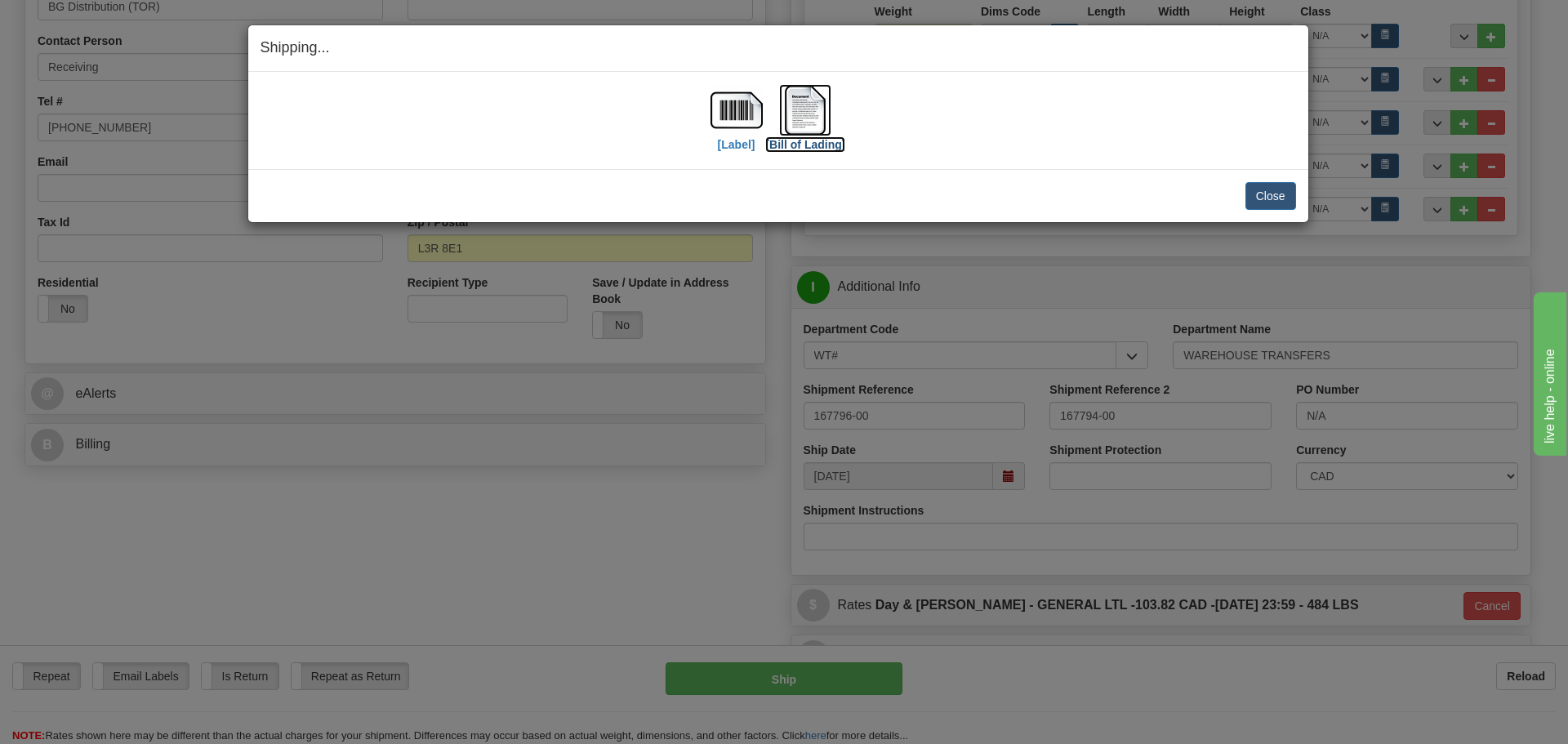
click at [793, 141] on label "[Bill of Lading]" at bounding box center [805, 144] width 80 height 16
click at [737, 139] on label "[Label]" at bounding box center [736, 144] width 38 height 16
click at [1247, 192] on button "Close" at bounding box center [1271, 195] width 51 height 28
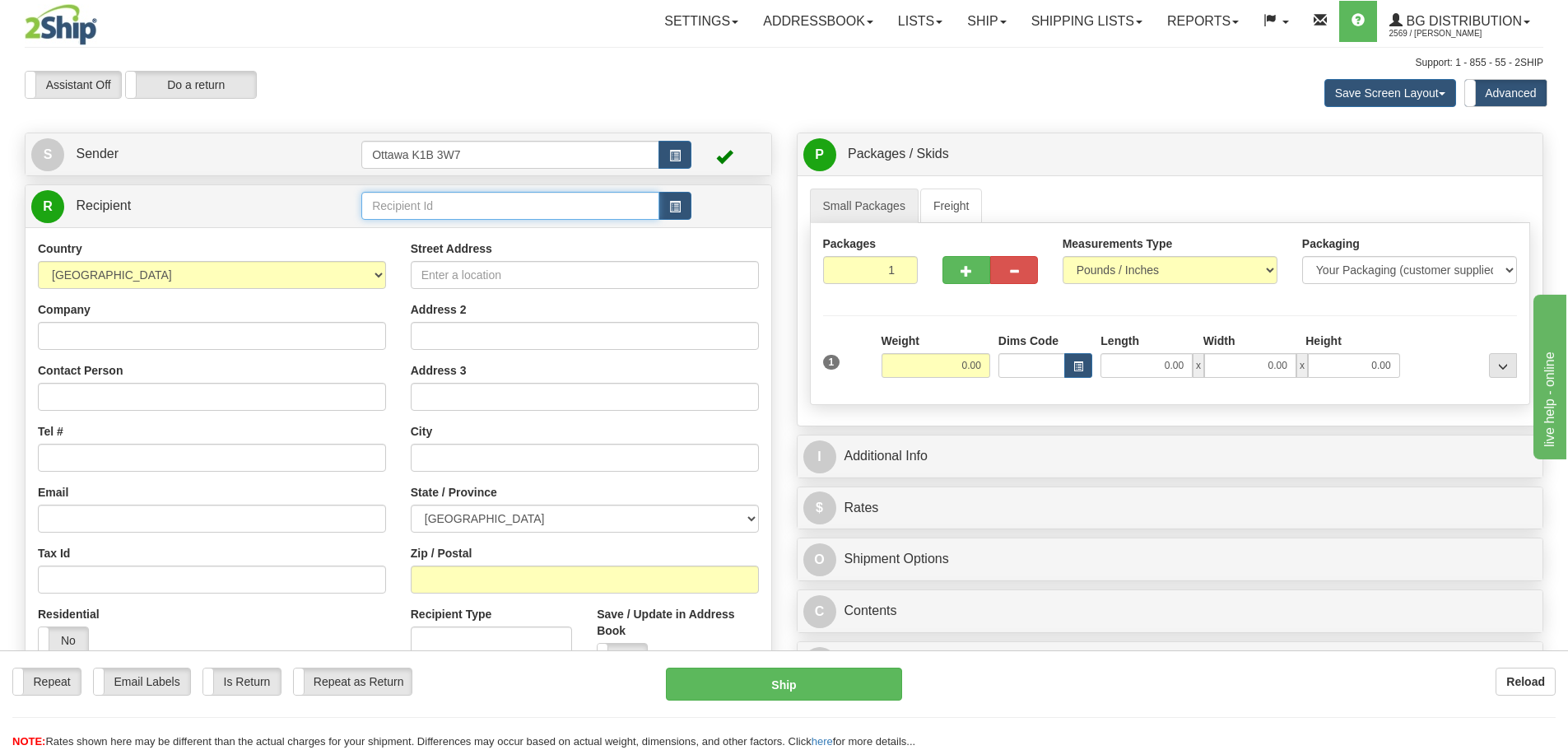
drag, startPoint x: 503, startPoint y: 205, endPoint x: 535, endPoint y: 230, distance: 40.6
click at [503, 205] on input "text" at bounding box center [510, 206] width 298 height 28
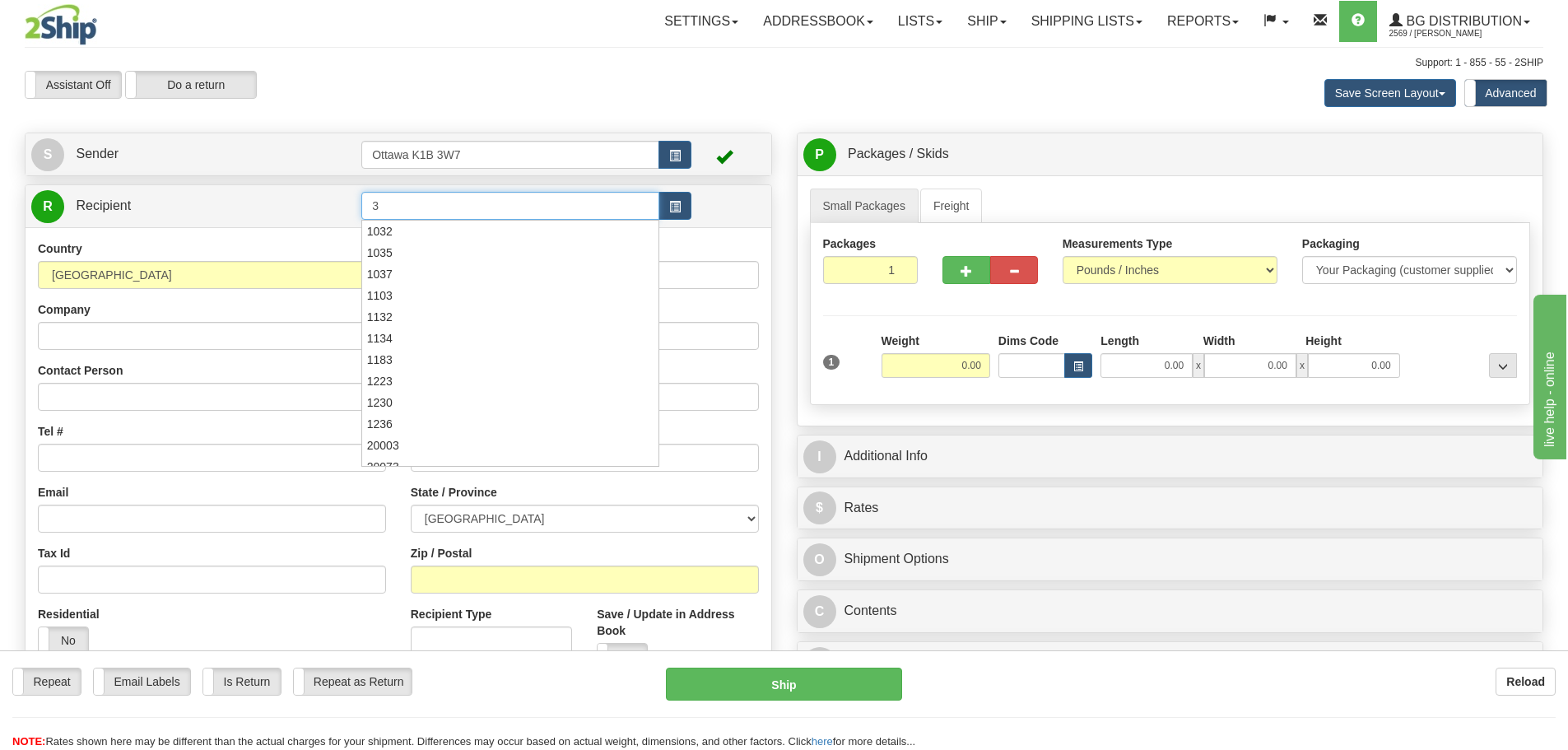
type input "3"
click at [642, 75] on div "Assistant On Assistant Off Do a return Do a return" at bounding box center [334, 84] width 643 height 28
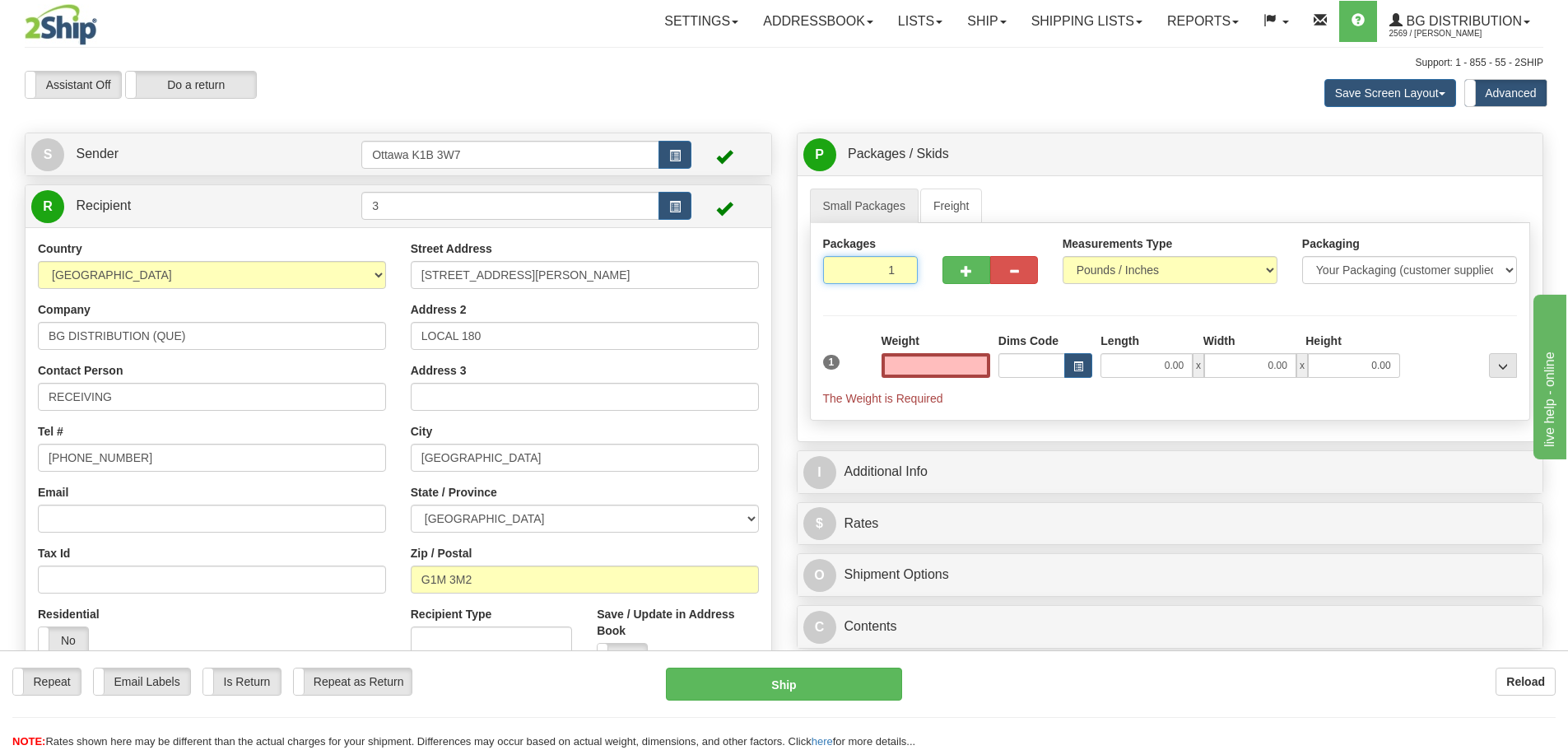
type input "0.00"
drag, startPoint x: 880, startPoint y: 271, endPoint x: 1084, endPoint y: 321, distance: 210.0
click at [1055, 311] on div "Packages 1 1 Measurements Type" at bounding box center [1170, 322] width 721 height 198
type input "4"
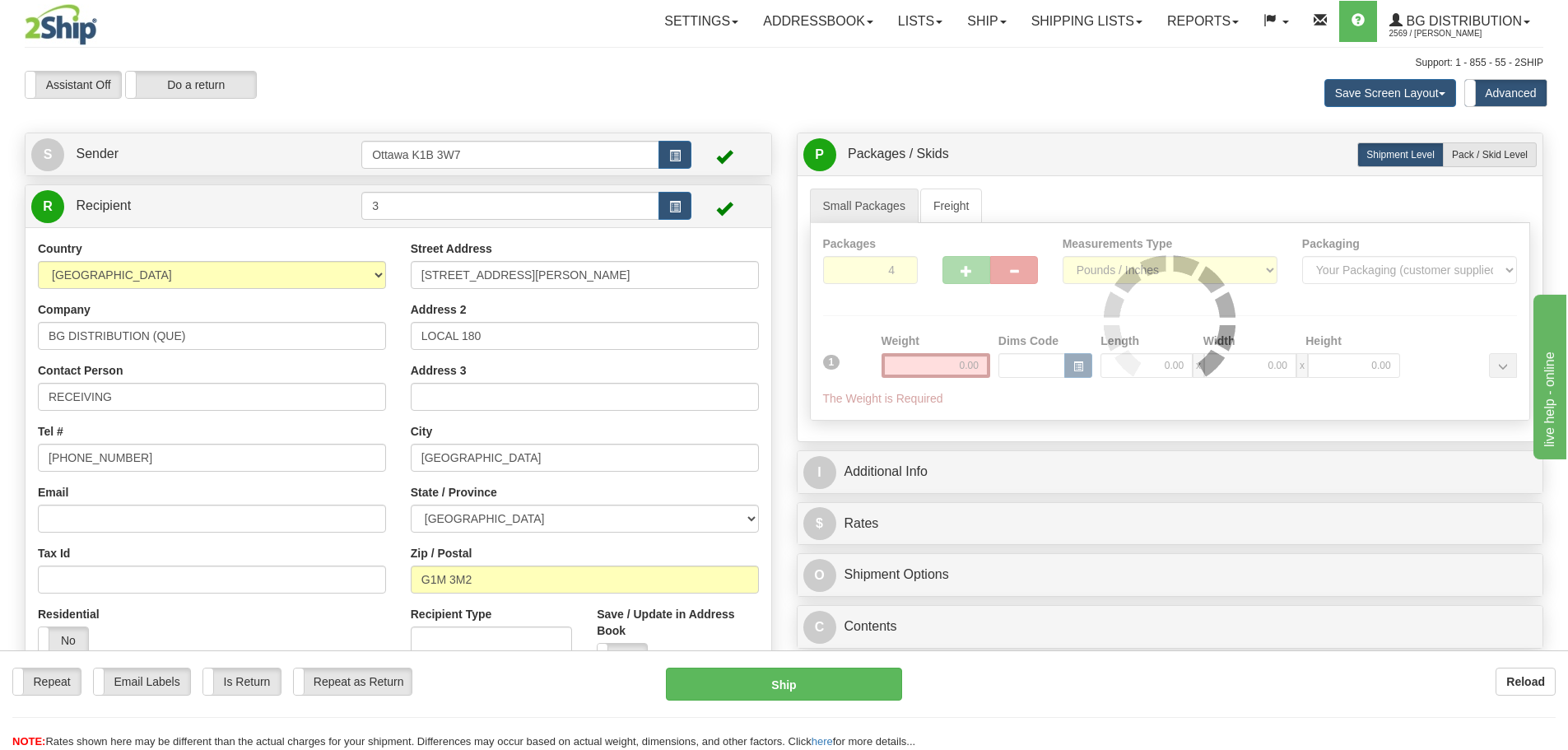
click at [1084, 321] on div "Packages 4 1 Measurements Type" at bounding box center [1170, 322] width 721 height 198
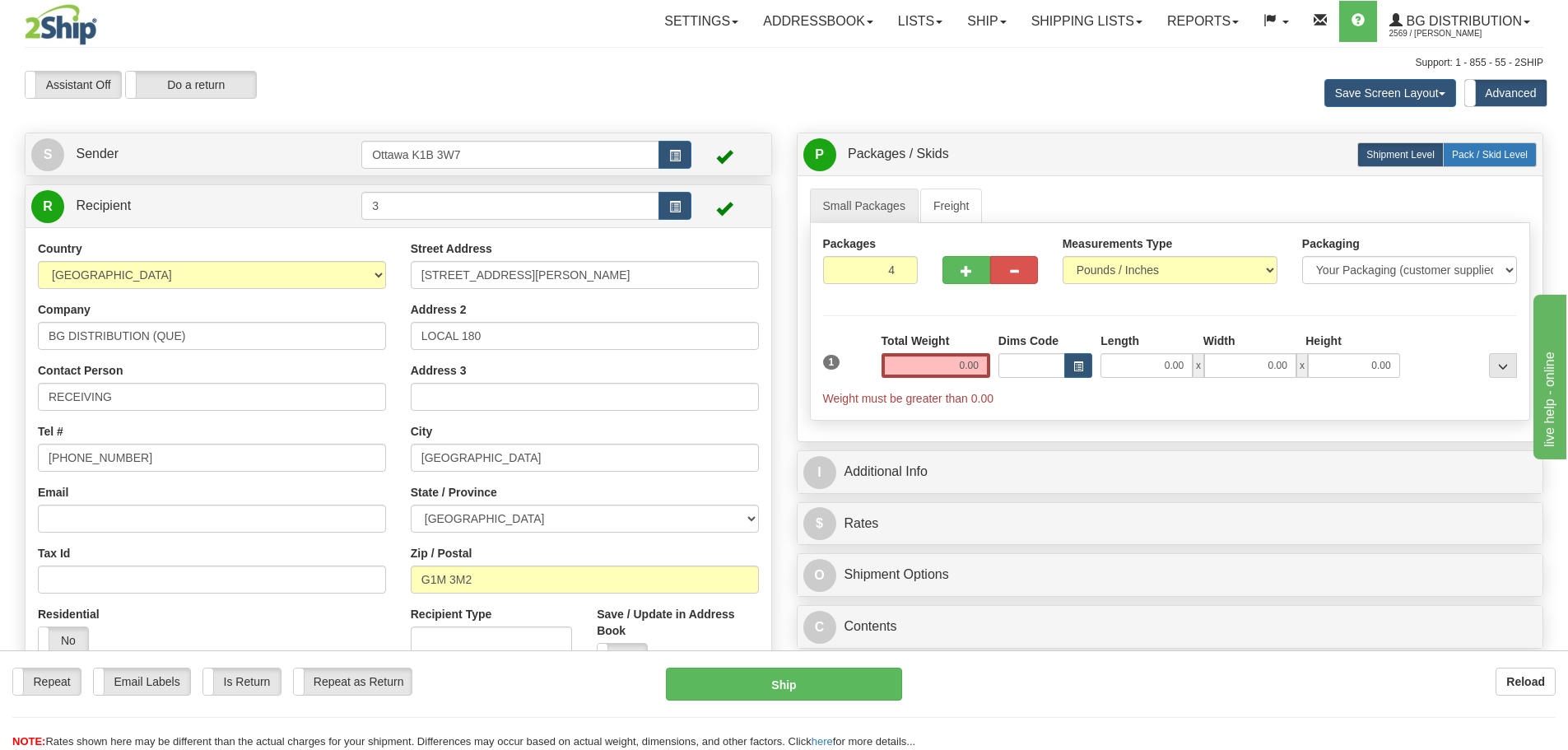
click at [1481, 145] on label "Pack / Skid Level Pack.." at bounding box center [1489, 154] width 94 height 24
radio input "true"
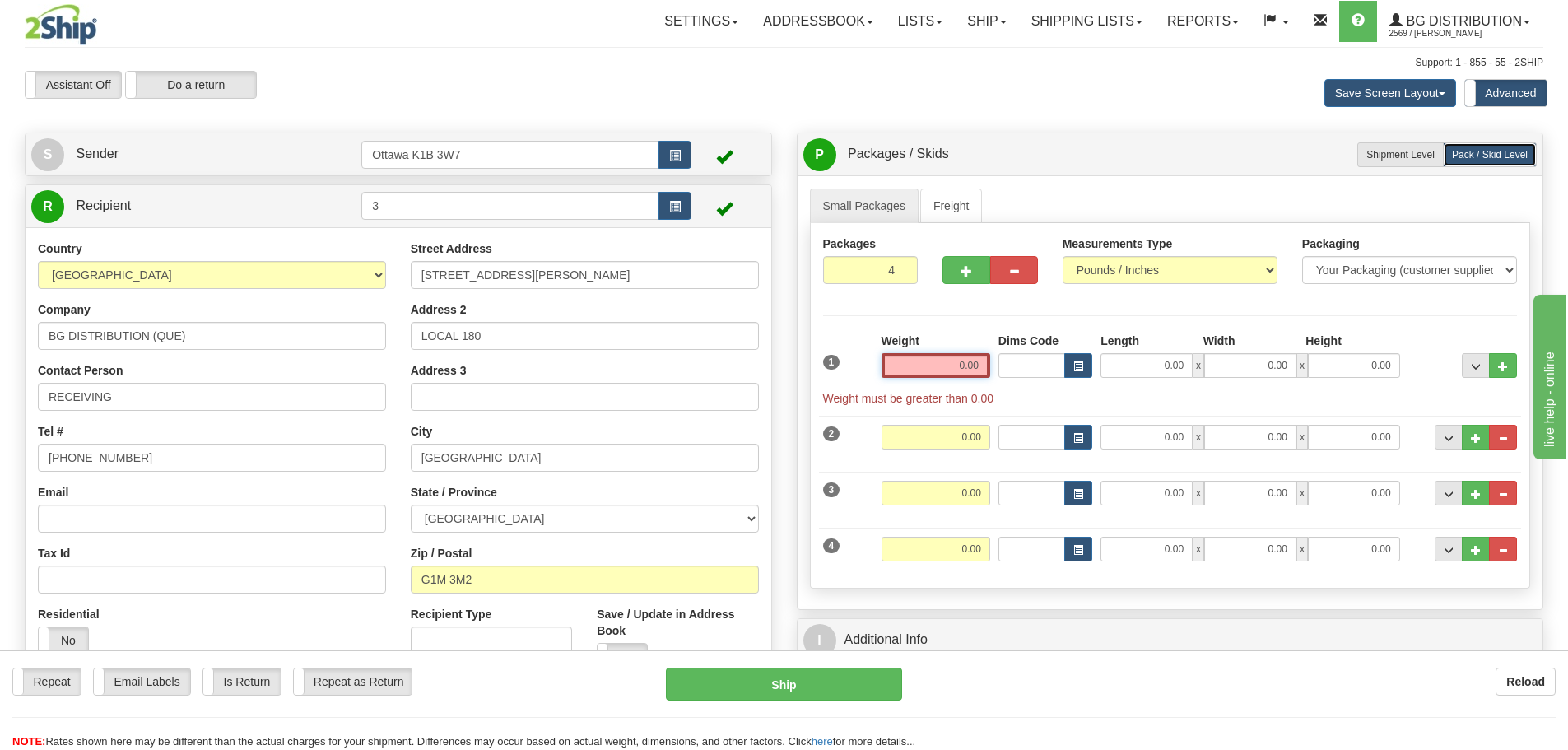
click at [949, 369] on input "0.00" at bounding box center [936, 365] width 109 height 24
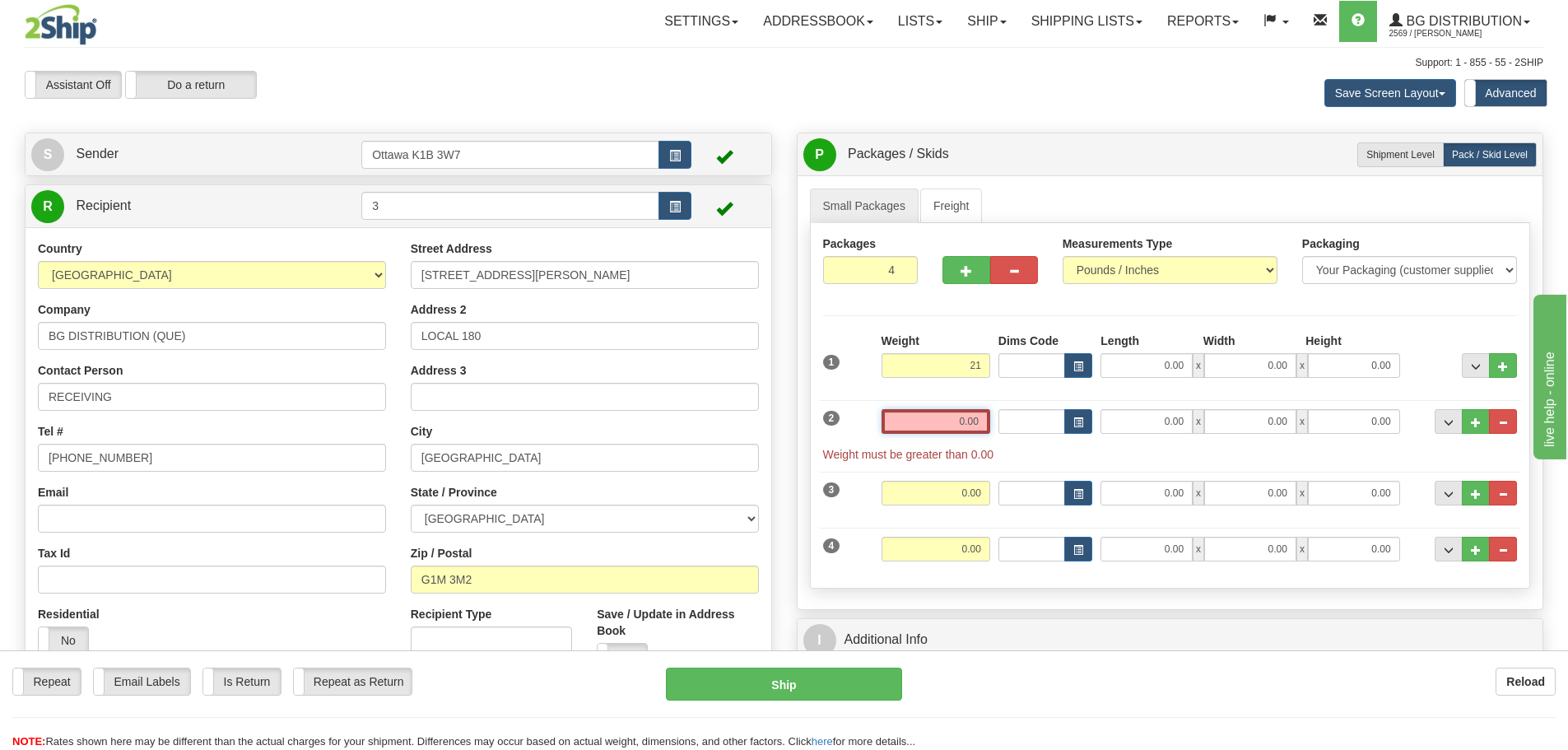
type input "21.00"
click at [968, 412] on input "0.00" at bounding box center [936, 421] width 109 height 24
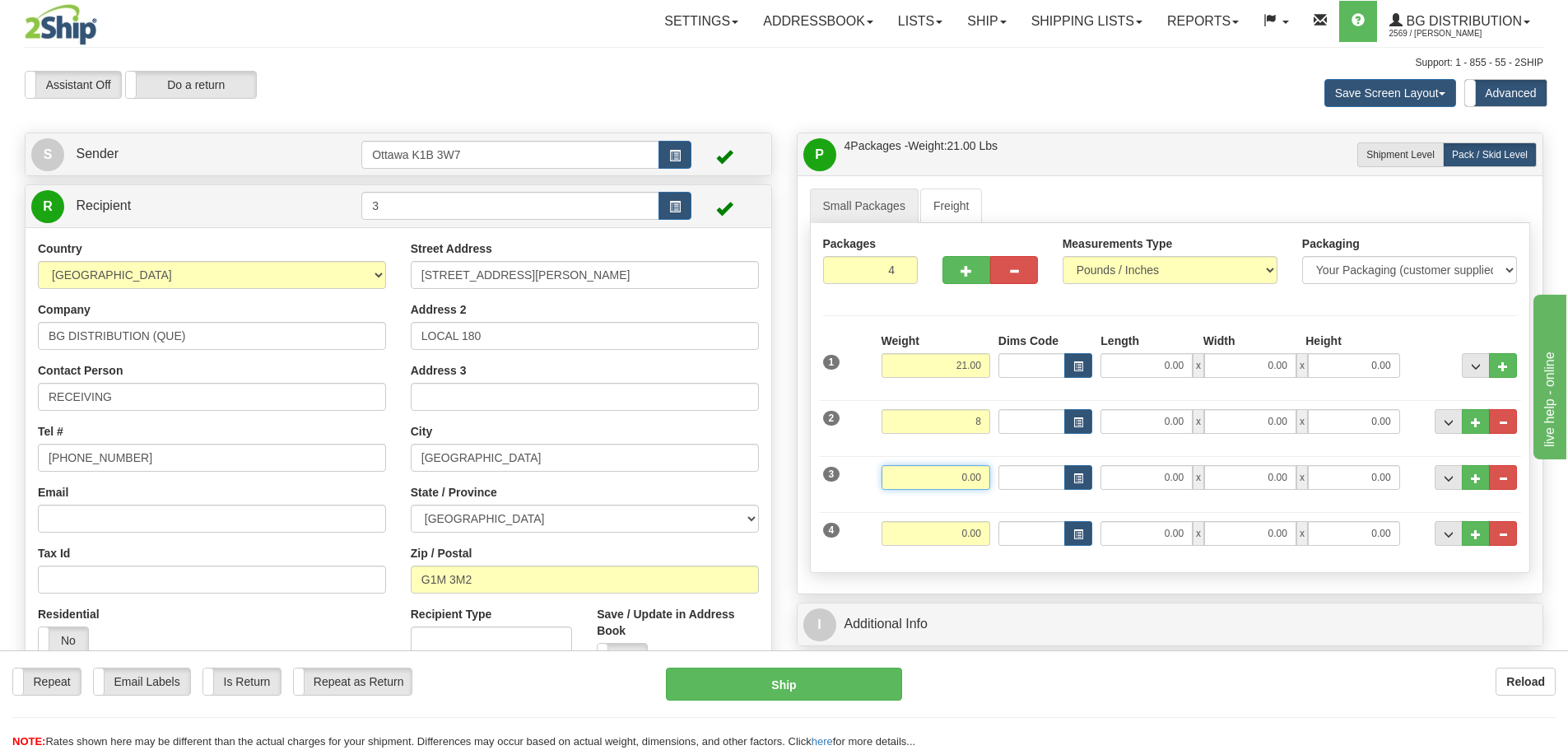
type input "8.00"
click at [971, 483] on input "0.00" at bounding box center [936, 477] width 109 height 24
type input "10.00"
click at [967, 531] on input "0.00" at bounding box center [936, 533] width 109 height 24
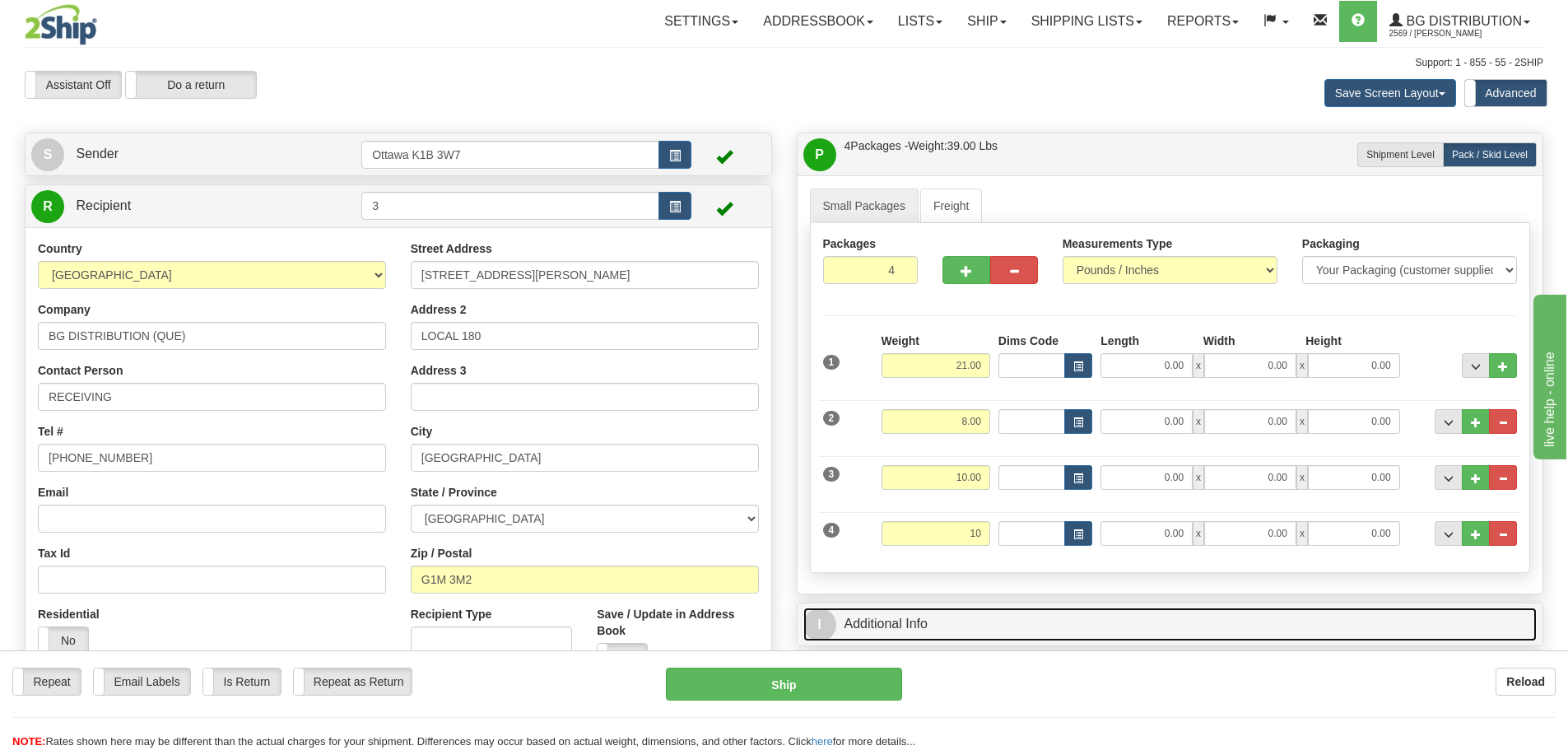
click at [1019, 632] on link "I Additional Info" at bounding box center [1170, 625] width 734 height 34
type input "10.00"
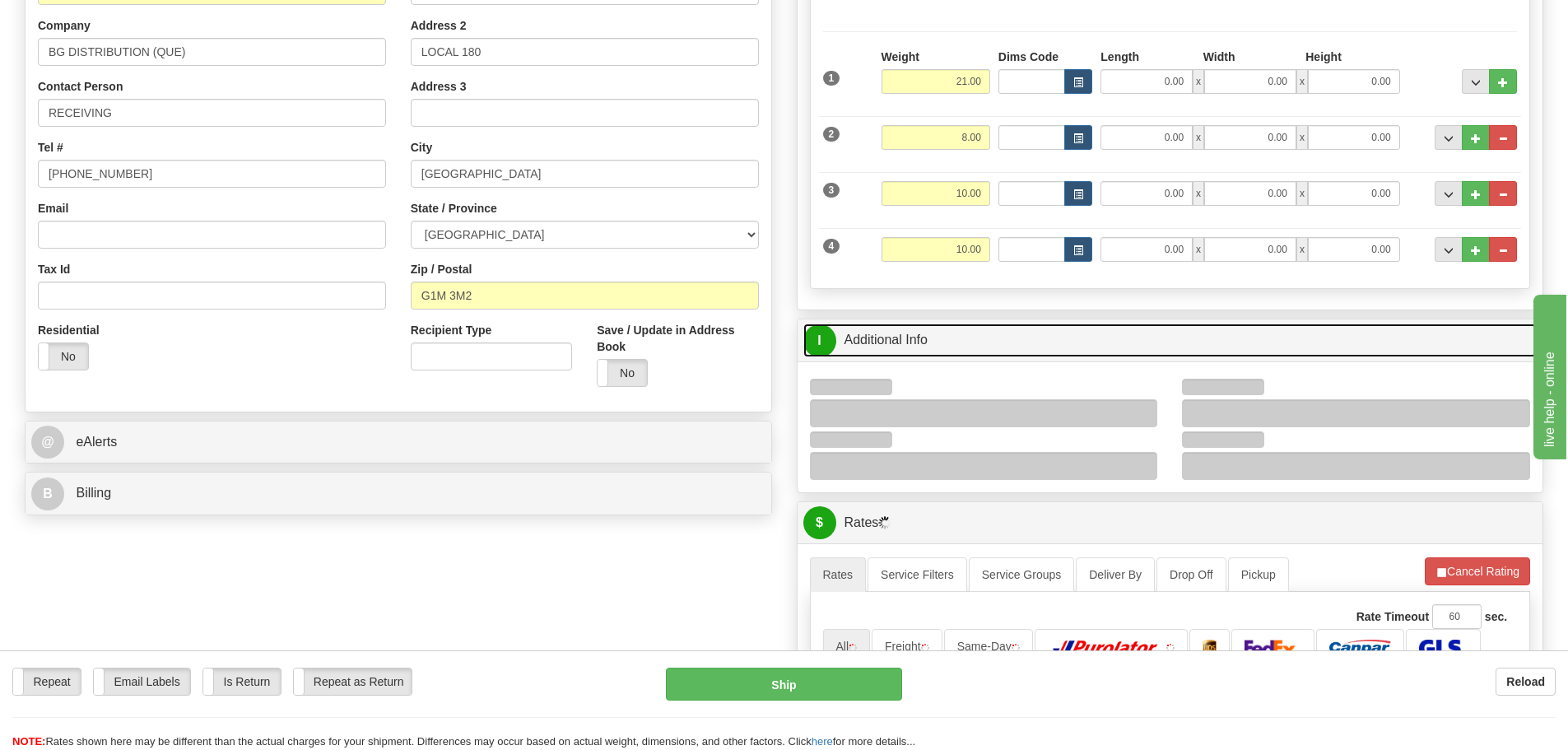
scroll to position [330, 0]
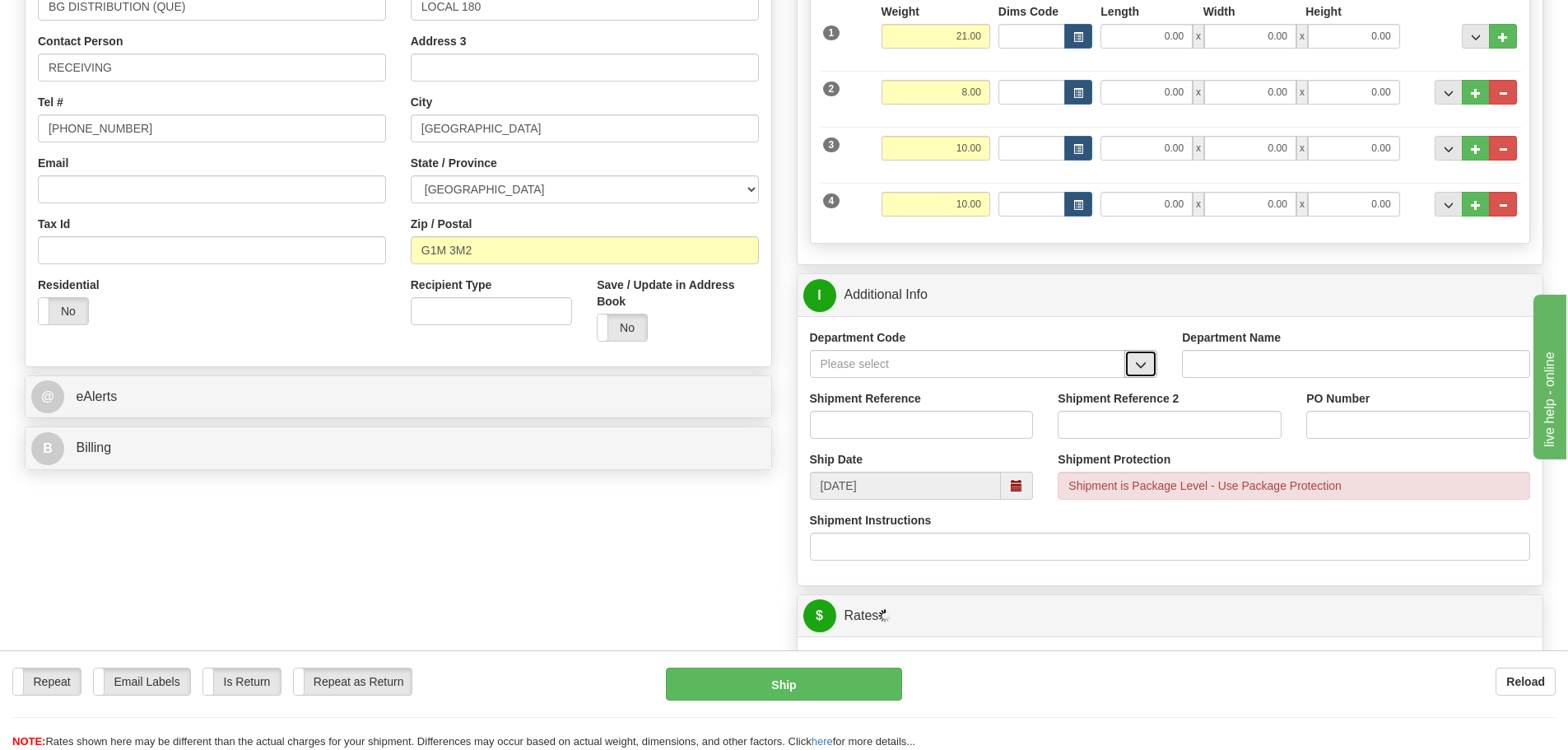
click at [1141, 371] on span "button" at bounding box center [1141, 365] width 12 height 11
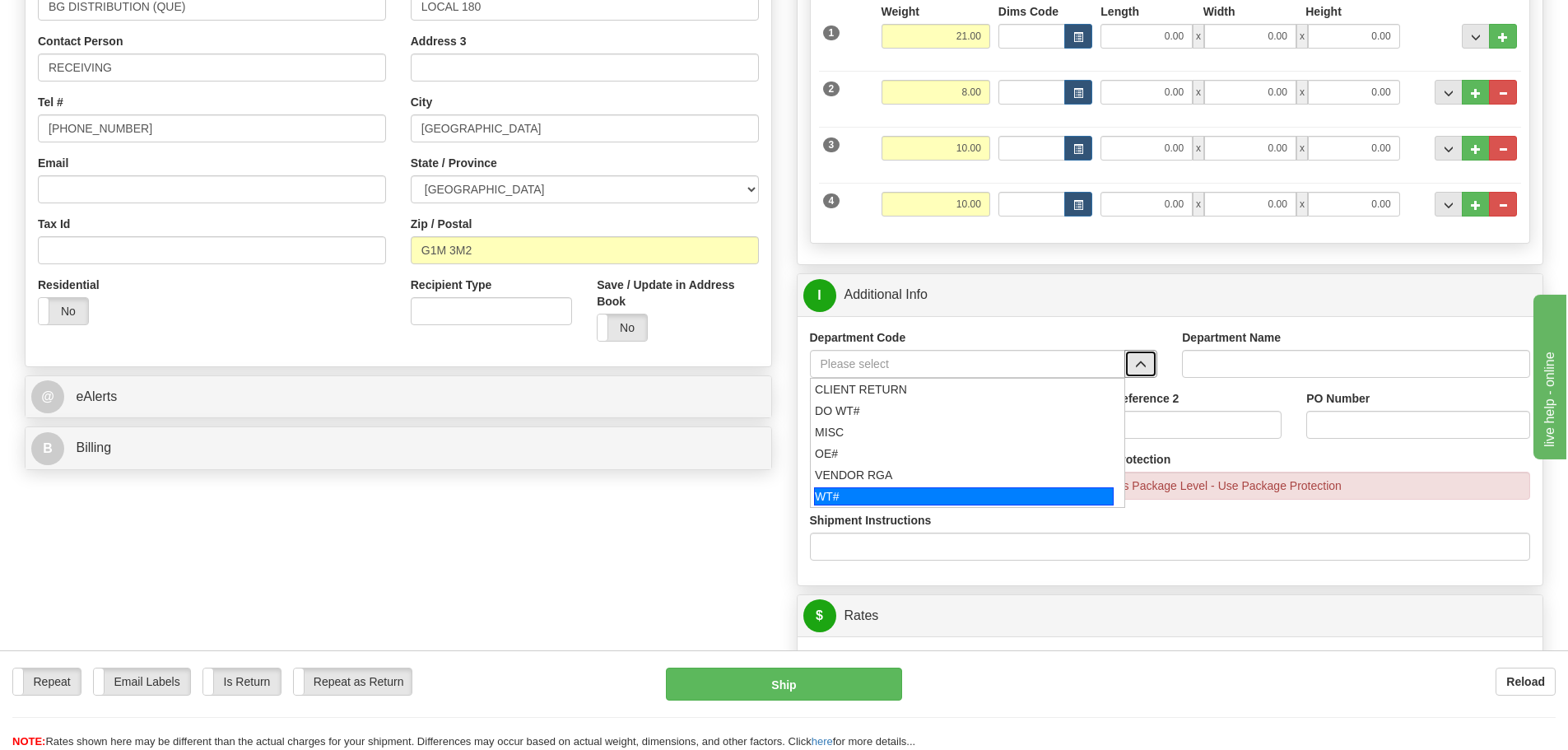
click at [945, 489] on div "WT#" at bounding box center [964, 497] width 300 height 18
type input "WT#"
type input "WAREHOUSE TRANSFERS"
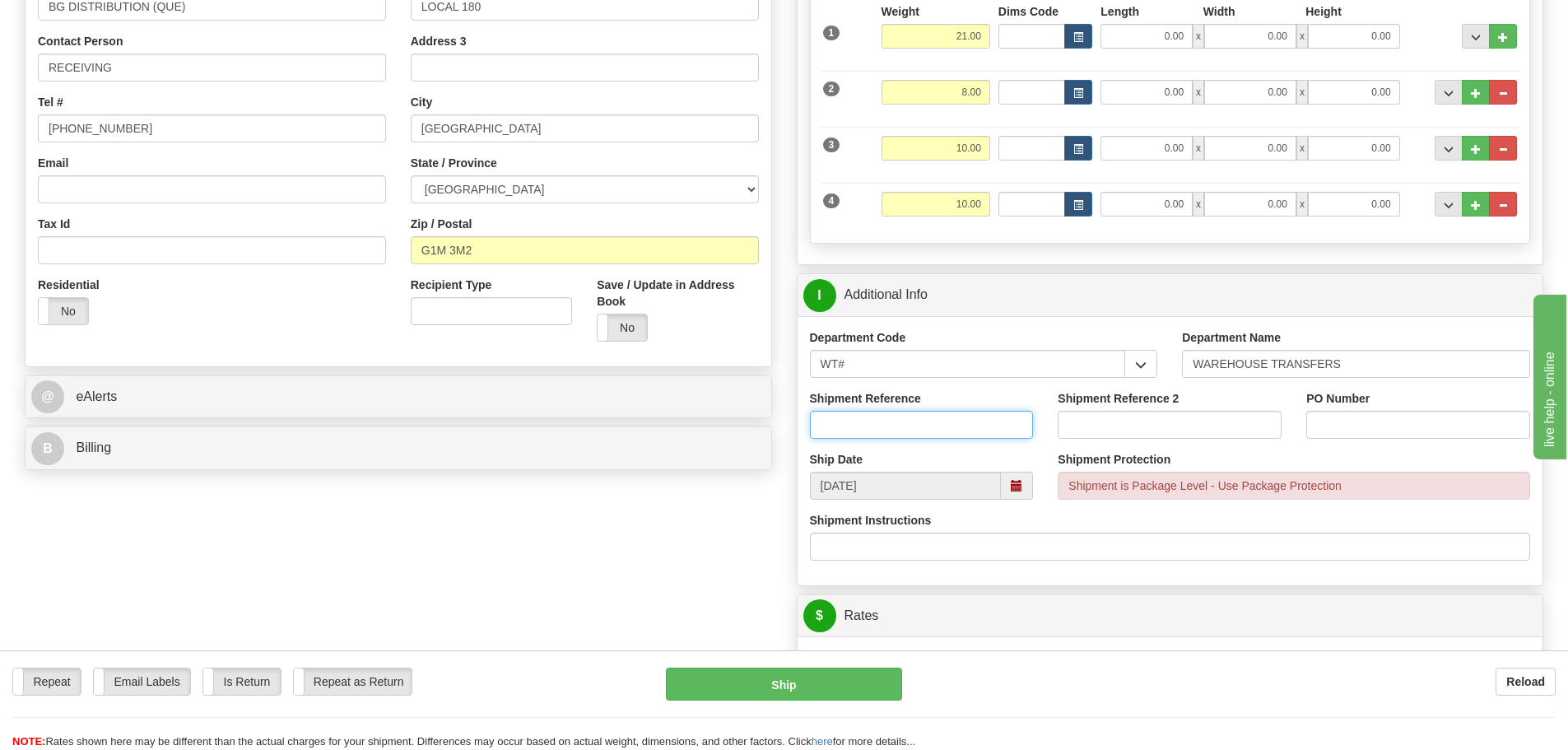
click at [917, 436] on input "Shipment Reference" at bounding box center [921, 425] width 224 height 28
type input "167687-00"
drag, startPoint x: 1132, startPoint y: 429, endPoint x: 1072, endPoint y: 389, distance: 72.1
click at [1132, 429] on input "Shipment Reference 2" at bounding box center [1169, 425] width 224 height 28
type input "167692-00"
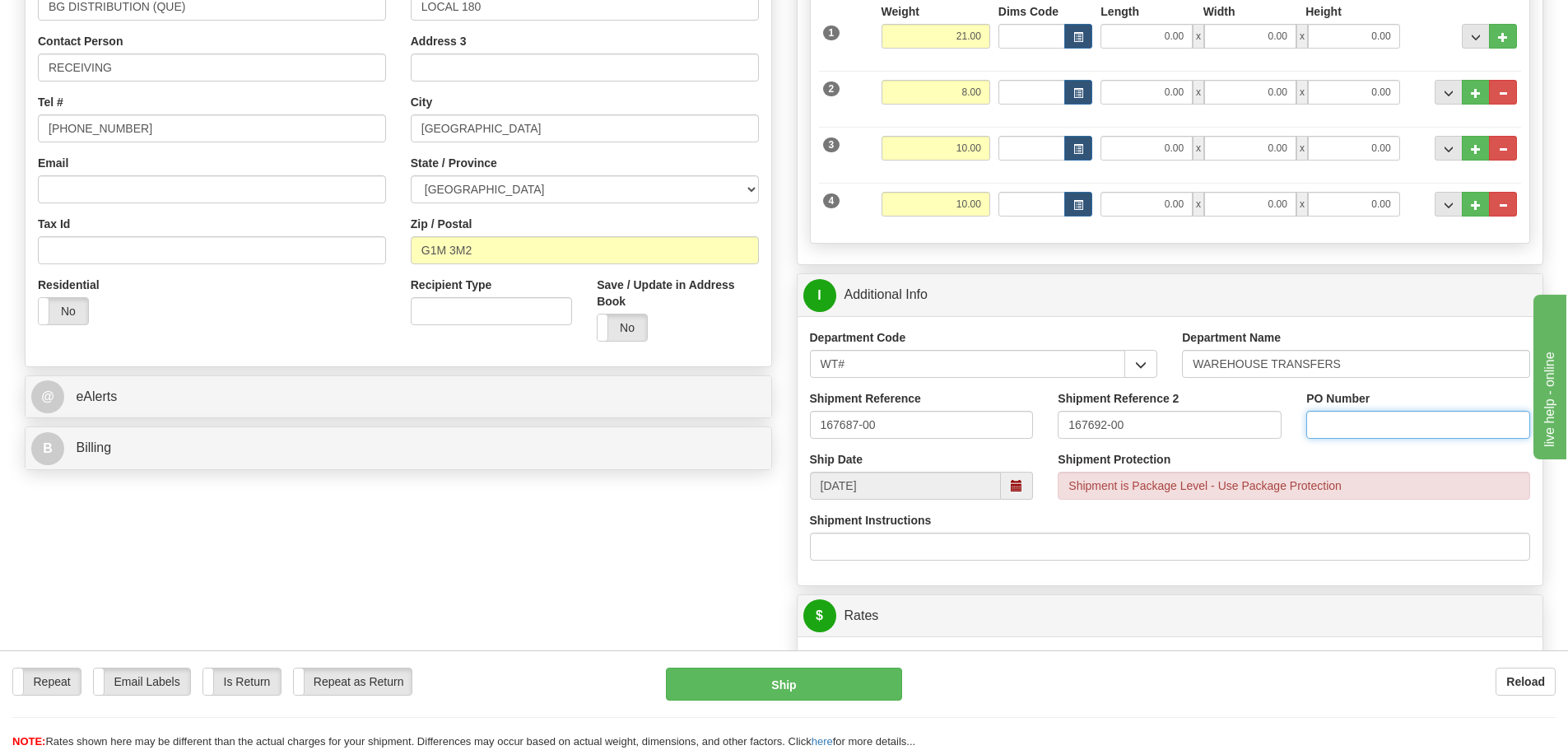
click at [1379, 417] on input "PO Number" at bounding box center [1418, 425] width 224 height 28
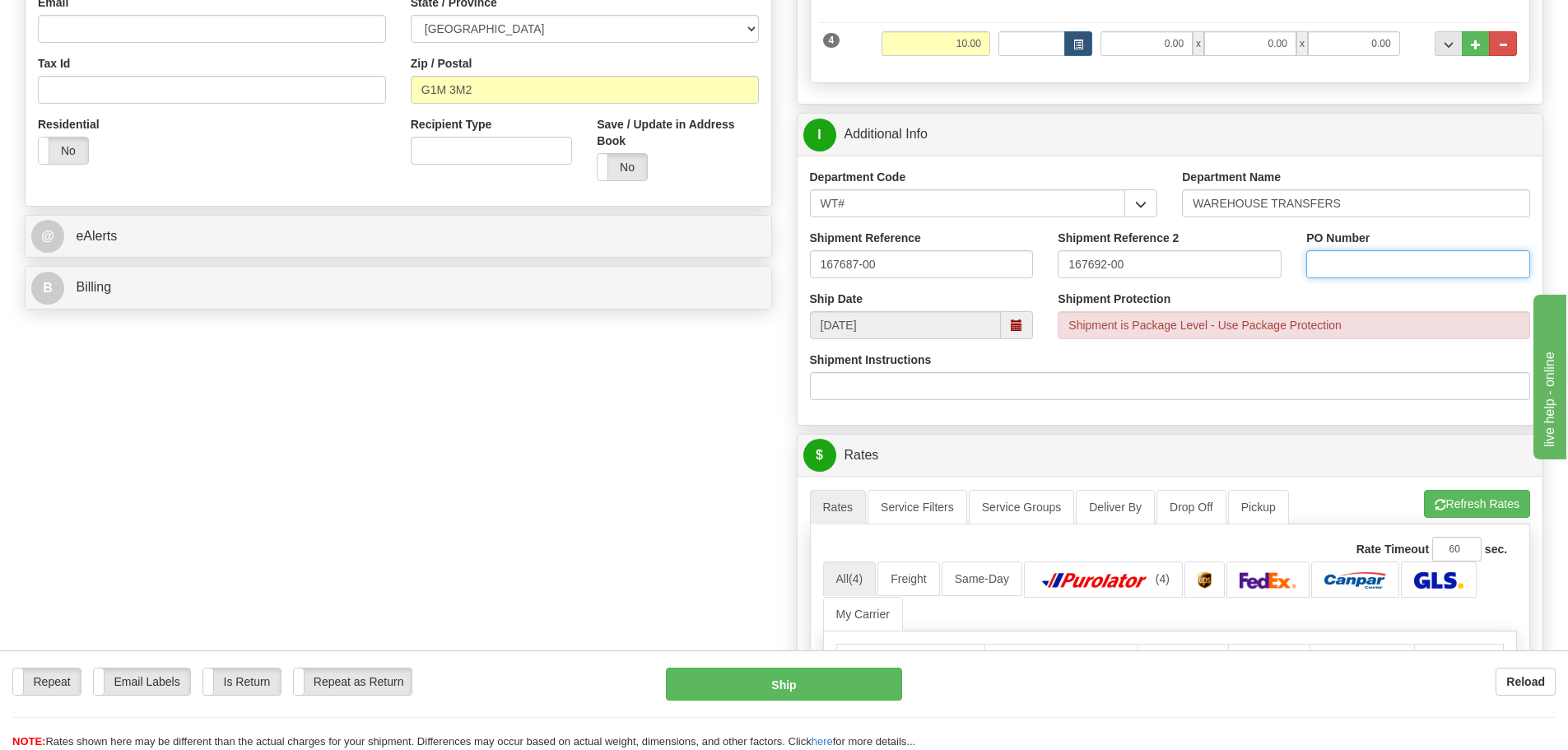
scroll to position [494, 0]
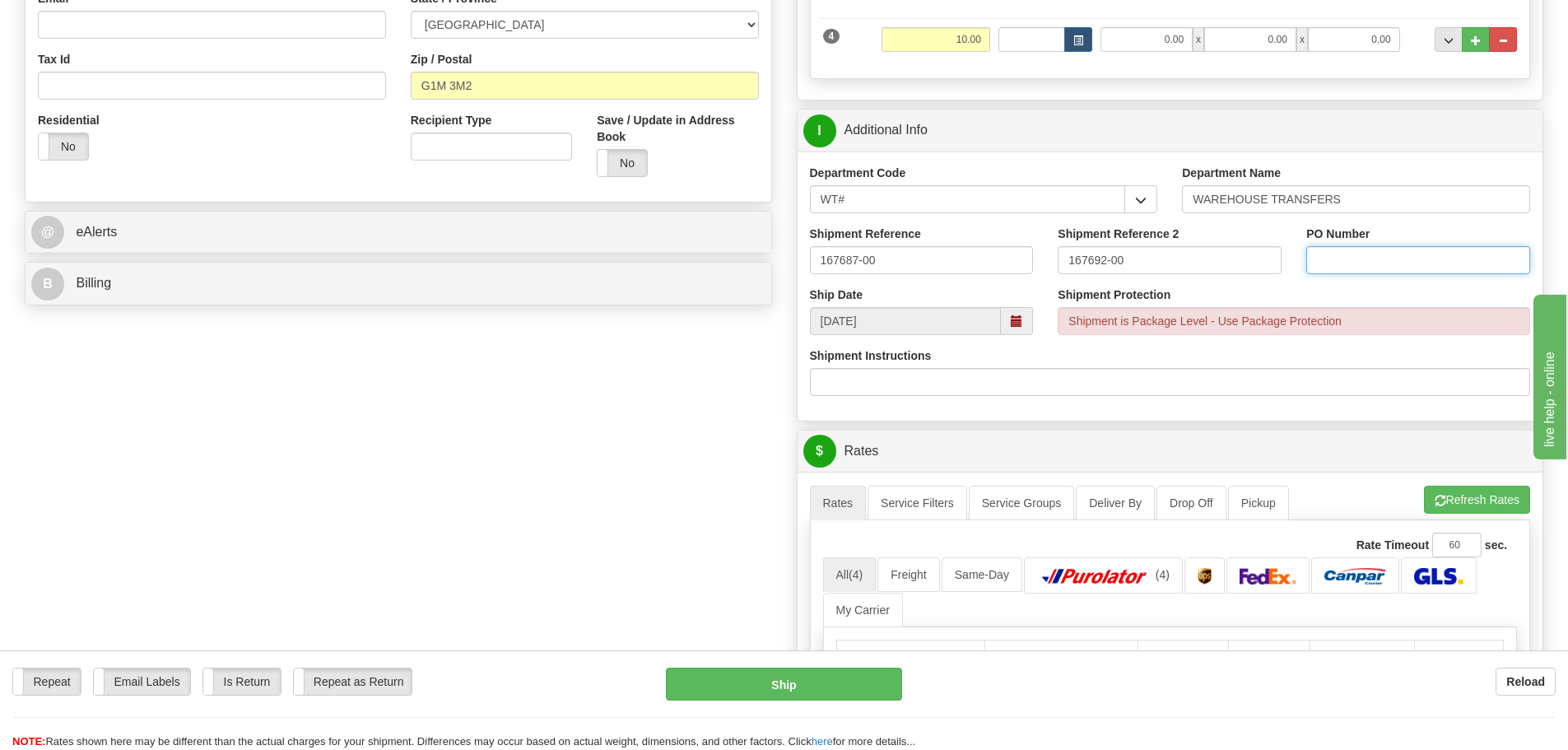
click at [1359, 251] on input "PO Number" at bounding box center [1418, 260] width 224 height 28
type input "N/A"
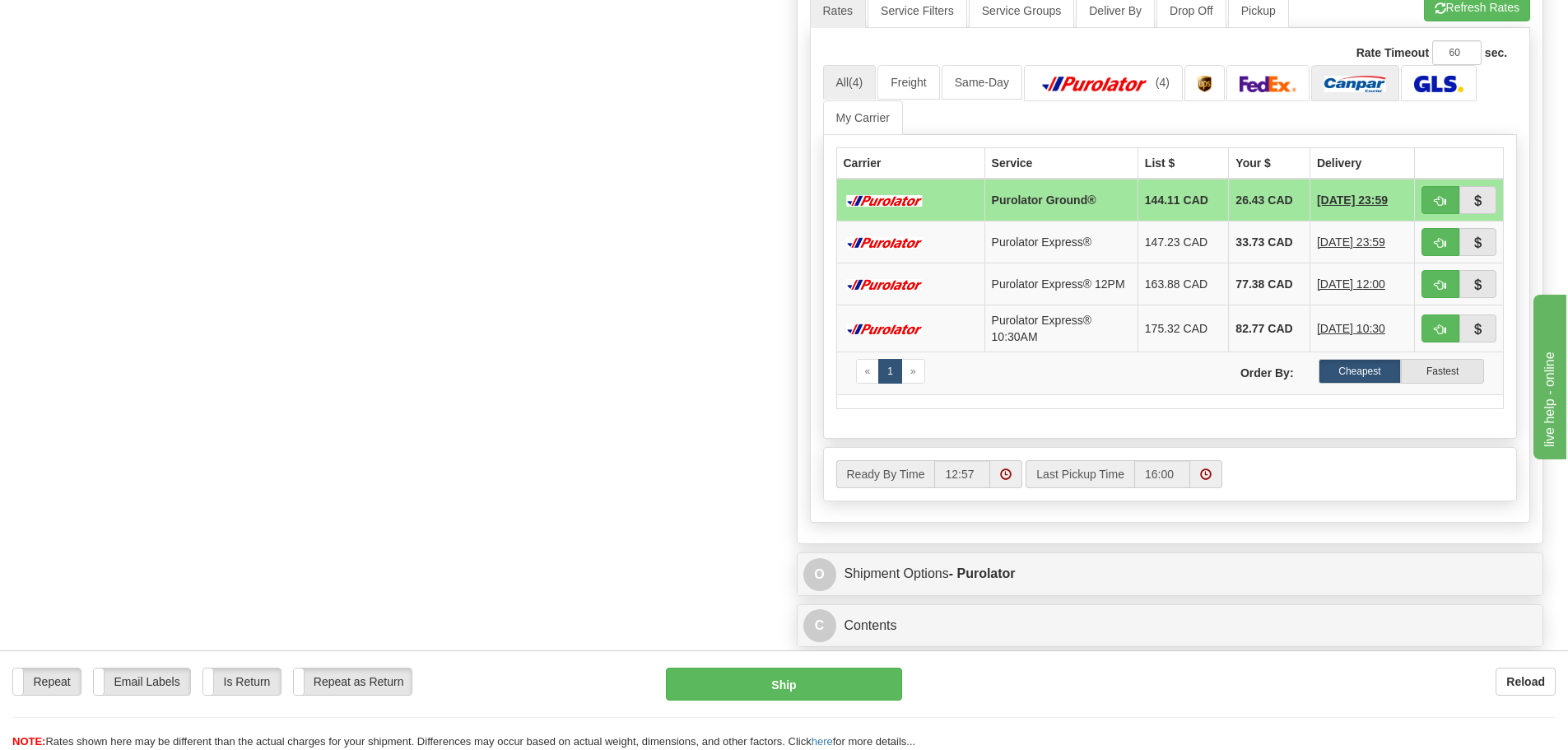
scroll to position [989, 0]
click at [1453, 192] on button "button" at bounding box center [1440, 198] width 38 height 28
type input "260"
click at [1449, 199] on button "button" at bounding box center [1440, 198] width 38 height 28
click at [1445, 204] on span "button" at bounding box center [1441, 199] width 12 height 11
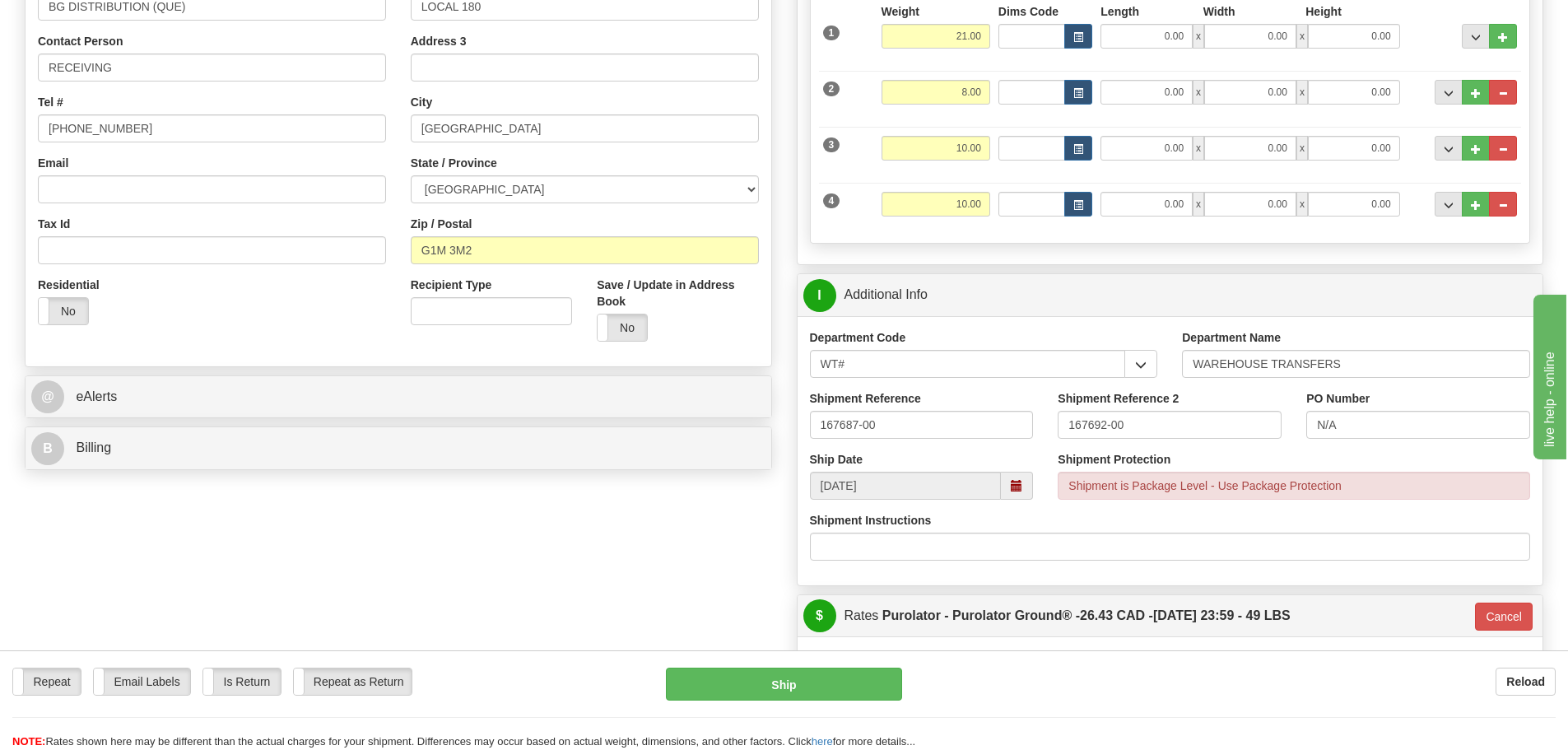
drag, startPoint x: 1369, startPoint y: 247, endPoint x: 1360, endPoint y: 262, distance: 17.5
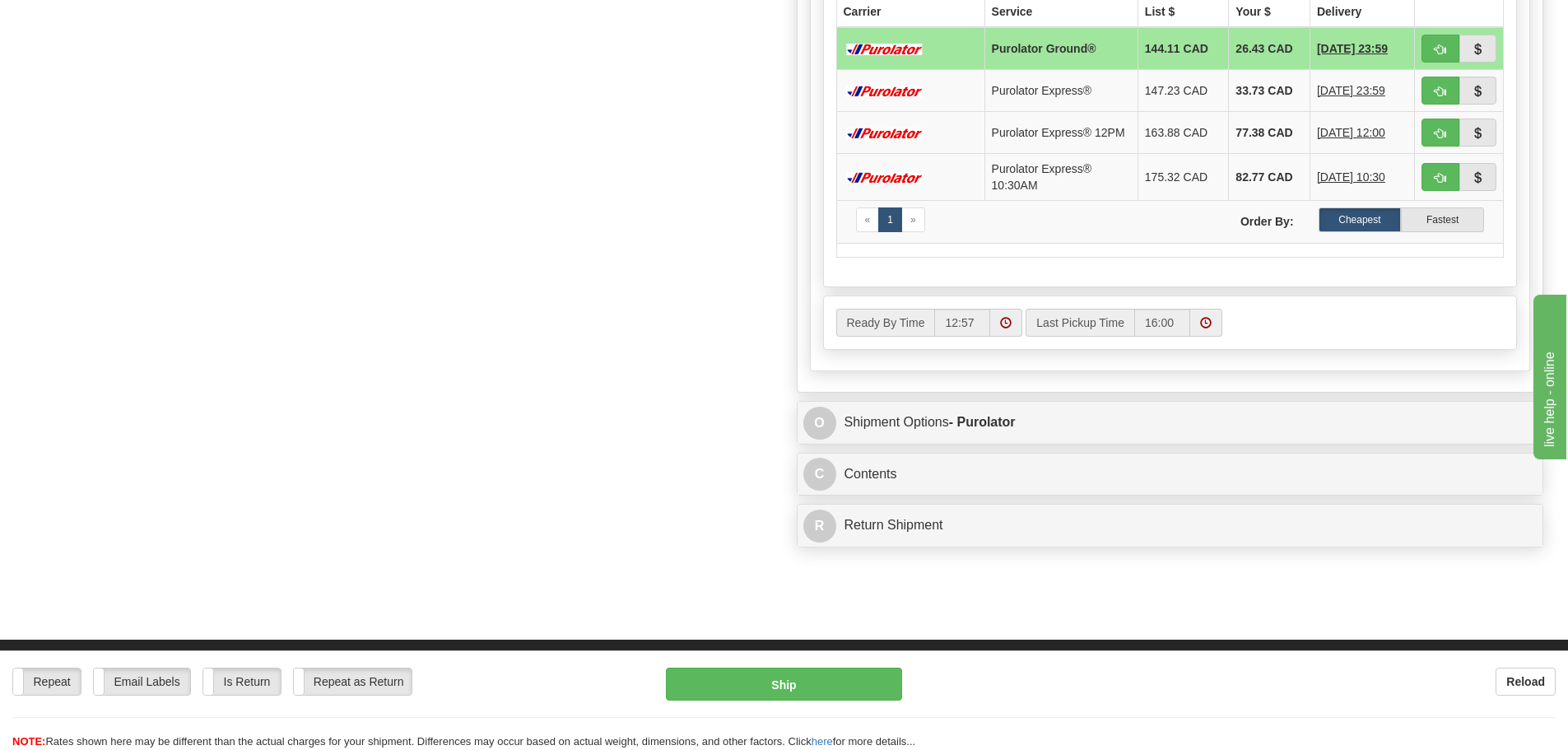
scroll to position [899, 0]
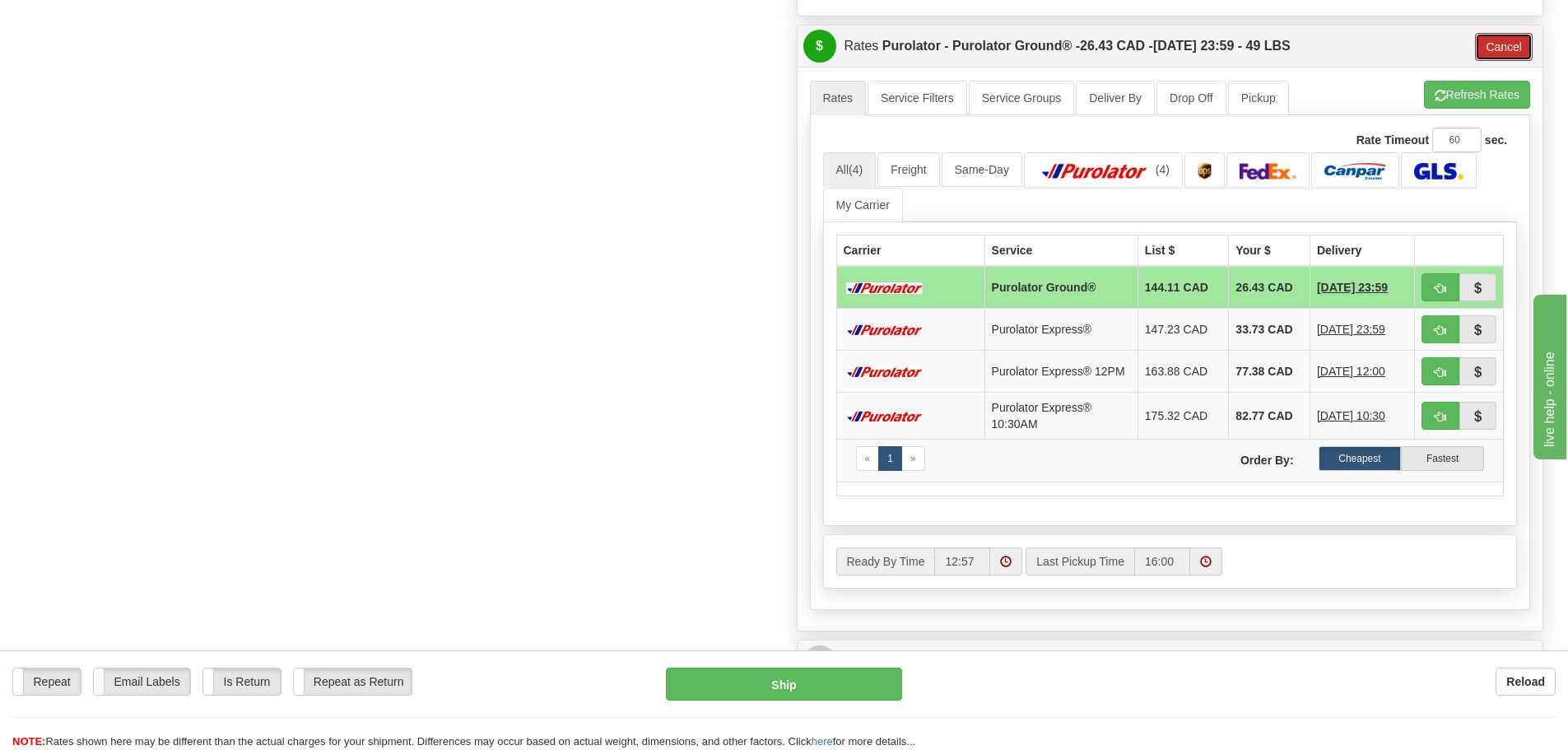
click at [1485, 54] on button "Cancel" at bounding box center [1503, 47] width 57 height 28
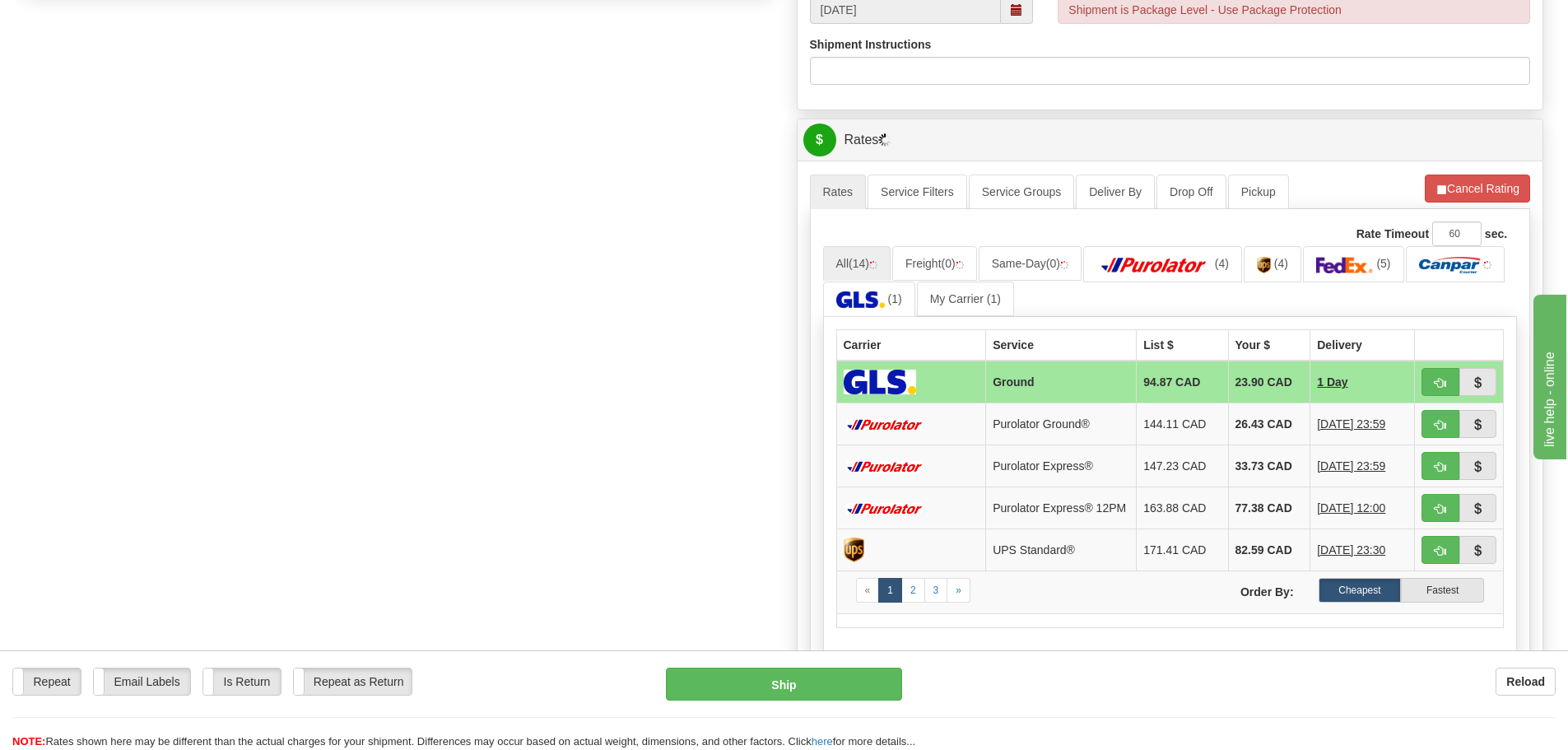
scroll to position [817, 0]
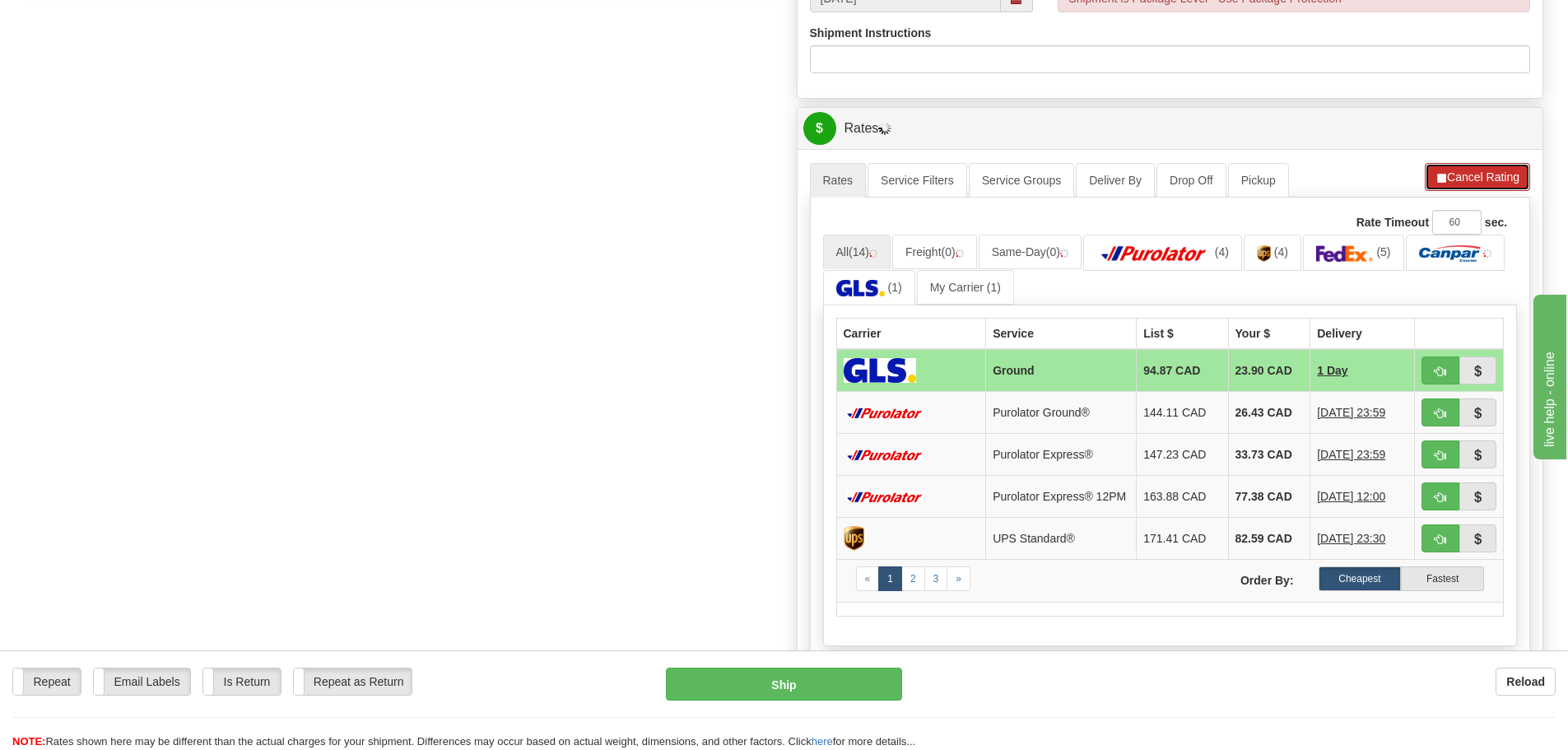
click at [1468, 187] on button "Cancel Rating" at bounding box center [1478, 177] width 106 height 28
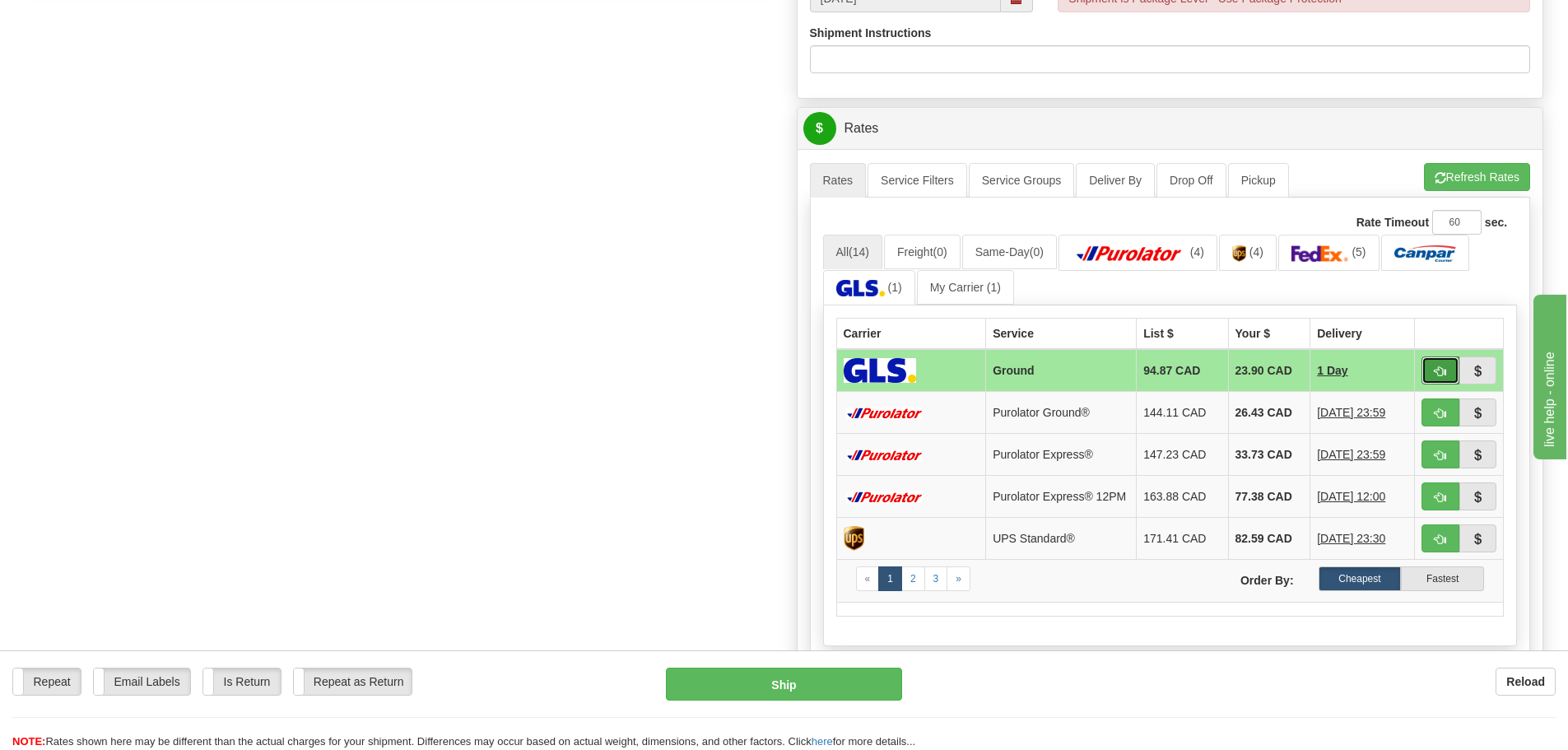
click at [1442, 361] on button "button" at bounding box center [1440, 371] width 38 height 28
type input "1"
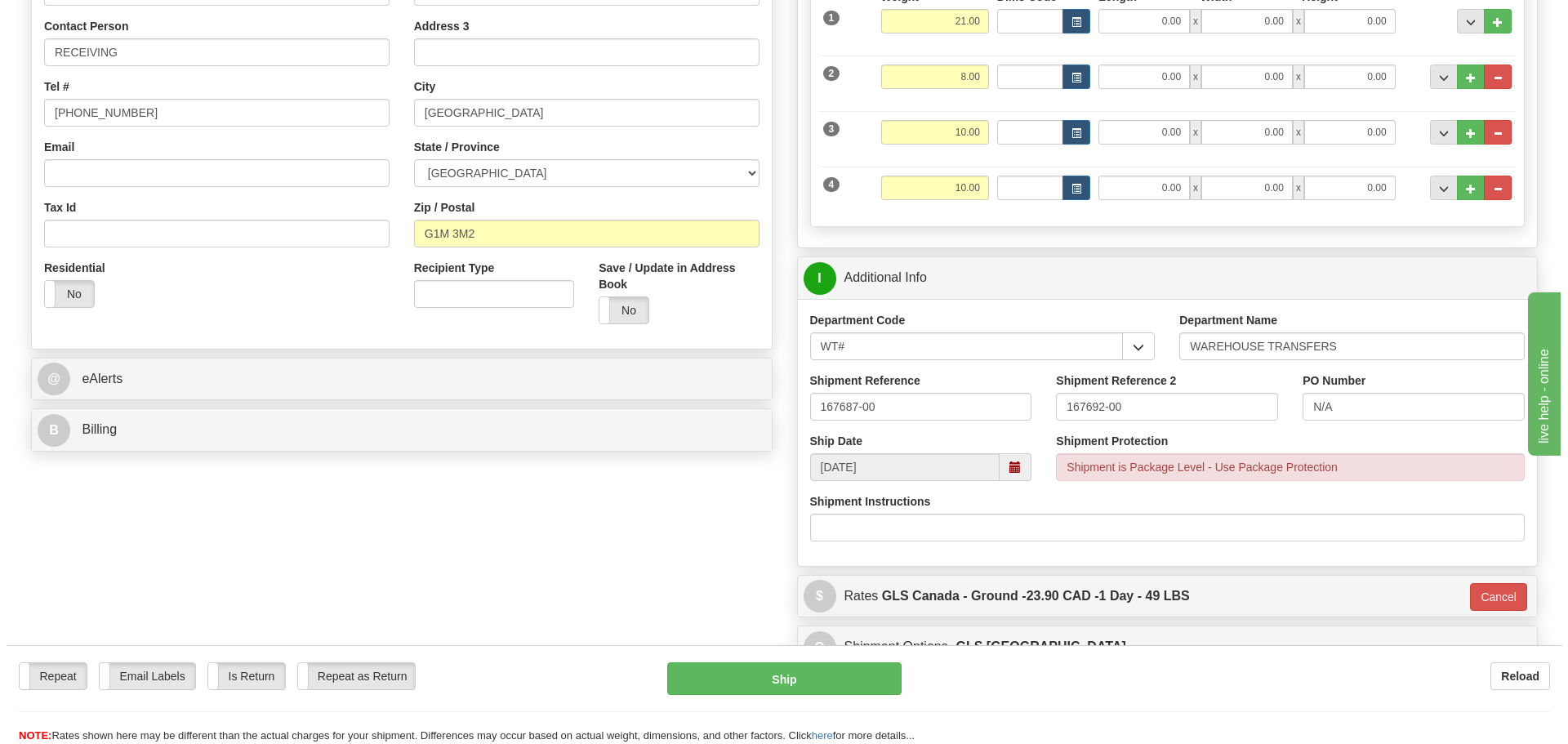
scroll to position [321, 0]
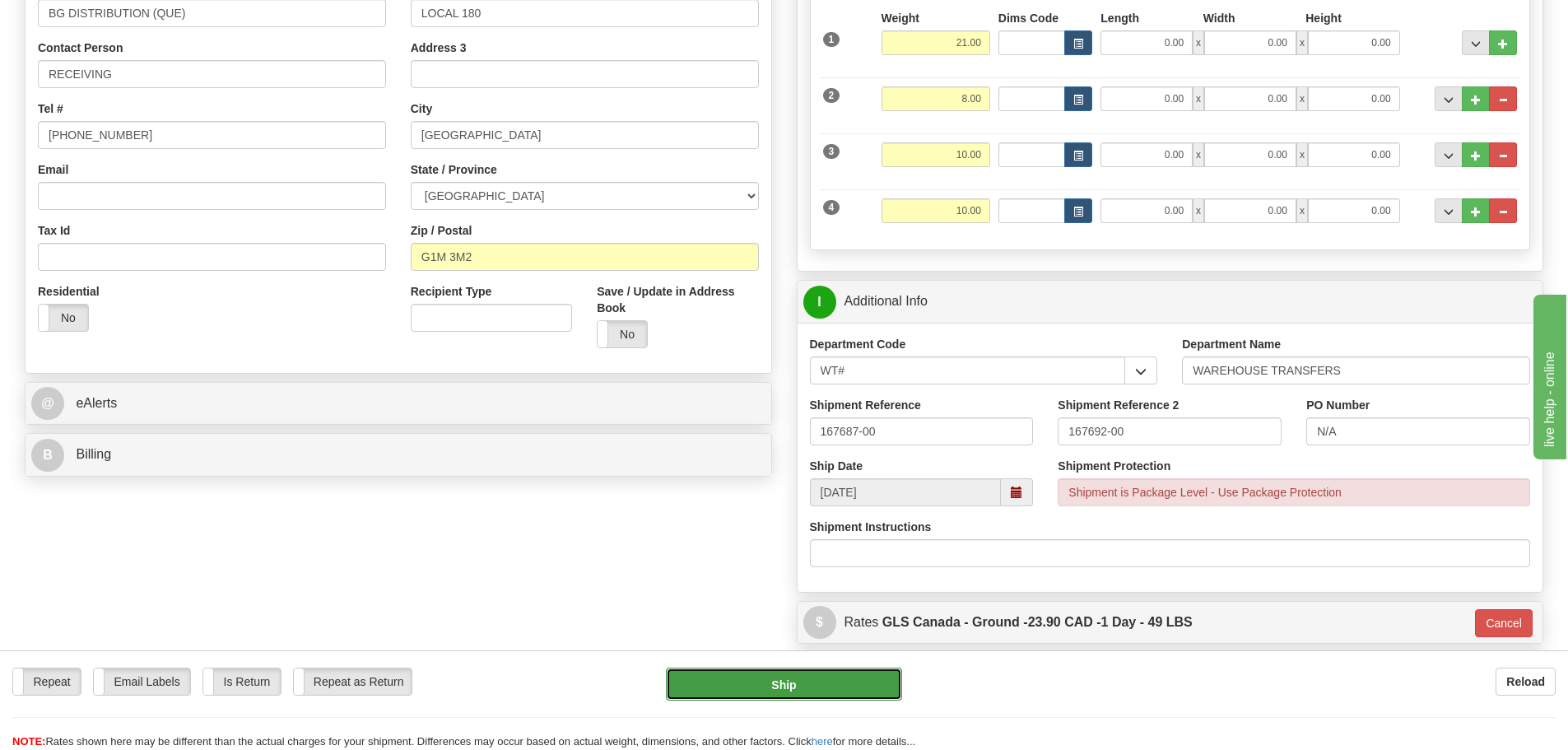
click at [866, 678] on button "Ship" at bounding box center [784, 685] width 237 height 33
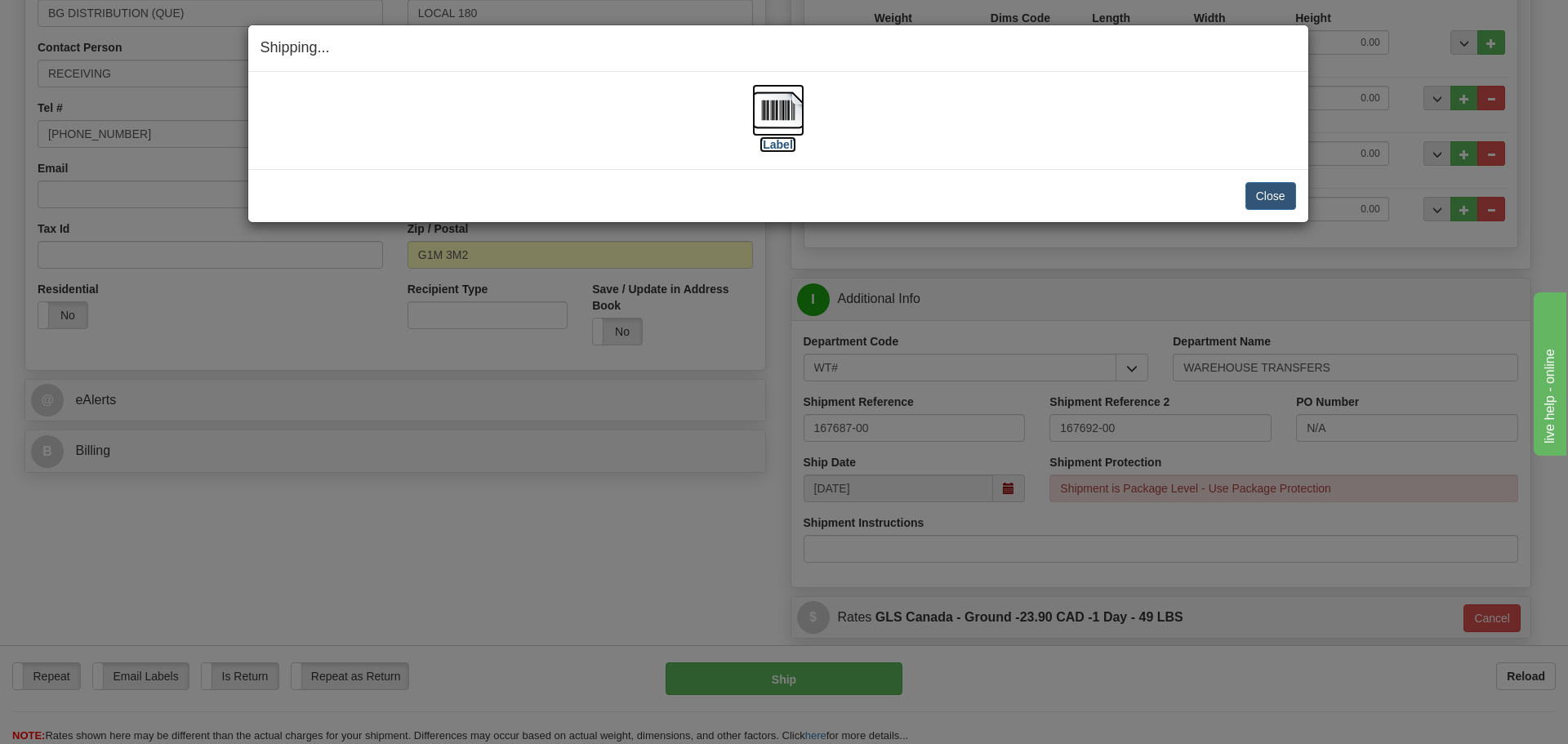
click at [787, 150] on label "[Label]" at bounding box center [778, 144] width 38 height 16
click at [1270, 201] on button "Close" at bounding box center [1271, 195] width 51 height 28
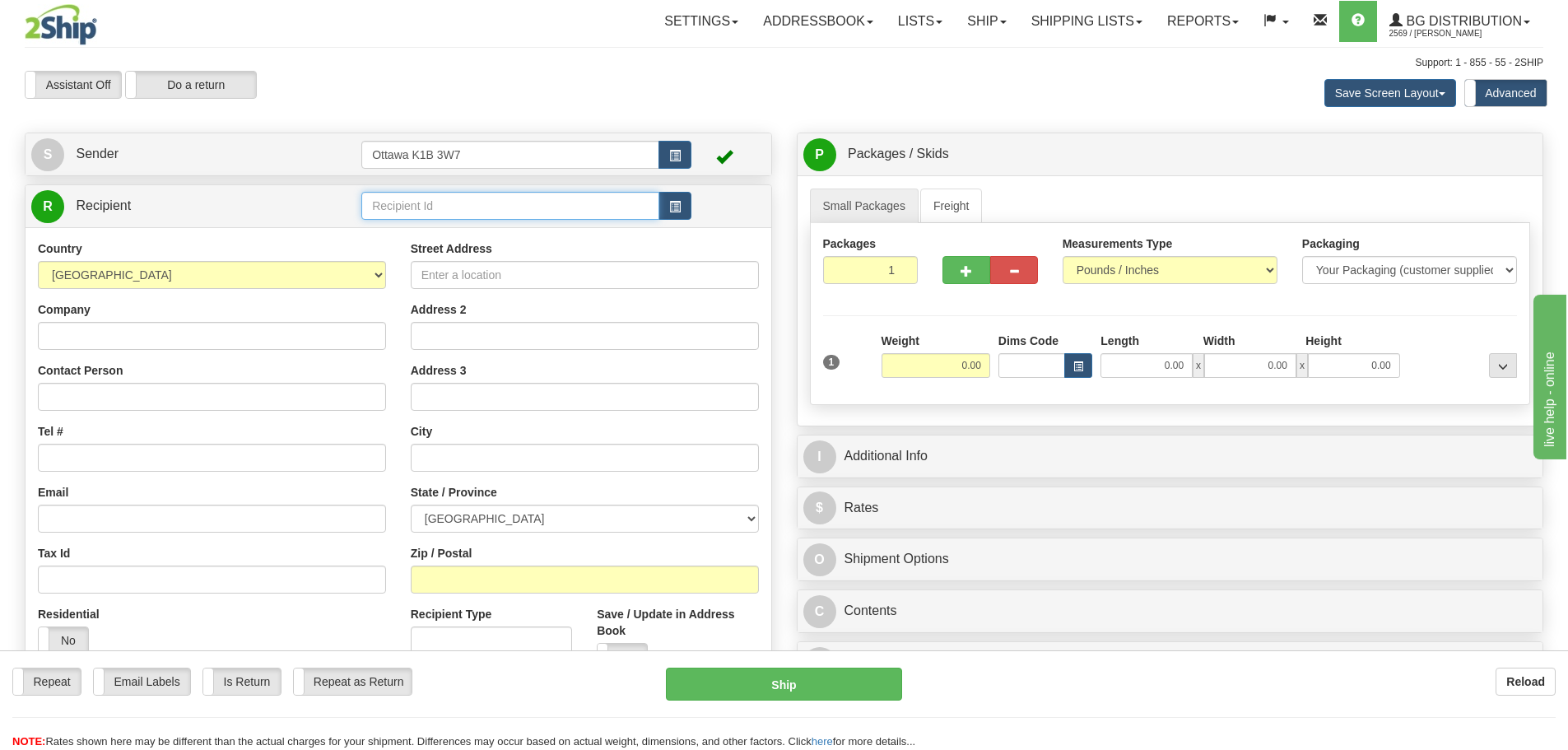
click at [524, 209] on input "text" at bounding box center [510, 206] width 298 height 28
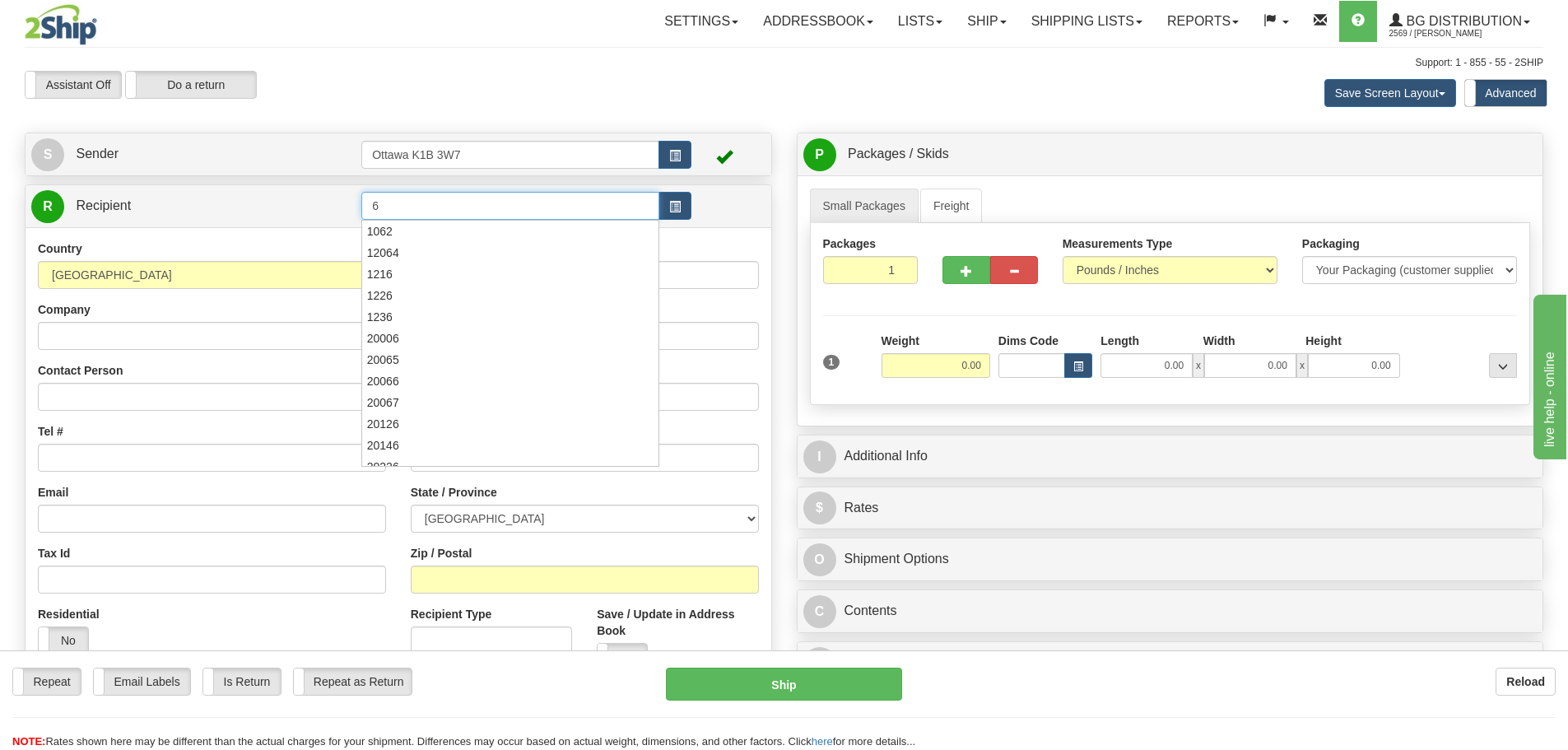
type input "6"
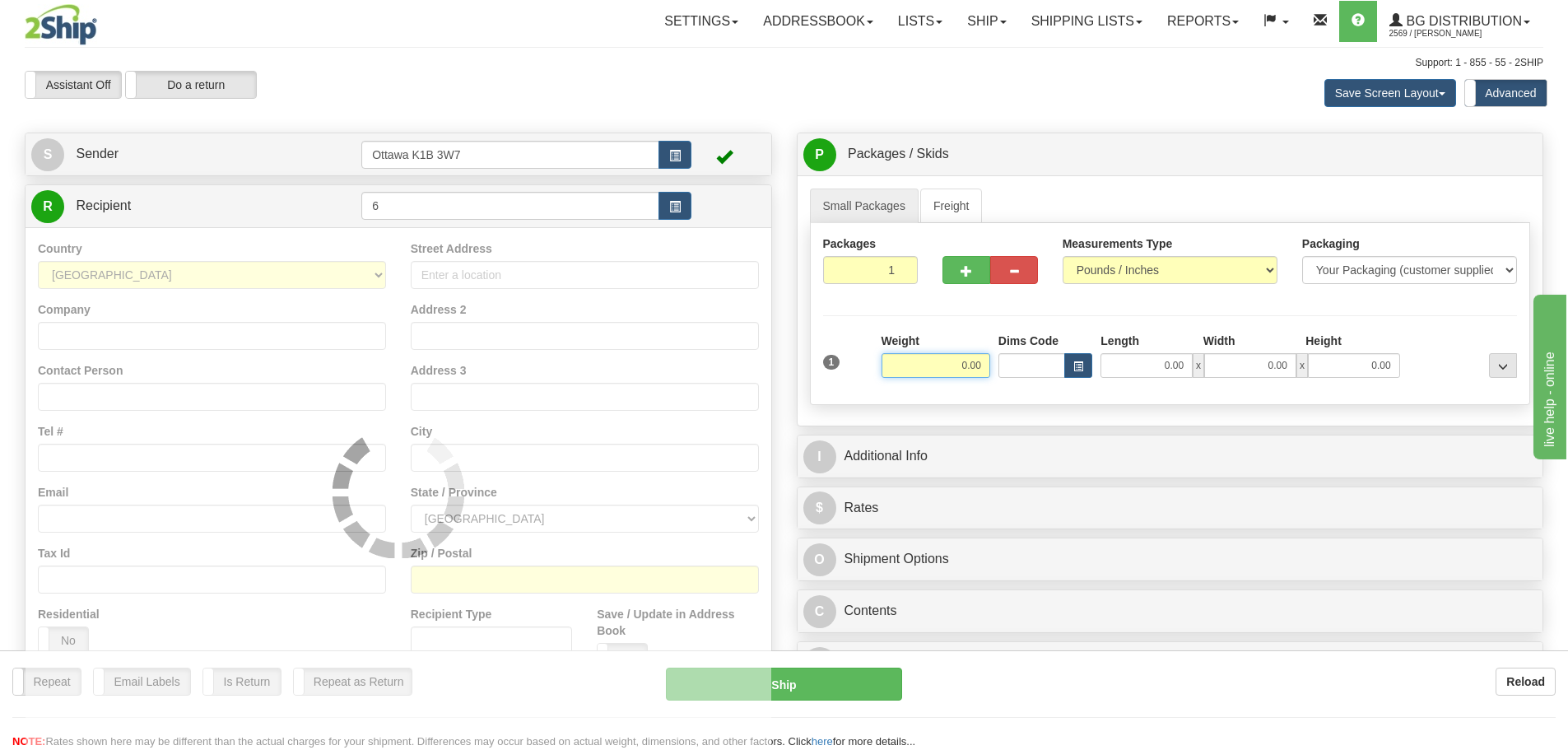
click at [560, 127] on div "Toggle navigation Settings Shipping Preferences Fields Preferences New" at bounding box center [784, 476] width 1568 height 953
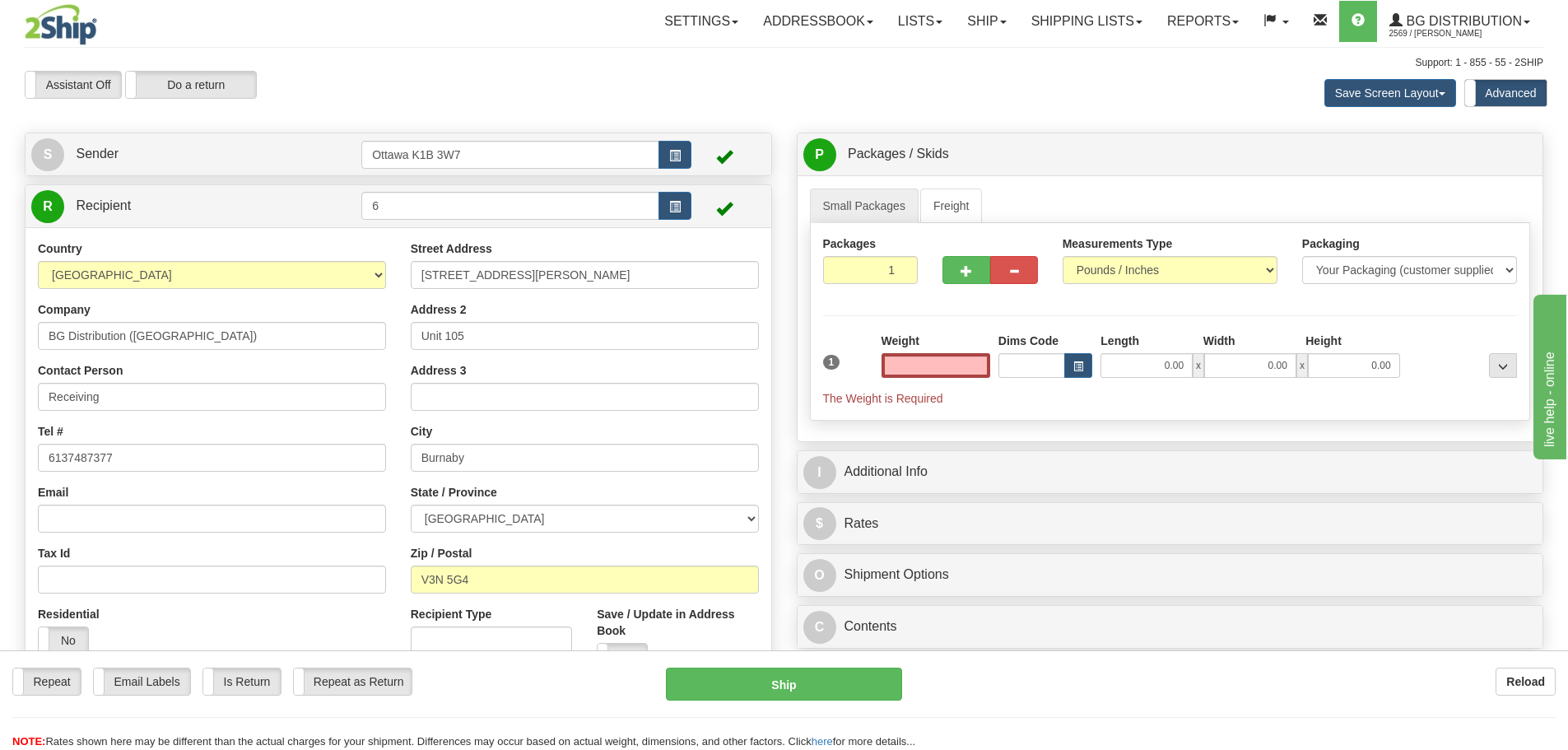
type input "0.00"
click at [957, 278] on button "button" at bounding box center [966, 270] width 48 height 28
type input "2"
click at [1438, 154] on label "Shipment Level Shipm." at bounding box center [1400, 154] width 86 height 24
click at [1458, 154] on span "Pack / Skid Level" at bounding box center [1490, 155] width 76 height 12
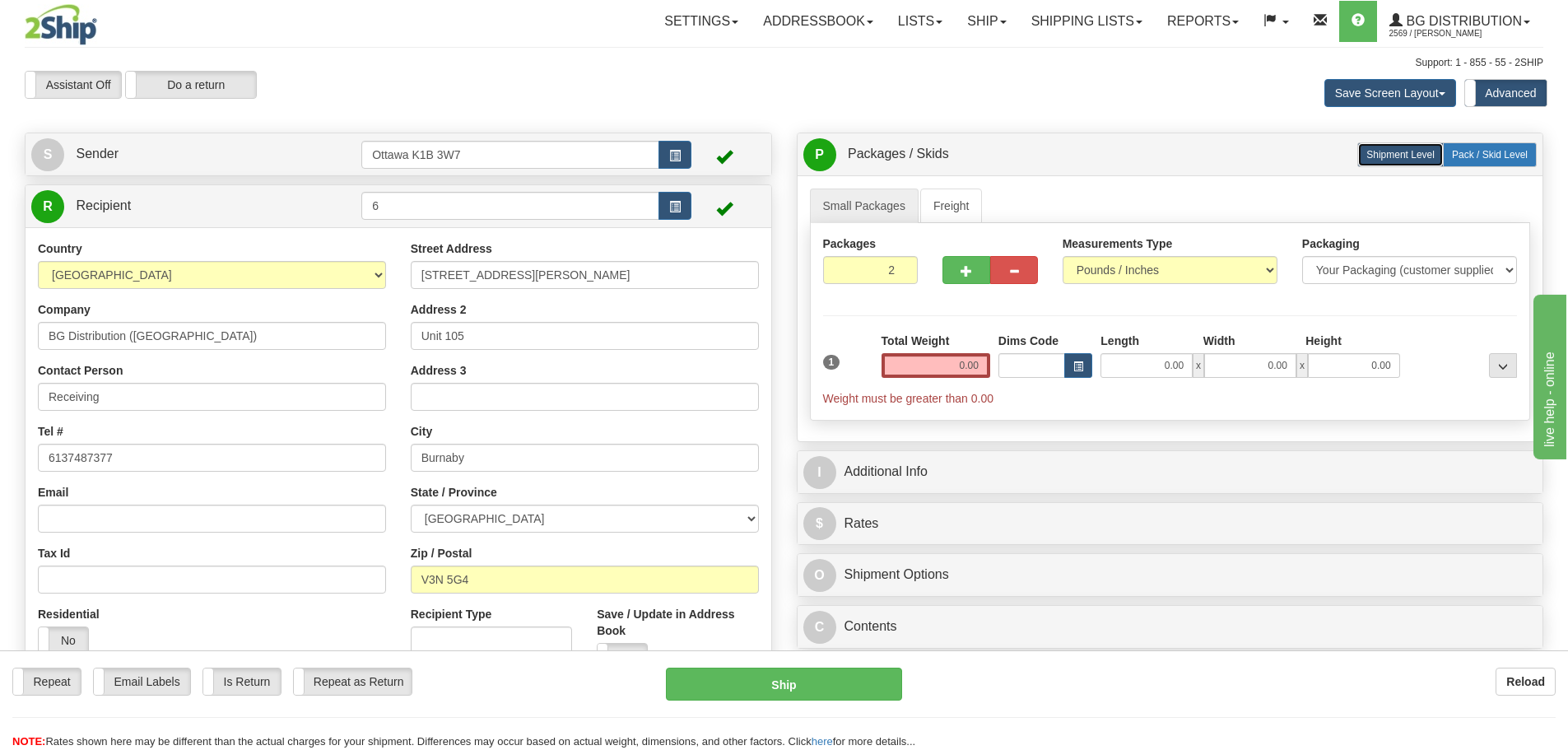
radio input "true"
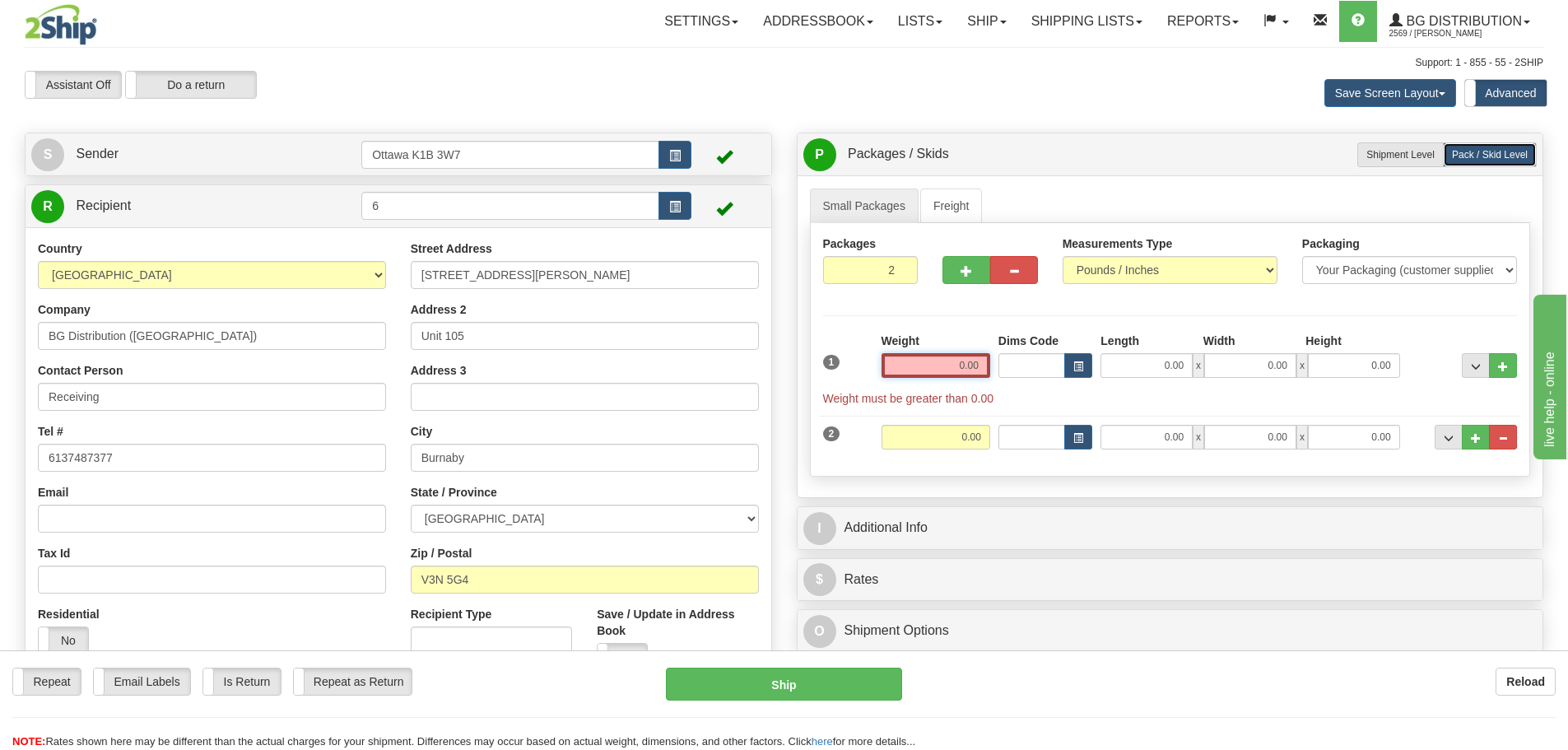
click at [905, 365] on input "0.00" at bounding box center [936, 365] width 109 height 24
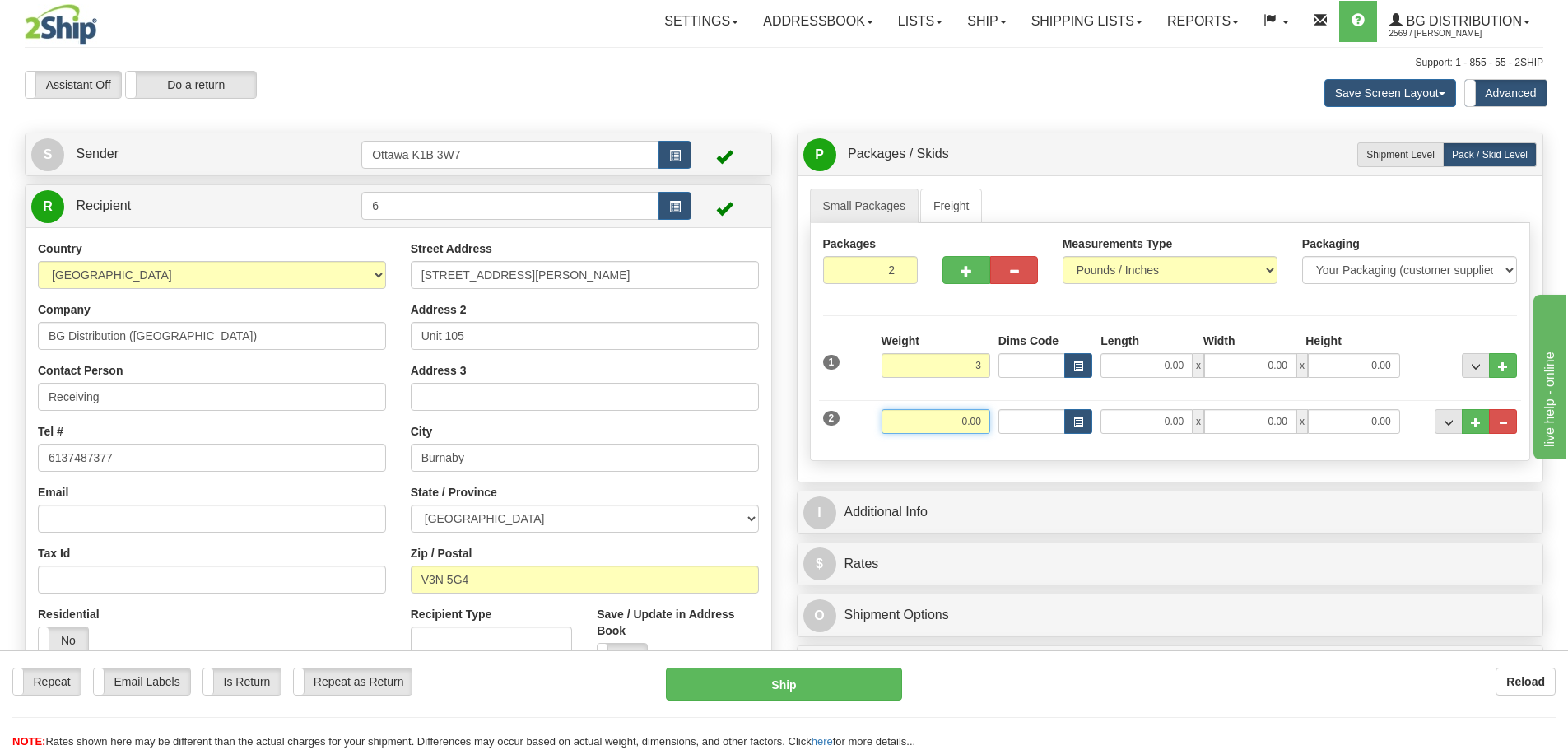
type input "3.00"
click at [965, 417] on input "0.00" at bounding box center [936, 421] width 109 height 24
type input "1"
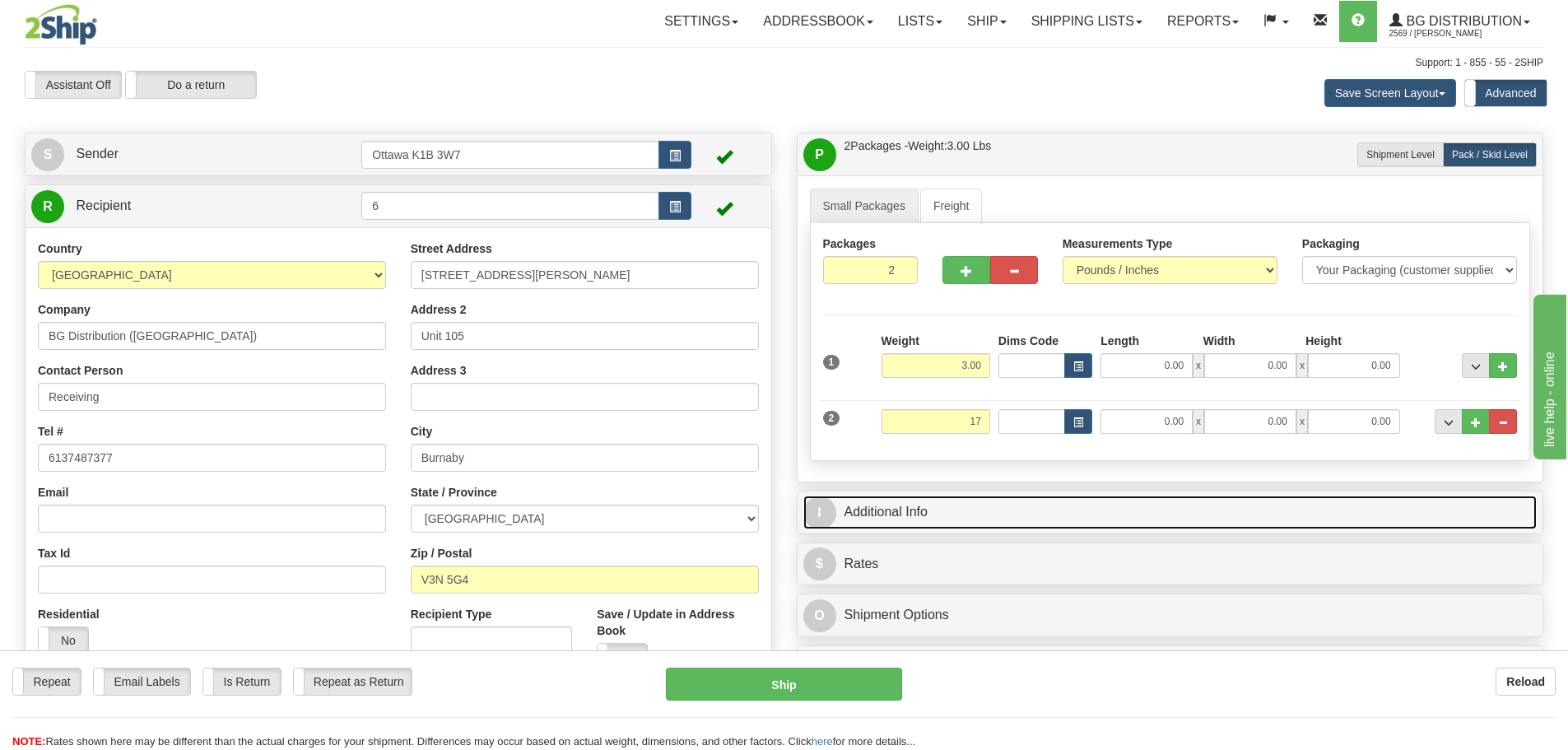
type input "17.00"
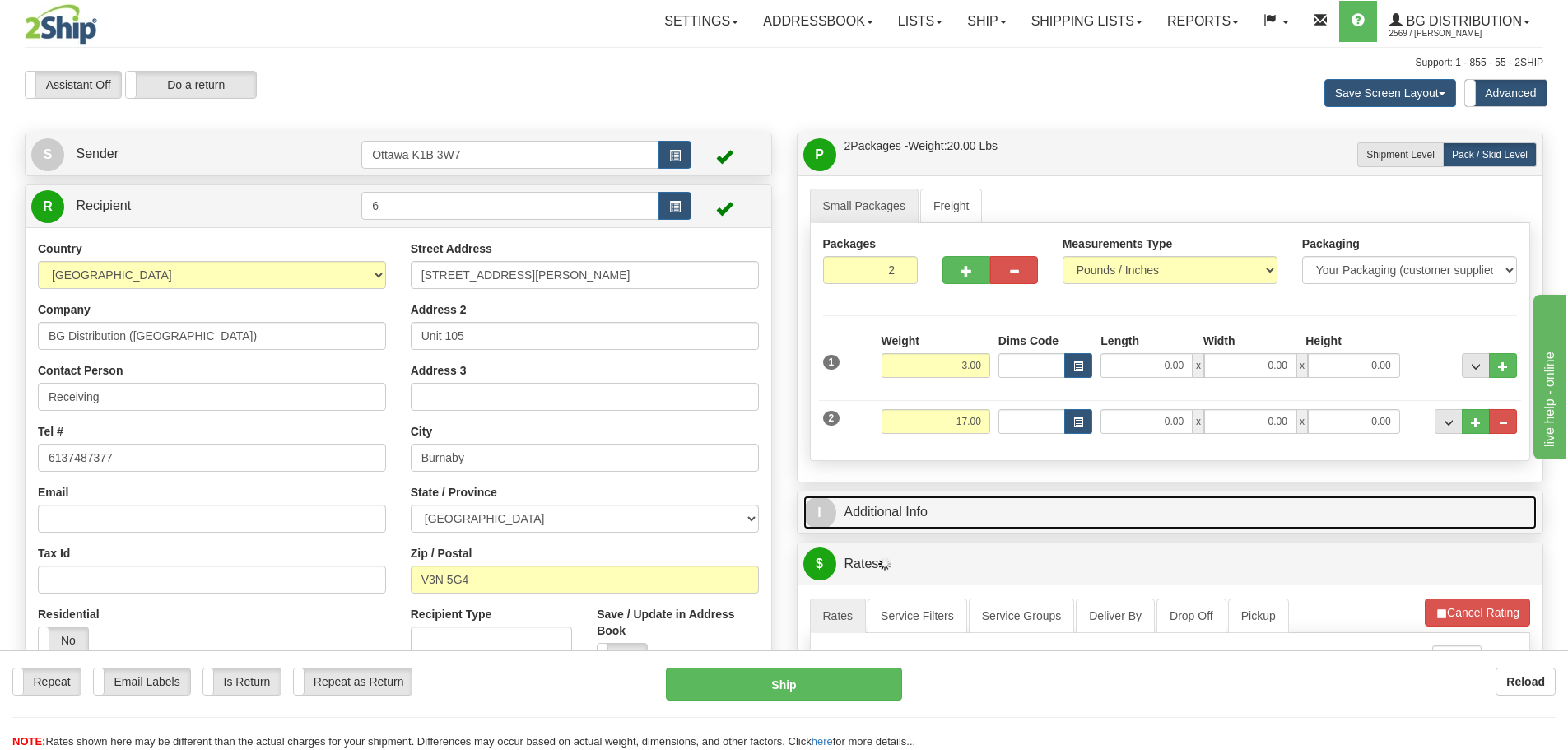
click at [1099, 511] on link "I Additional Info" at bounding box center [1170, 512] width 734 height 34
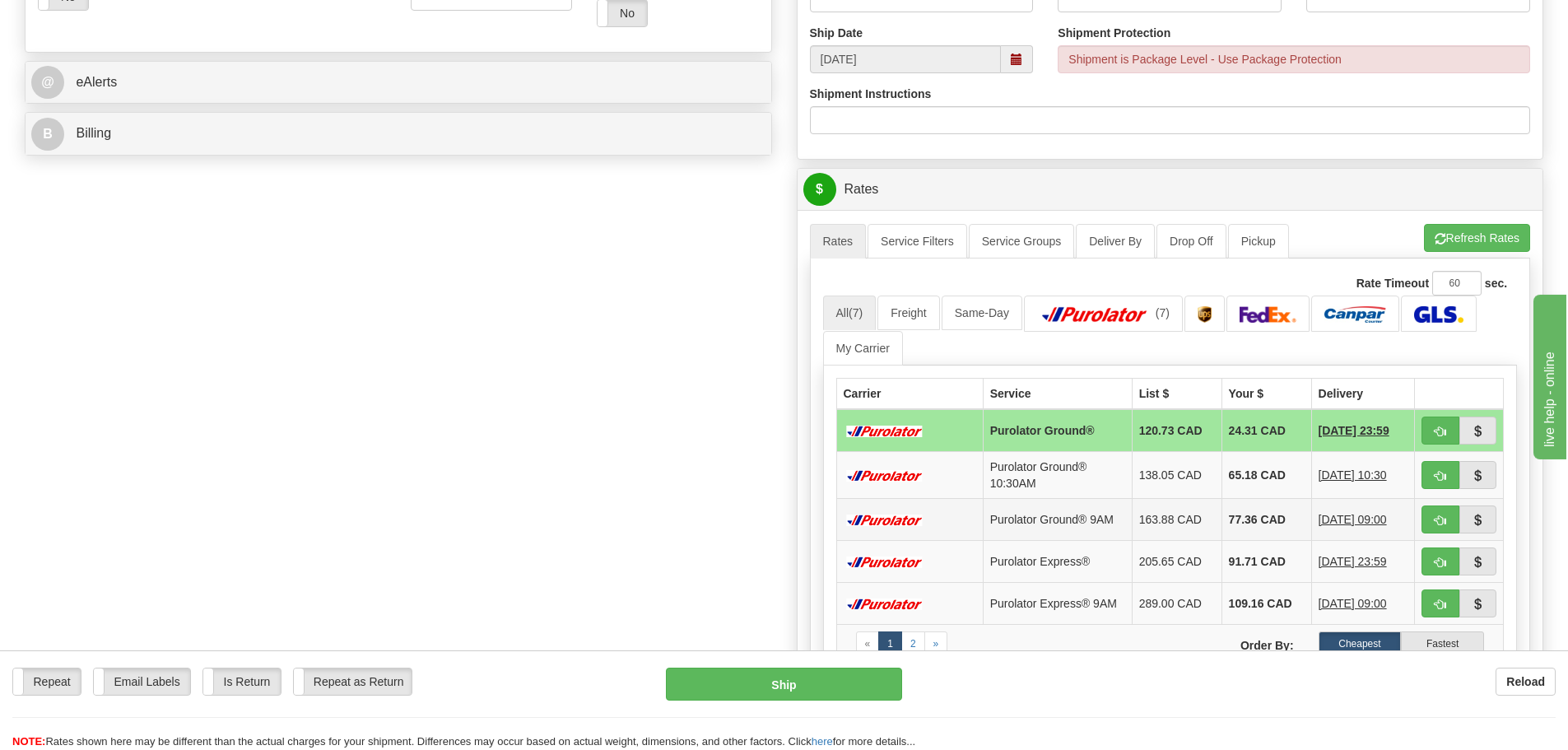
scroll to position [659, 0]
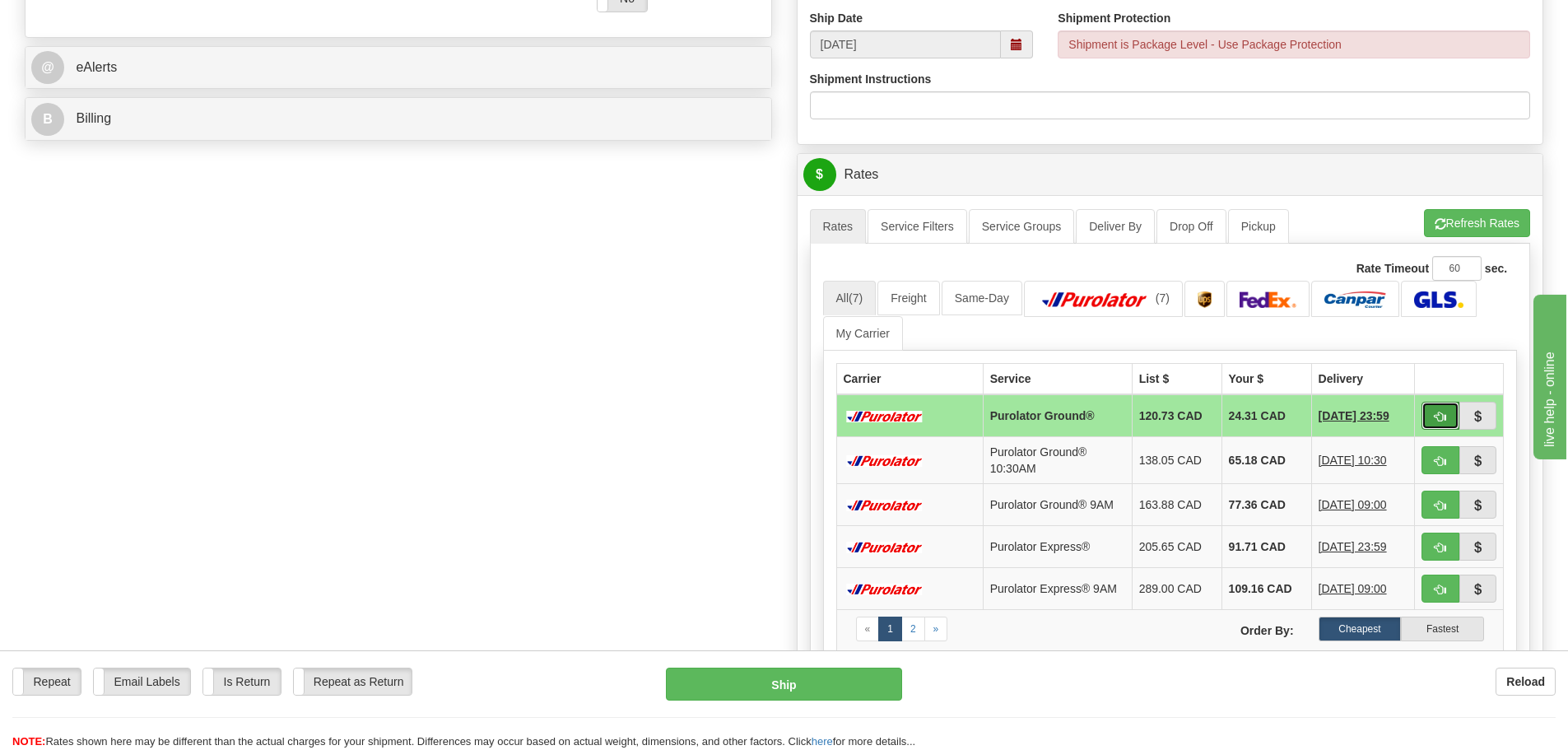
click at [1437, 411] on span "button" at bounding box center [1441, 416] width 12 height 11
type input "260"
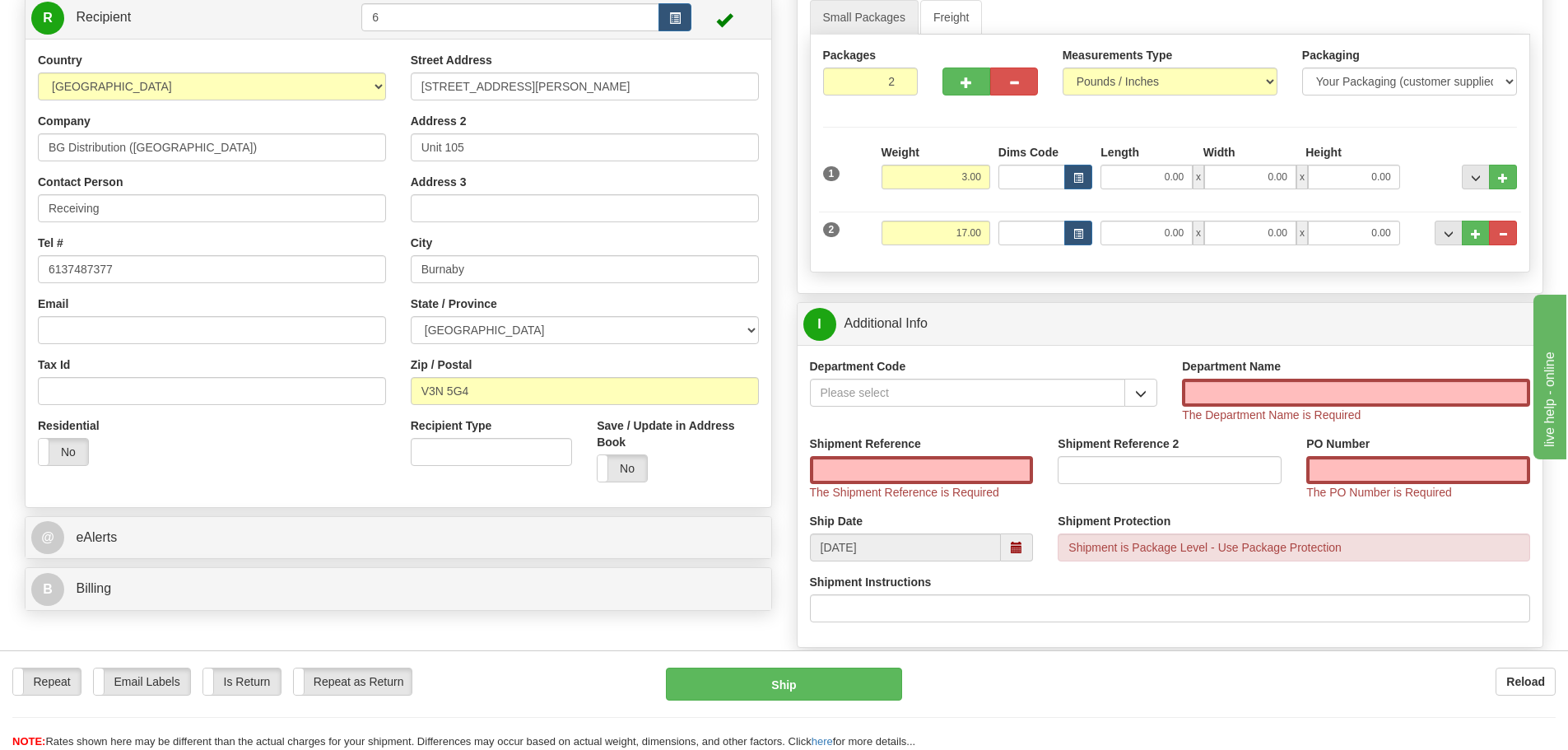
scroll to position [165, 0]
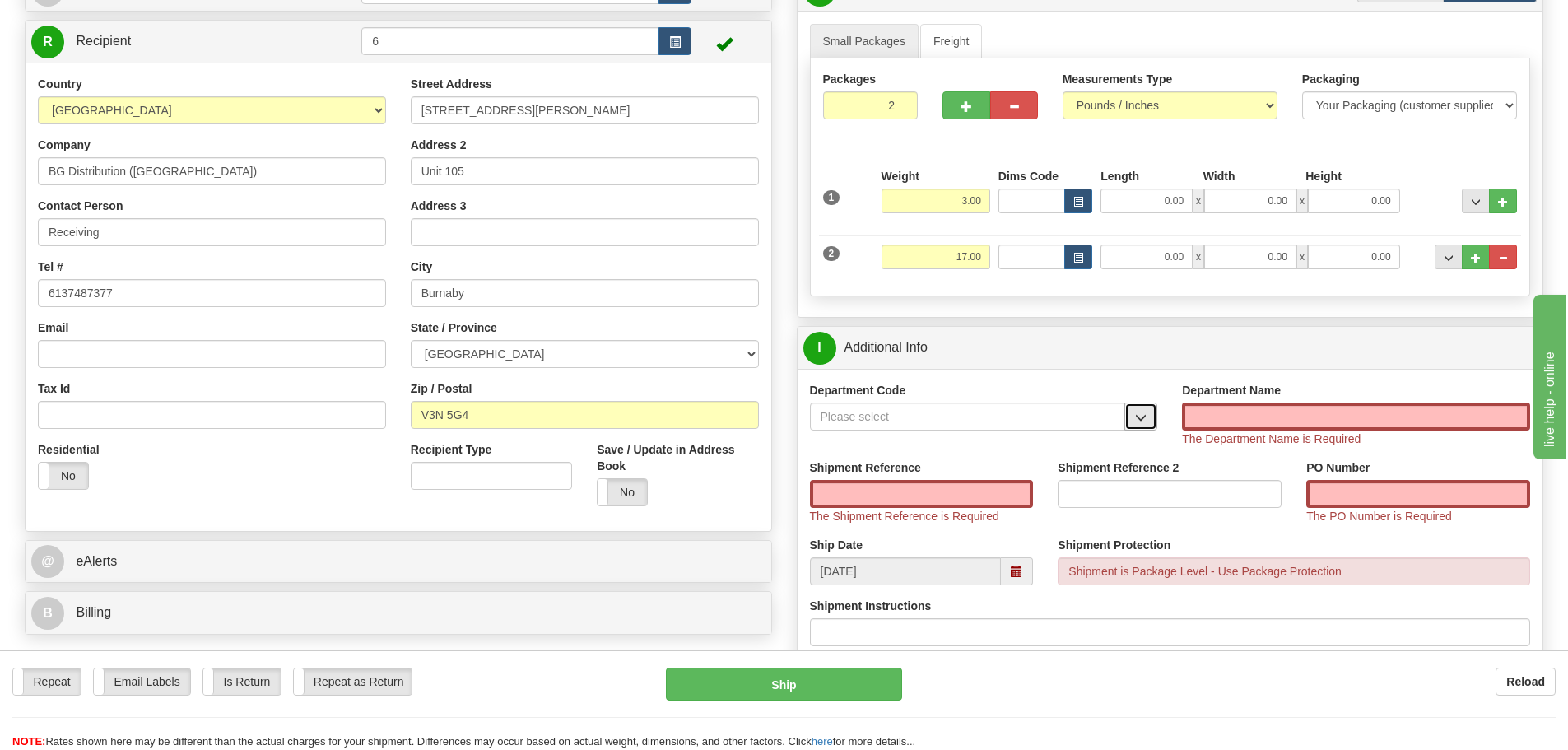
click at [1136, 410] on button "button" at bounding box center [1141, 416] width 33 height 28
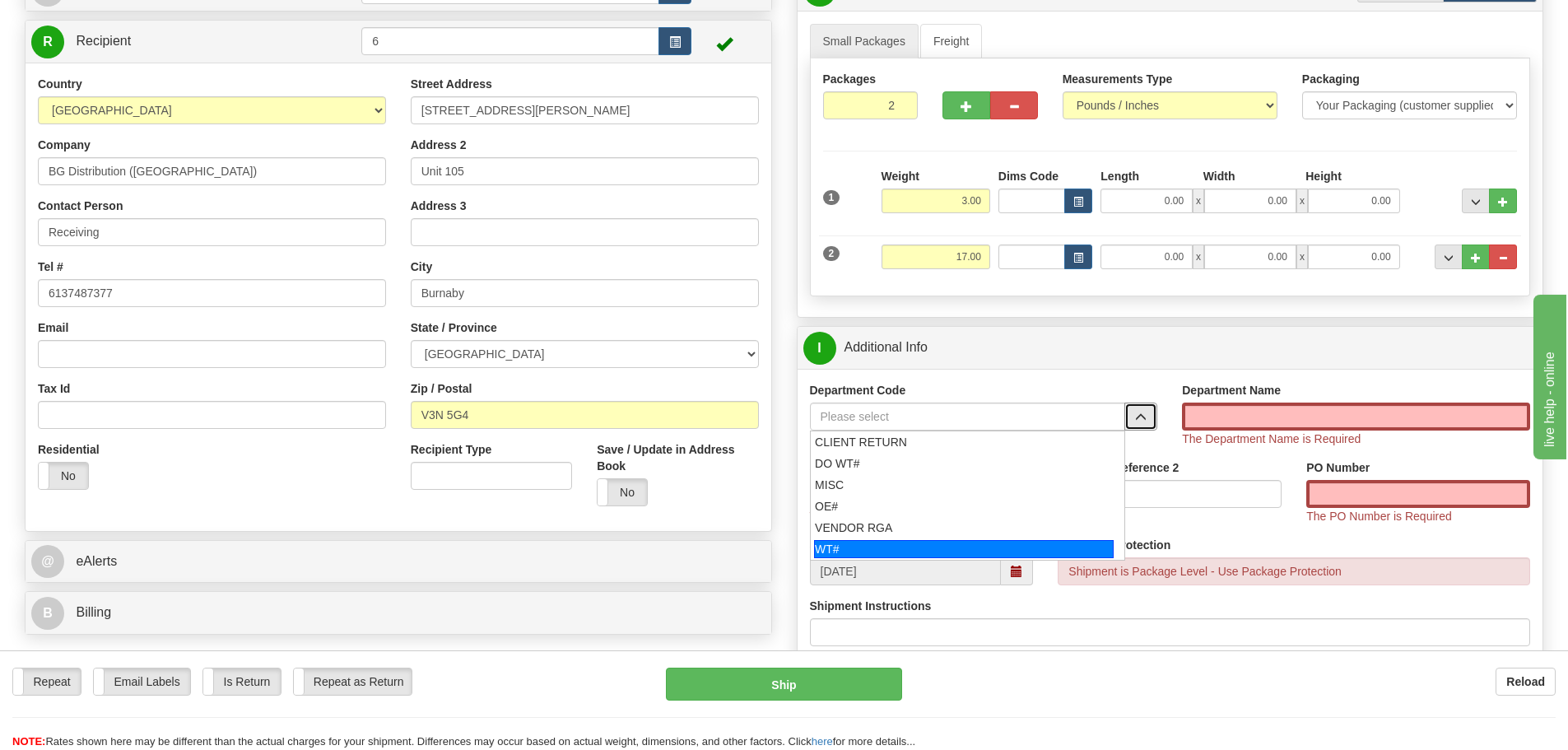
click at [880, 540] on div "WT#" at bounding box center [964, 549] width 300 height 18
type input "WT#"
type input "WAREHOUSE TRANSFERS"
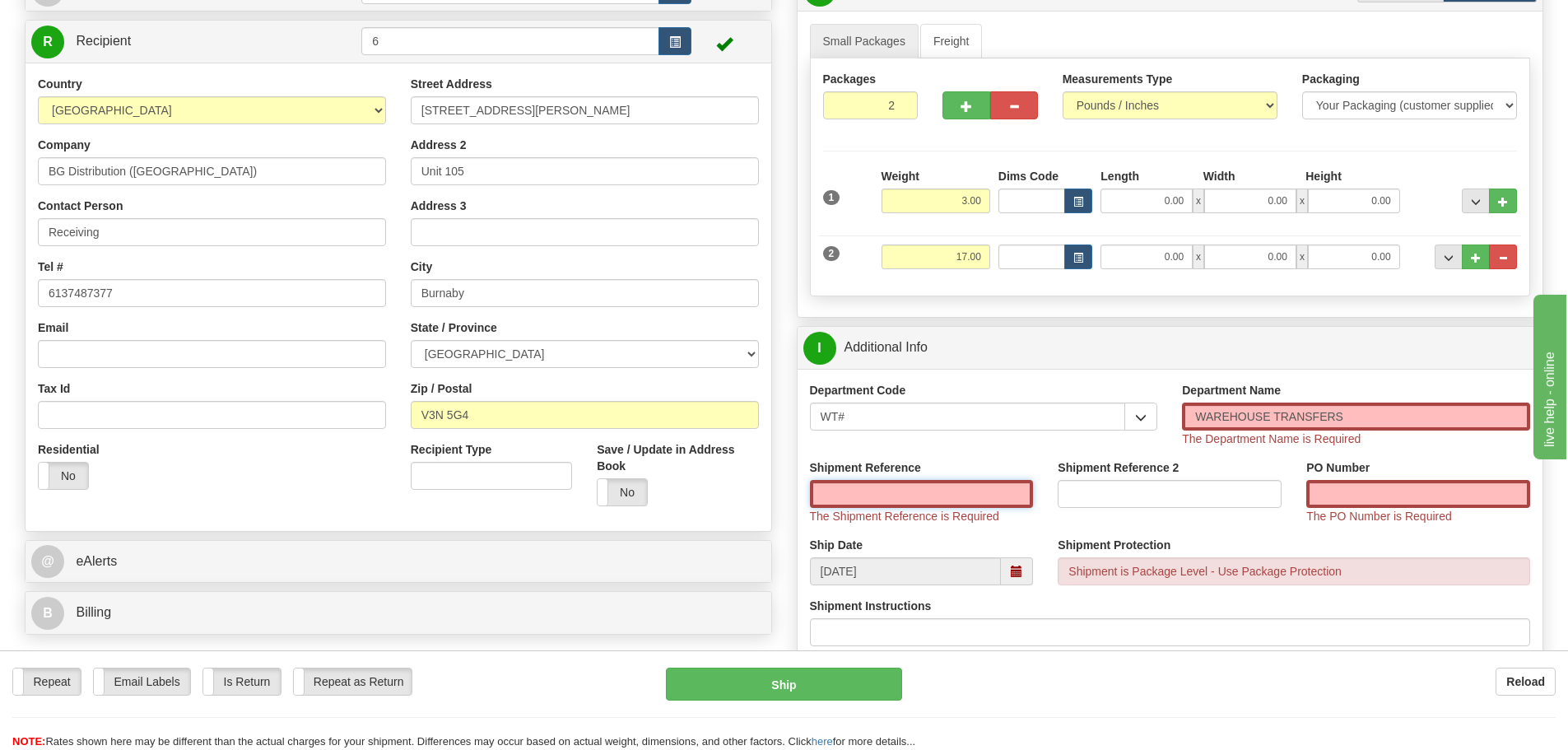
click at [893, 499] on input "Shipment Reference" at bounding box center [921, 494] width 224 height 28
type input "167698-00"
click at [1454, 509] on div "PO Number The PO Number is Required" at bounding box center [1418, 492] width 224 height 65
click at [1442, 491] on input "PO Number" at bounding box center [1418, 494] width 224 height 28
type input "N/A"
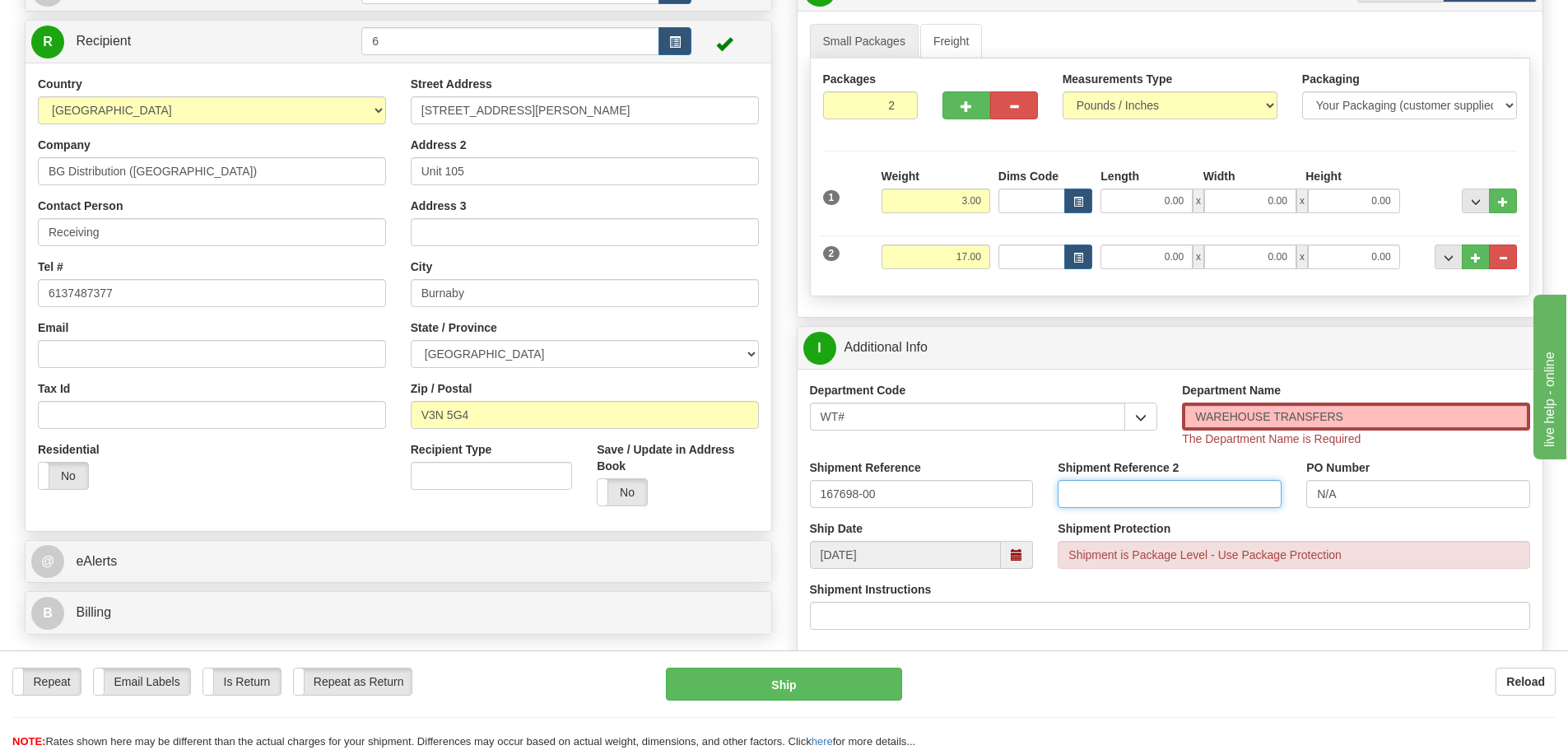
click at [1170, 500] on input "Shipment Reference 2" at bounding box center [1169, 494] width 224 height 28
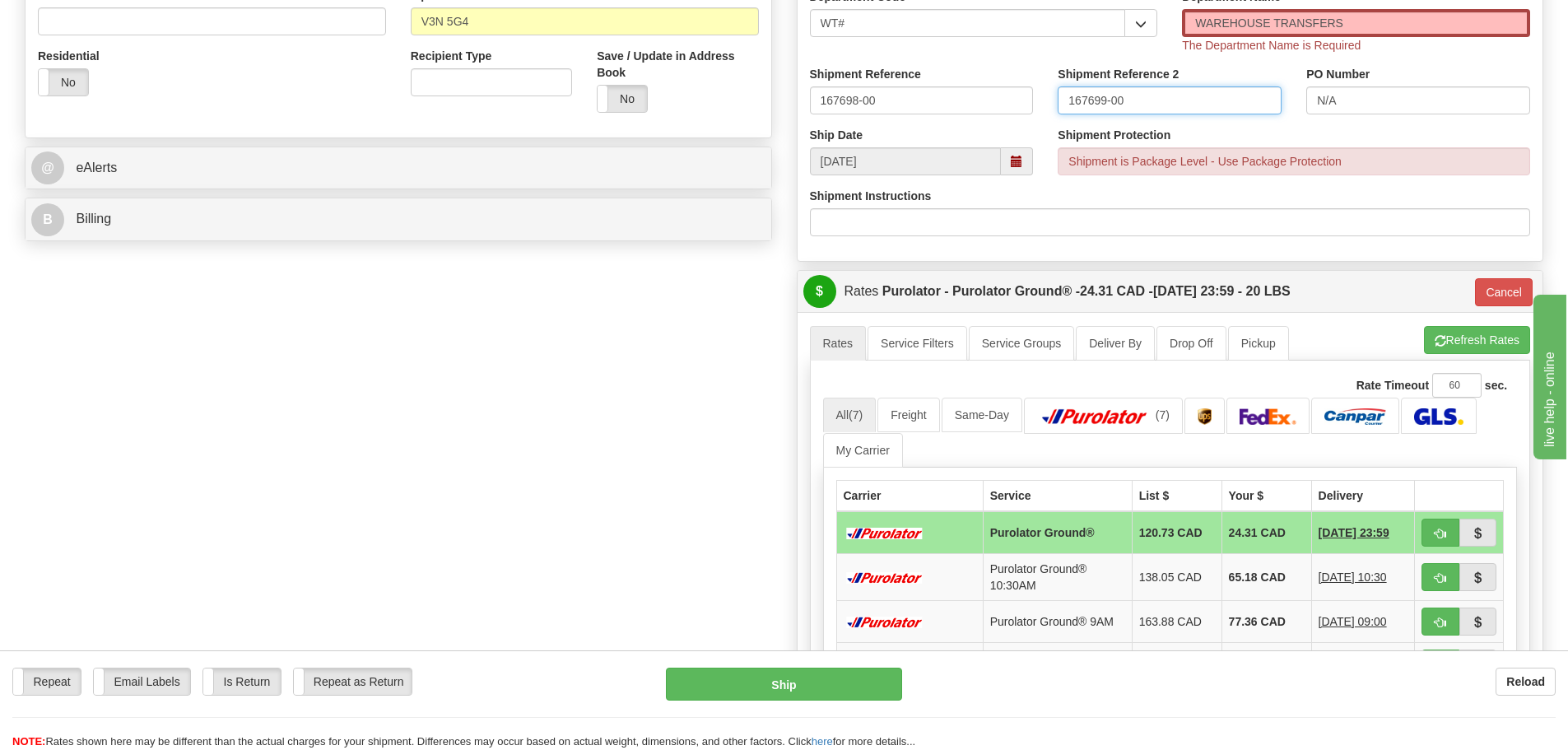
scroll to position [741, 0]
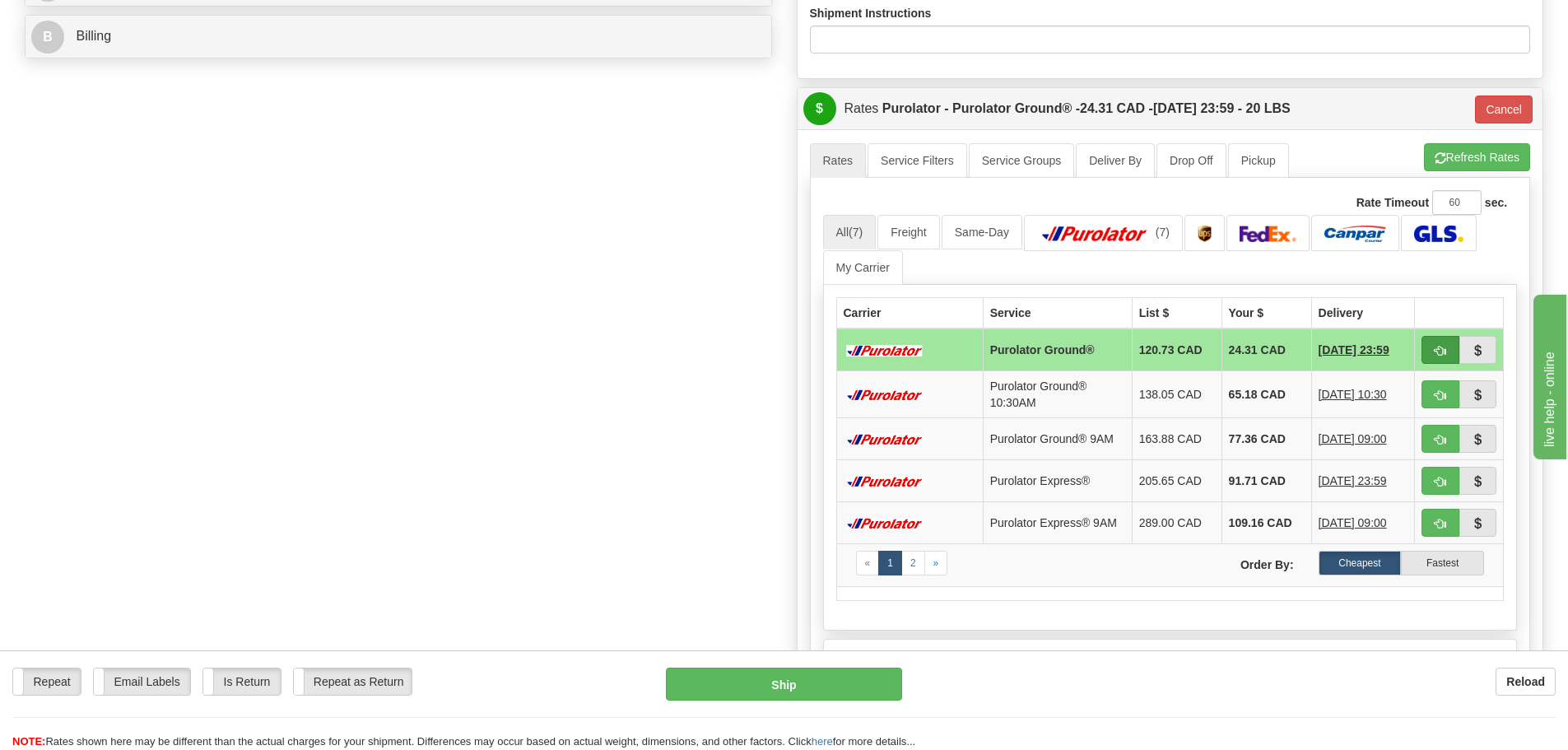
type input "167699-00"
click at [1432, 352] on button "button" at bounding box center [1440, 349] width 38 height 28
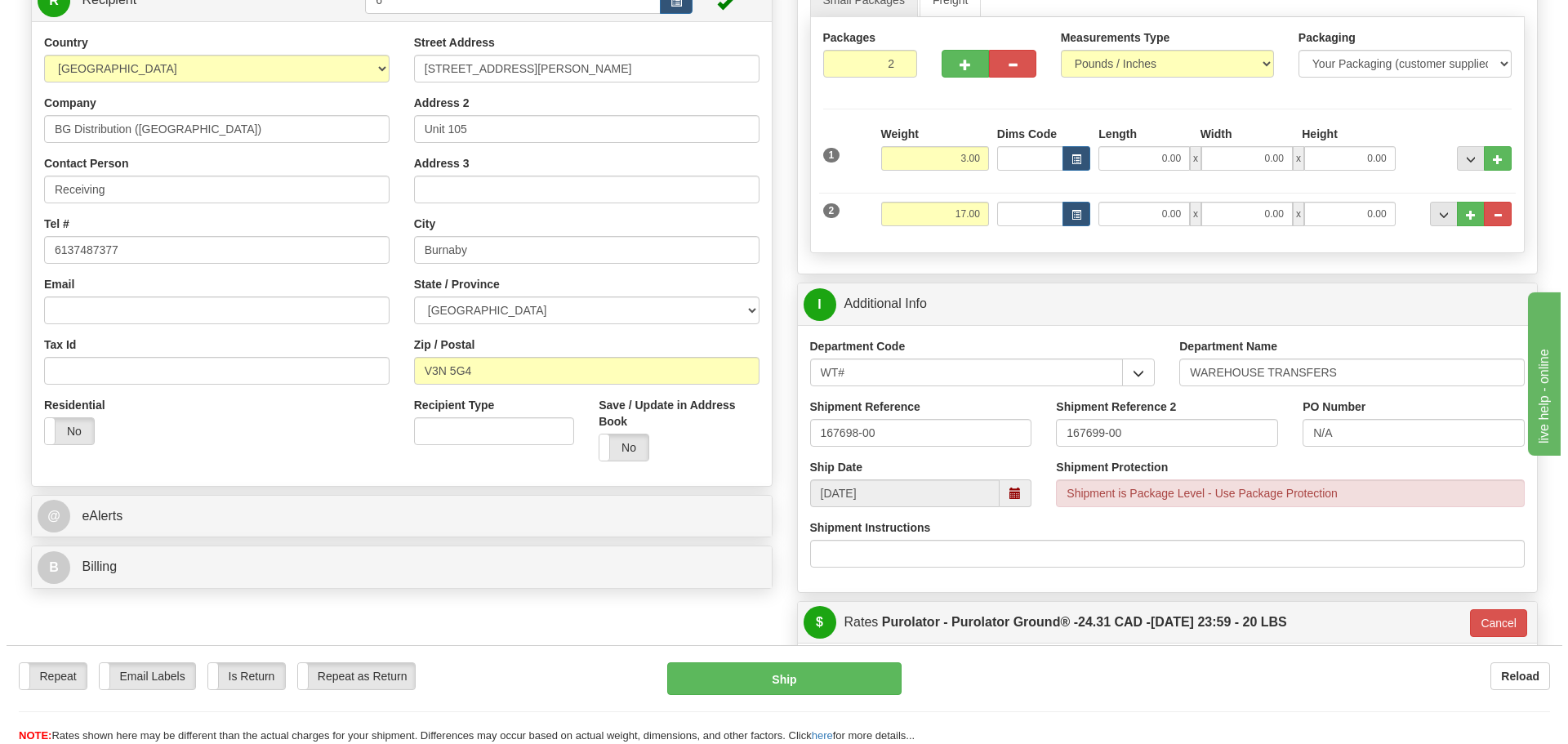
scroll to position [245, 0]
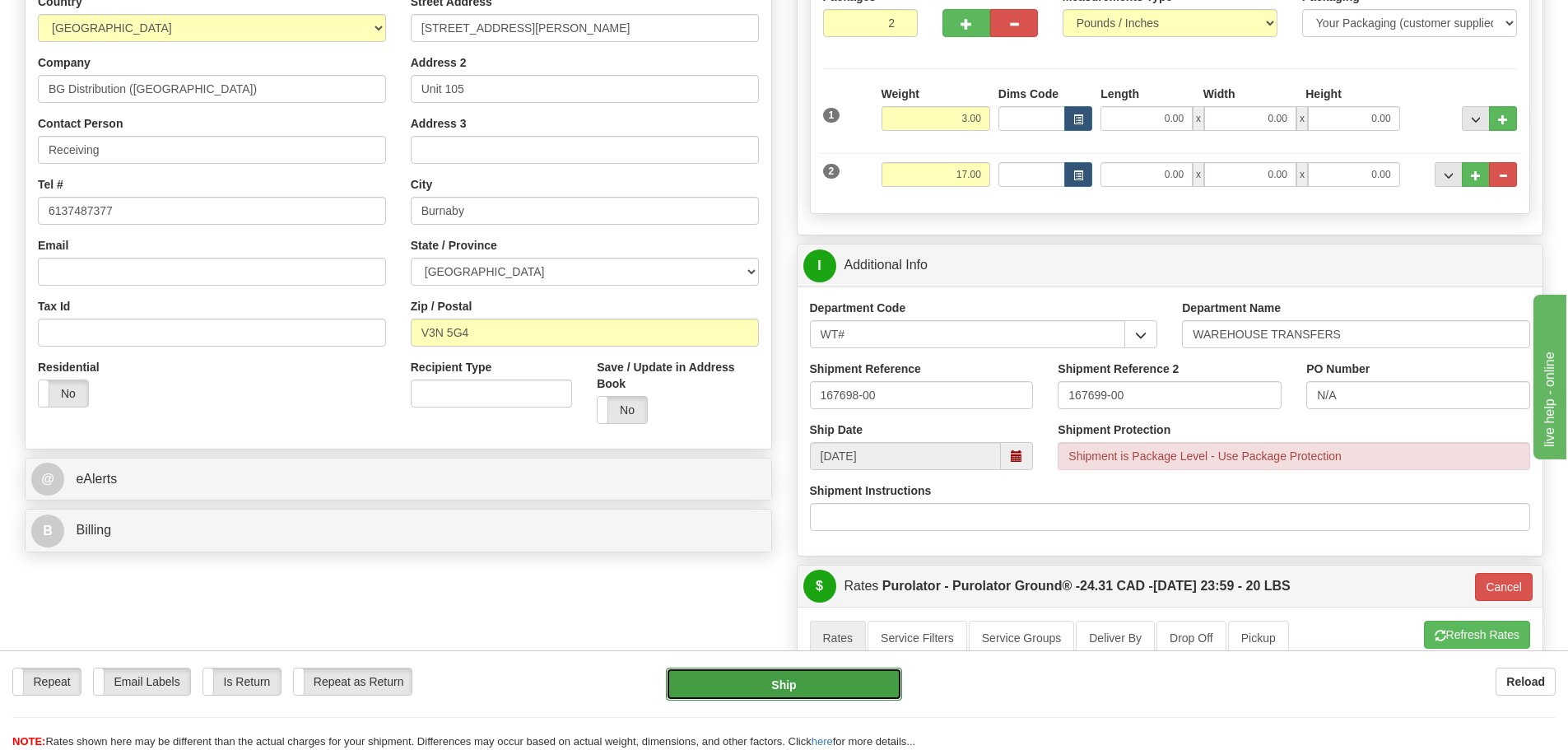
click at [737, 690] on button "Ship" at bounding box center [784, 685] width 237 height 33
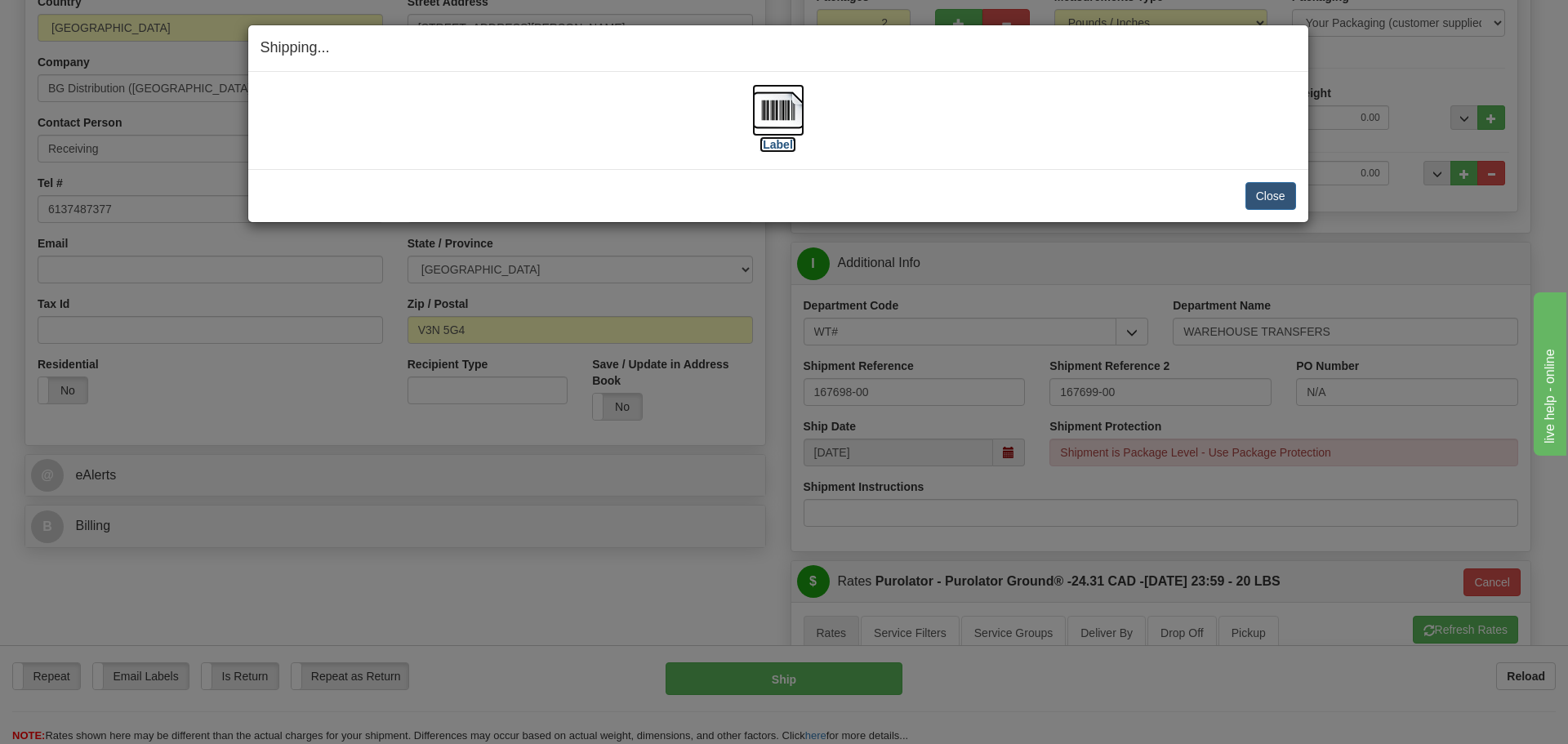
click at [795, 141] on label "[Label]" at bounding box center [778, 144] width 38 height 16
click at [1284, 207] on button "Close" at bounding box center [1271, 195] width 51 height 28
